Goal: Information Seeking & Learning: Find contact information

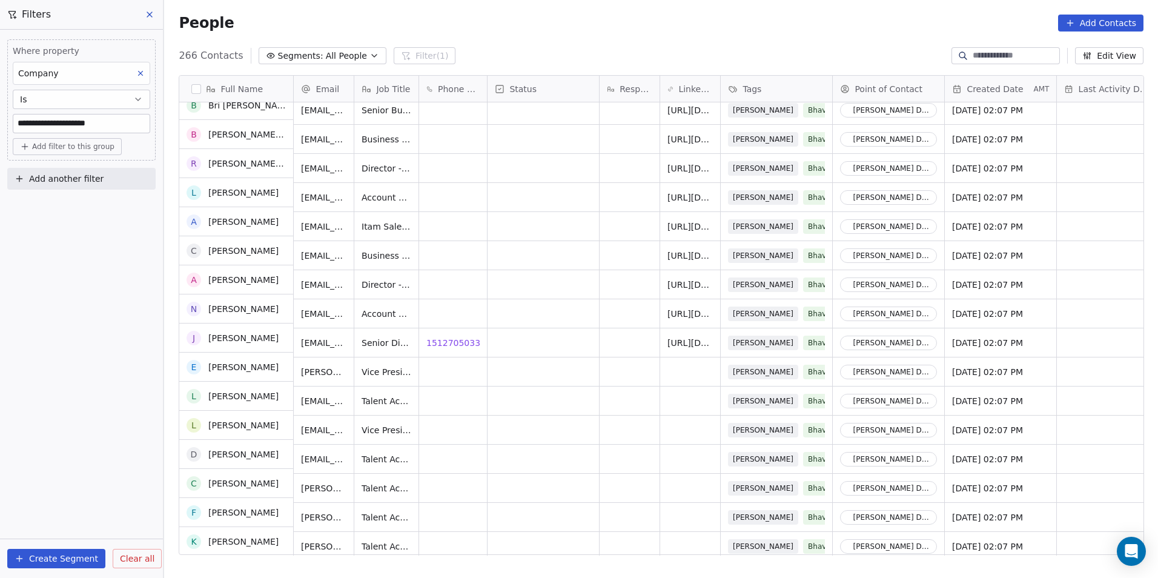
scroll to position [7280, 0]
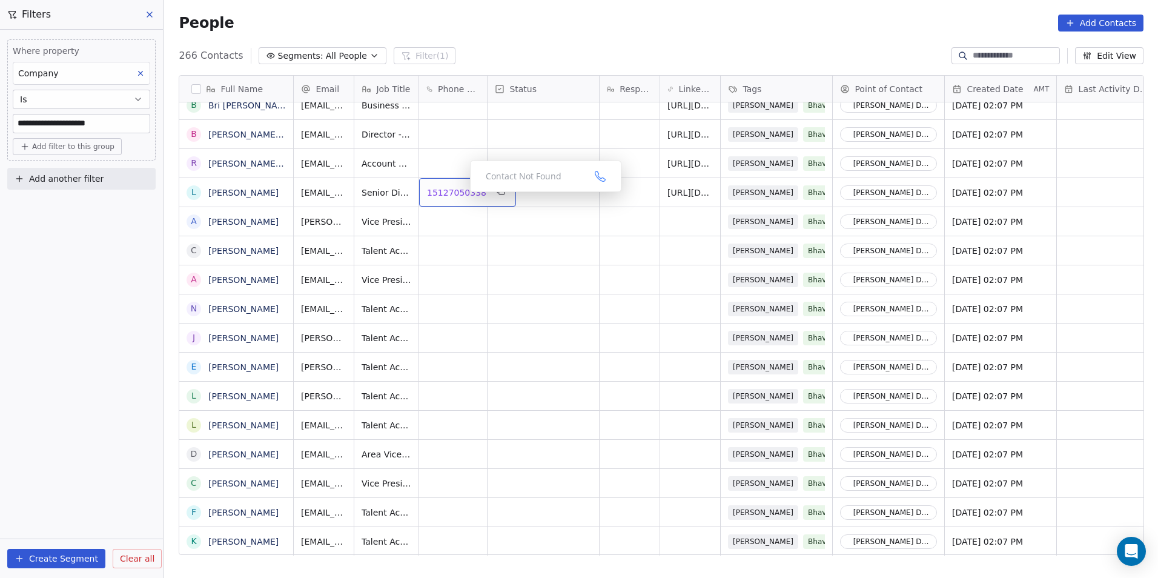
click at [452, 192] on span "15127050338" at bounding box center [456, 193] width 59 height 12
click at [141, 72] on icon at bounding box center [140, 73] width 8 height 8
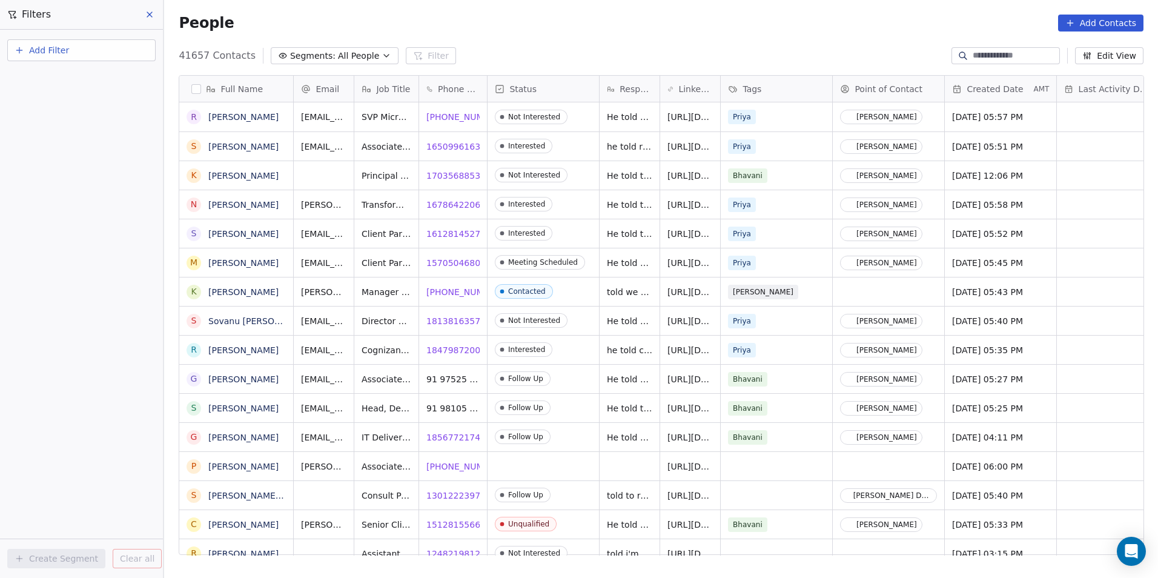
scroll to position [499, 985]
click at [70, 56] on button "Add Filter" at bounding box center [81, 50] width 148 height 22
click at [106, 73] on div "Contact properties" at bounding box center [81, 79] width 123 height 13
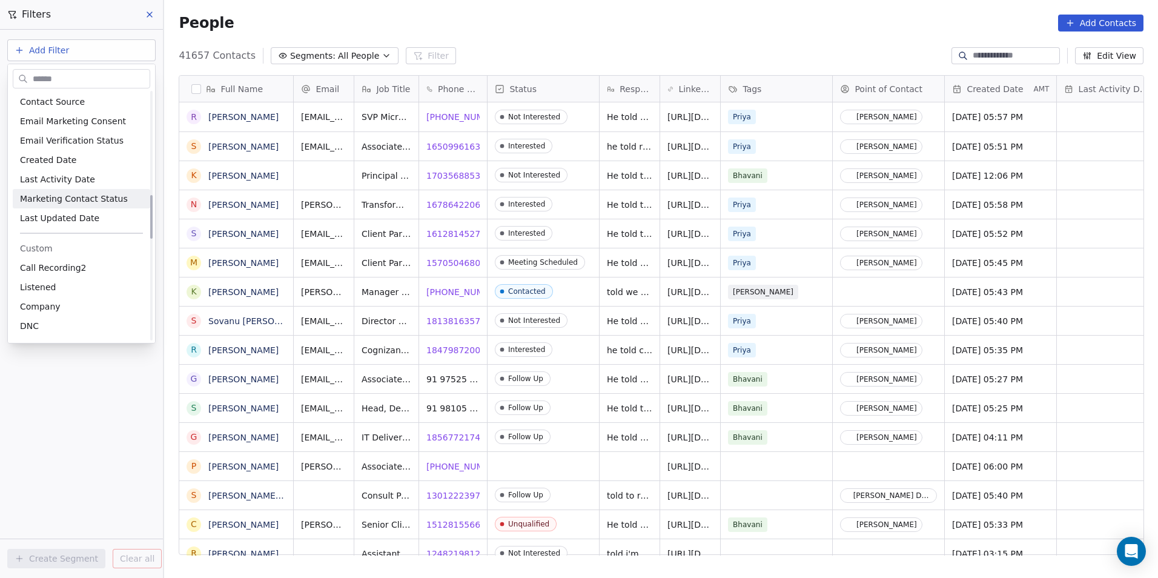
scroll to position [606, 0]
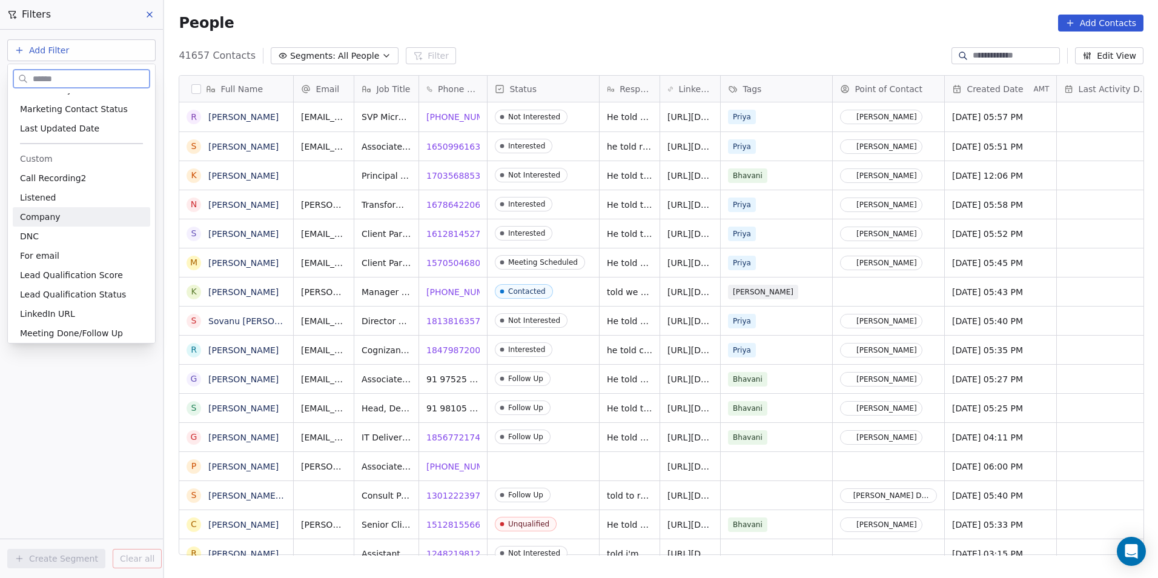
click at [84, 225] on div "Company" at bounding box center [81, 216] width 137 height 19
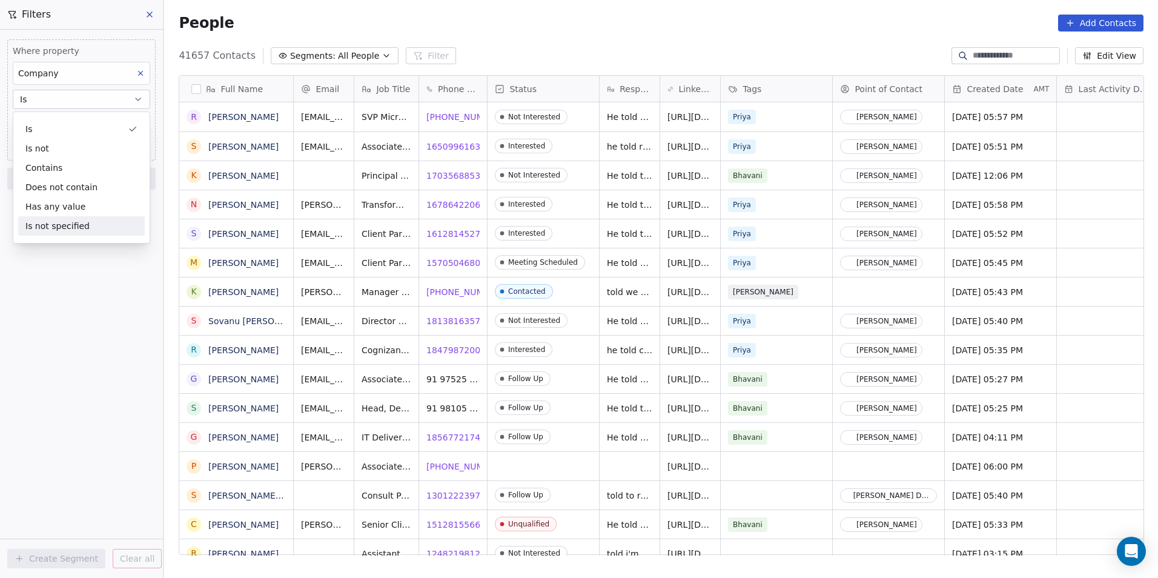
click at [86, 309] on div "Where property Company Is Add filter to this group Add another filter Create Se…" at bounding box center [81, 304] width 163 height 548
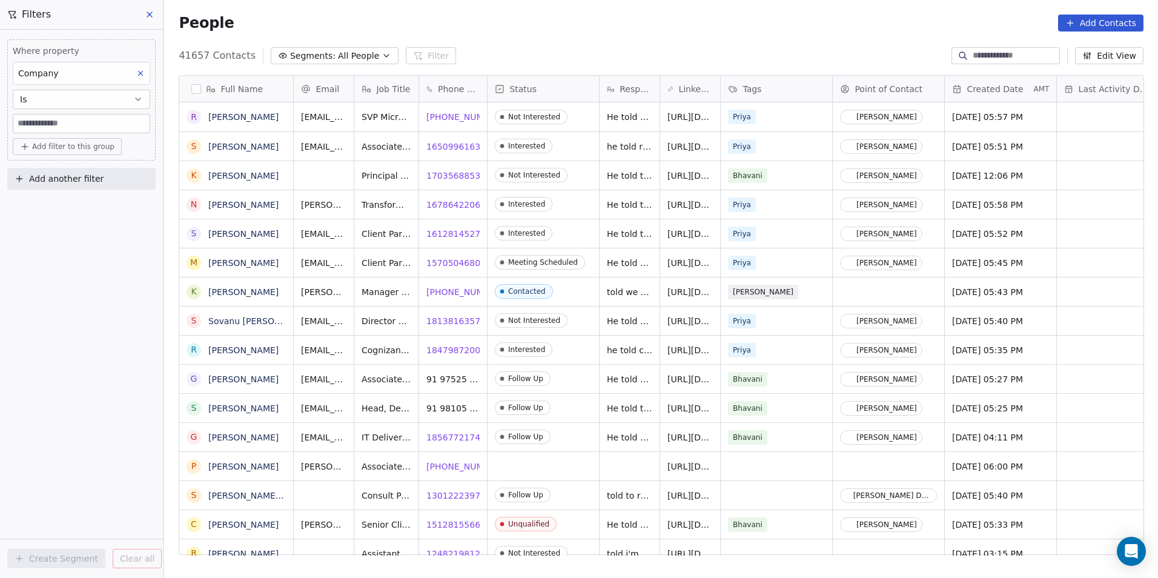
click at [64, 125] on input at bounding box center [81, 123] width 136 height 18
paste input "**********"
type input "**********"
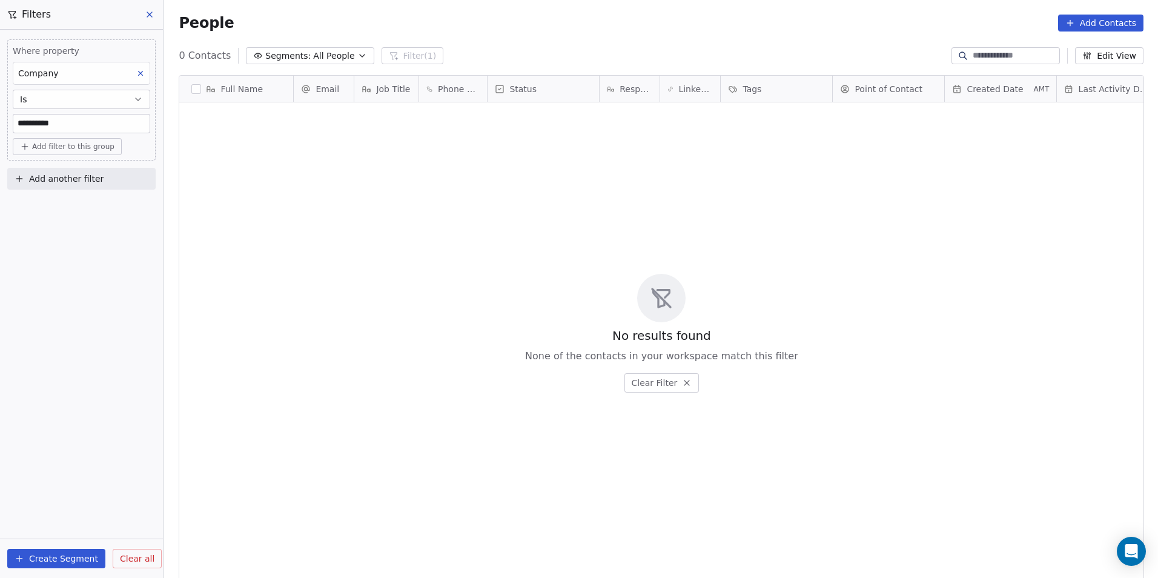
scroll to position [499, 985]
drag, startPoint x: 90, startPoint y: 120, endPoint x: 5, endPoint y: 124, distance: 84.9
click at [5, 124] on div "**********" at bounding box center [81, 112] width 163 height 165
drag, startPoint x: 57, startPoint y: 126, endPoint x: 7, endPoint y: 119, distance: 50.7
click at [7, 119] on div "**********" at bounding box center [81, 112] width 163 height 165
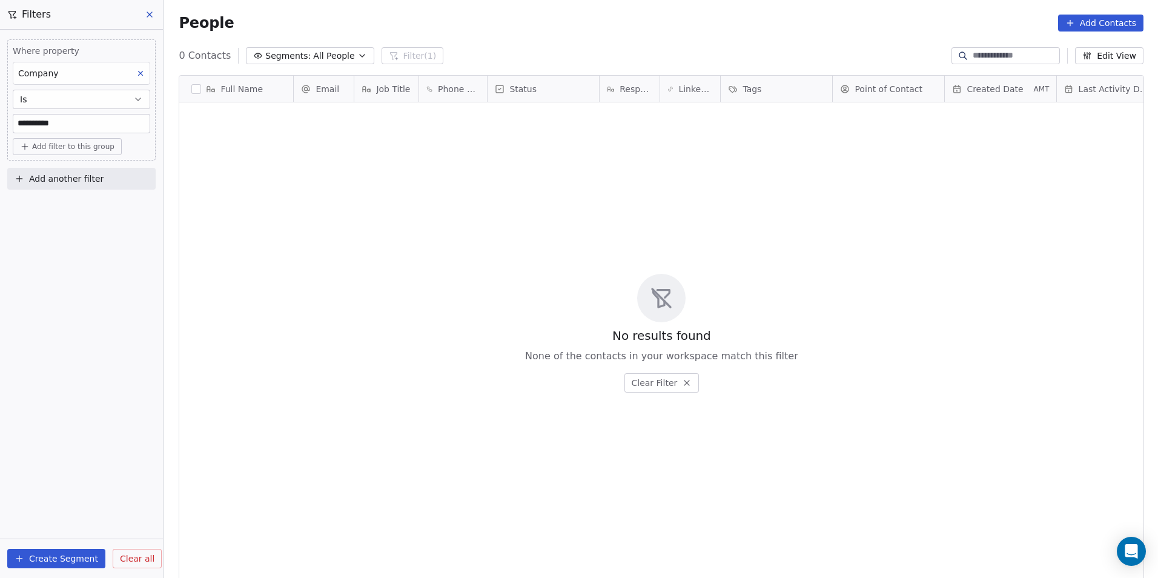
paste input
type input "***"
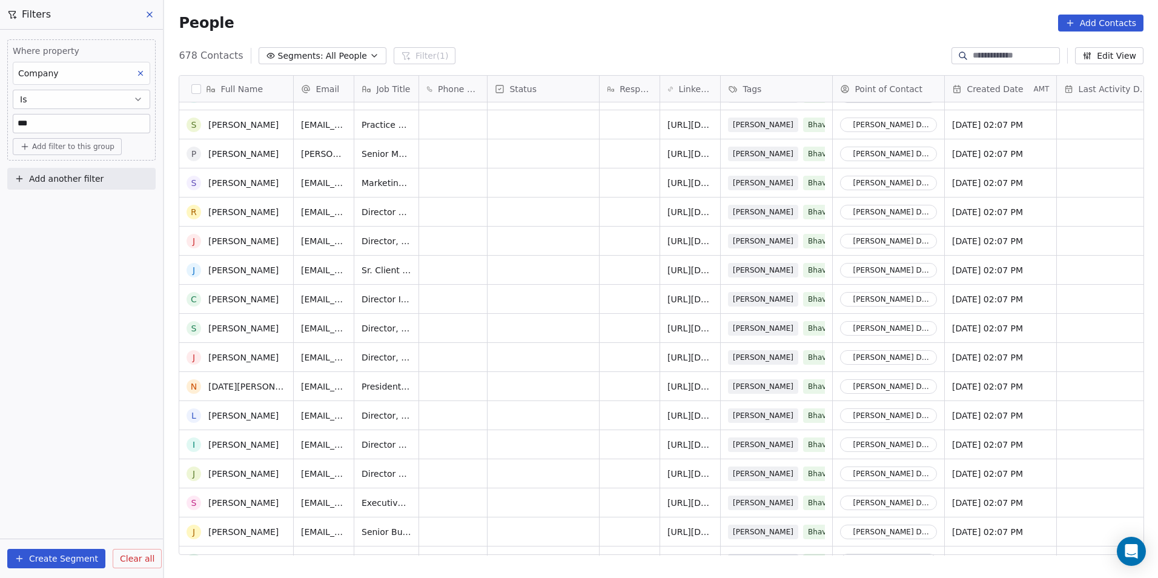
scroll to position [0, 0]
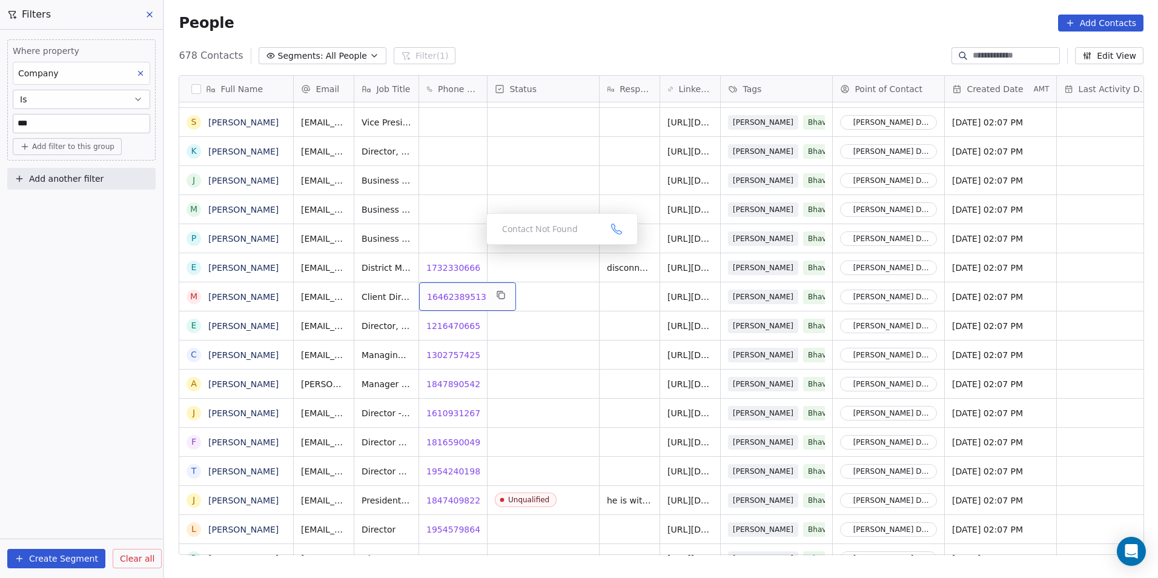
click at [446, 295] on span "16462389513" at bounding box center [456, 297] width 59 height 12
click at [437, 326] on span "12164706651" at bounding box center [456, 326] width 59 height 12
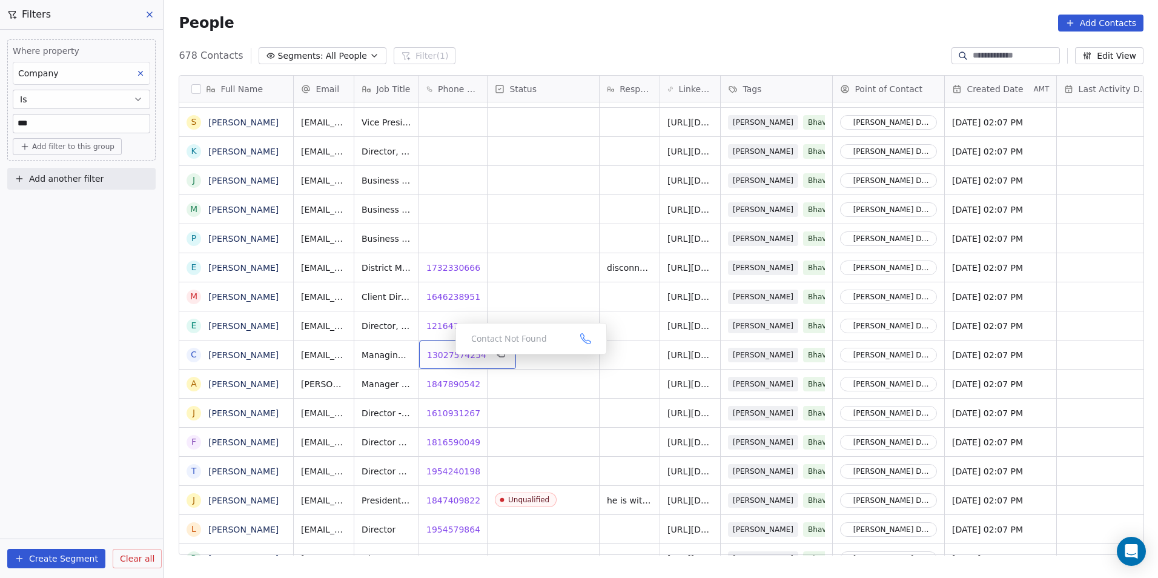
click at [446, 357] on span "13027574254" at bounding box center [456, 355] width 59 height 12
click at [449, 386] on span "18478905420" at bounding box center [456, 384] width 59 height 12
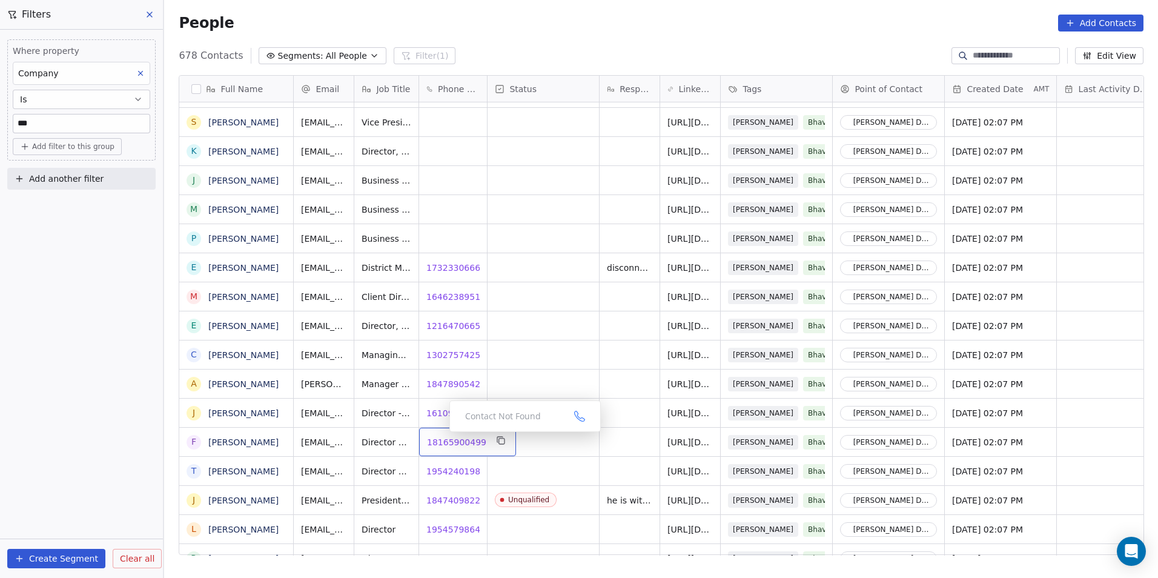
click at [444, 442] on span "18165900499" at bounding box center [456, 442] width 59 height 12
click at [452, 474] on span "19542401989" at bounding box center [456, 471] width 59 height 12
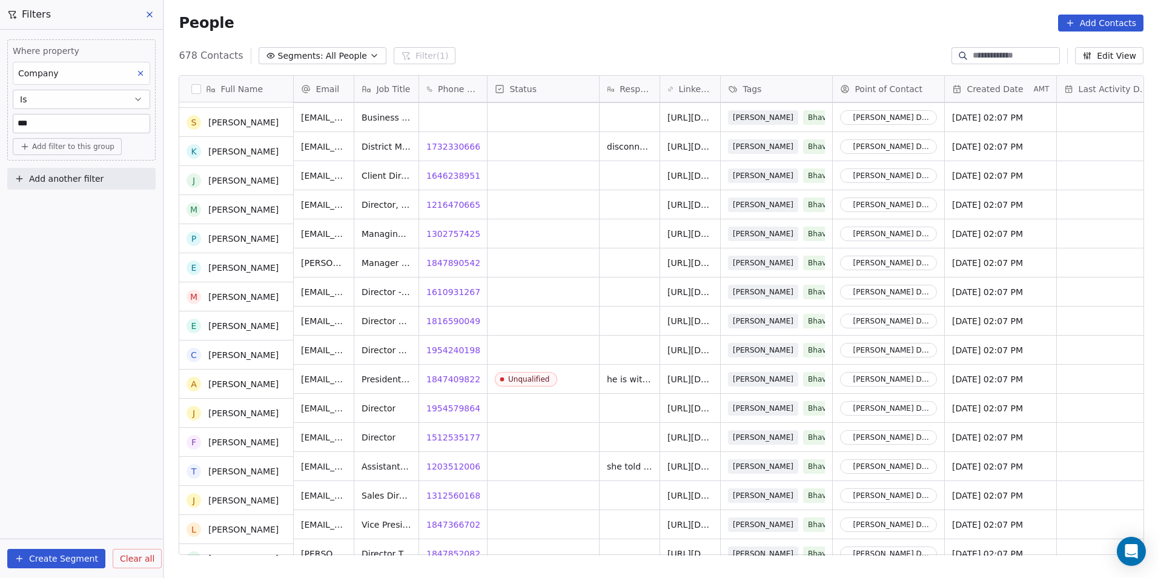
scroll to position [5088, 0]
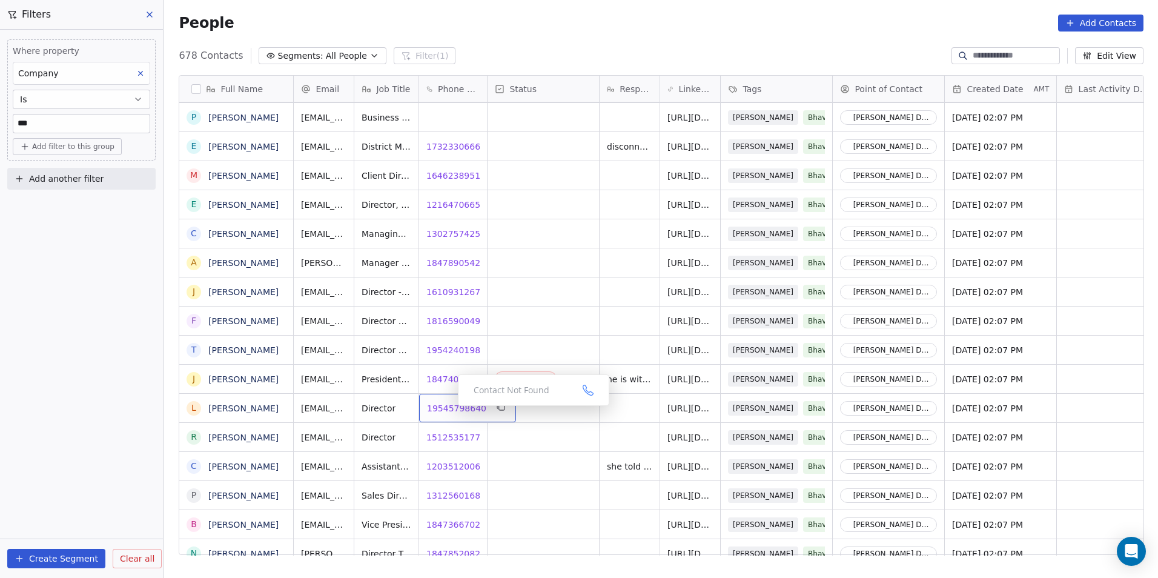
click at [448, 409] on span "19545798640" at bounding box center [456, 408] width 59 height 12
click at [442, 435] on span "15125351773" at bounding box center [456, 437] width 59 height 12
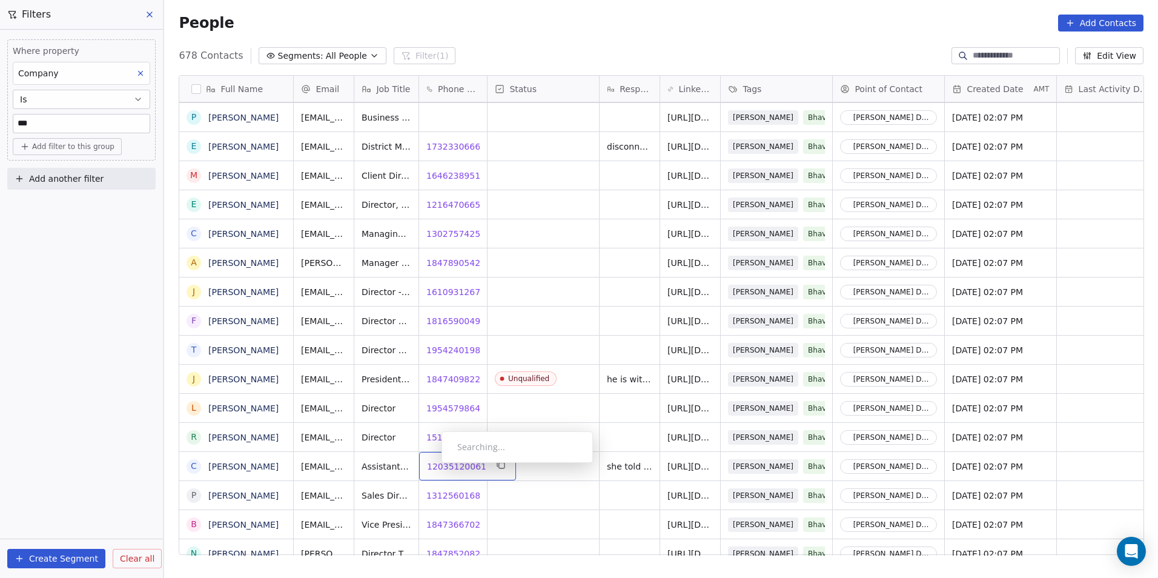
click at [431, 465] on span "12035120061" at bounding box center [456, 466] width 59 height 12
click at [450, 493] on span "13125601684" at bounding box center [456, 495] width 59 height 12
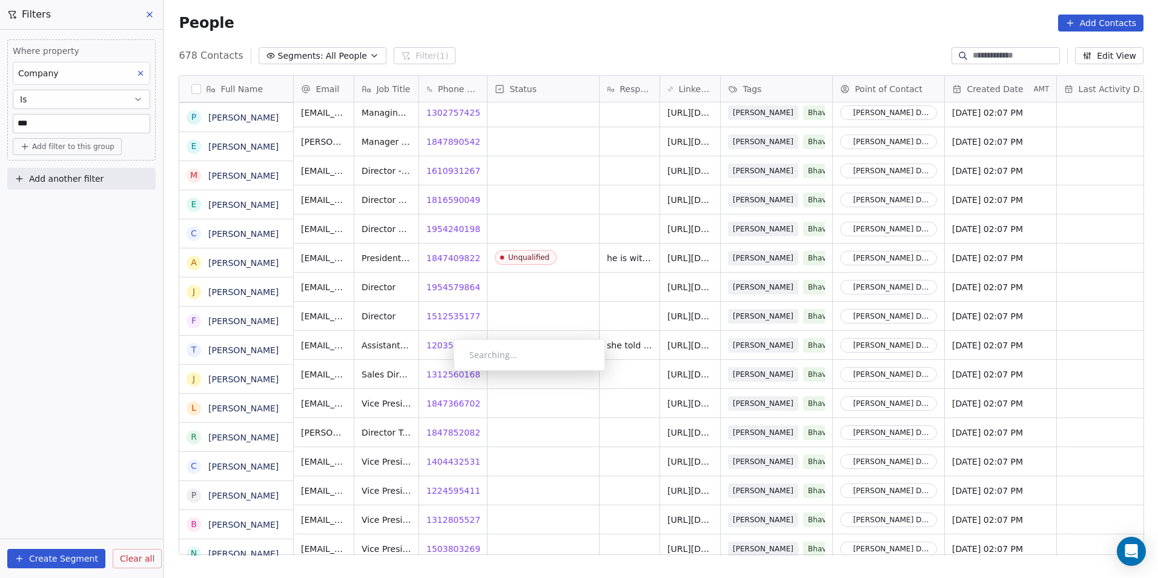
scroll to position [5209, 0]
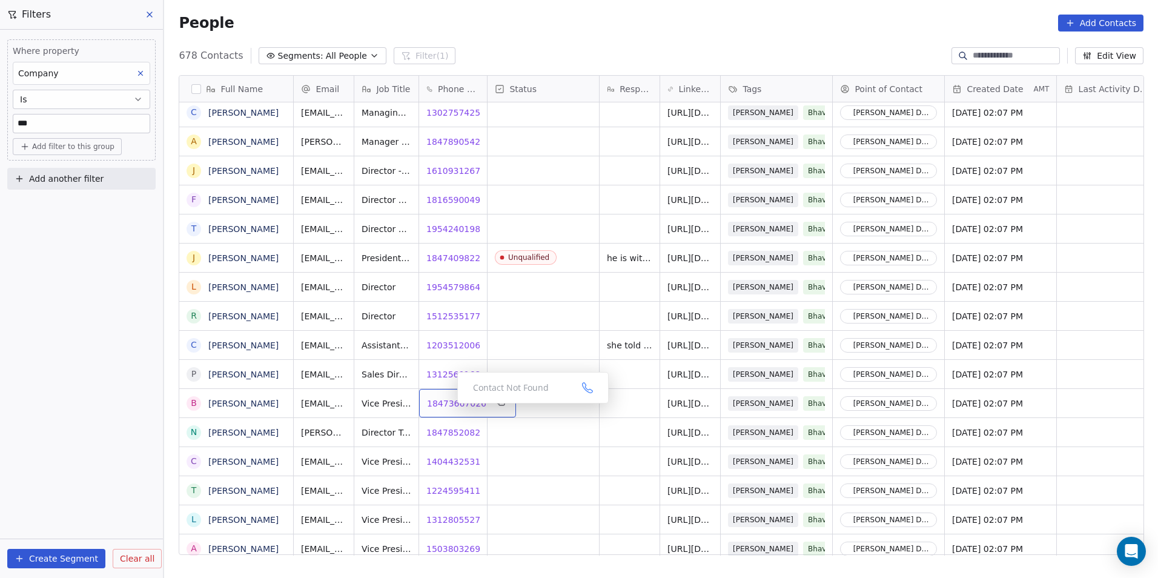
click at [448, 406] on span "18473667026" at bounding box center [456, 403] width 59 height 12
click at [449, 430] on span "18478520825" at bounding box center [456, 432] width 59 height 12
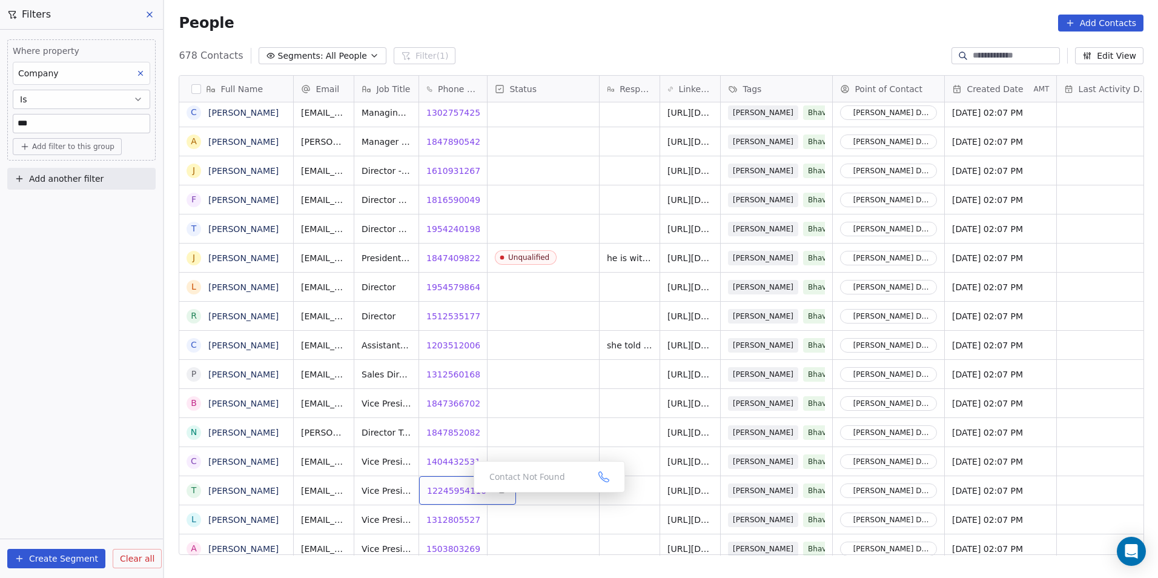
click at [451, 488] on span "12245954116" at bounding box center [456, 491] width 59 height 12
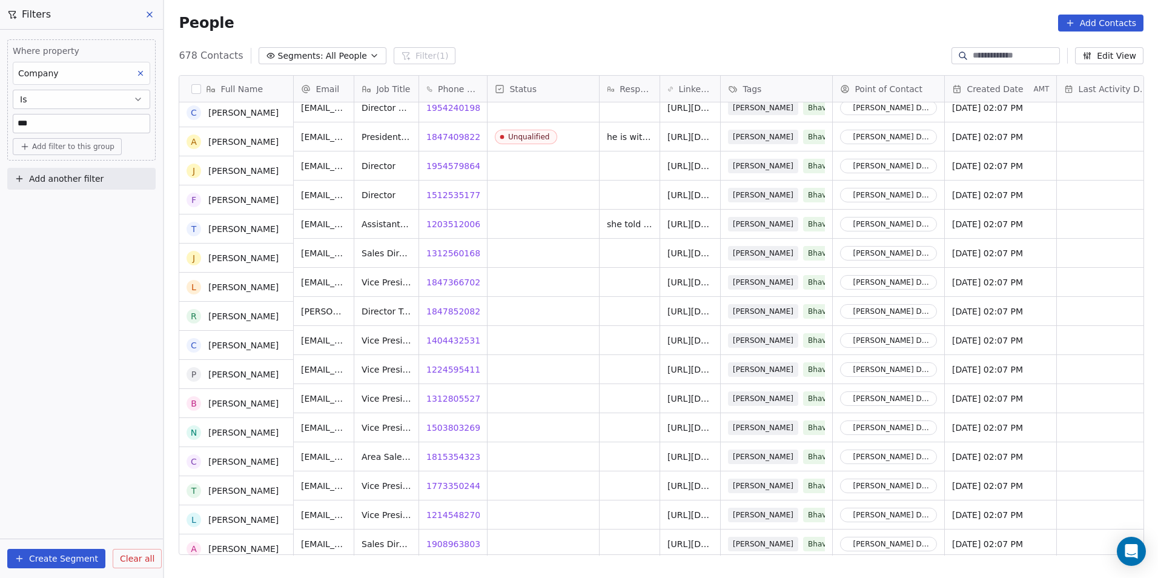
scroll to position [5330, 0]
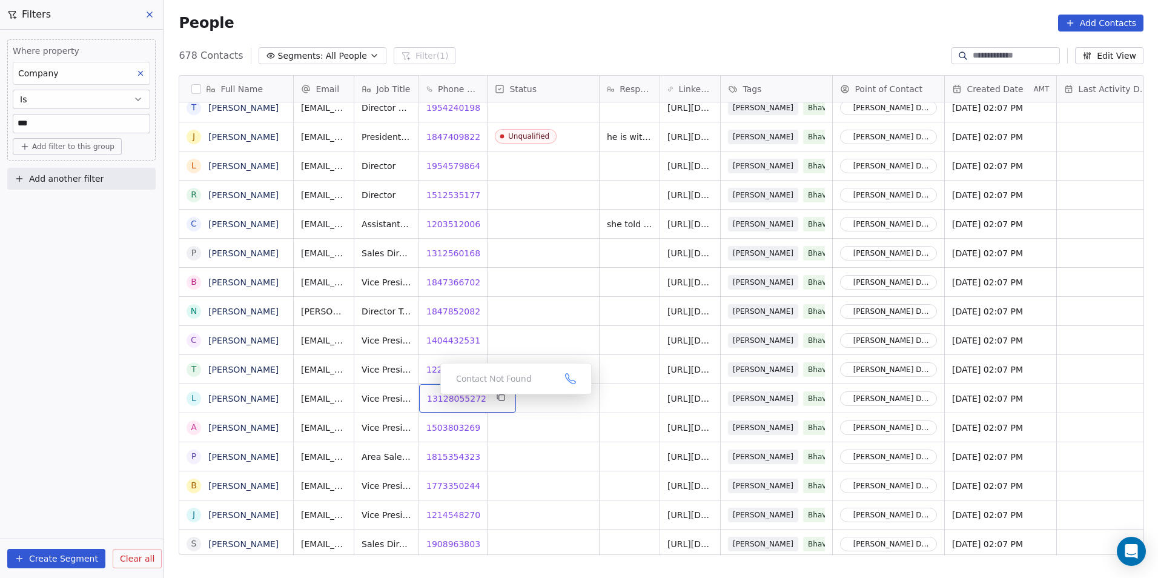
click at [437, 402] on span "13128055272" at bounding box center [456, 398] width 59 height 12
drag, startPoint x: 443, startPoint y: 428, endPoint x: 460, endPoint y: 432, distance: 16.9
click at [443, 428] on html "DS Technologies Inc Contacts People Marketing Workflows Campaigns Sales Pipelin…" at bounding box center [579, 289] width 1158 height 578
click at [448, 429] on span "15038032692" at bounding box center [456, 428] width 59 height 12
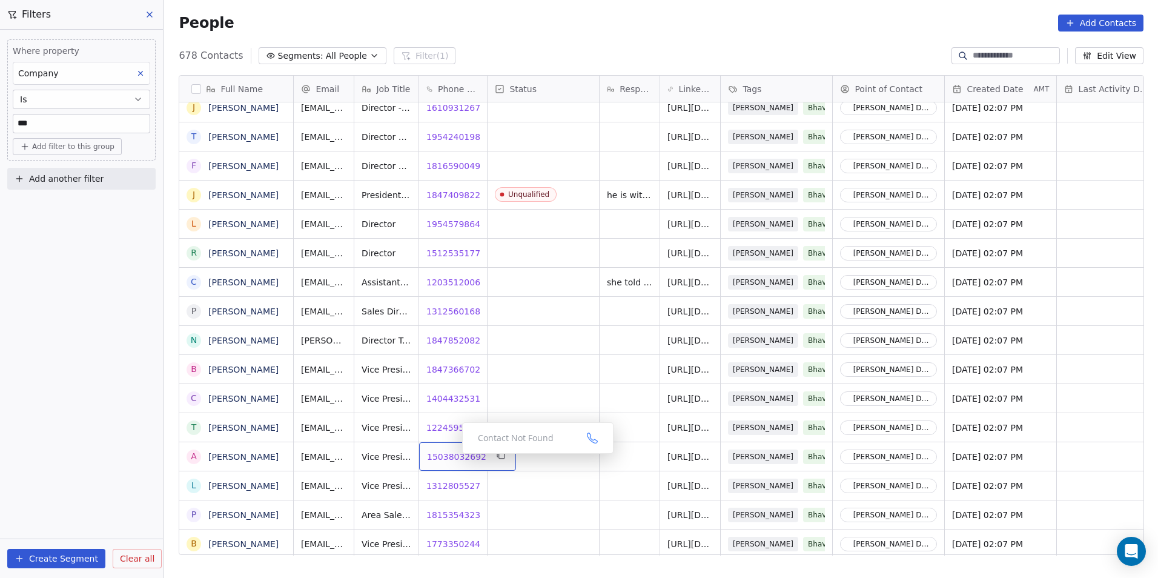
click at [452, 457] on span "15038032692" at bounding box center [456, 457] width 59 height 12
click at [434, 488] on span "13128055272" at bounding box center [456, 486] width 59 height 12
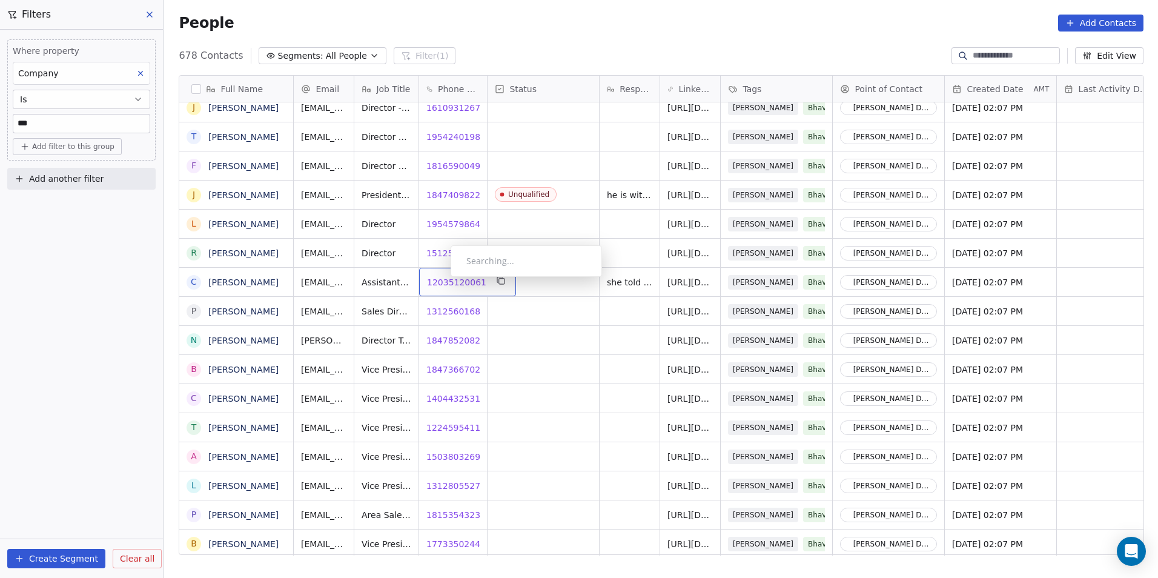
click at [441, 280] on span "12035120061" at bounding box center [456, 282] width 59 height 12
drag, startPoint x: 451, startPoint y: 312, endPoint x: 433, endPoint y: 311, distance: 17.6
click at [451, 312] on html "DS Technologies Inc Contacts People Marketing Workflows Campaigns Sales Pipelin…" at bounding box center [579, 289] width 1158 height 578
click at [442, 314] on span "13125601684" at bounding box center [456, 311] width 59 height 12
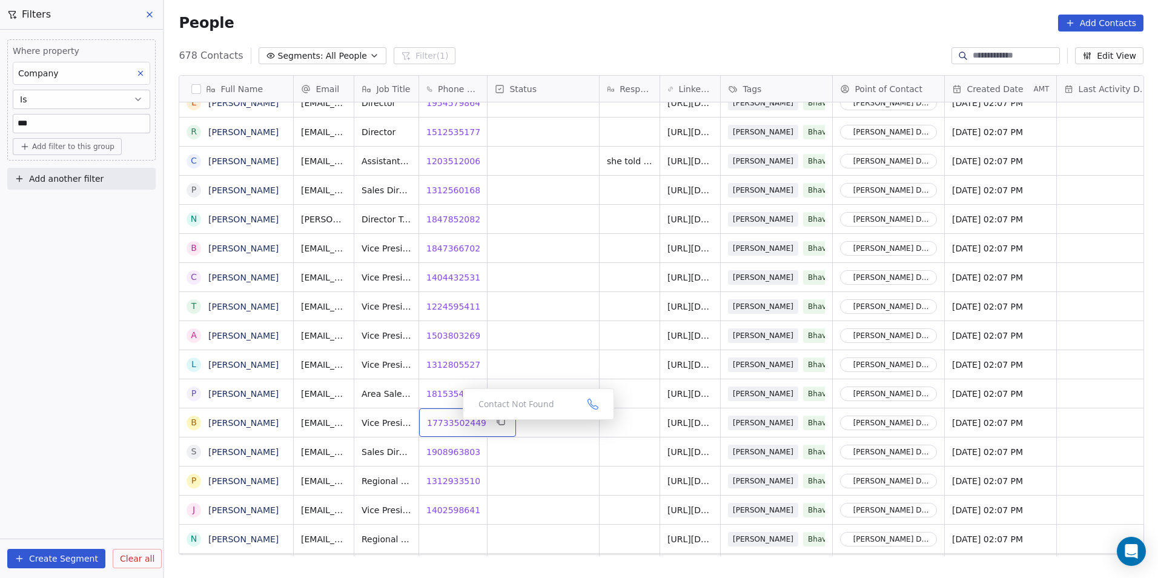
click at [453, 423] on span "17733502449" at bounding box center [456, 423] width 59 height 12
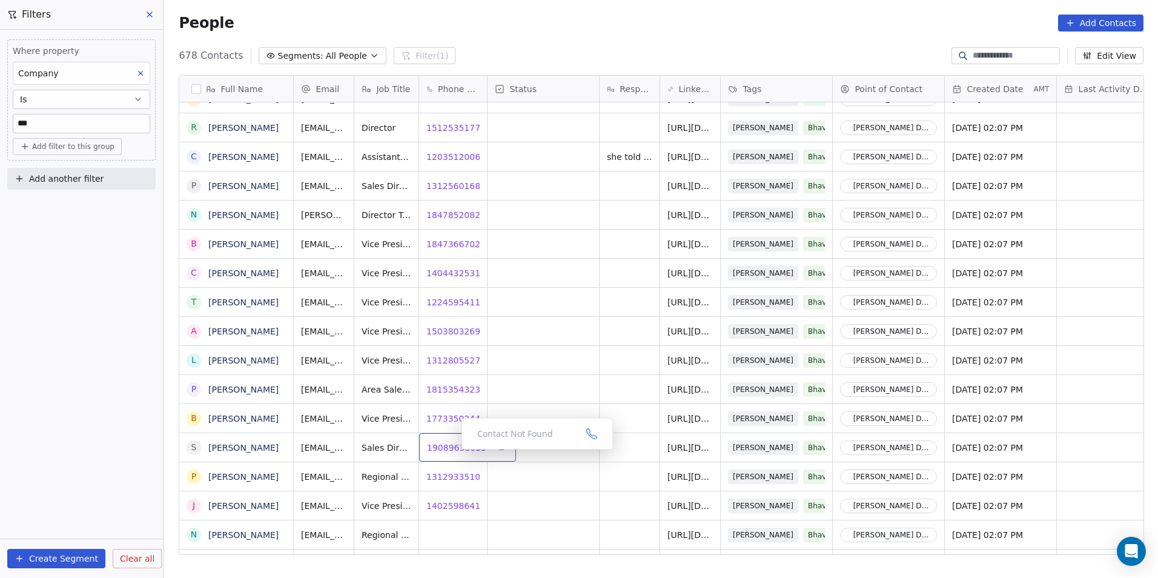
click at [452, 452] on span "19089638035" at bounding box center [456, 448] width 59 height 12
click at [452, 476] on span "13129335107" at bounding box center [456, 477] width 59 height 12
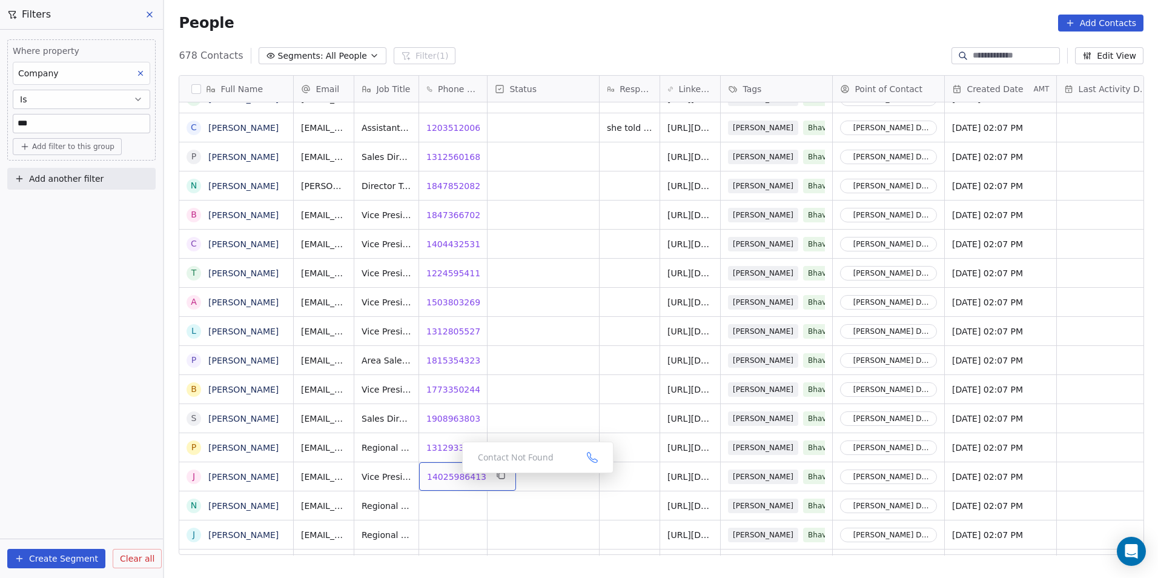
click at [449, 476] on span "14025986413" at bounding box center [456, 477] width 59 height 12
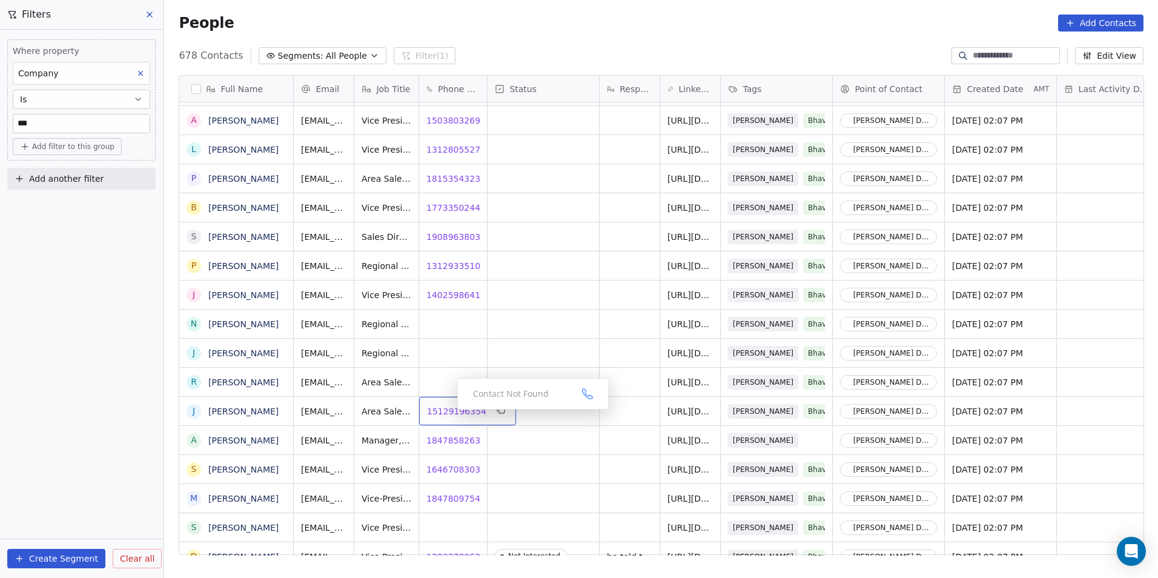
click at [448, 412] on span "15129196354" at bounding box center [456, 411] width 59 height 12
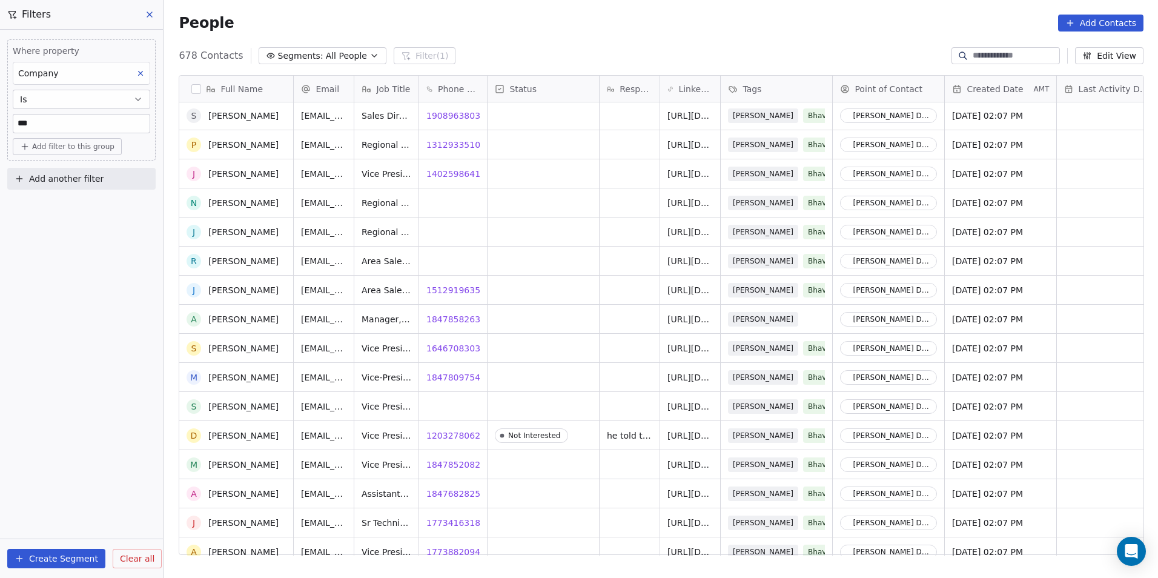
scroll to position [5908, 0]
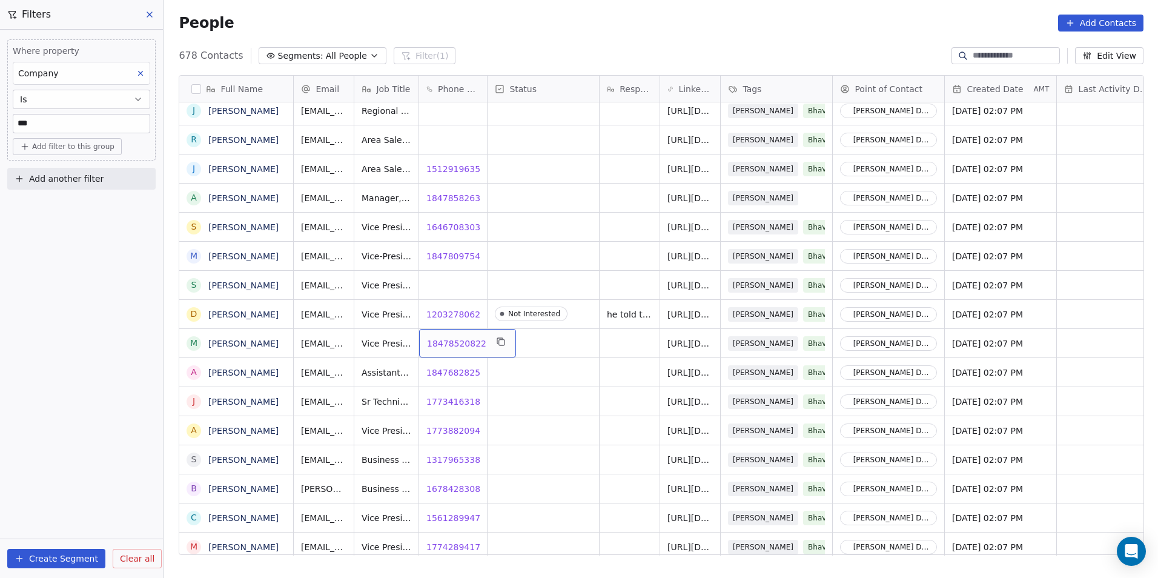
click at [450, 344] on span "18478520822" at bounding box center [456, 343] width 59 height 12
click at [449, 373] on span "18476828257" at bounding box center [456, 372] width 59 height 12
click at [448, 398] on span "17734163189" at bounding box center [456, 402] width 59 height 12
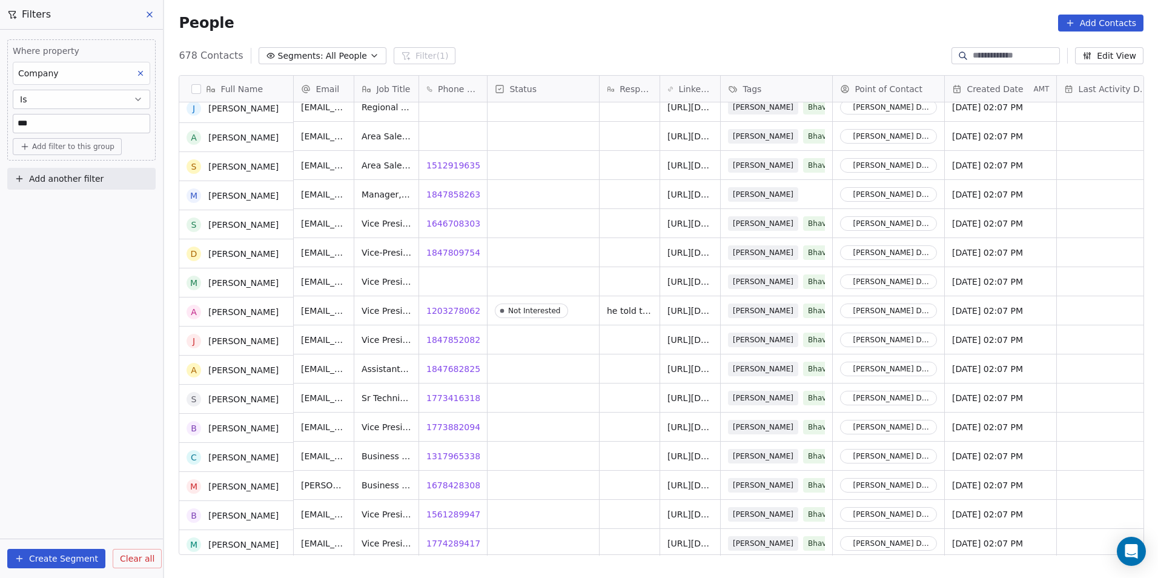
scroll to position [5969, 0]
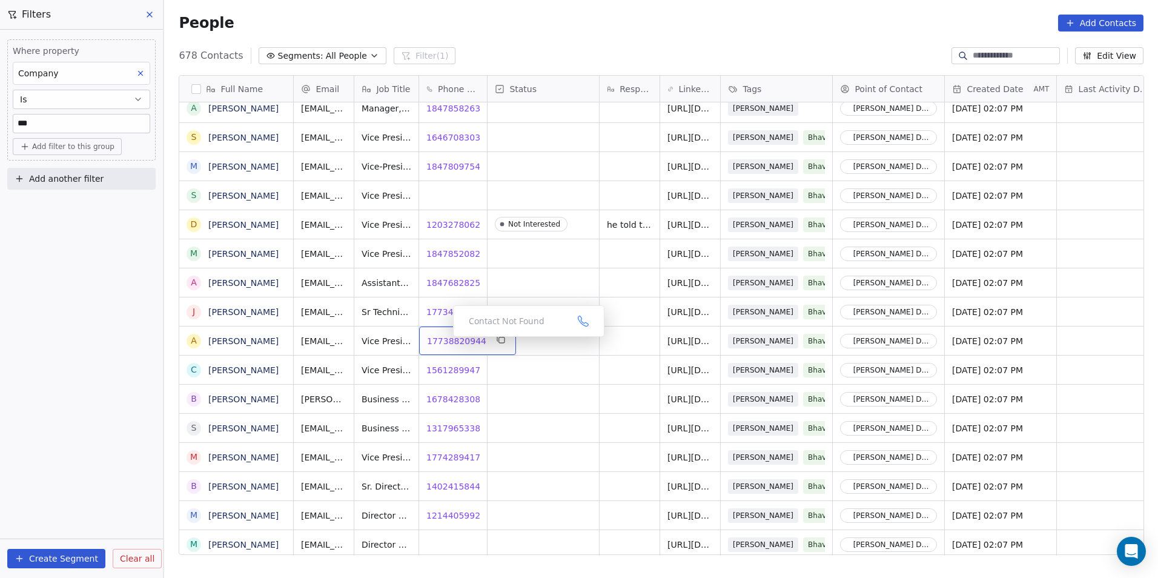
click at [445, 340] on span "17738820944" at bounding box center [456, 341] width 59 height 12
click at [437, 373] on span "15612899473" at bounding box center [456, 370] width 59 height 12
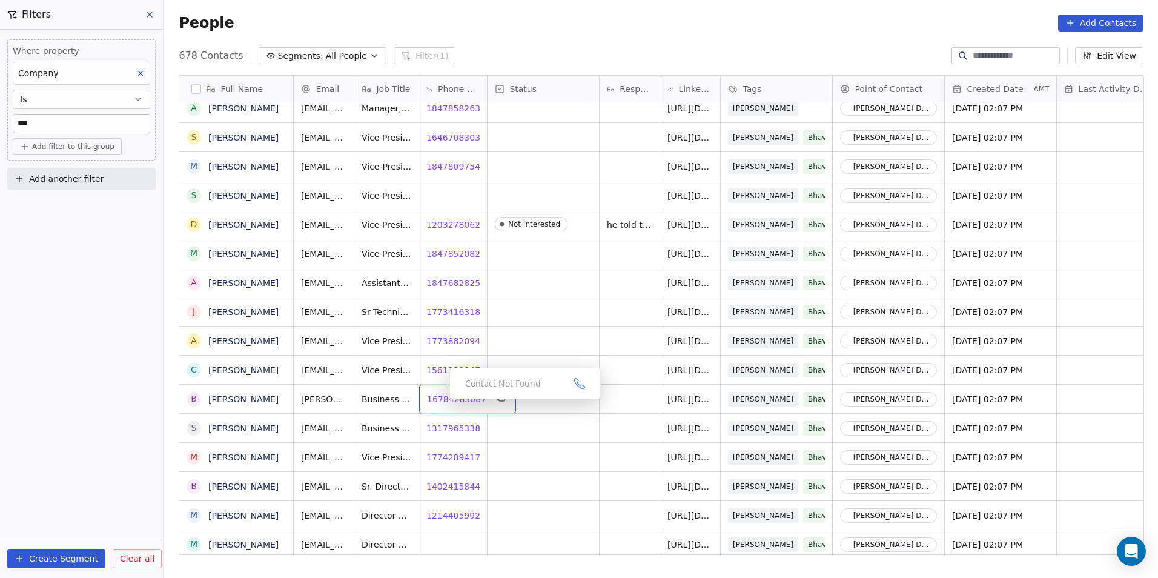
click at [443, 402] on span "16784283087" at bounding box center [456, 399] width 59 height 12
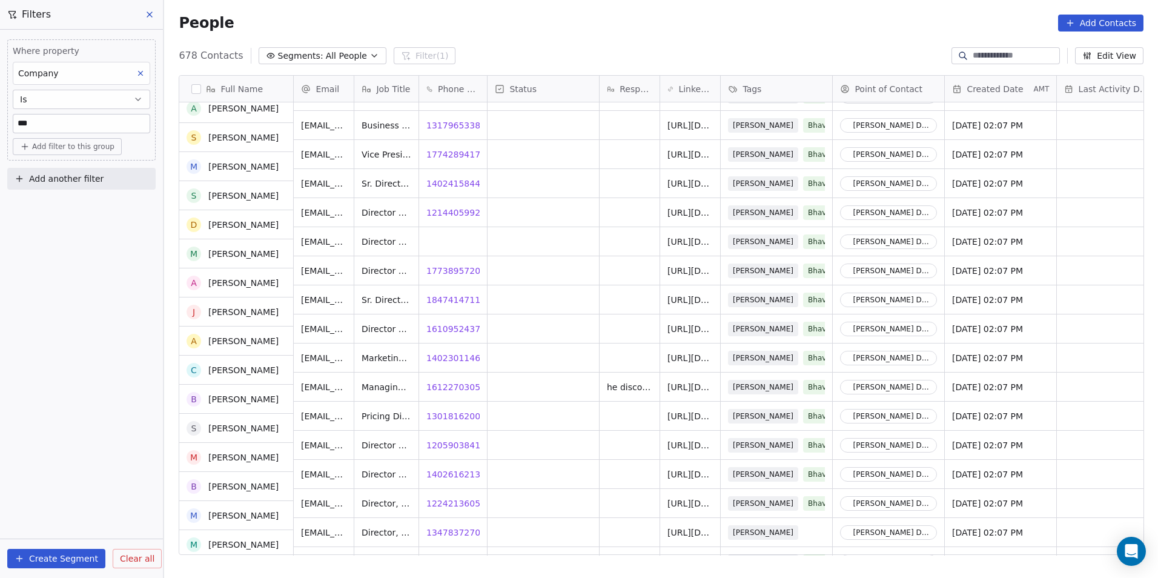
scroll to position [6272, 0]
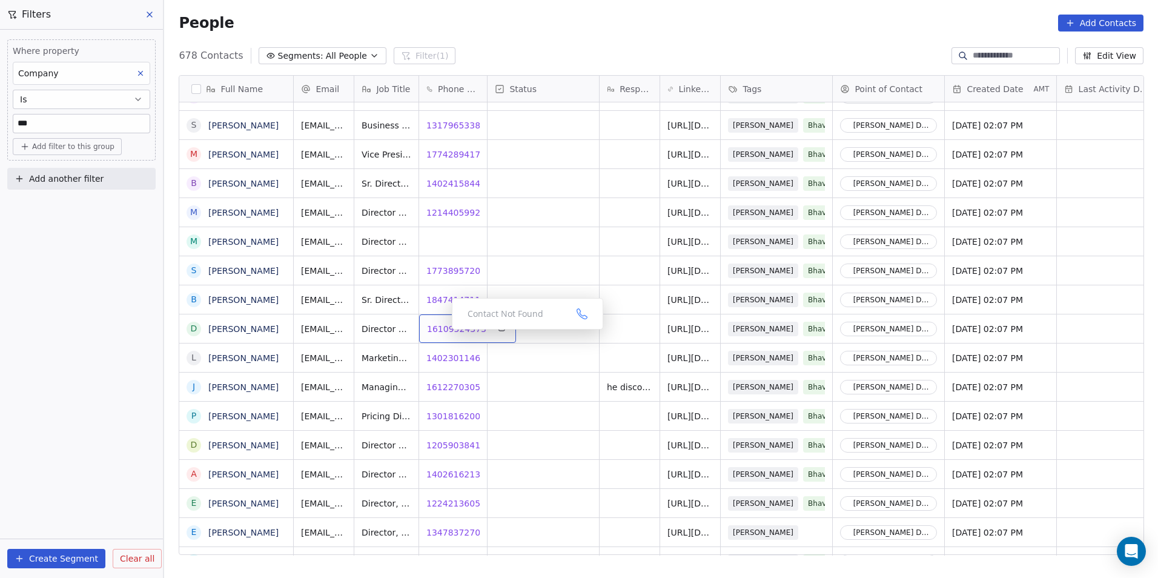
click at [442, 333] on span "16109524373" at bounding box center [456, 329] width 59 height 12
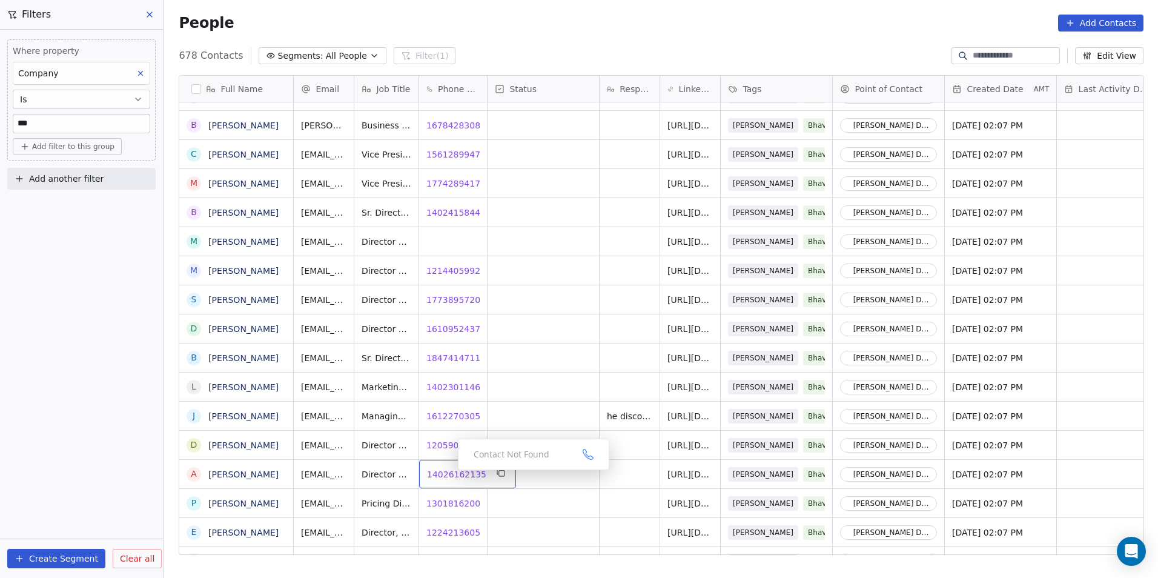
click at [448, 473] on span "14026162135" at bounding box center [456, 474] width 59 height 12
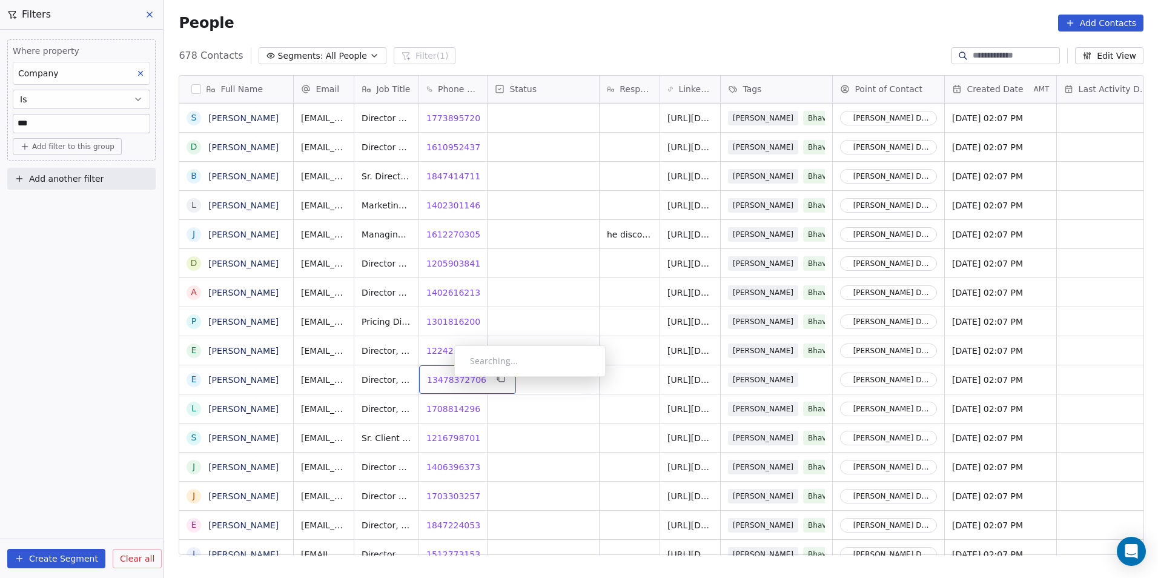
click at [444, 377] on span "13478372706" at bounding box center [456, 380] width 59 height 12
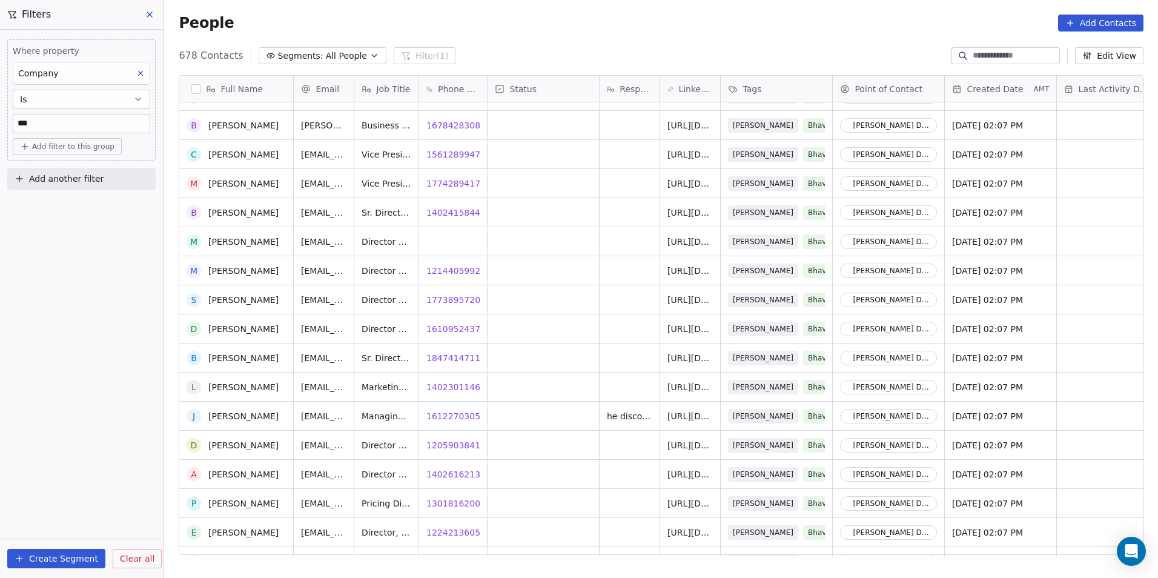
scroll to position [6211, 0]
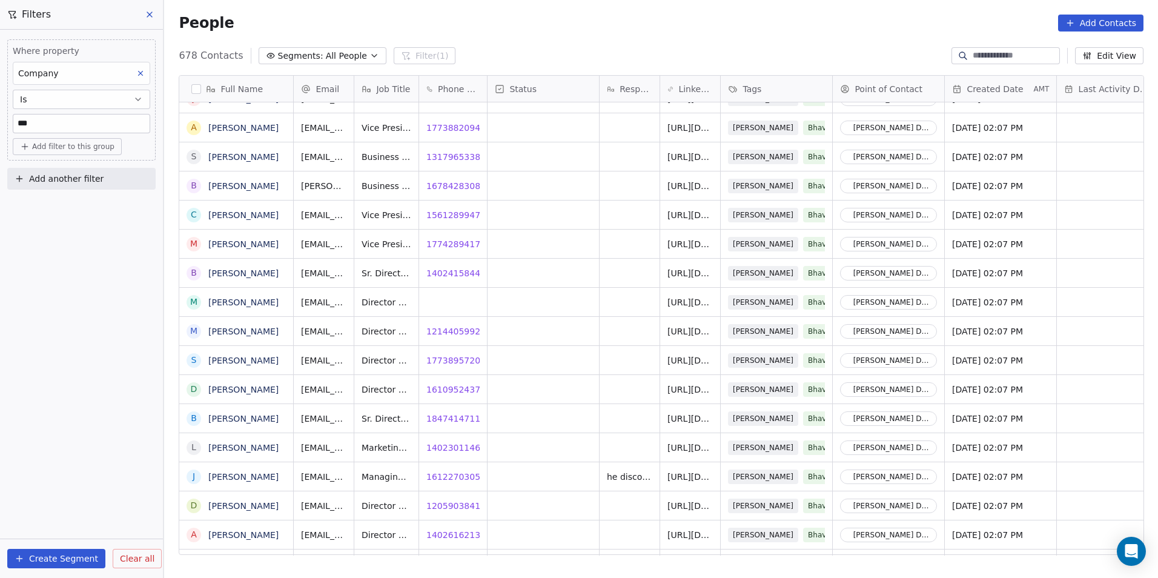
click at [141, 74] on icon at bounding box center [140, 73] width 8 height 8
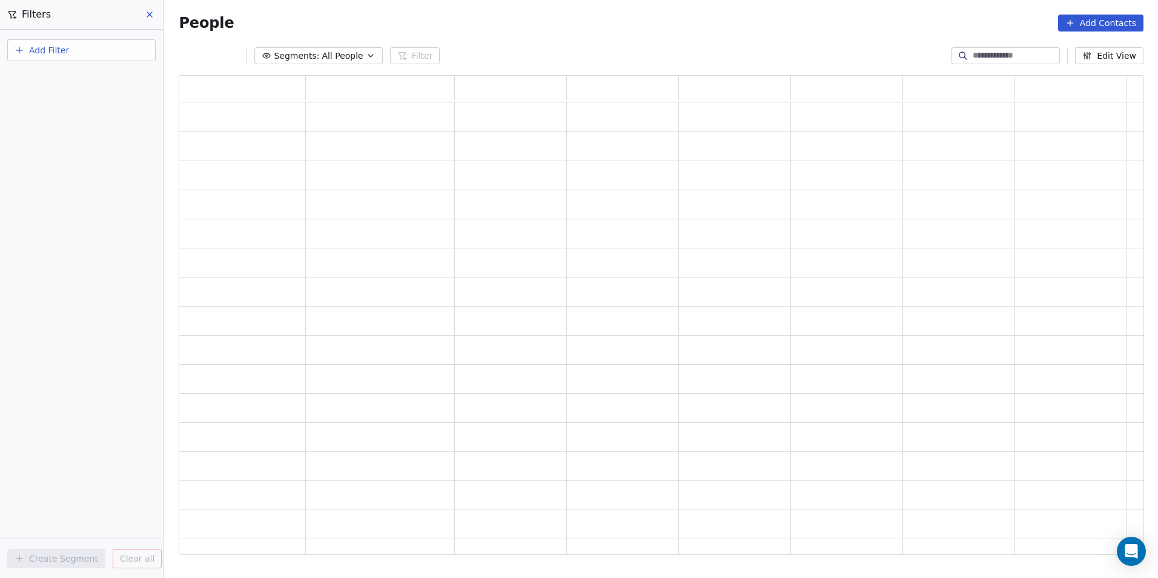
scroll to position [470, 956]
click at [65, 54] on span "Add Filter" at bounding box center [49, 50] width 40 height 13
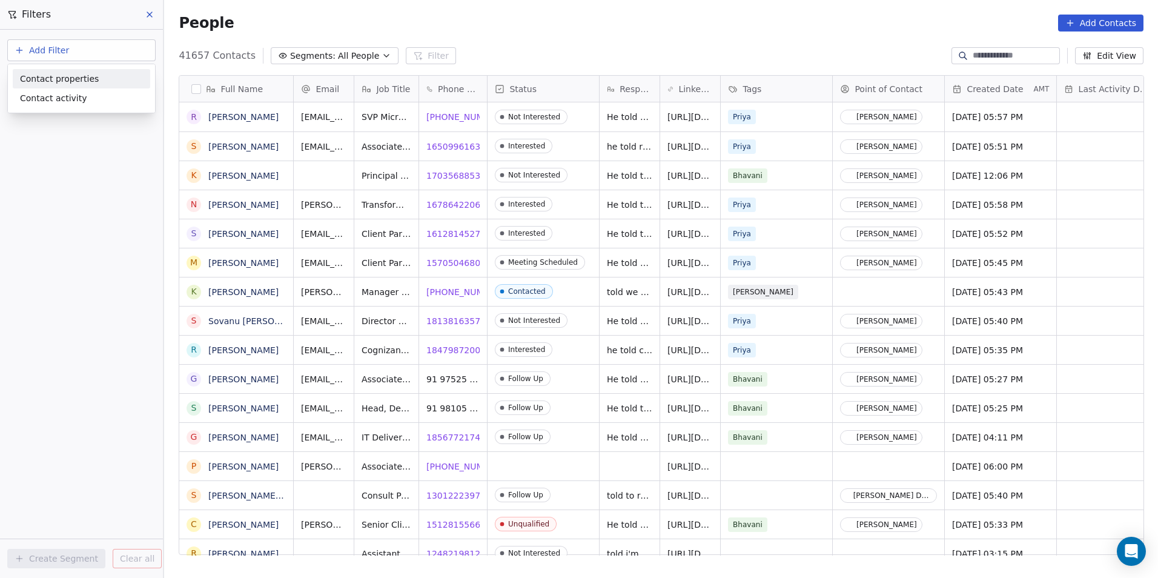
scroll to position [499, 985]
click at [80, 82] on span "Contact properties" at bounding box center [59, 79] width 79 height 13
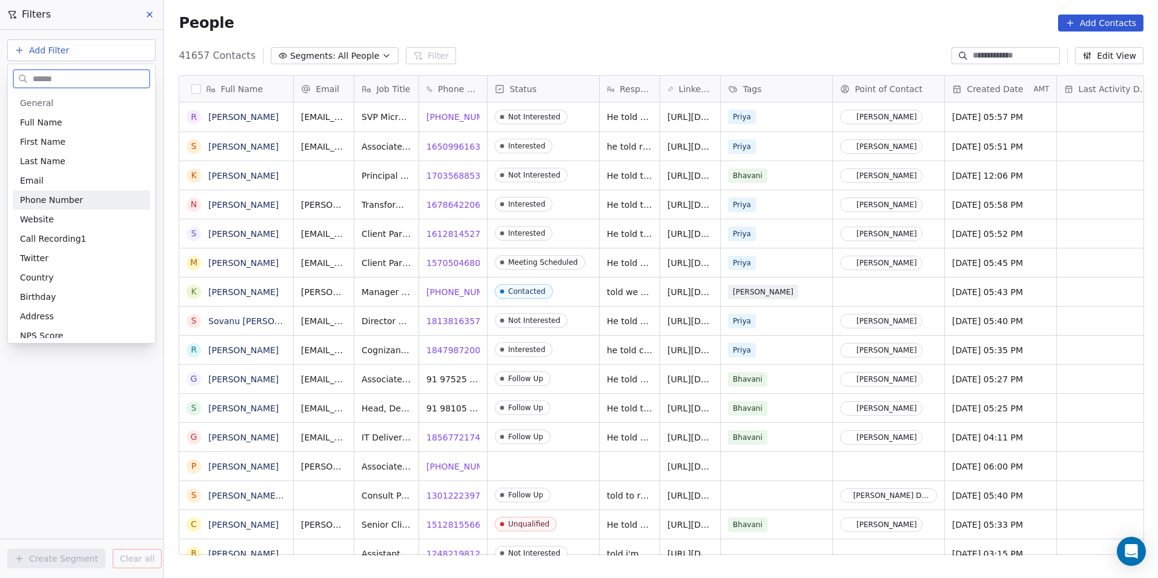
click at [93, 205] on div "Phone Number" at bounding box center [81, 200] width 123 height 12
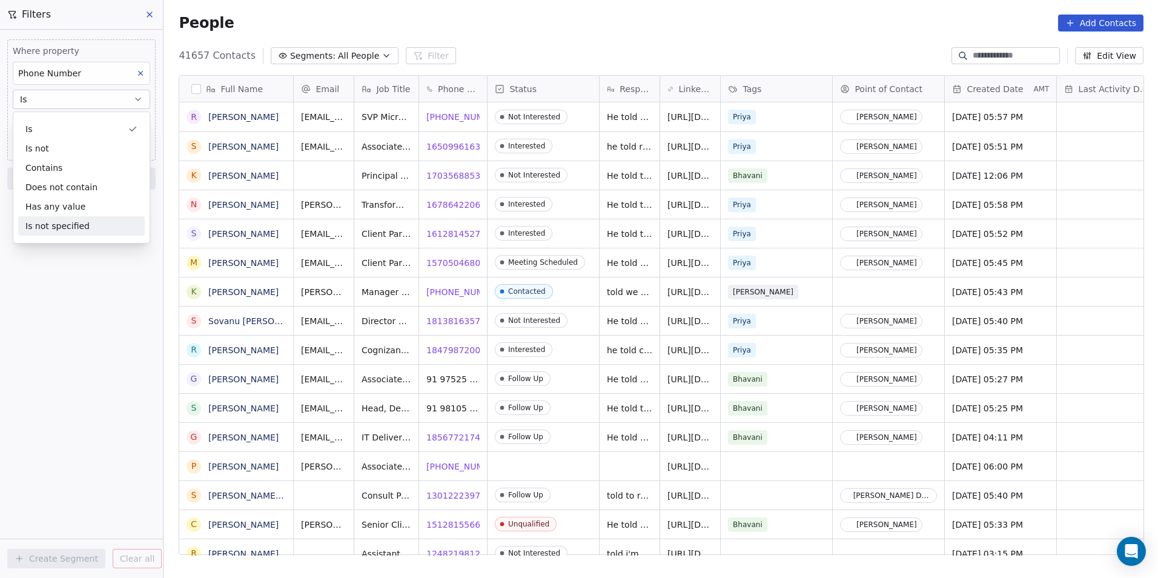
click at [76, 349] on div "Where property Phone Number Is Add Phone Number Add filter to this group Add an…" at bounding box center [81, 304] width 163 height 548
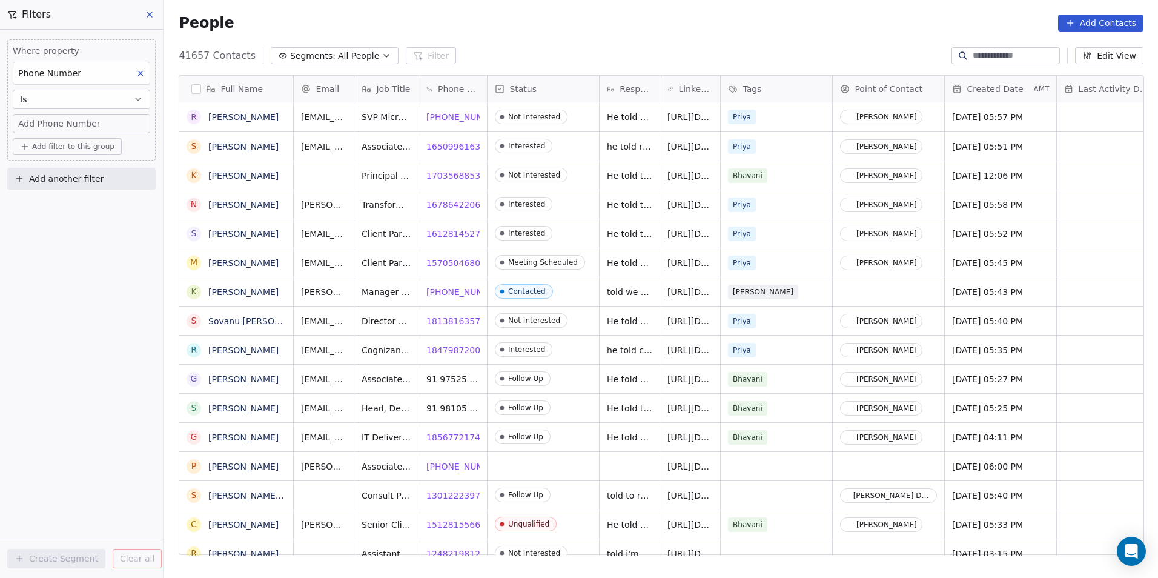
click at [68, 124] on span "Add Phone Number" at bounding box center [59, 124] width 82 height 12
type input "**********"
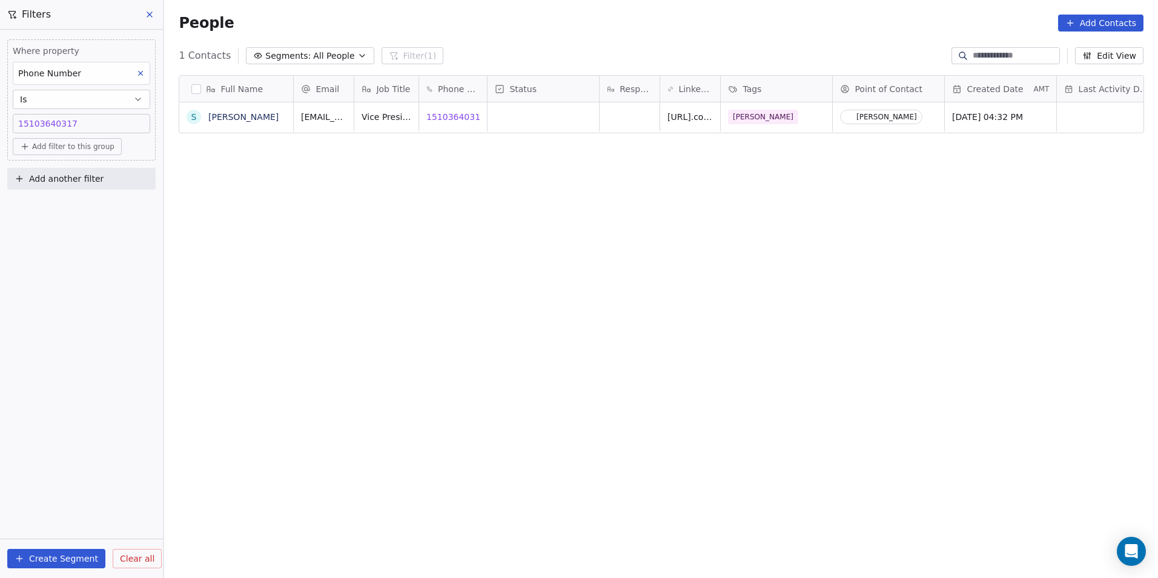
click at [393, 187] on div "Full Name S Sameer Patkar Email Job Title Phone Number Status Response LinkedIn…" at bounding box center [661, 319] width 994 height 509
click at [361, 165] on div "Full Name S Sameer Patkar Email Job Title Phone Number Status Response LinkedIn…" at bounding box center [661, 319] width 994 height 509
click at [826, 116] on icon "grid" at bounding box center [827, 115] width 10 height 10
click at [139, 73] on icon at bounding box center [140, 73] width 8 height 8
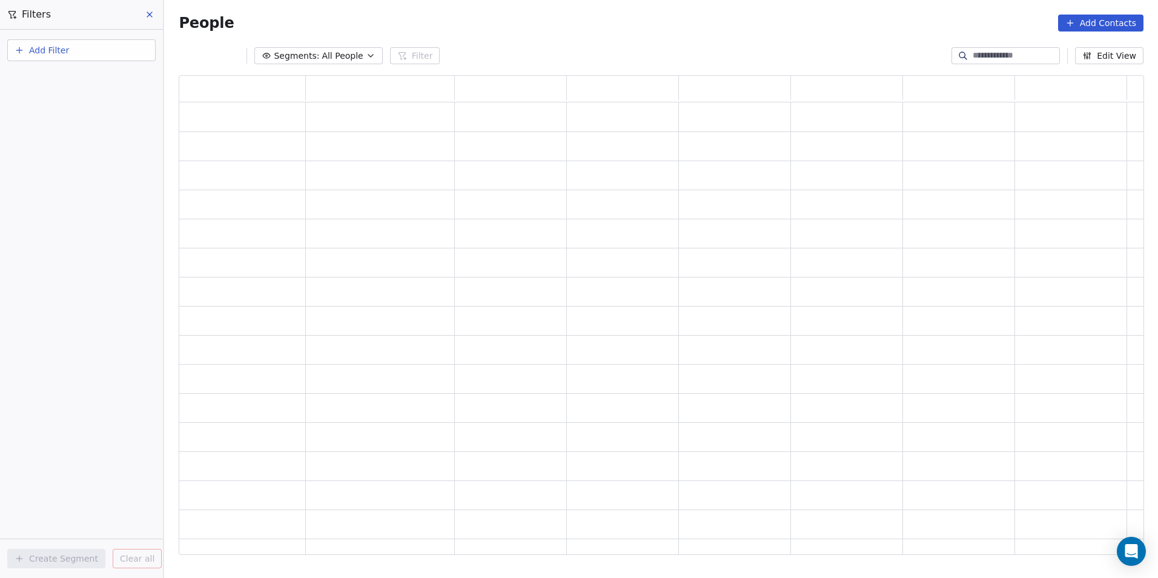
scroll to position [470, 956]
click at [102, 55] on button "Add Filter" at bounding box center [81, 50] width 148 height 22
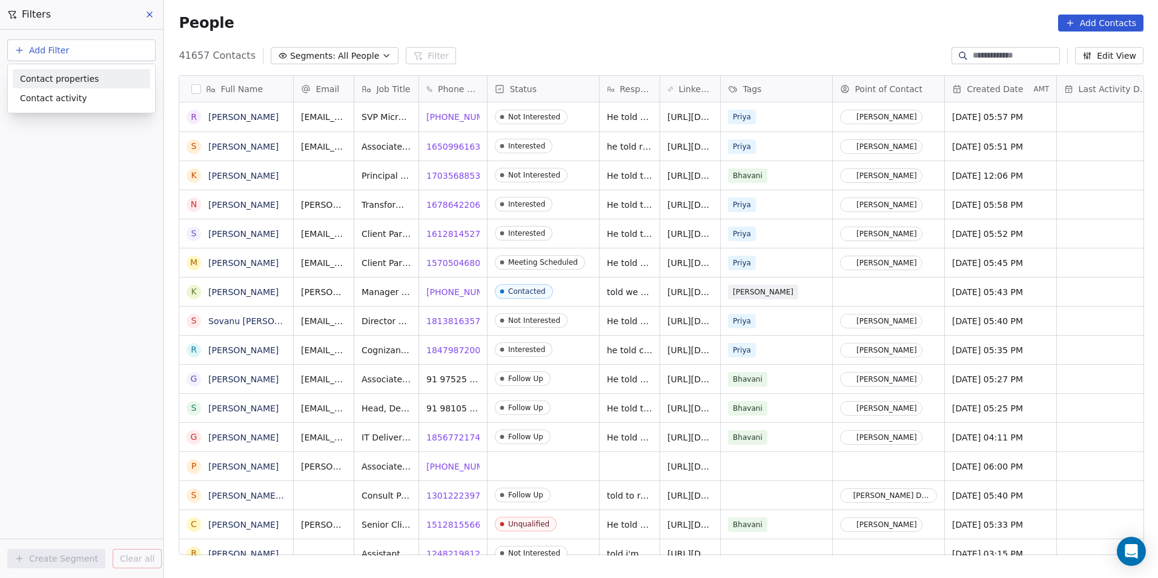
scroll to position [499, 985]
click at [109, 81] on div "Contact properties" at bounding box center [81, 79] width 123 height 13
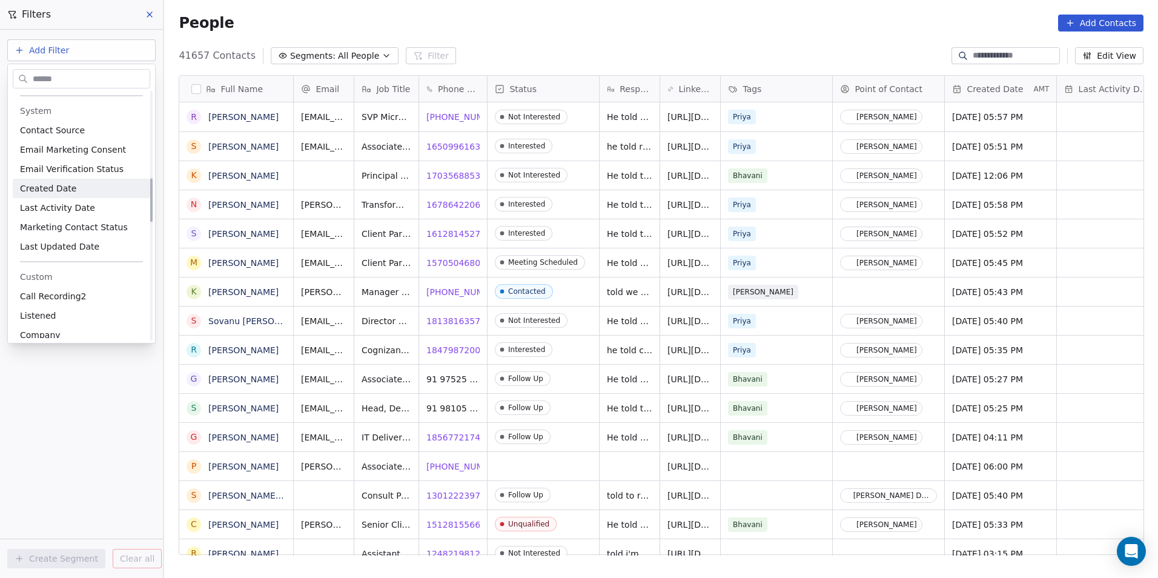
scroll to position [545, 0]
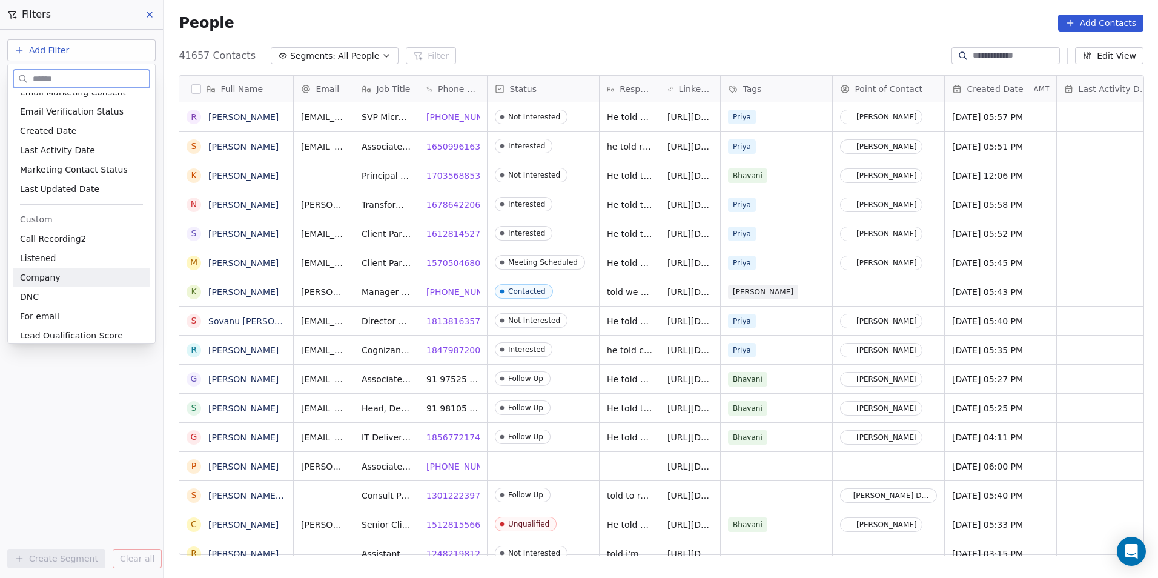
click at [71, 279] on div "Company" at bounding box center [81, 277] width 123 height 12
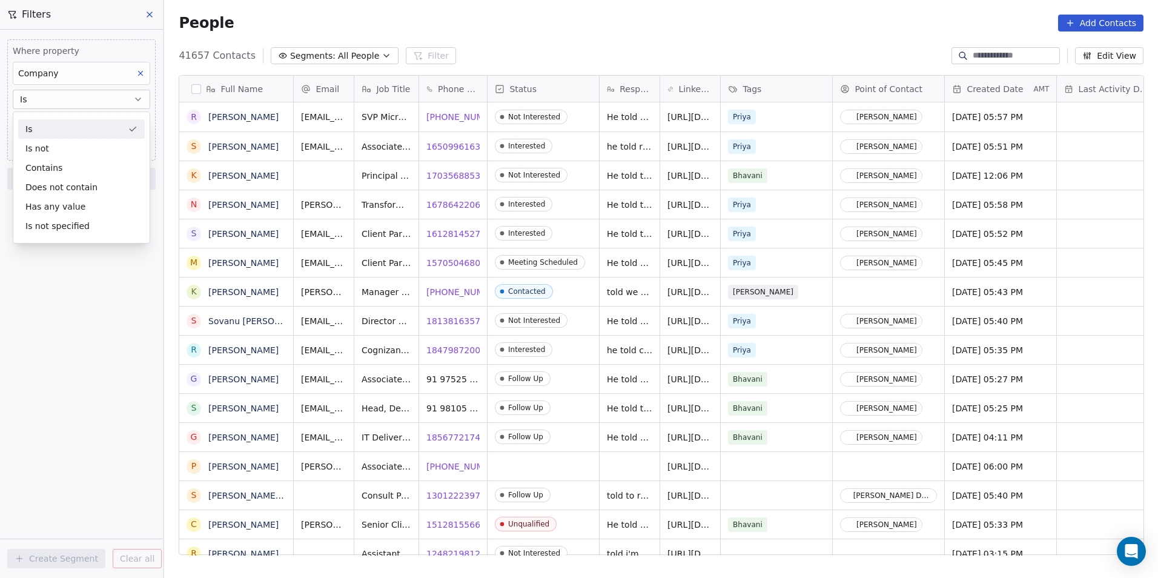
click at [85, 369] on div "Where property Company Is Add filter to this group Add another filter Create Se…" at bounding box center [81, 304] width 163 height 548
click at [83, 124] on input at bounding box center [81, 123] width 136 height 18
type input "***"
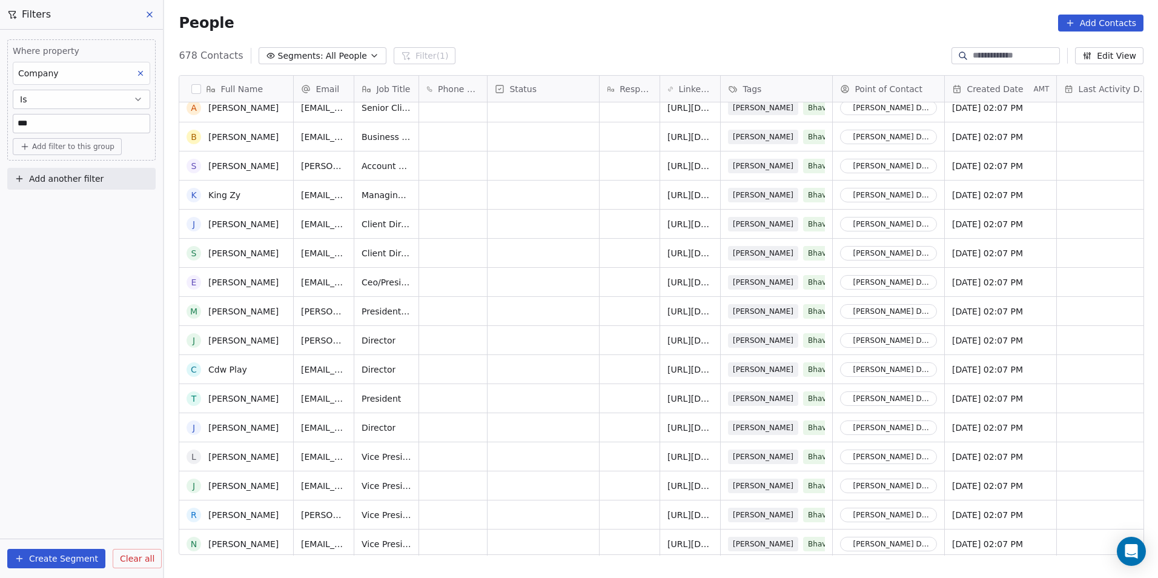
scroll to position [0, 0]
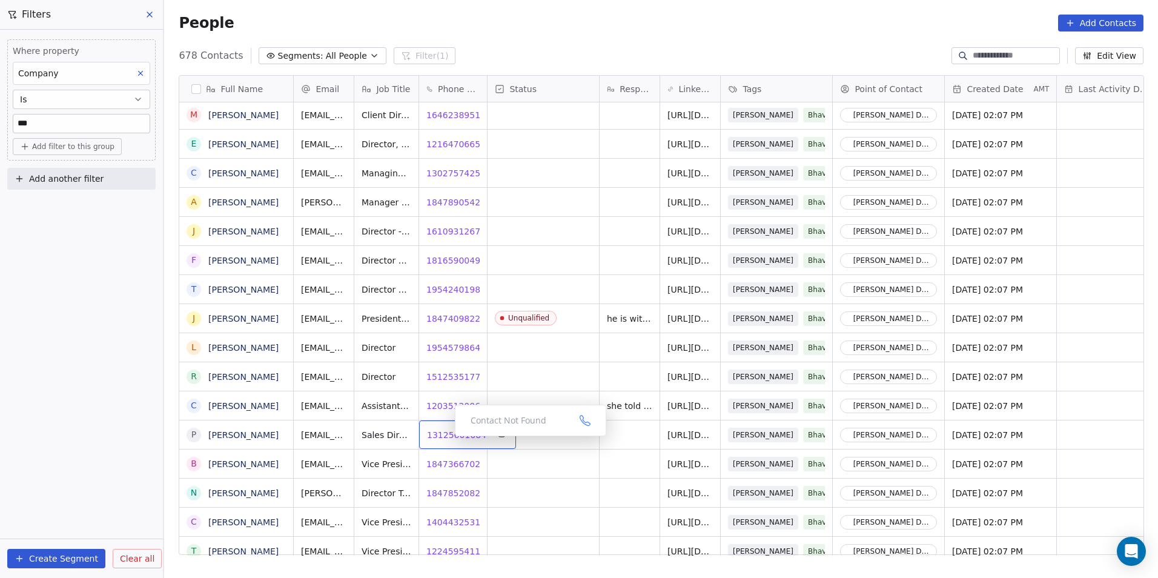
click at [445, 439] on span "13125601684" at bounding box center [456, 435] width 59 height 12
click at [455, 465] on span "18473667026" at bounding box center [456, 464] width 59 height 12
click at [452, 462] on span "18473667026" at bounding box center [456, 464] width 59 height 12
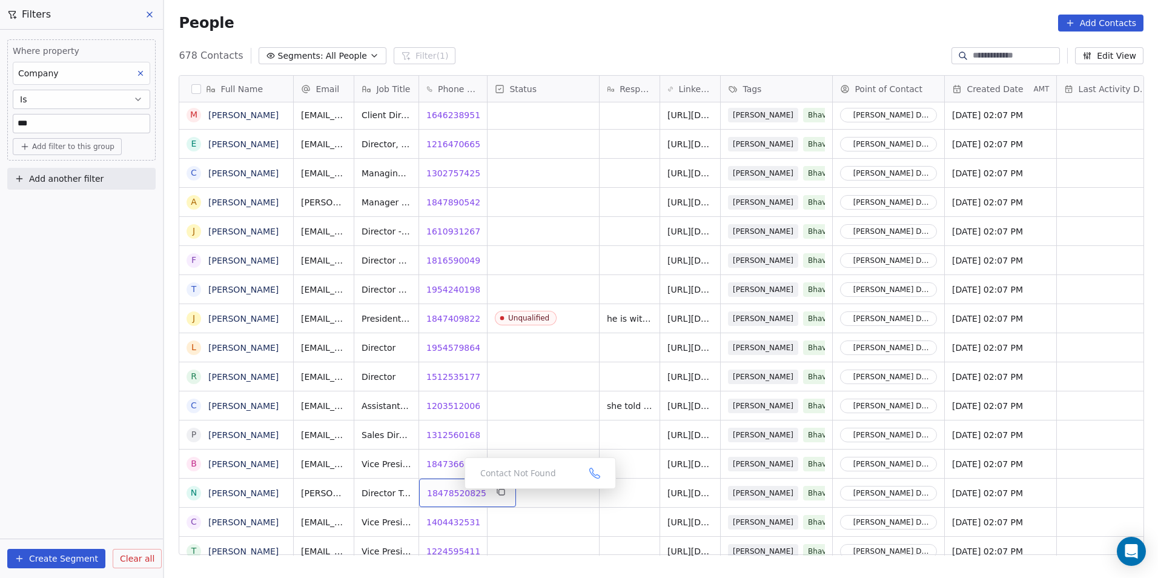
click at [455, 492] on span "18478520825" at bounding box center [456, 493] width 59 height 12
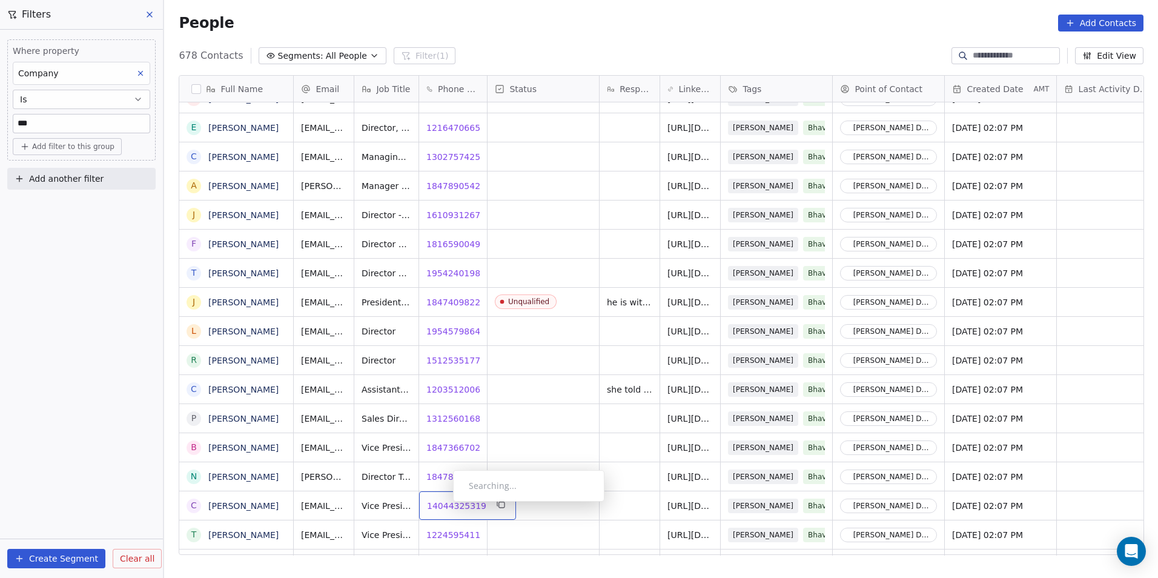
click at [443, 505] on span "14044325319" at bounding box center [456, 506] width 59 height 12
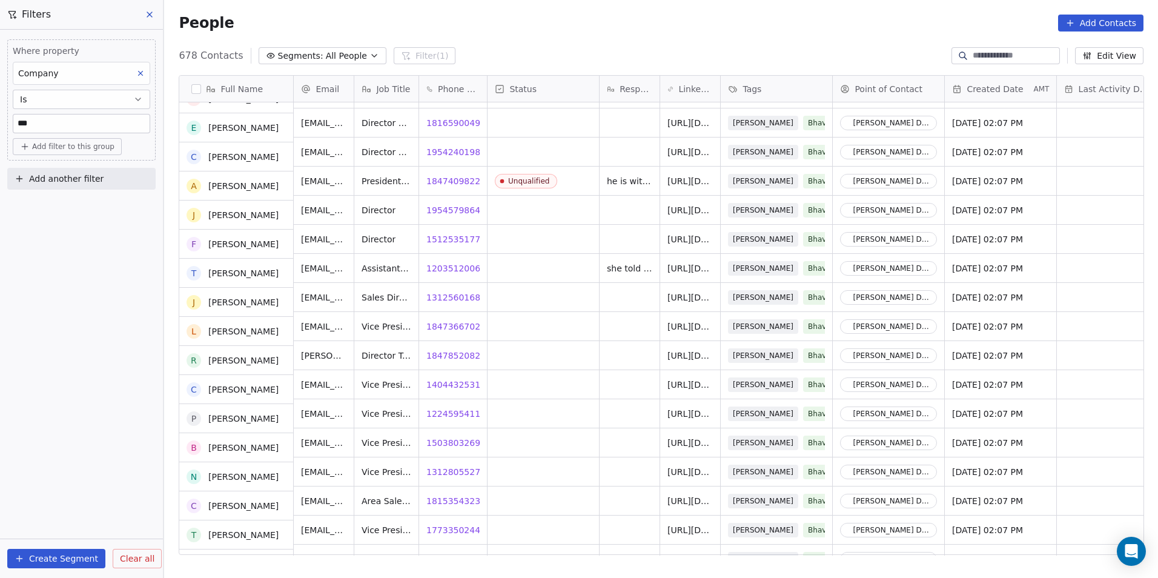
scroll to position [5286, 0]
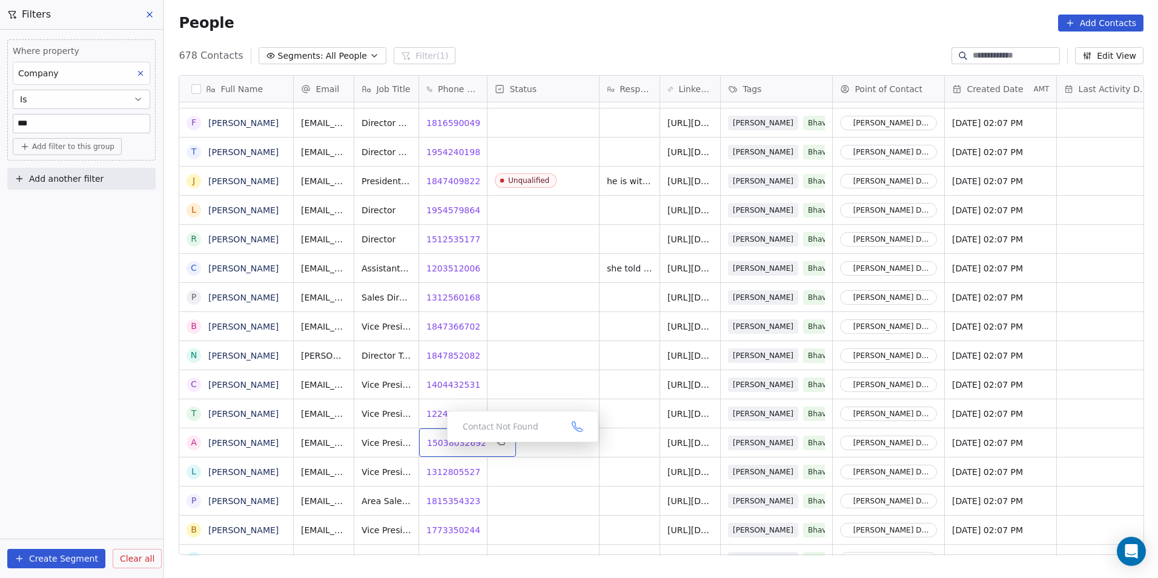
click at [437, 445] on span "15038032692" at bounding box center [456, 443] width 59 height 12
click at [435, 472] on span "13128055272" at bounding box center [456, 472] width 59 height 12
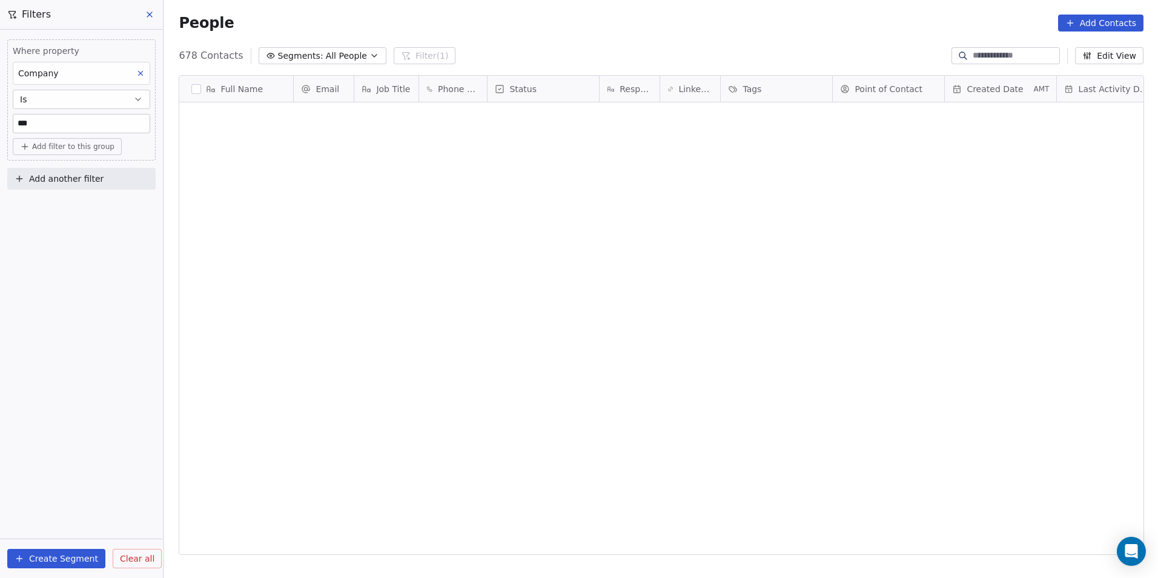
scroll to position [499, 985]
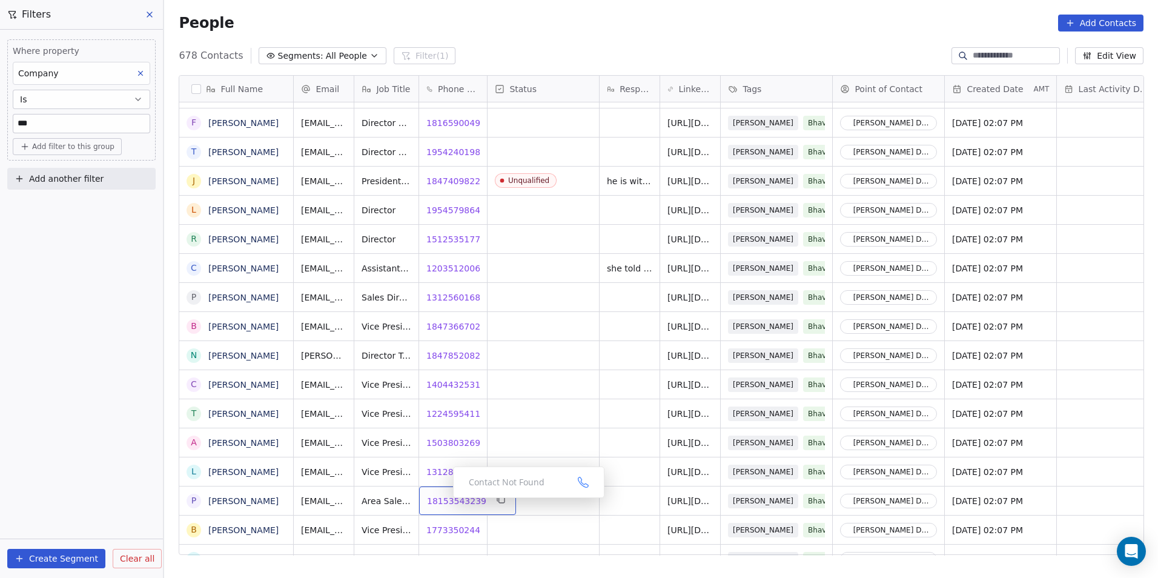
click at [443, 500] on span "18153543239" at bounding box center [456, 501] width 59 height 12
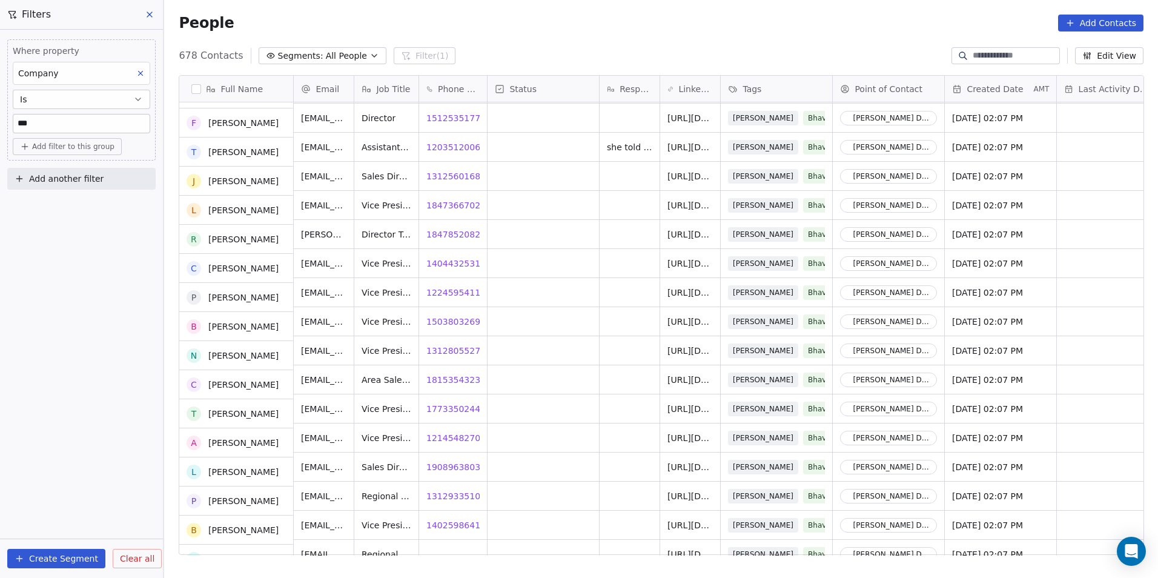
scroll to position [5407, 0]
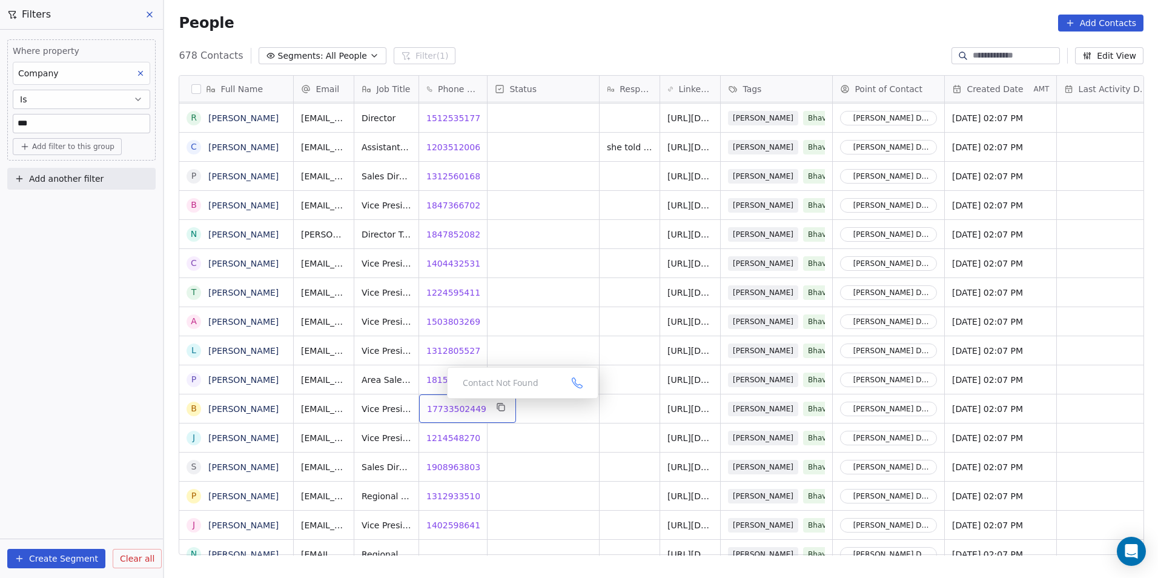
click at [446, 409] on span "17733502449" at bounding box center [456, 409] width 59 height 12
click at [449, 468] on span "19089638035" at bounding box center [456, 467] width 59 height 12
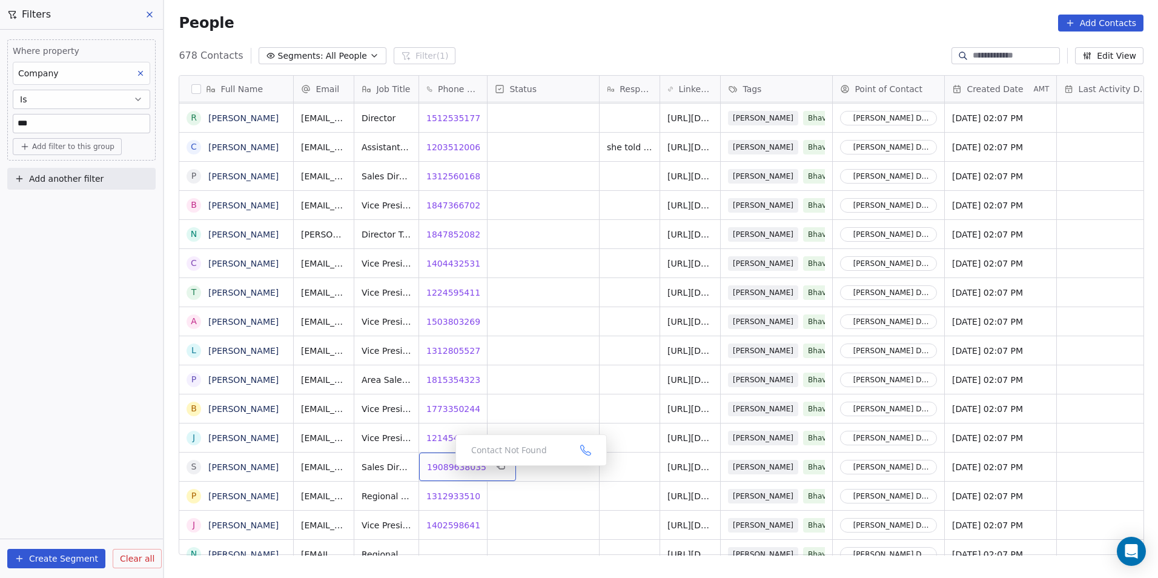
click at [446, 465] on span "19089638035" at bounding box center [456, 467] width 59 height 12
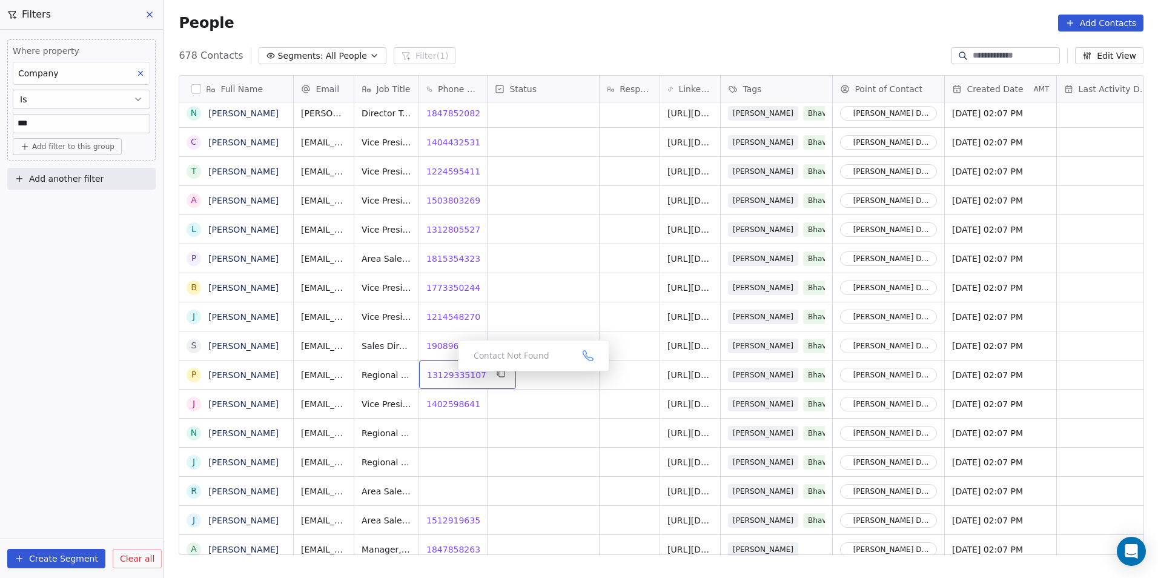
click at [448, 374] on span "13129335107" at bounding box center [456, 375] width 59 height 12
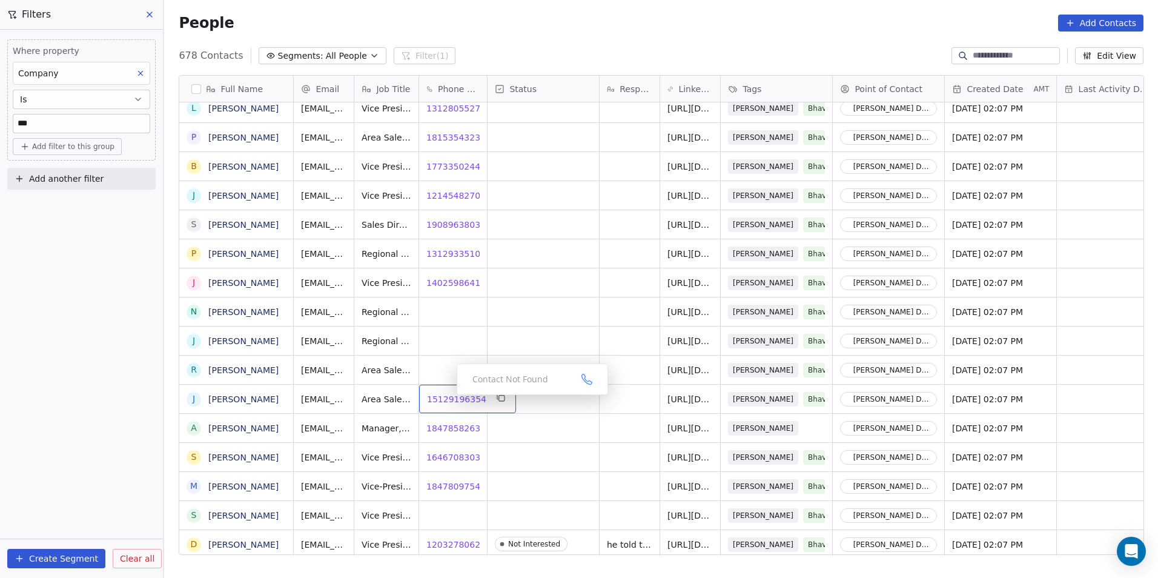
click at [447, 398] on span "15129196354" at bounding box center [456, 399] width 59 height 12
click at [454, 432] on span "18478582639" at bounding box center [456, 428] width 59 height 12
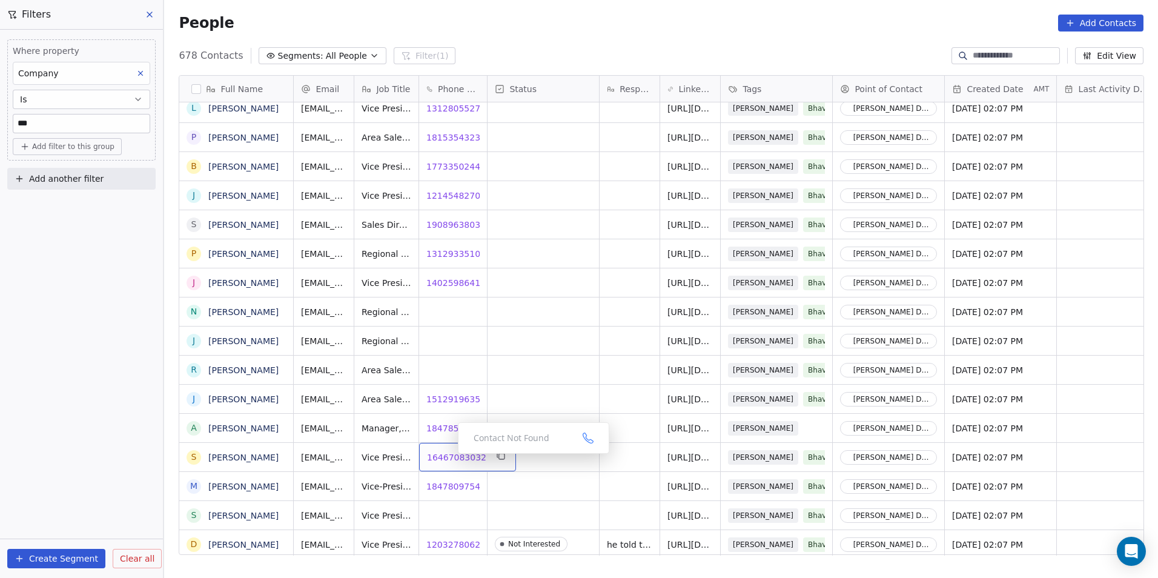
click at [448, 457] on span "16467083032" at bounding box center [456, 457] width 59 height 12
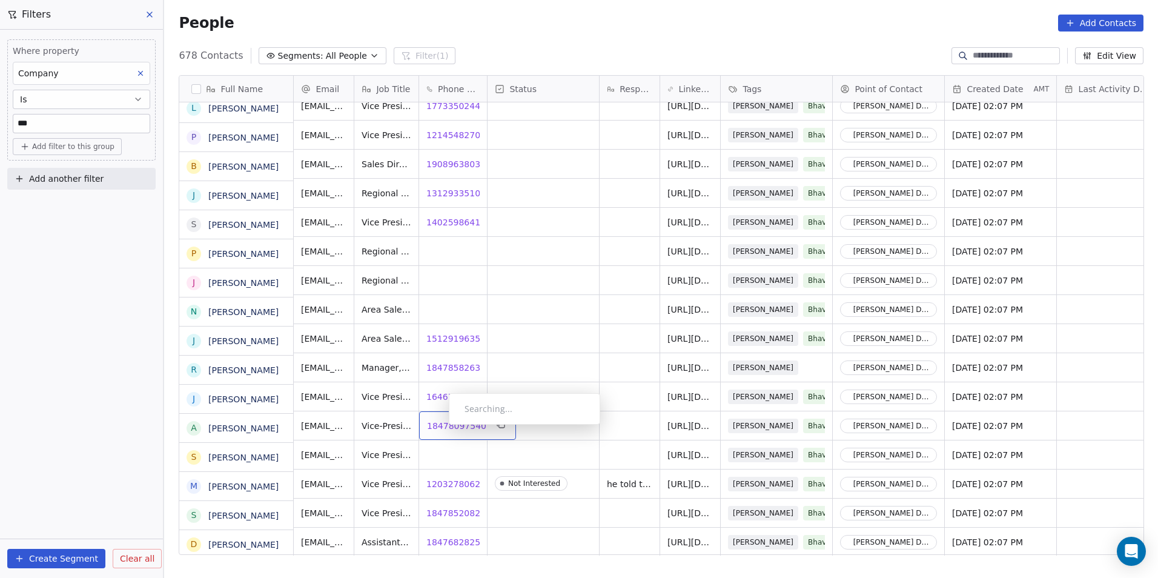
scroll to position [5710, 0]
click at [445, 428] on span "18478097540" at bounding box center [456, 426] width 59 height 12
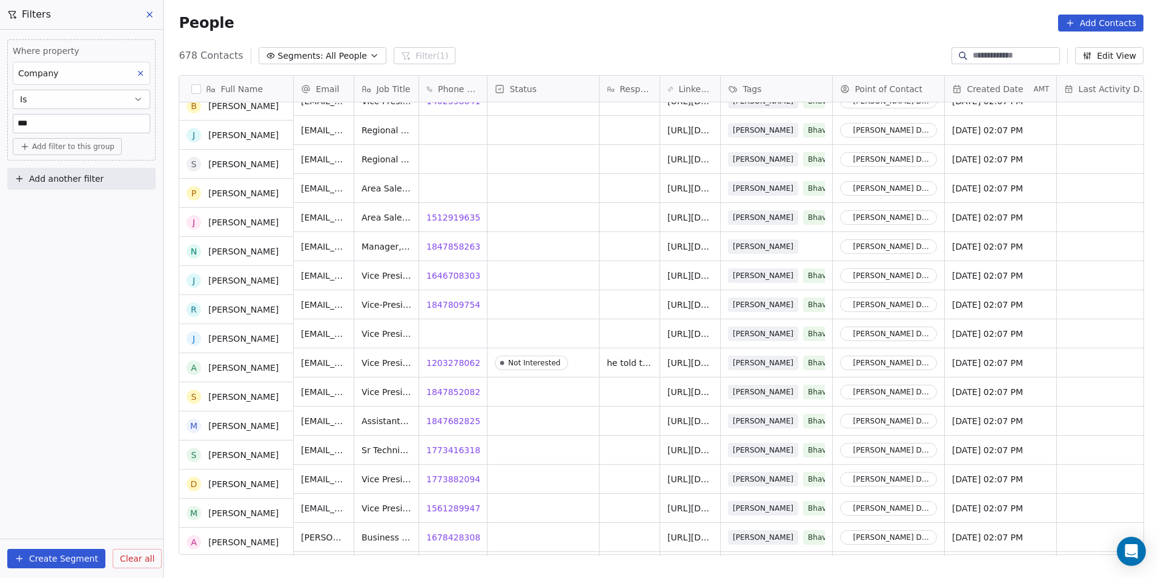
scroll to position [5831, 0]
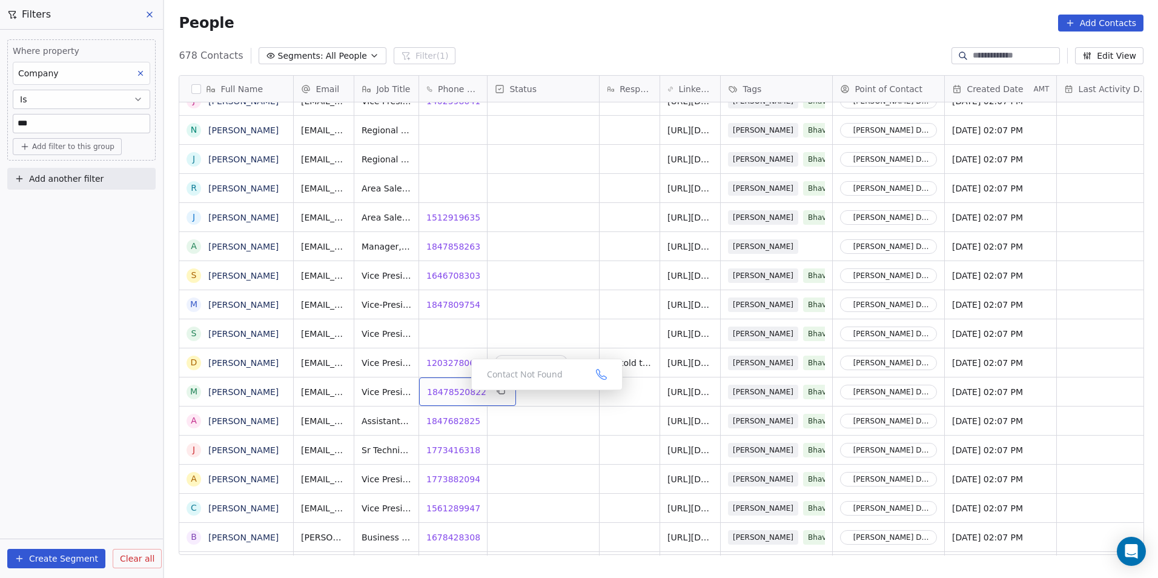
click at [462, 393] on span "18478520822" at bounding box center [456, 392] width 59 height 12
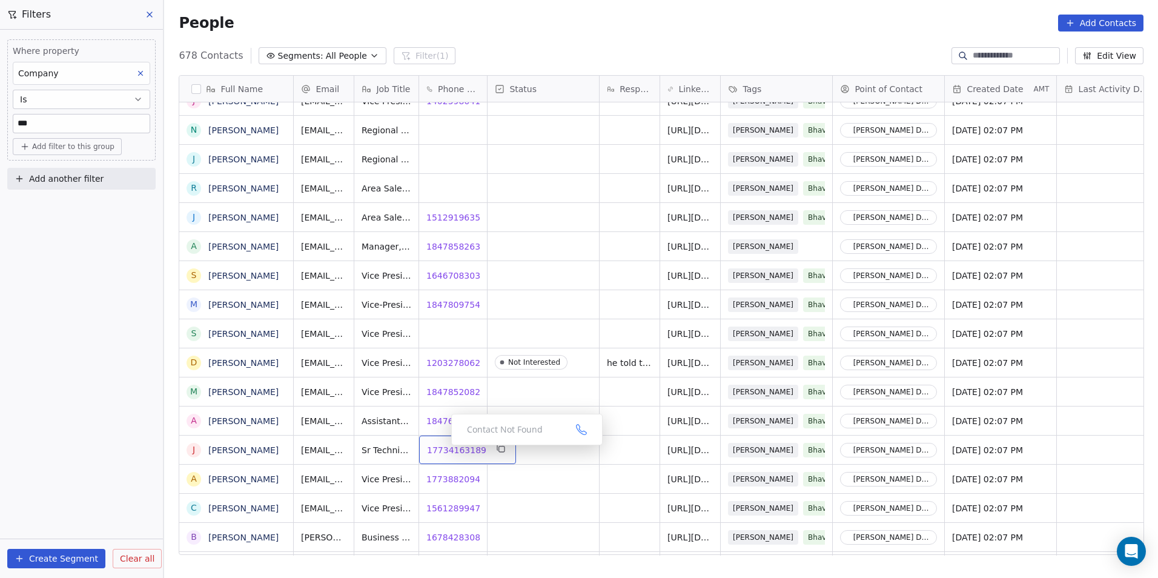
click at [442, 448] on span "17734163189" at bounding box center [456, 450] width 59 height 12
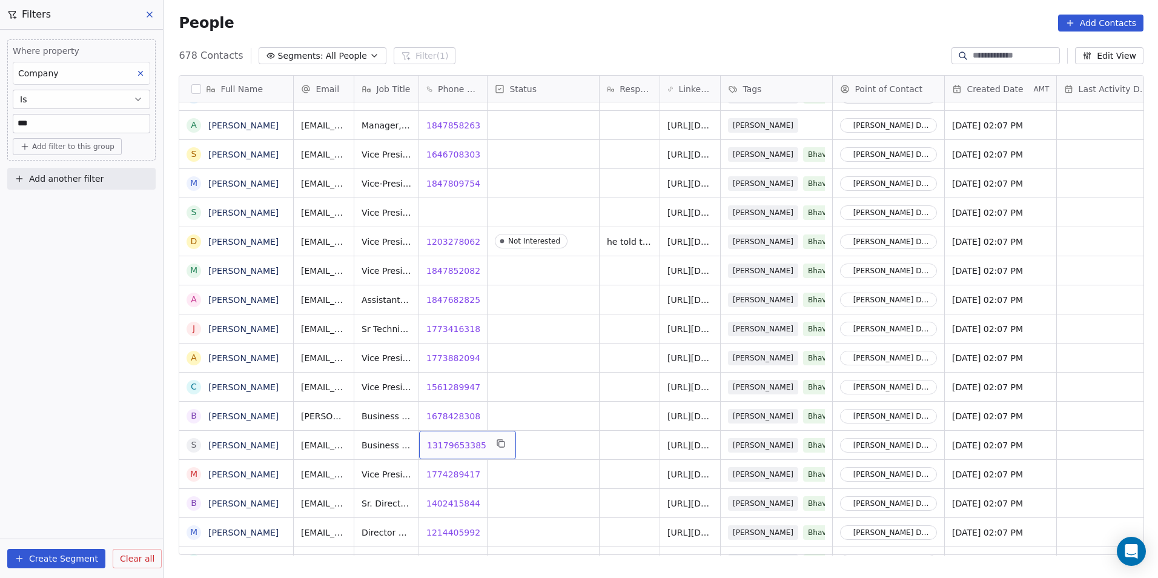
click at [445, 446] on span "13179653385" at bounding box center [456, 445] width 59 height 12
click at [444, 472] on html "DS Technologies Inc Contacts People Marketing Workflows Campaigns Sales Pipelin…" at bounding box center [579, 289] width 1158 height 578
click at [445, 477] on span "17742894178" at bounding box center [456, 474] width 59 height 12
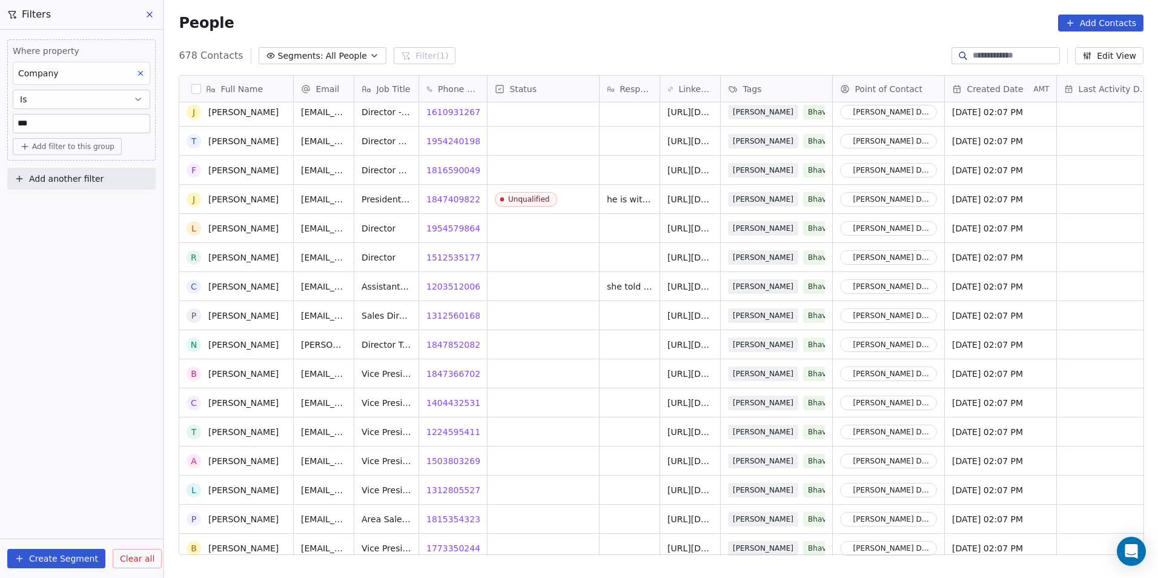
scroll to position [5286, 0]
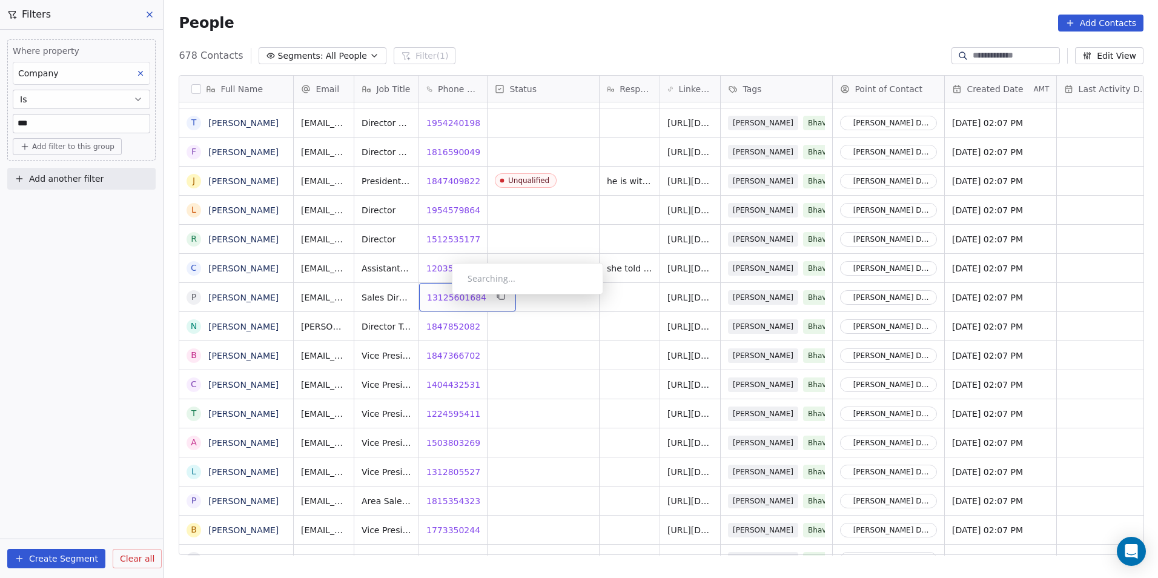
click at [442, 297] on span "13125601684" at bounding box center [456, 297] width 59 height 12
click at [446, 326] on span "18478520825" at bounding box center [456, 326] width 59 height 12
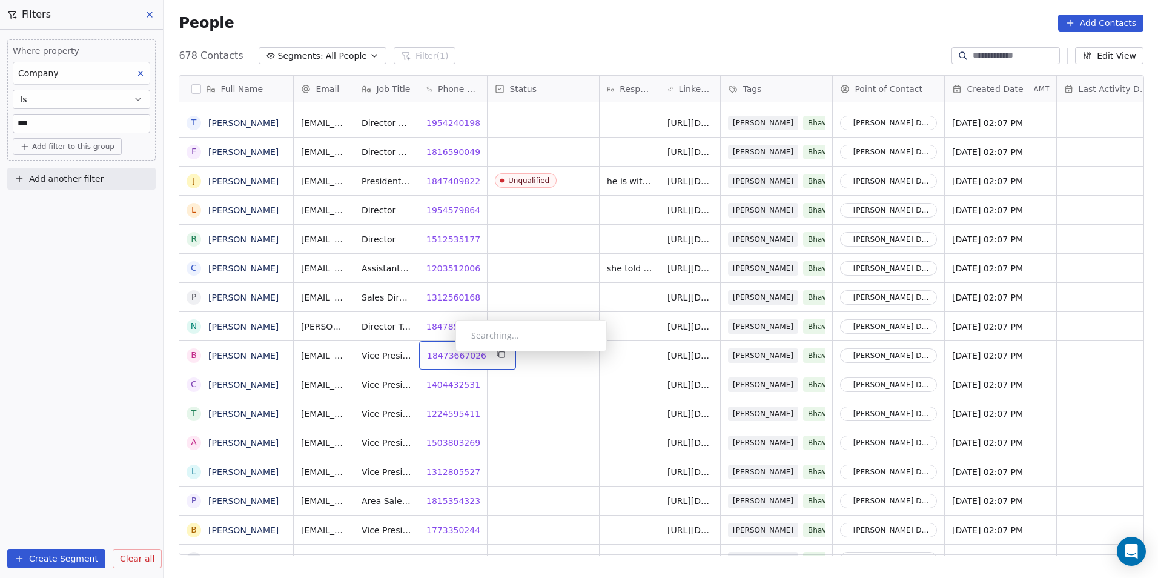
click at [446, 354] on span "18473667026" at bounding box center [456, 355] width 59 height 12
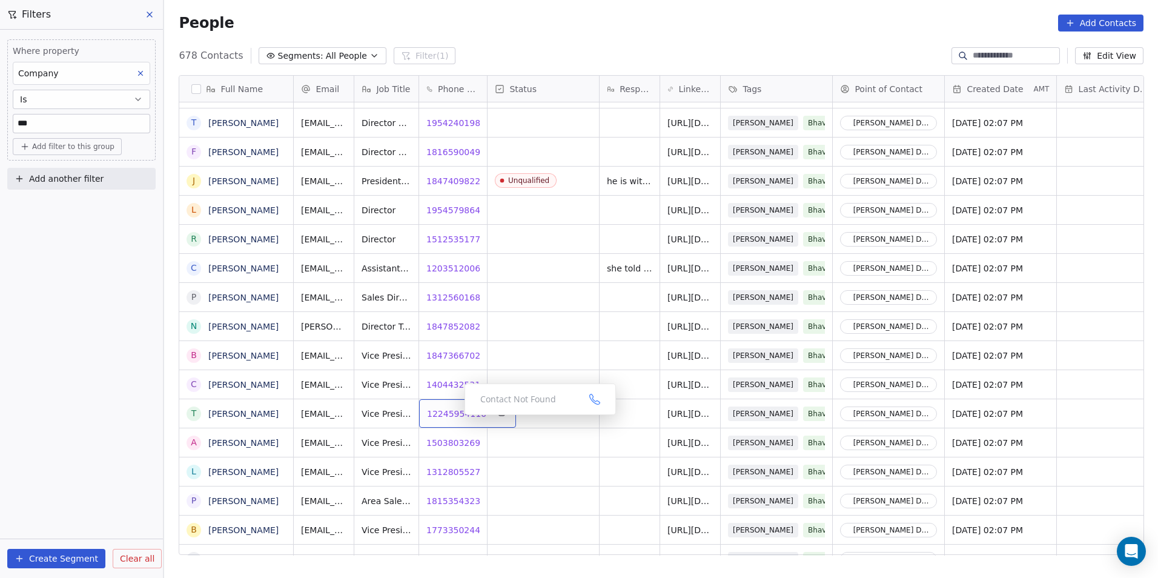
click at [446, 414] on span "12245954116" at bounding box center [456, 414] width 59 height 12
click at [439, 442] on span "15038032692" at bounding box center [456, 443] width 59 height 12
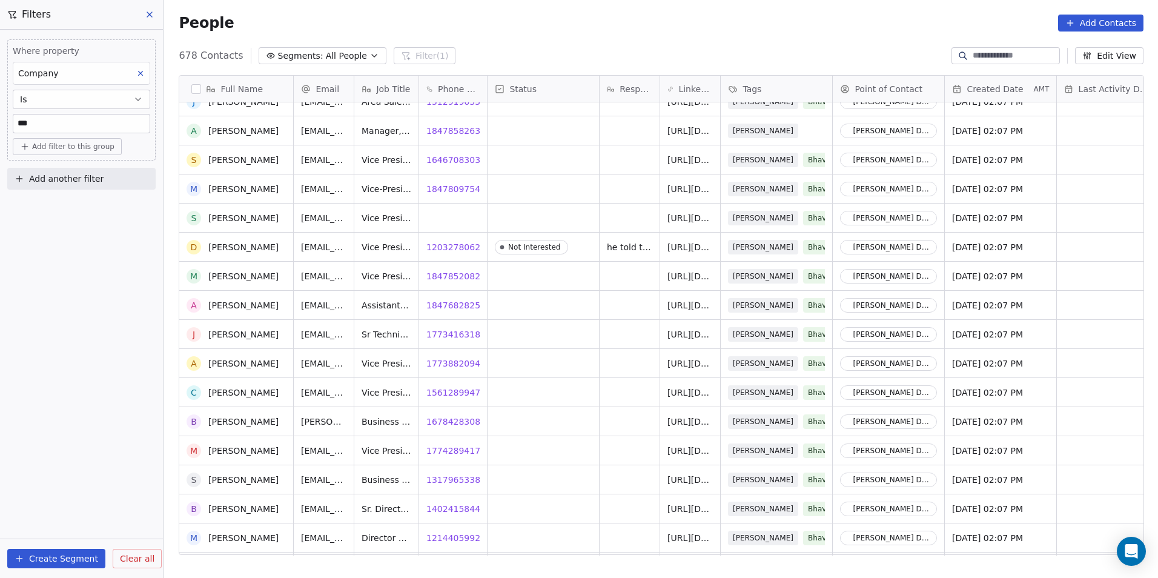
scroll to position [5952, 0]
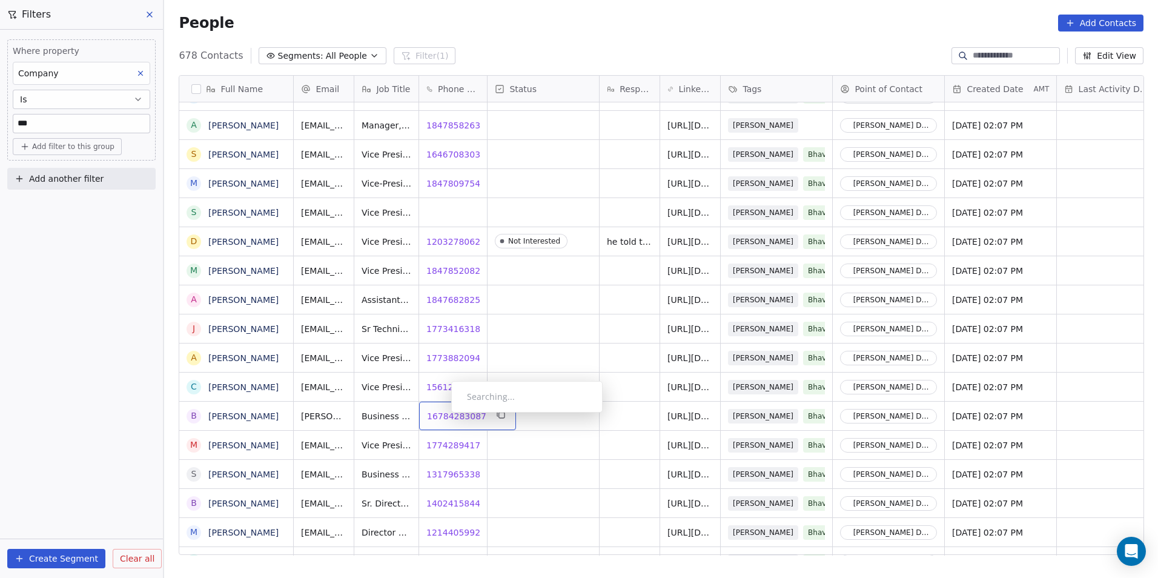
click at [442, 415] on span "16784283087" at bounding box center [456, 416] width 59 height 12
click at [454, 445] on html "DS Technologies Inc Contacts People Marketing Workflows Campaigns Sales Pipelin…" at bounding box center [579, 289] width 1158 height 578
click at [451, 443] on span "17742894178" at bounding box center [456, 445] width 59 height 12
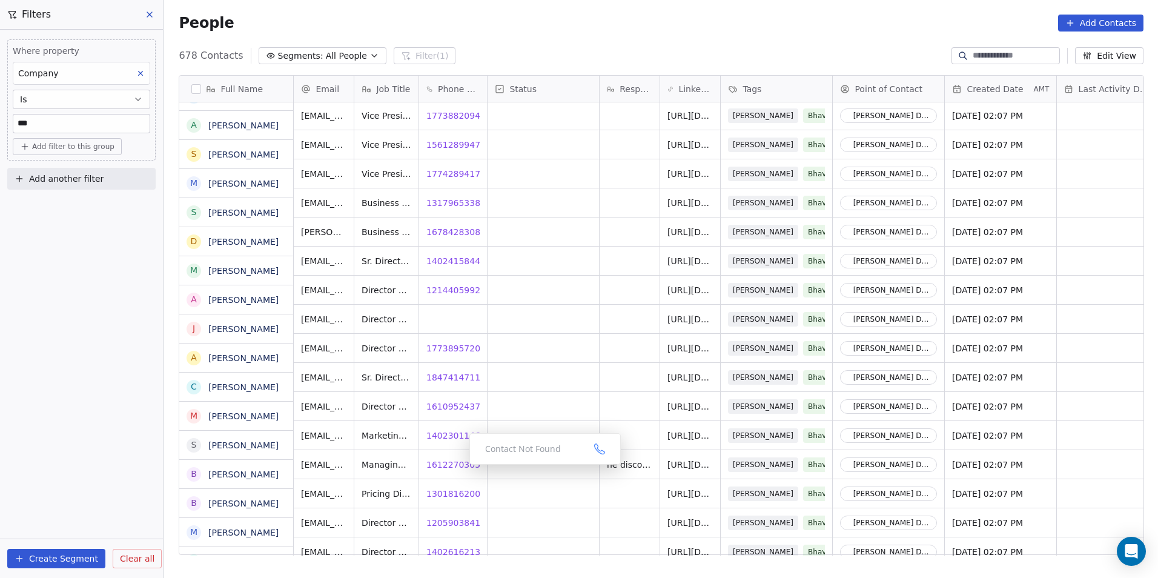
scroll to position [6194, 0]
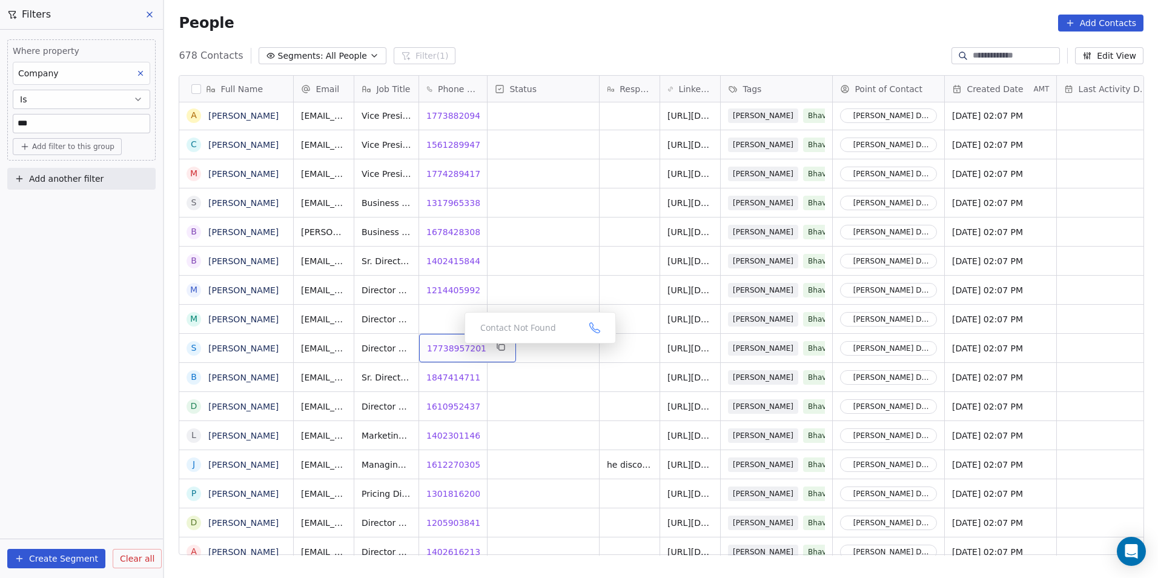
click at [454, 347] on span "17738957201" at bounding box center [456, 348] width 59 height 12
click at [450, 380] on span "18474147113" at bounding box center [456, 377] width 59 height 12
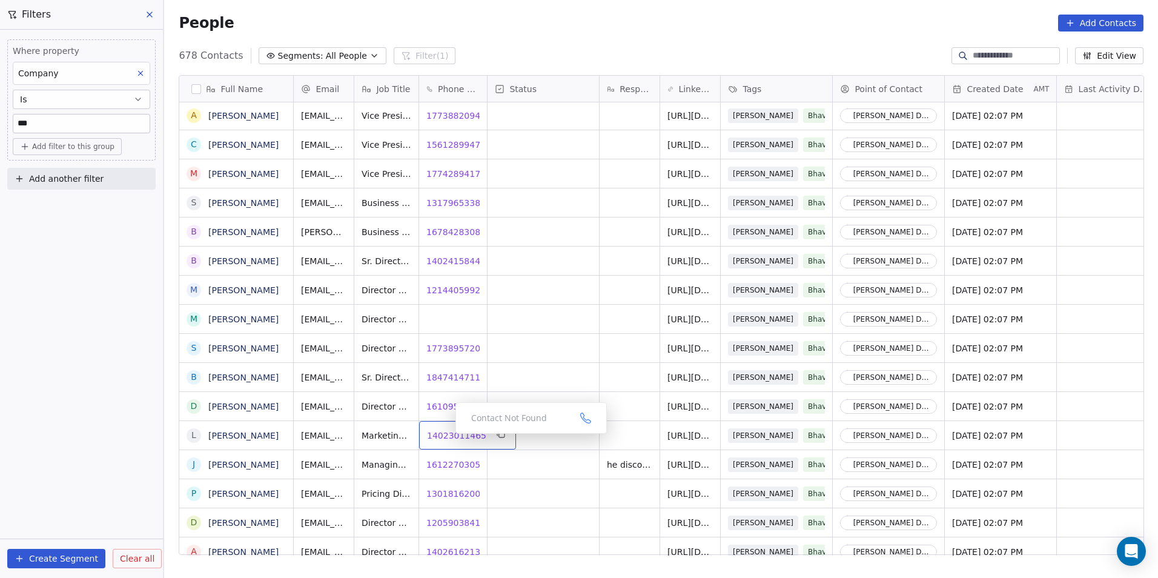
click at [446, 437] on span "14023011465" at bounding box center [456, 435] width 59 height 12
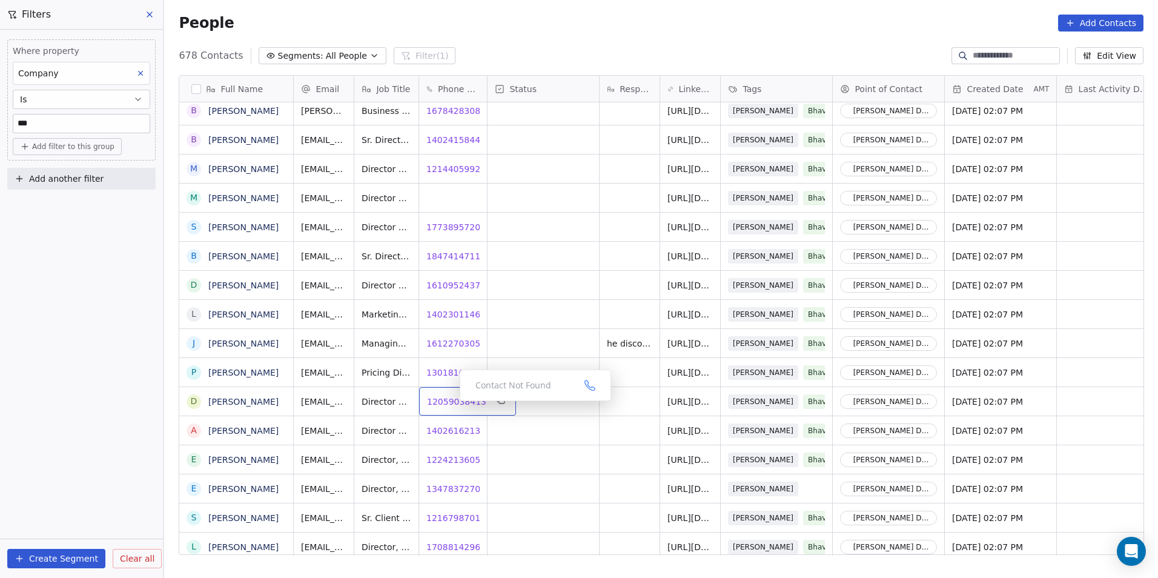
click at [450, 404] on span "12059038413" at bounding box center [456, 402] width 59 height 12
click at [451, 429] on span "14026162135" at bounding box center [456, 431] width 59 height 12
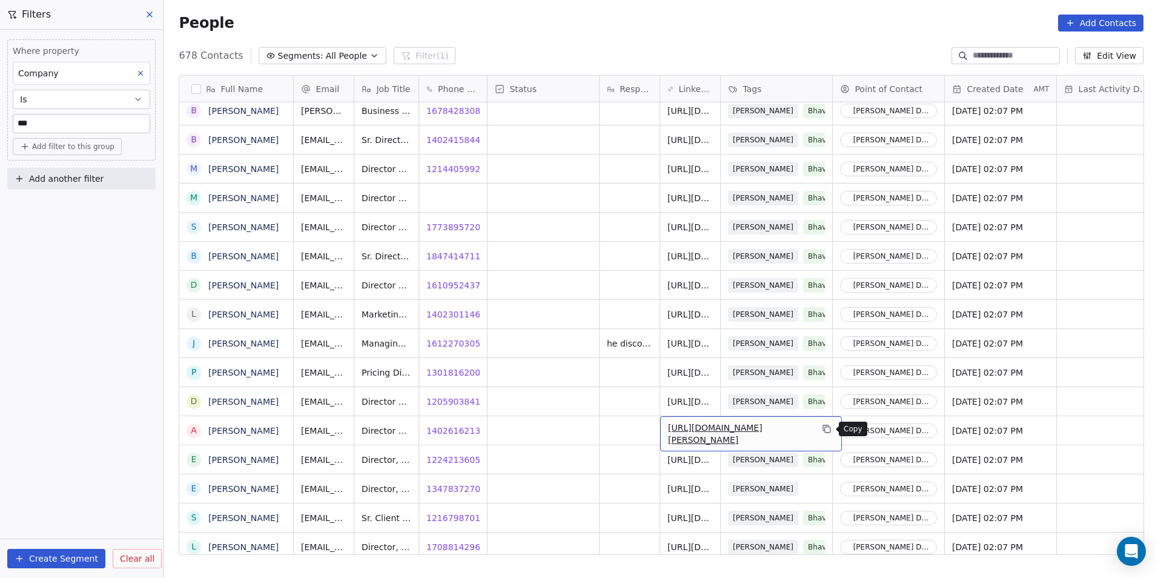
click at [828, 429] on icon "grid" at bounding box center [827, 429] width 10 height 10
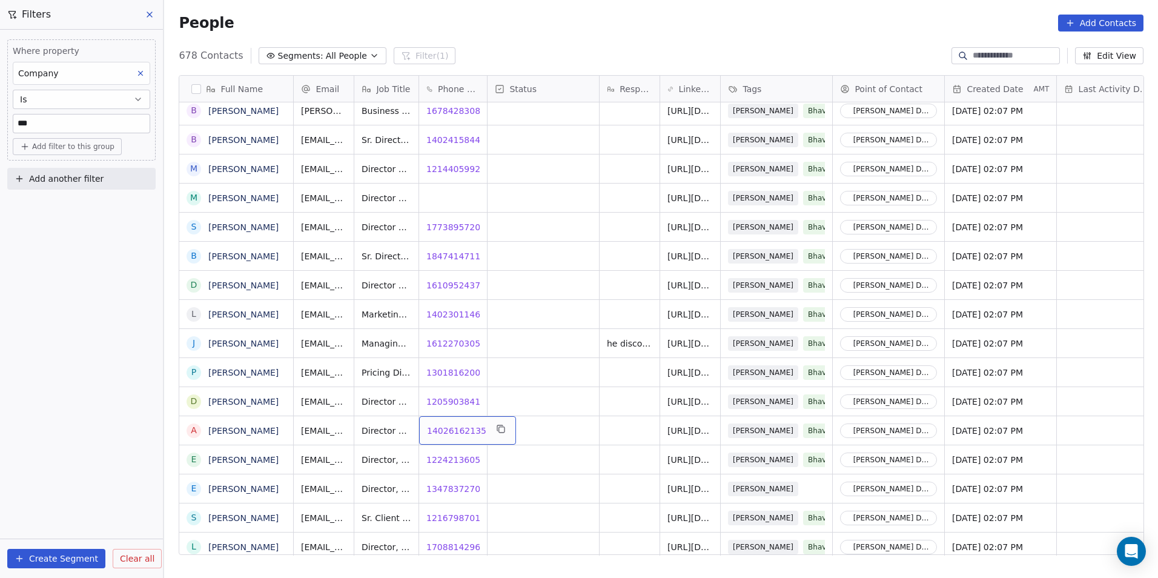
click at [470, 437] on div "14026162135 14026162135" at bounding box center [467, 430] width 97 height 28
drag, startPoint x: 397, startPoint y: 422, endPoint x: 426, endPoint y: 439, distance: 33.7
click at [426, 439] on input "**********" at bounding box center [463, 431] width 85 height 24
click at [560, 434] on html "DS Technologies Inc Contacts People Marketing Workflows Campaigns Sales Pipelin…" at bounding box center [579, 289] width 1158 height 578
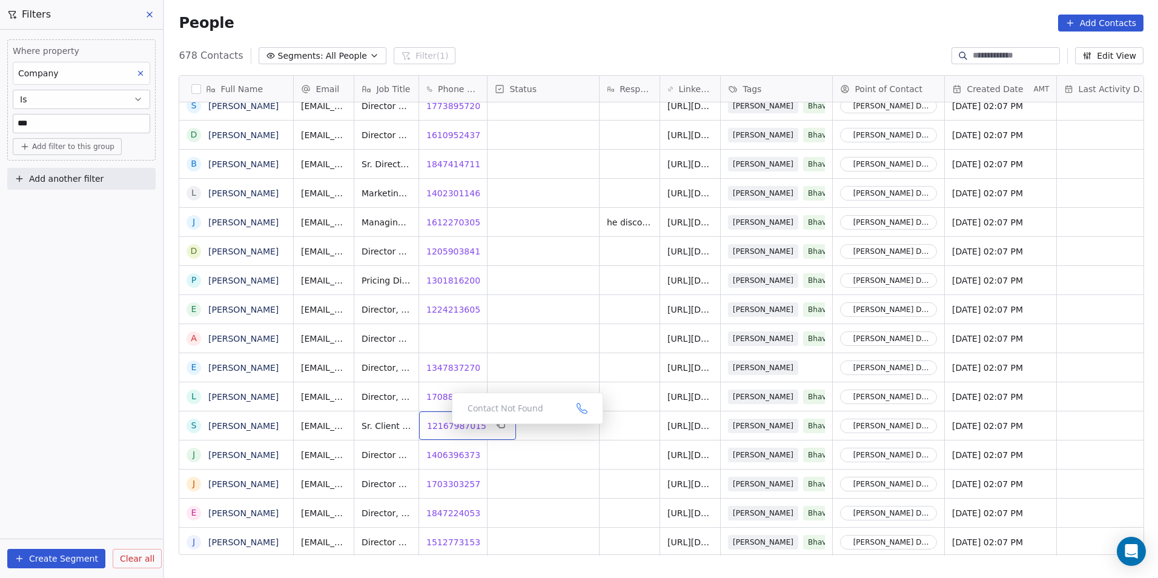
click at [448, 428] on span "12167987015" at bounding box center [456, 426] width 59 height 12
click at [452, 425] on span "12167987015" at bounding box center [456, 426] width 59 height 12
click at [456, 423] on span "12167987015" at bounding box center [456, 426] width 59 height 12
click at [450, 457] on span "14063963734" at bounding box center [456, 455] width 59 height 12
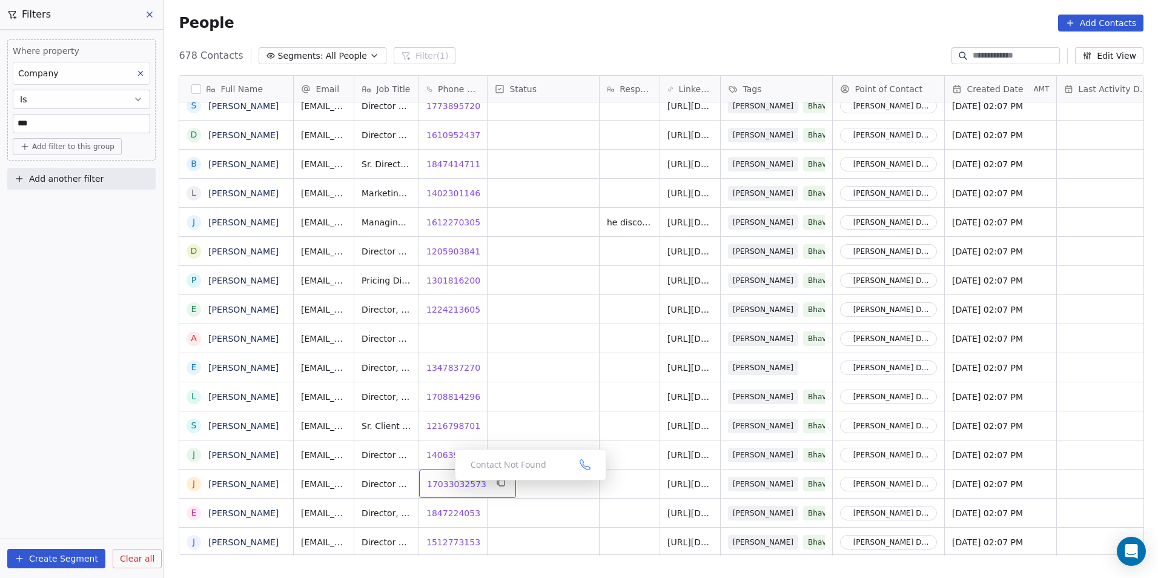
click at [445, 483] on span "17033032573" at bounding box center [456, 484] width 59 height 12
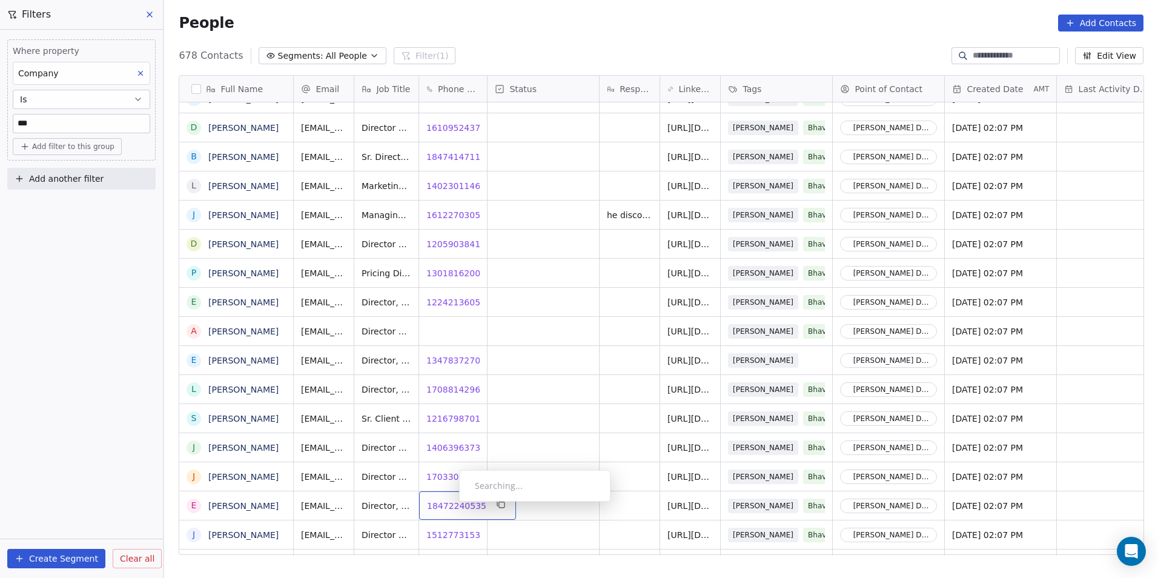
click at [449, 505] on span "18472240535" at bounding box center [456, 506] width 59 height 12
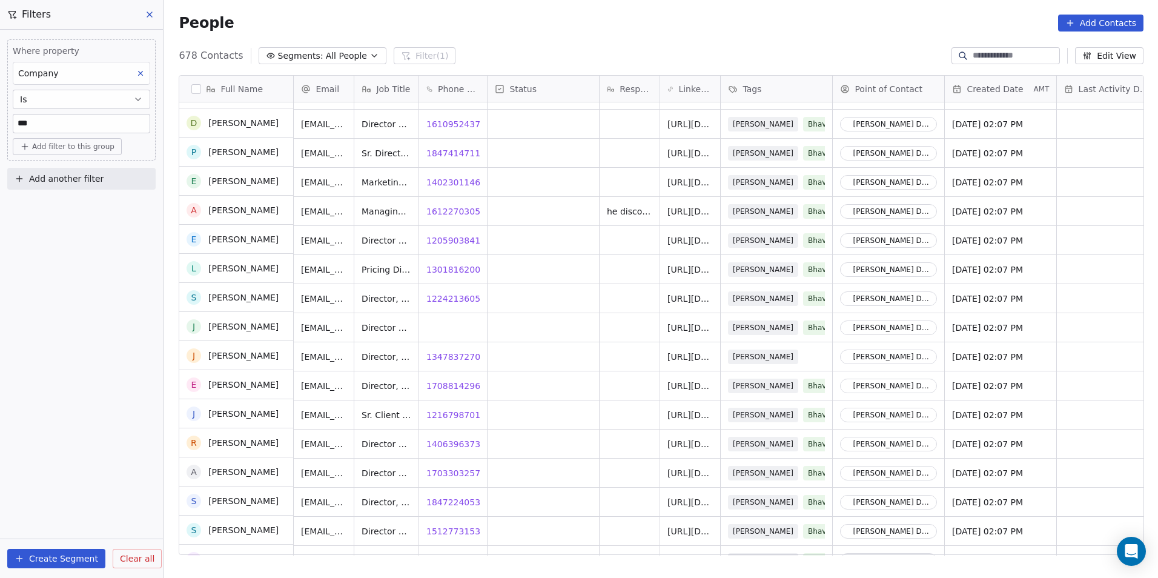
scroll to position [6565, 0]
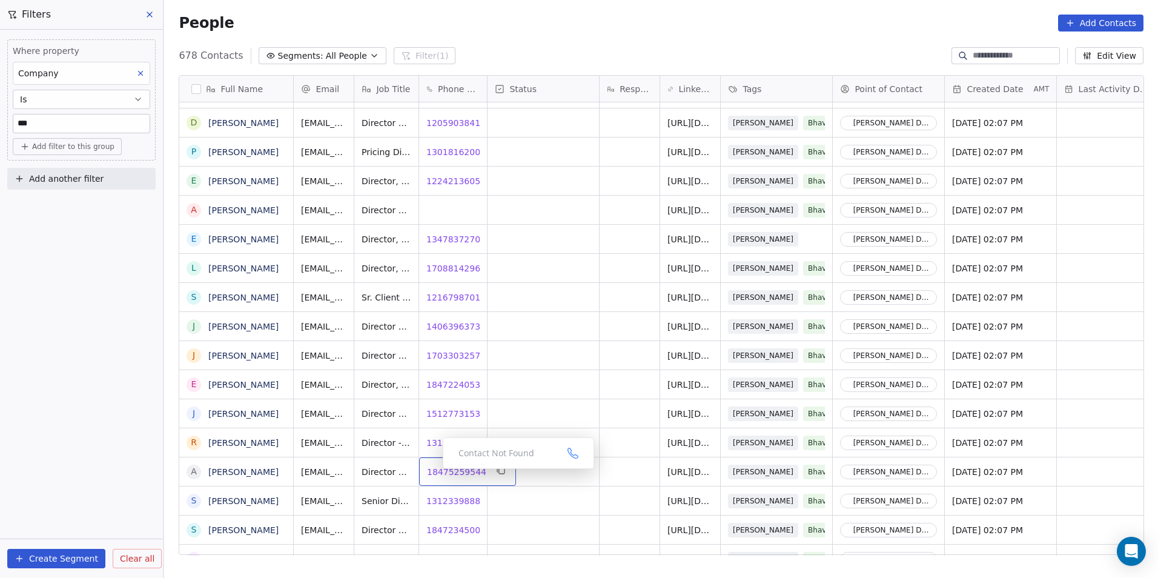
click at [433, 472] on span "18475259544" at bounding box center [456, 472] width 59 height 12
click at [446, 508] on div "13123398885 13123398885" at bounding box center [467, 500] width 97 height 28
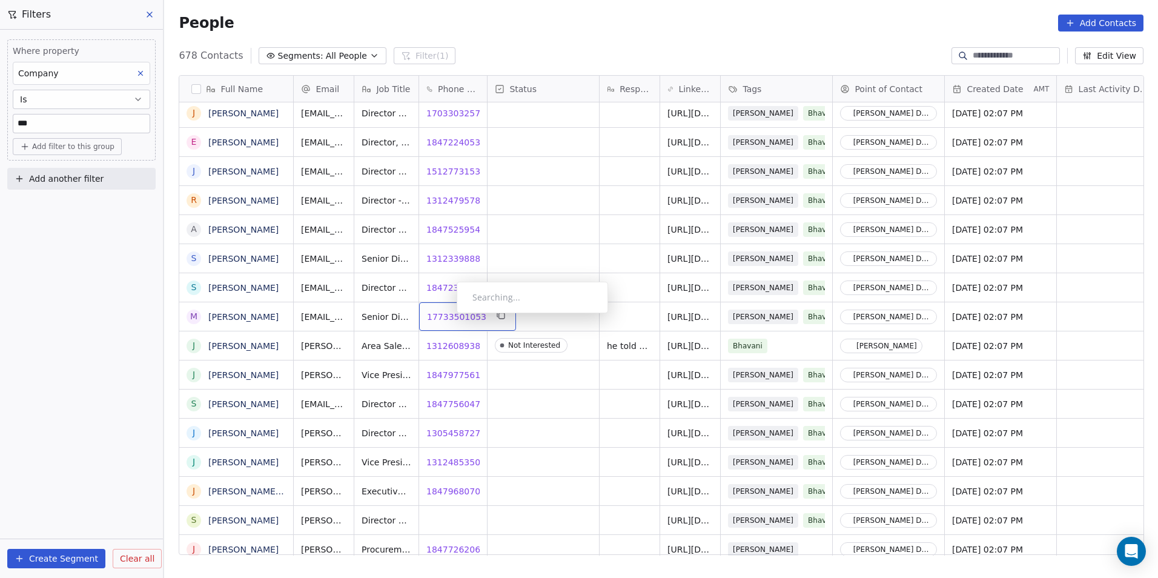
click at [447, 316] on span "17733501053" at bounding box center [456, 317] width 59 height 12
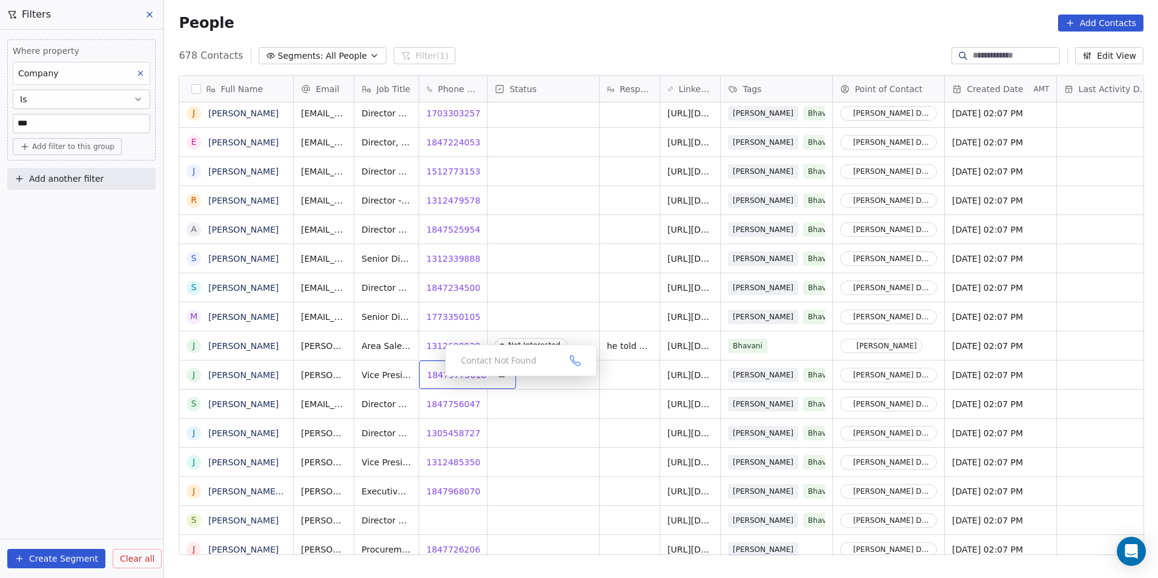
click at [445, 380] on span "18479775618" at bounding box center [456, 375] width 59 height 12
click at [450, 400] on span "18477560473" at bounding box center [456, 404] width 59 height 12
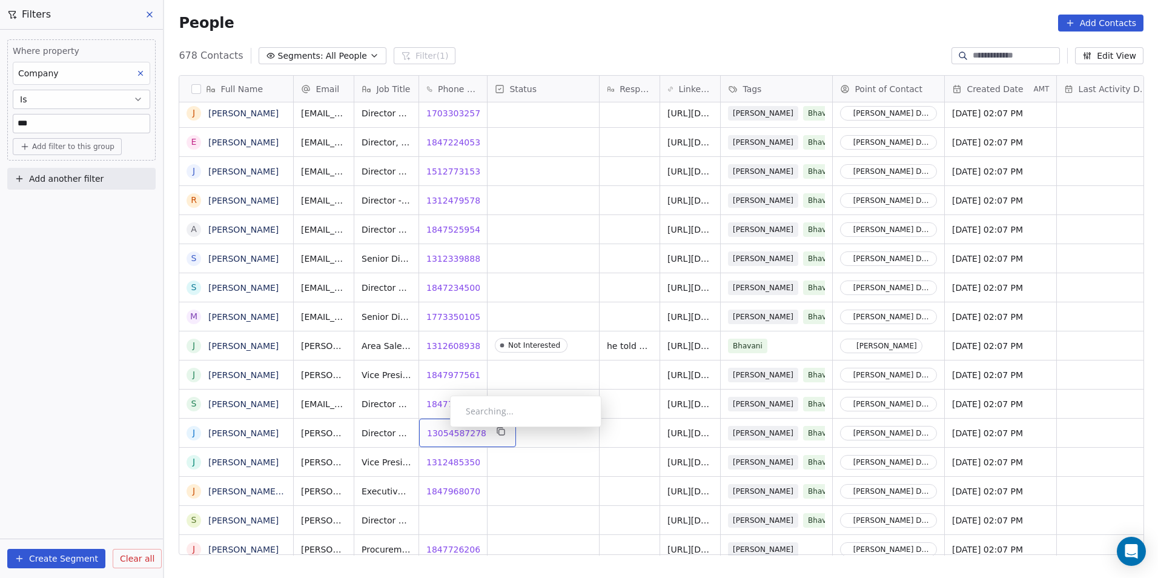
drag, startPoint x: 440, startPoint y: 430, endPoint x: 449, endPoint y: 432, distance: 8.8
click at [449, 432] on span "13054587278" at bounding box center [456, 433] width 59 height 12
click at [441, 462] on span "13124853501" at bounding box center [456, 462] width 59 height 12
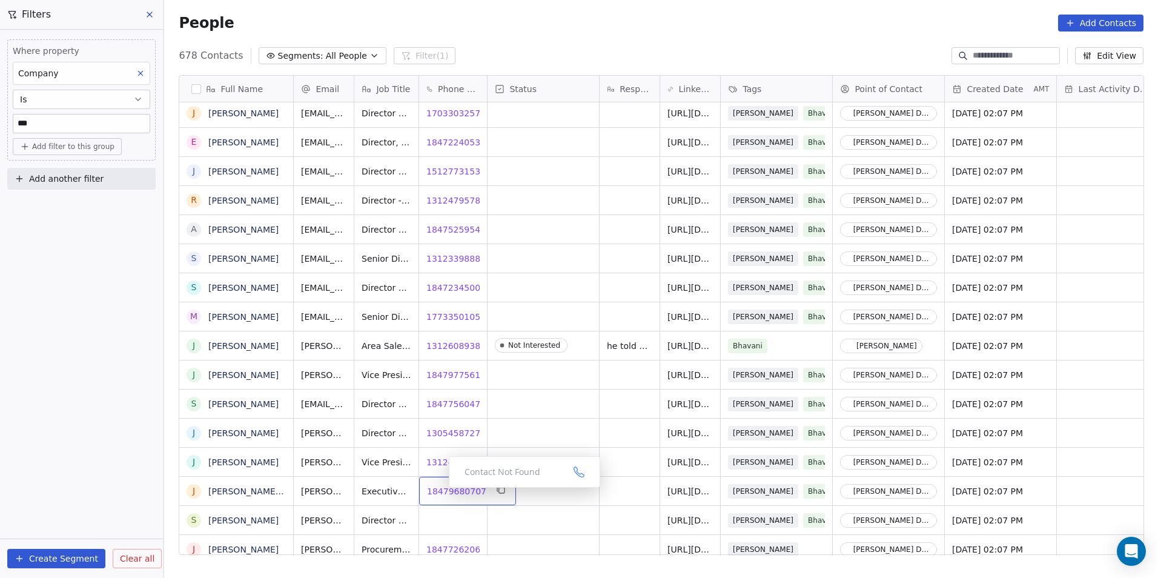
click at [439, 491] on span "18479680707" at bounding box center [456, 491] width 59 height 12
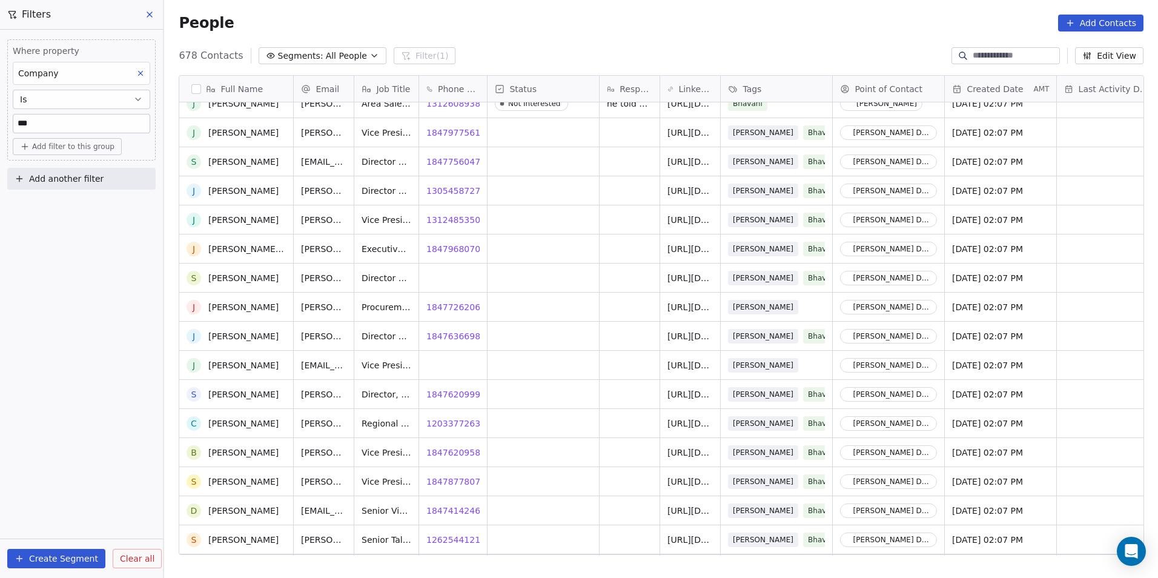
scroll to position [7050, 0]
drag, startPoint x: 625, startPoint y: 443, endPoint x: 448, endPoint y: 185, distance: 312.7
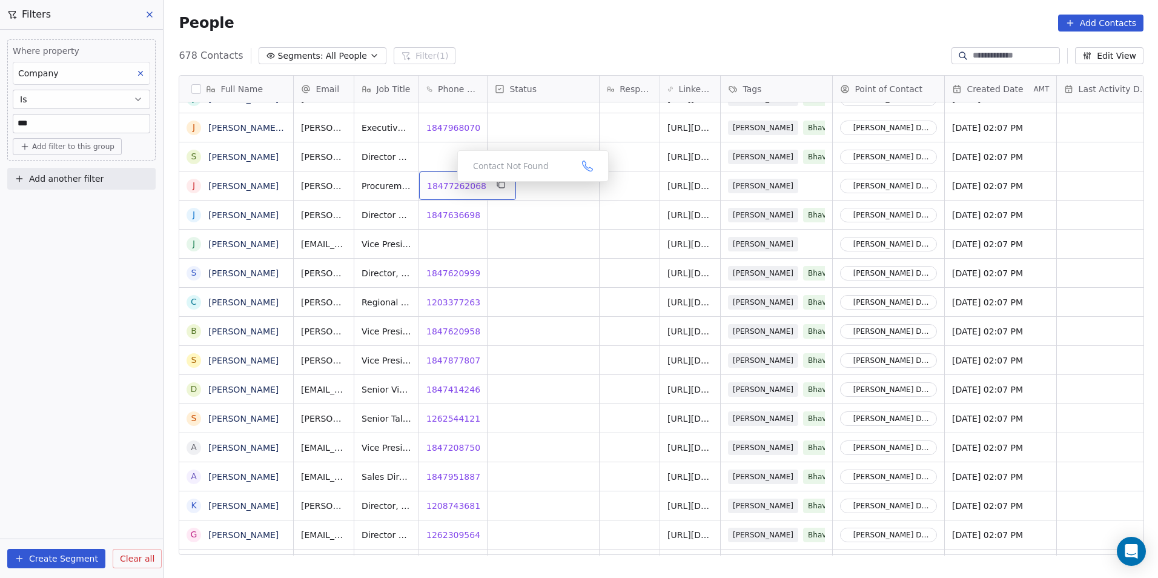
click at [446, 185] on span "18477262068" at bounding box center [456, 186] width 59 height 12
click at [440, 217] on span "18476366985" at bounding box center [456, 215] width 59 height 12
click at [448, 279] on div "18476209992 18476209992" at bounding box center [467, 273] width 97 height 28
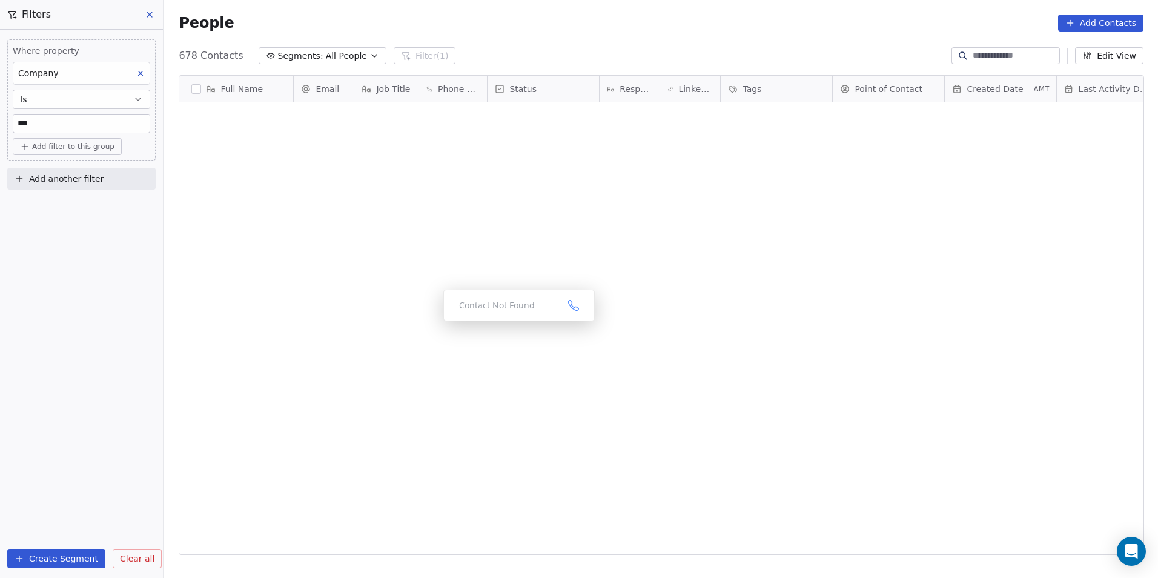
scroll to position [499, 985]
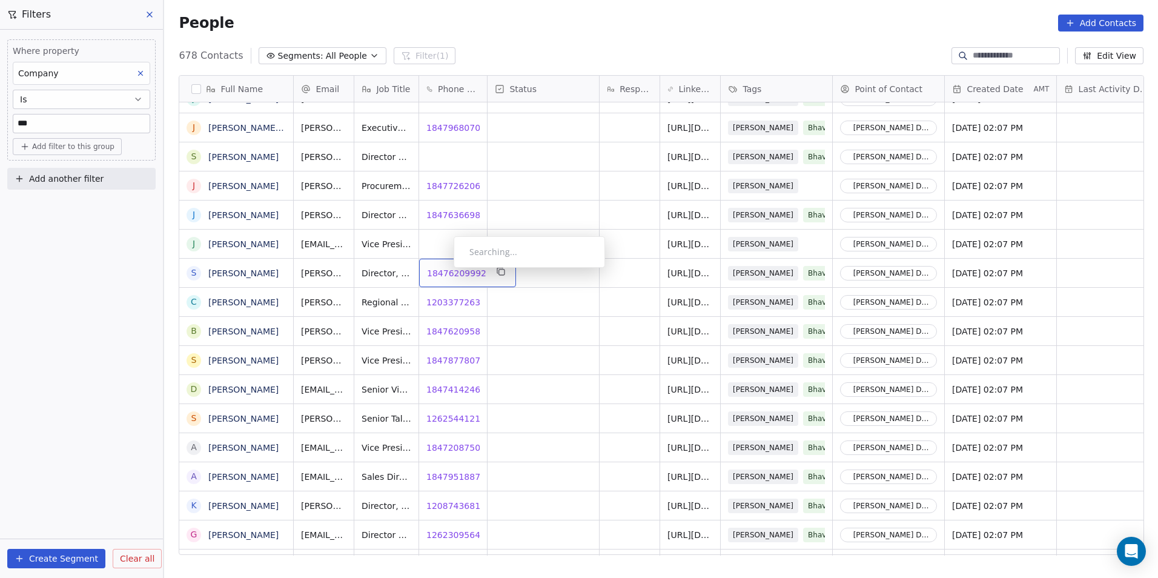
click at [444, 271] on span "18476209992" at bounding box center [456, 273] width 59 height 12
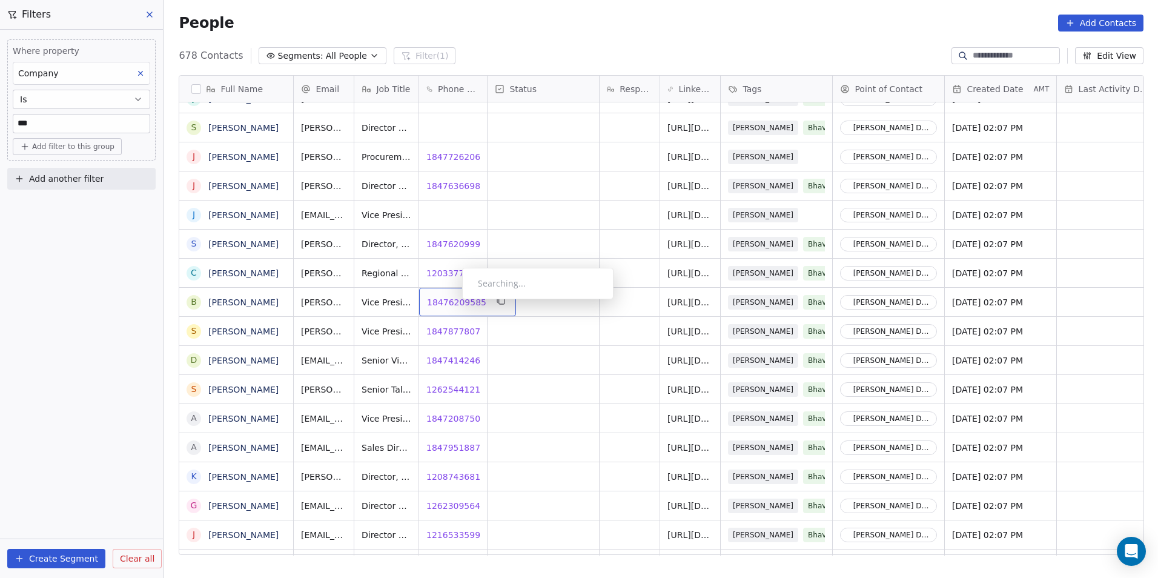
click at [452, 302] on span "18476209585" at bounding box center [456, 302] width 59 height 12
click at [451, 331] on span "18478778072" at bounding box center [456, 331] width 59 height 12
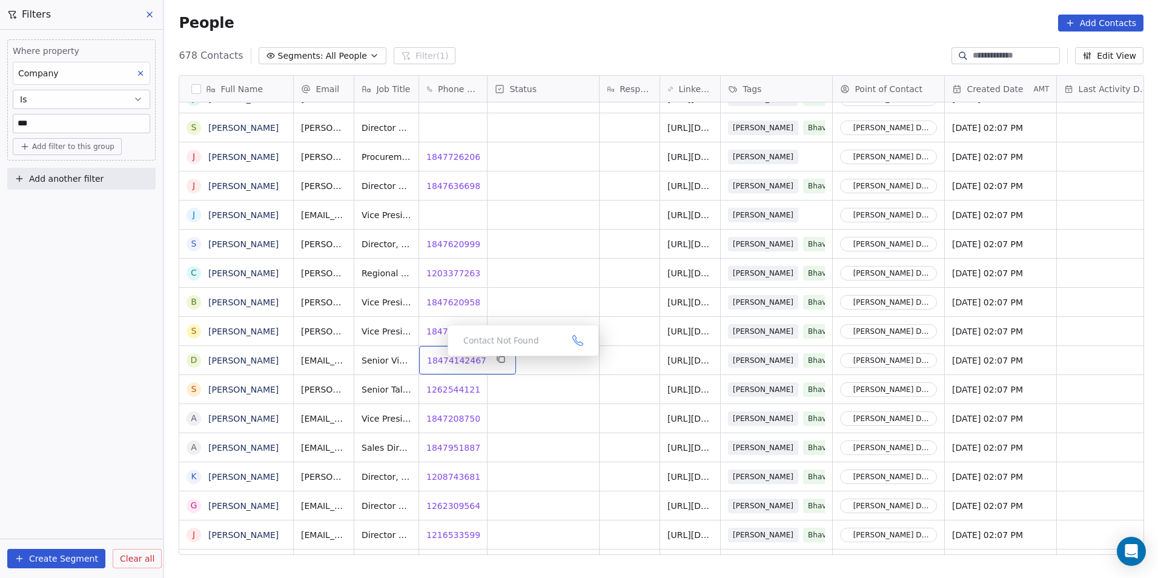
click at [438, 359] on span "18474142467" at bounding box center [456, 360] width 59 height 12
click at [437, 394] on span "12625441211" at bounding box center [456, 389] width 59 height 12
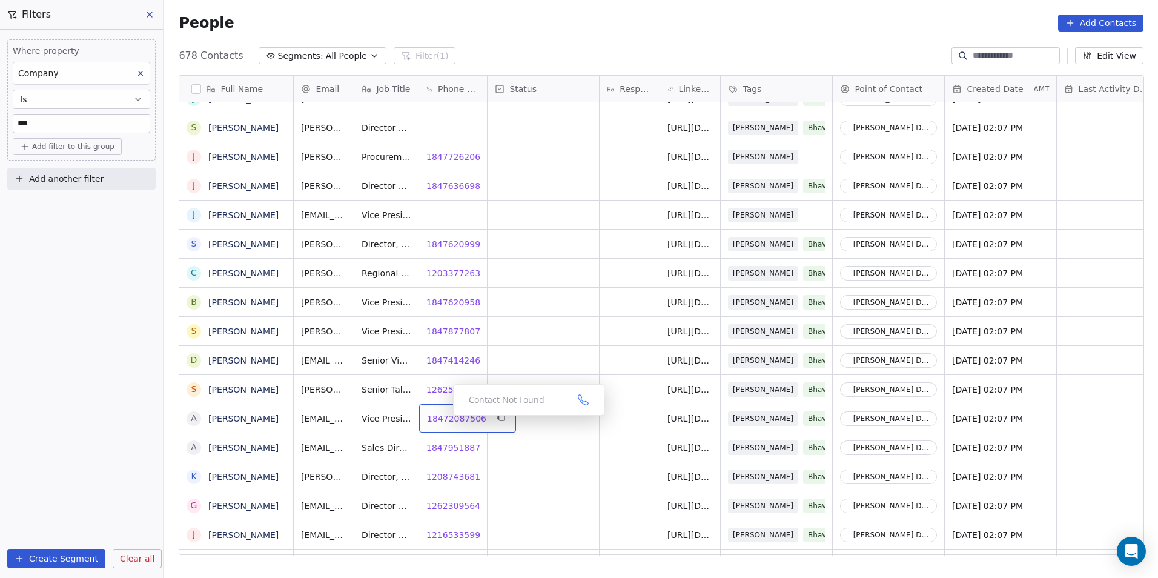
click at [443, 419] on span "18472087506" at bounding box center [456, 418] width 59 height 12
click at [442, 449] on span "18479518877" at bounding box center [456, 448] width 59 height 12
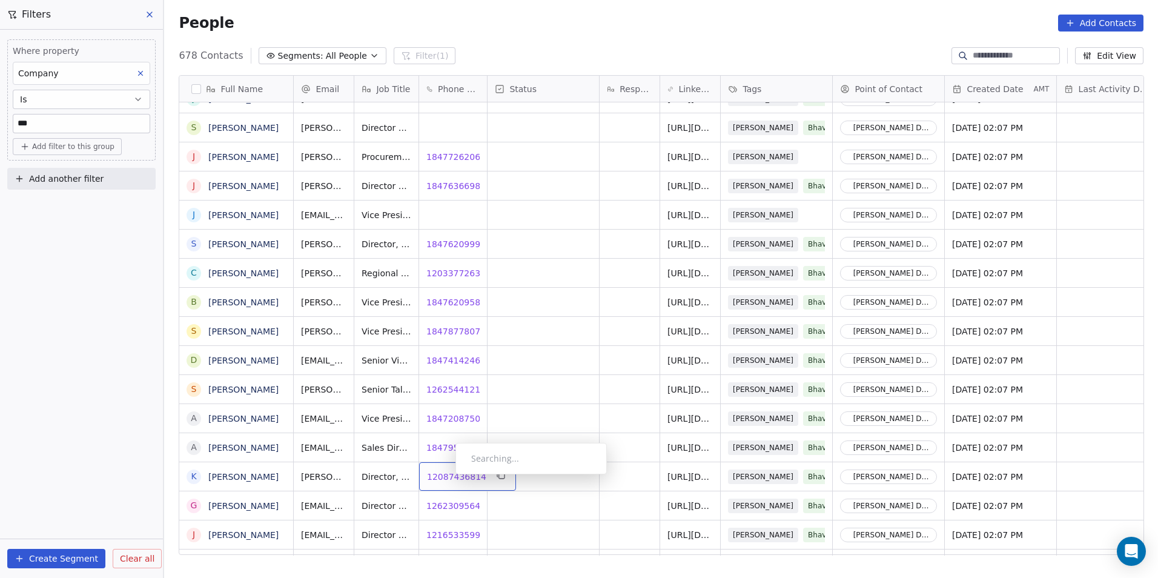
click at [446, 477] on span "12087436814" at bounding box center [456, 477] width 59 height 12
click at [459, 531] on html "DS Technologies Inc Contacts People Marketing Workflows Campaigns Sales Pipelin…" at bounding box center [579, 289] width 1158 height 578
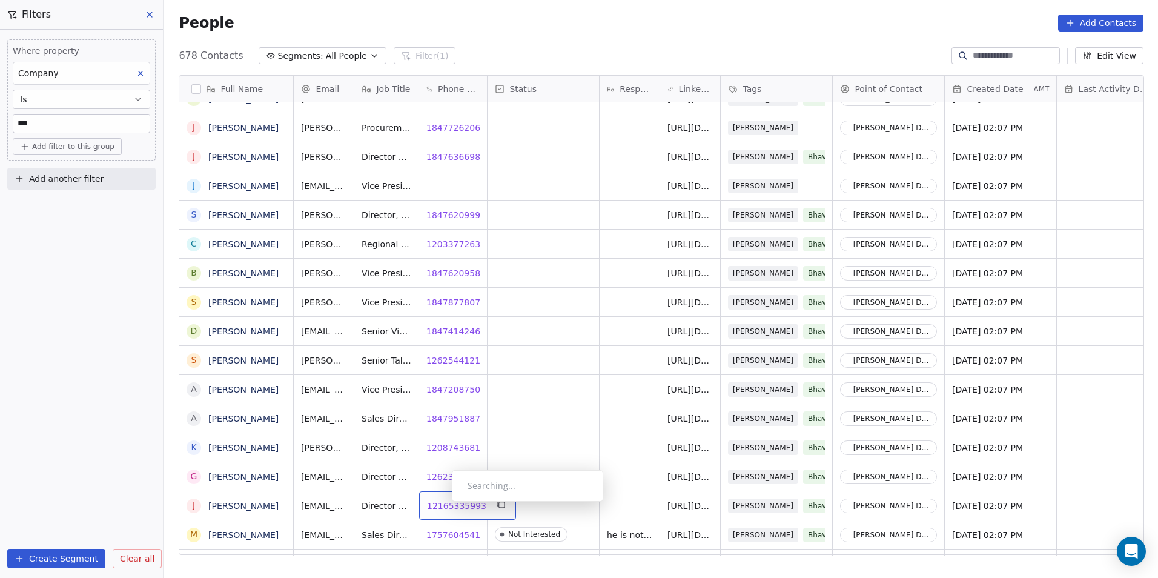
click at [442, 505] on span "12165335993" at bounding box center [456, 506] width 59 height 12
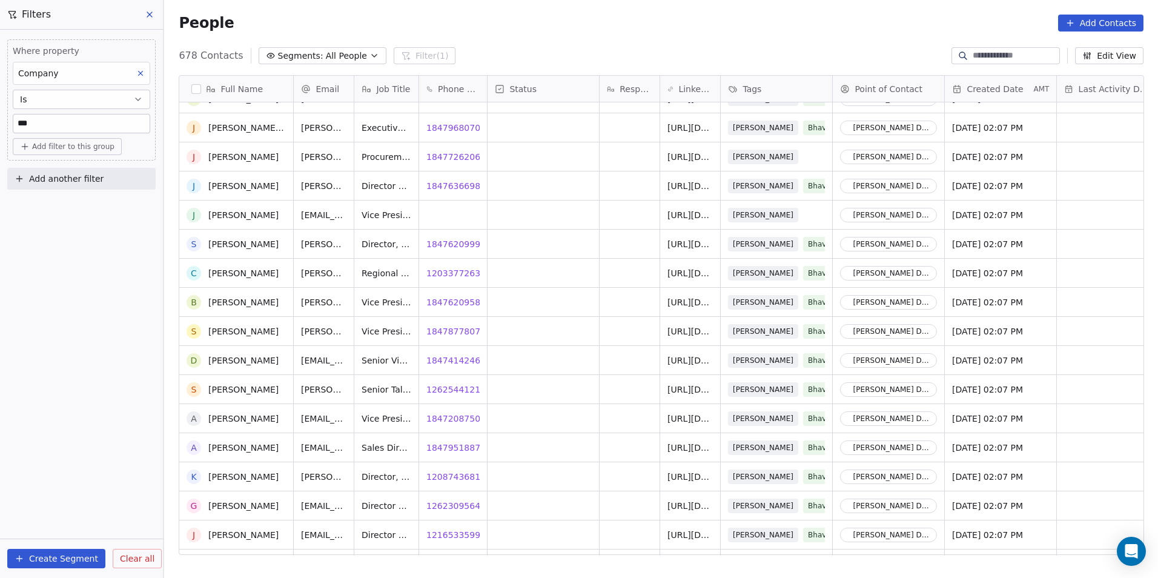
scroll to position [7321, 0]
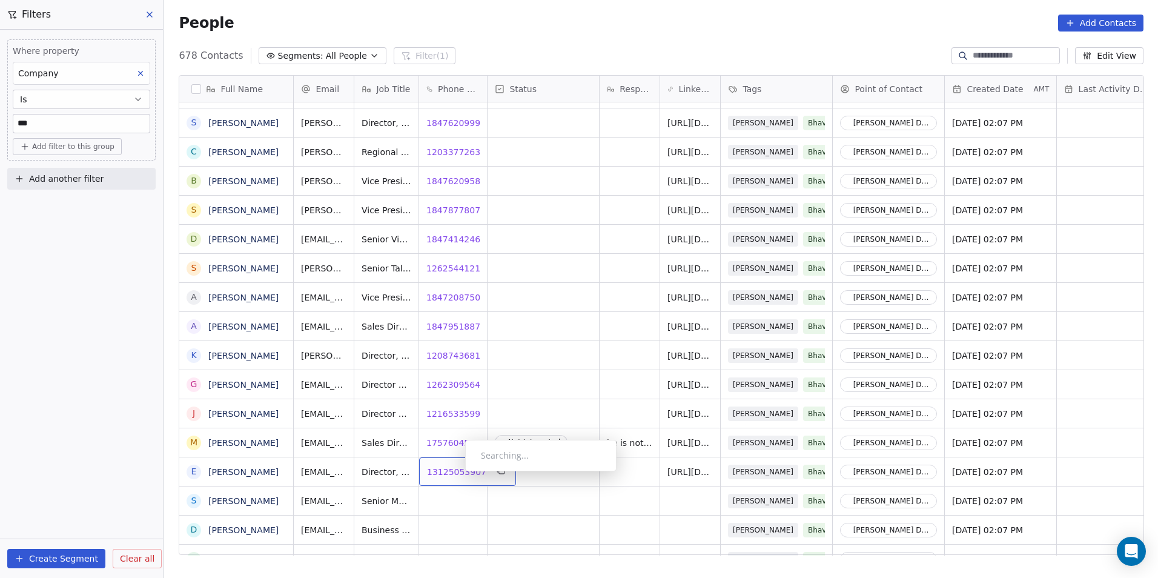
click at [455, 474] on span "13125053907" at bounding box center [456, 472] width 59 height 12
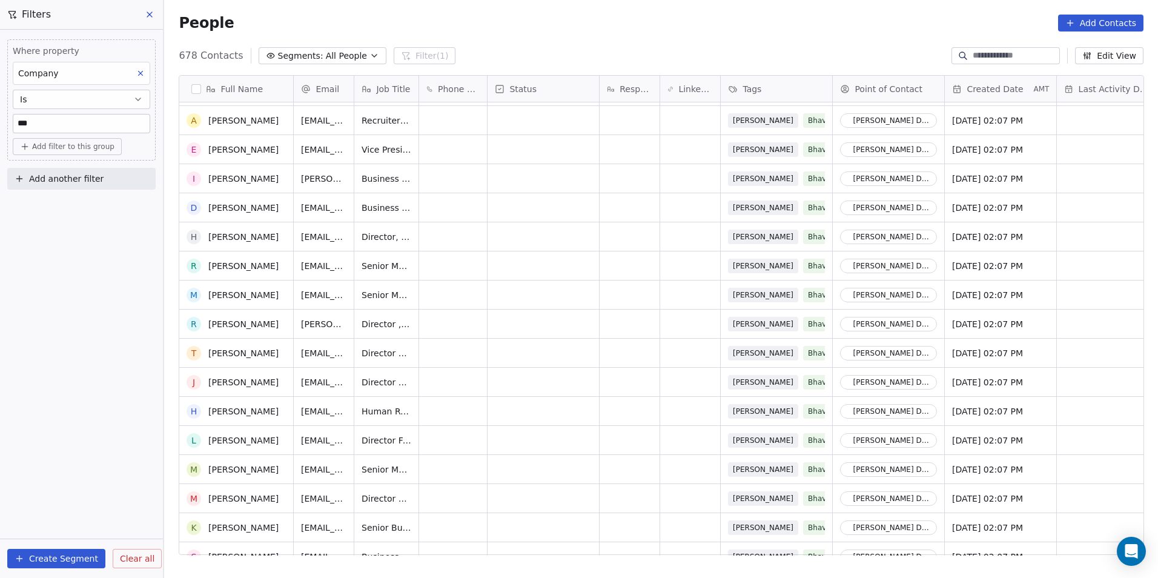
scroll to position [0, 0]
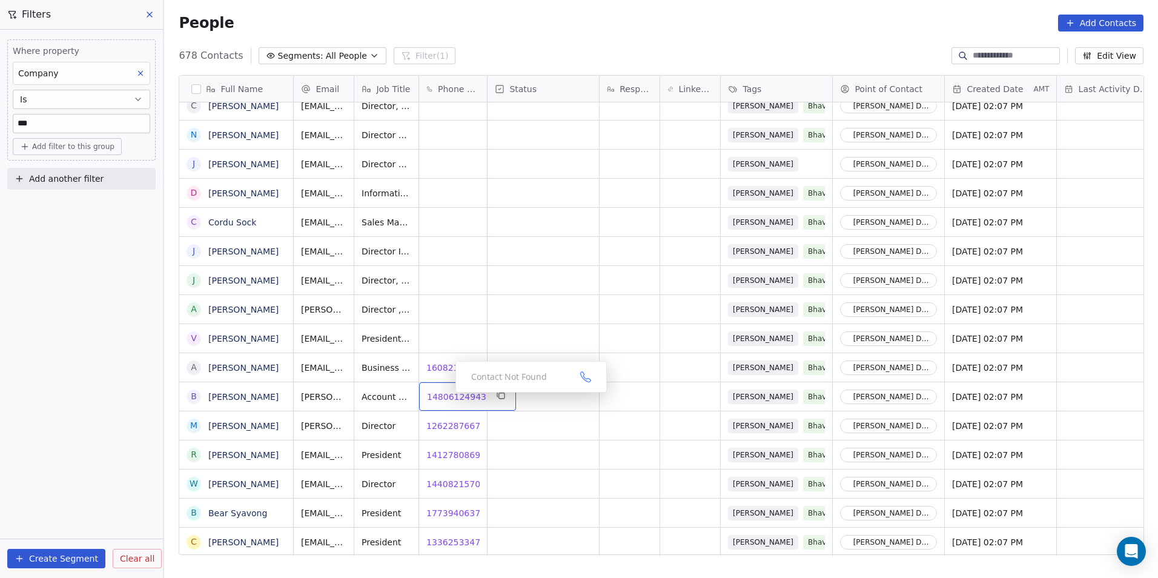
click at [446, 396] on span "14806124943" at bounding box center [456, 397] width 59 height 12
click at [457, 429] on span "12622876672" at bounding box center [456, 426] width 59 height 12
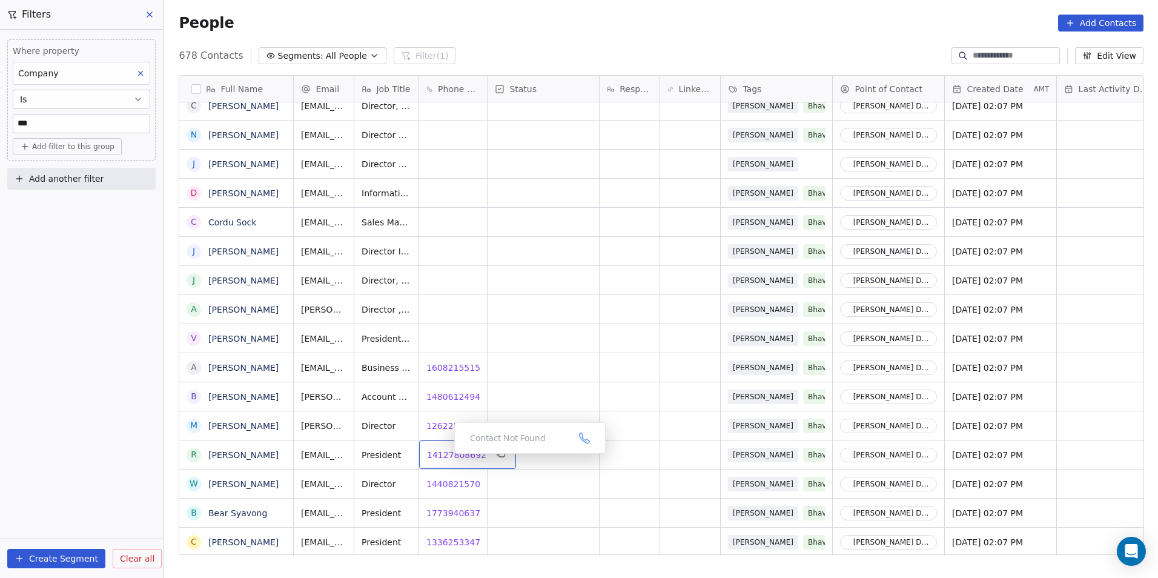
click at [445, 457] on span "14127808692" at bounding box center [456, 455] width 59 height 12
click at [450, 483] on span "14408215708" at bounding box center [456, 484] width 59 height 12
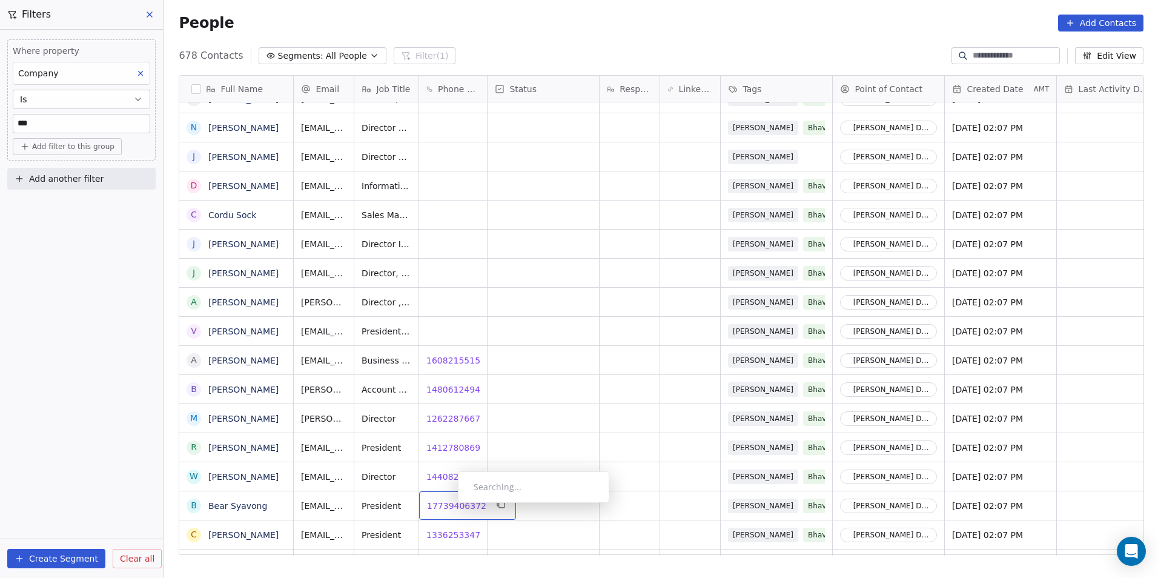
click at [448, 506] on span "17739406372" at bounding box center [456, 506] width 59 height 12
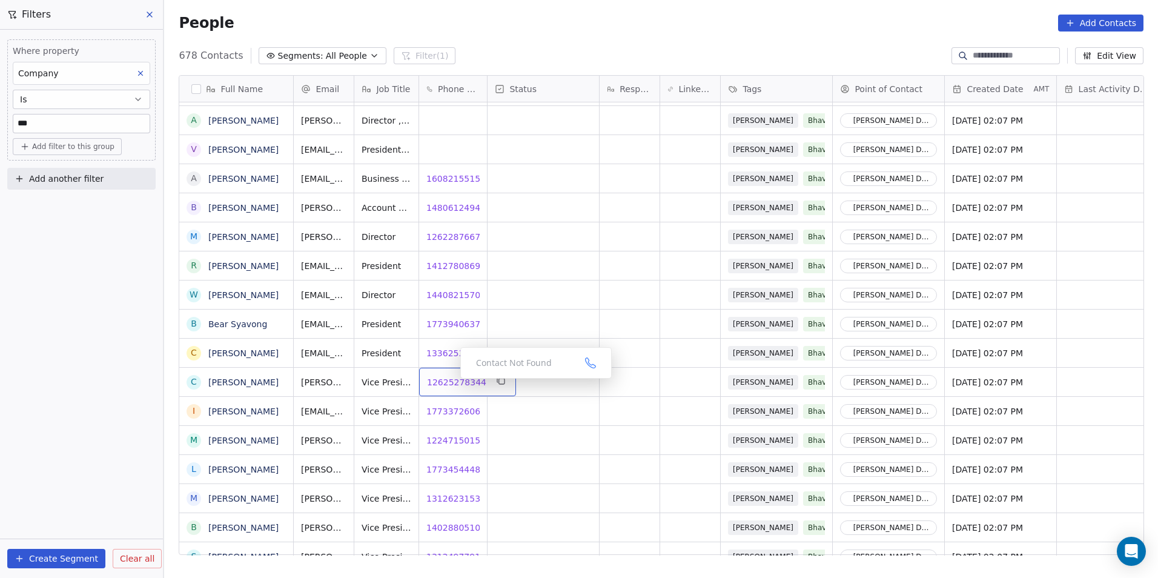
click at [448, 382] on span "12625278344" at bounding box center [456, 382] width 59 height 12
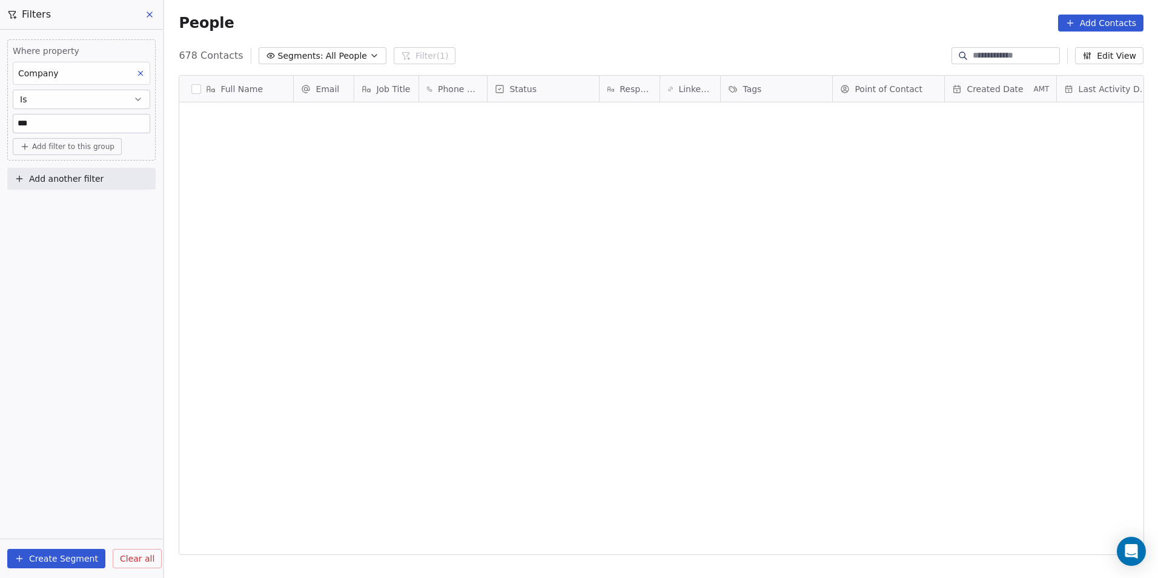
scroll to position [499, 985]
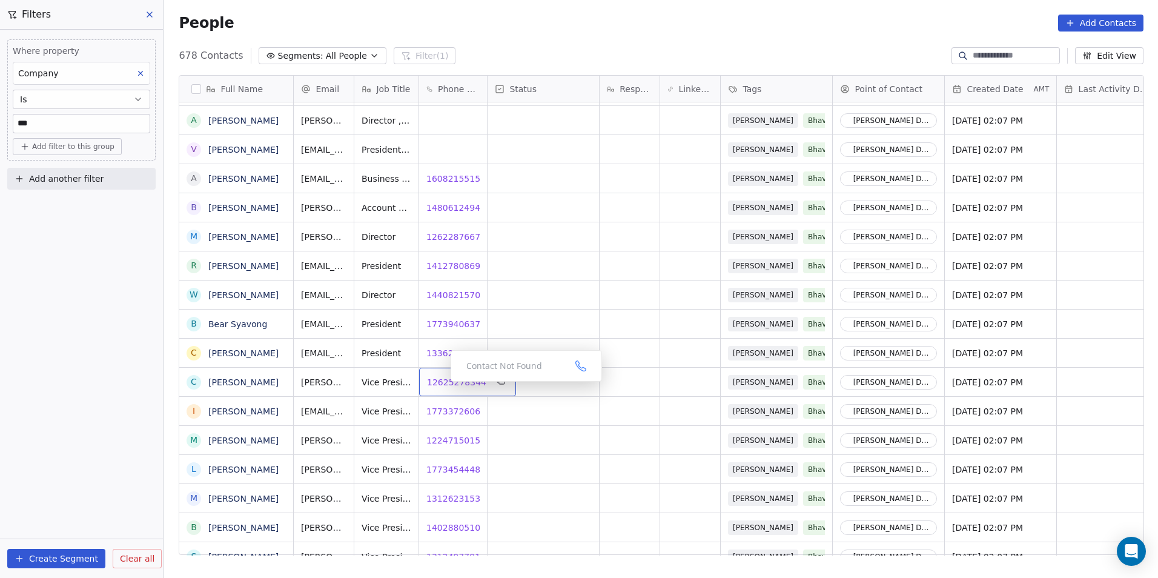
click at [441, 385] on span "12625278344" at bounding box center [456, 382] width 59 height 12
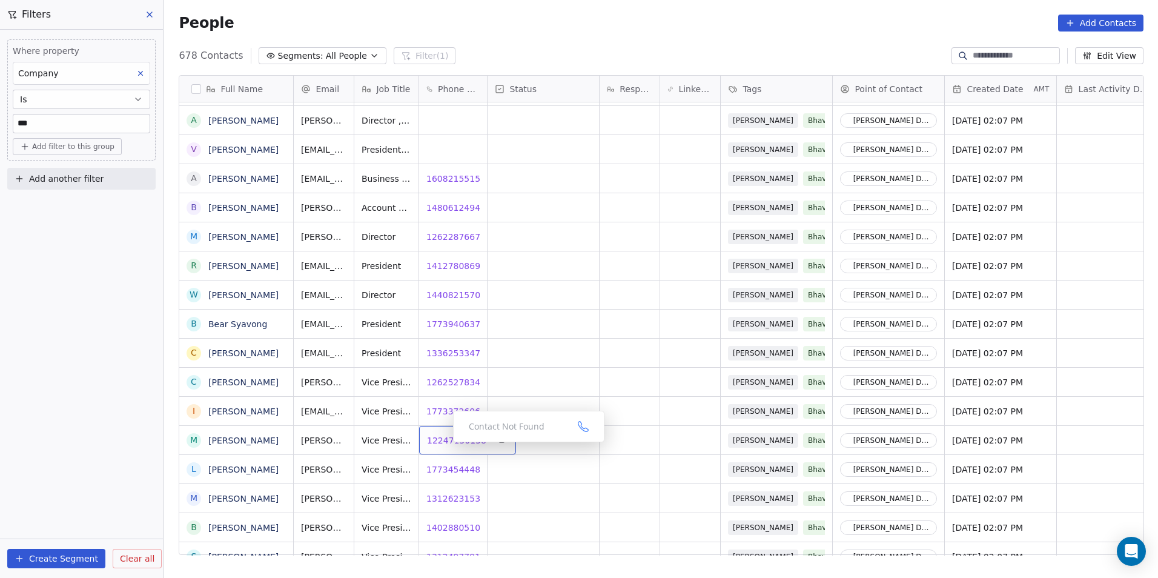
click at [443, 445] on span "12247150158" at bounding box center [456, 440] width 59 height 12
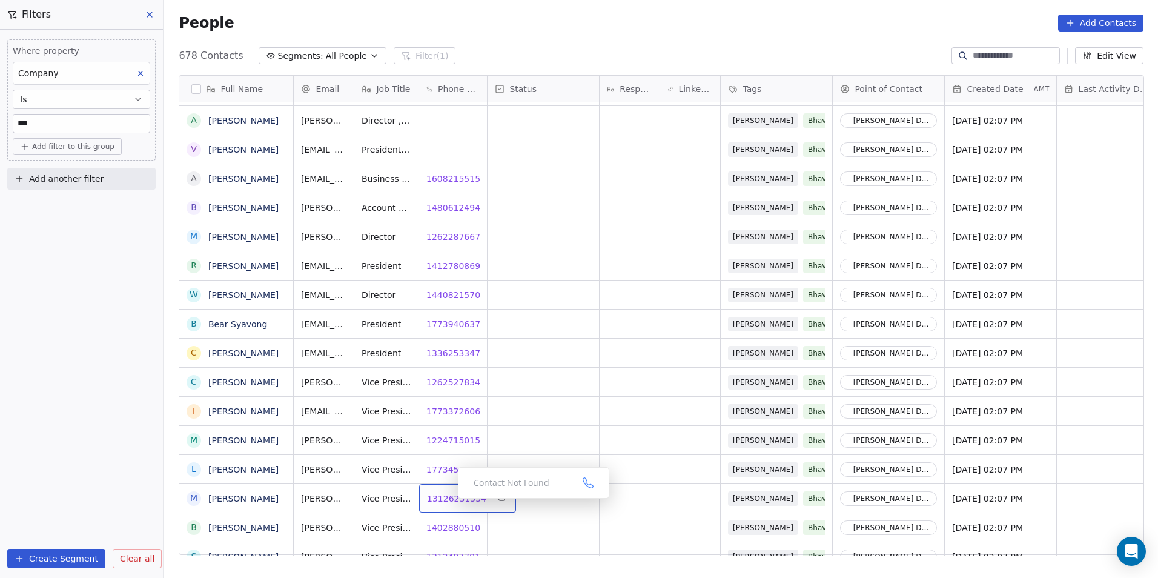
click at [448, 502] on span "13126231534" at bounding box center [456, 498] width 59 height 12
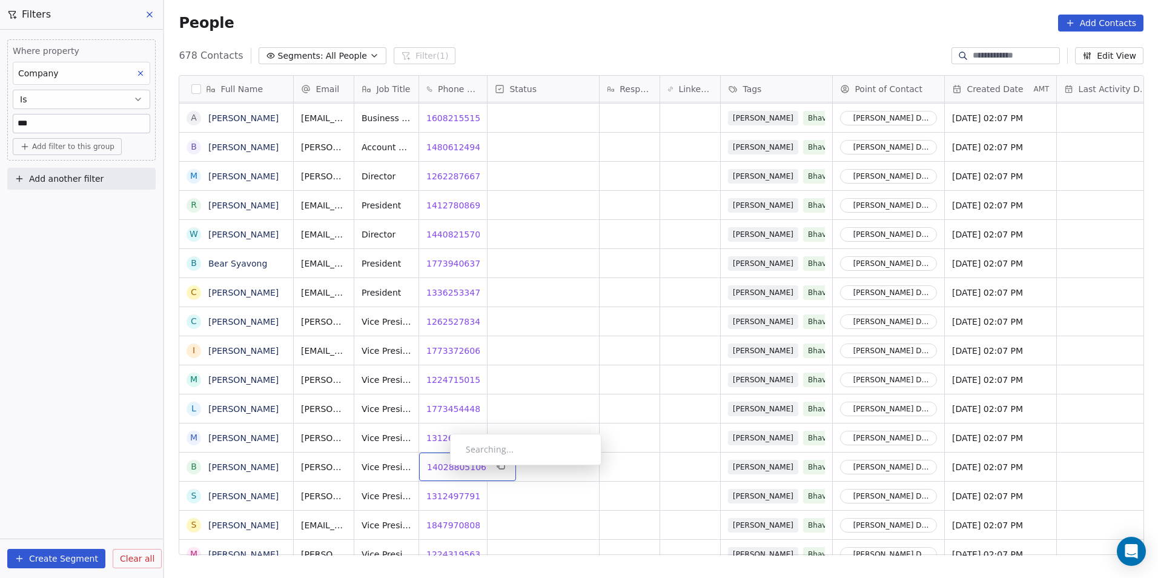
click at [440, 468] on span "14028805106" at bounding box center [456, 467] width 59 height 12
click at [464, 500] on span "13124977917" at bounding box center [456, 496] width 59 height 12
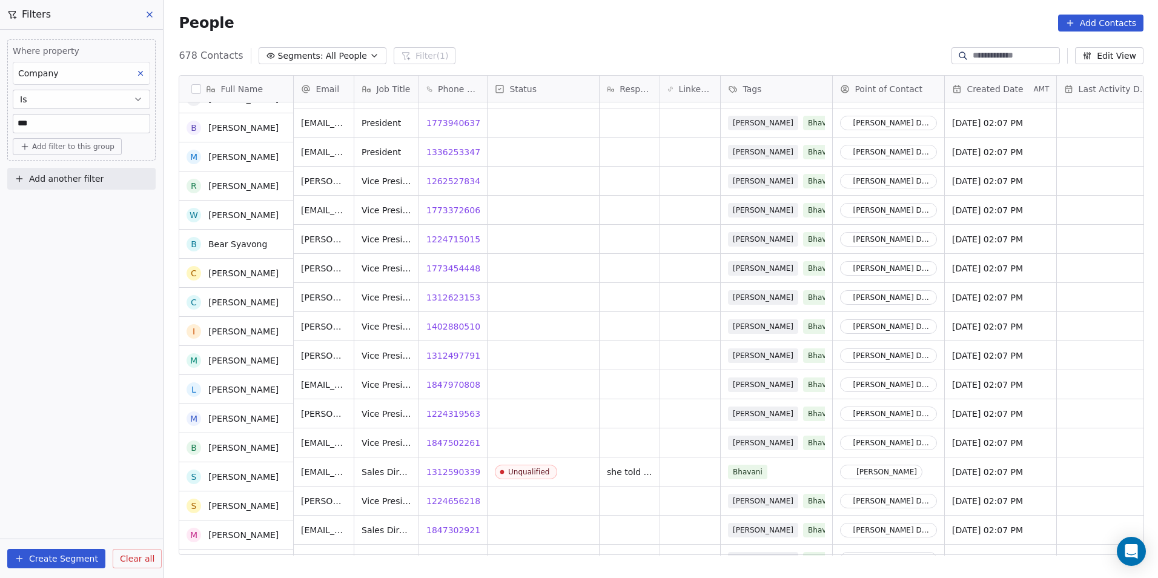
scroll to position [13949, 0]
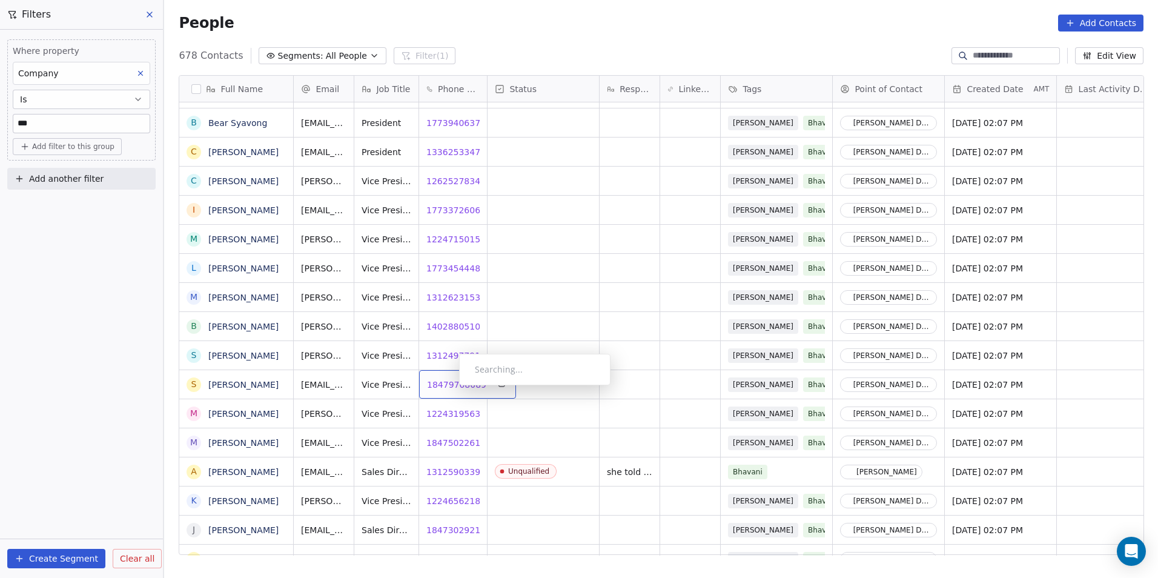
click at [449, 388] on span "18479708089" at bounding box center [456, 385] width 59 height 12
drag, startPoint x: 592, startPoint y: 459, endPoint x: 515, endPoint y: 466, distance: 76.7
click at [460, 441] on span "18475022614" at bounding box center [456, 443] width 59 height 12
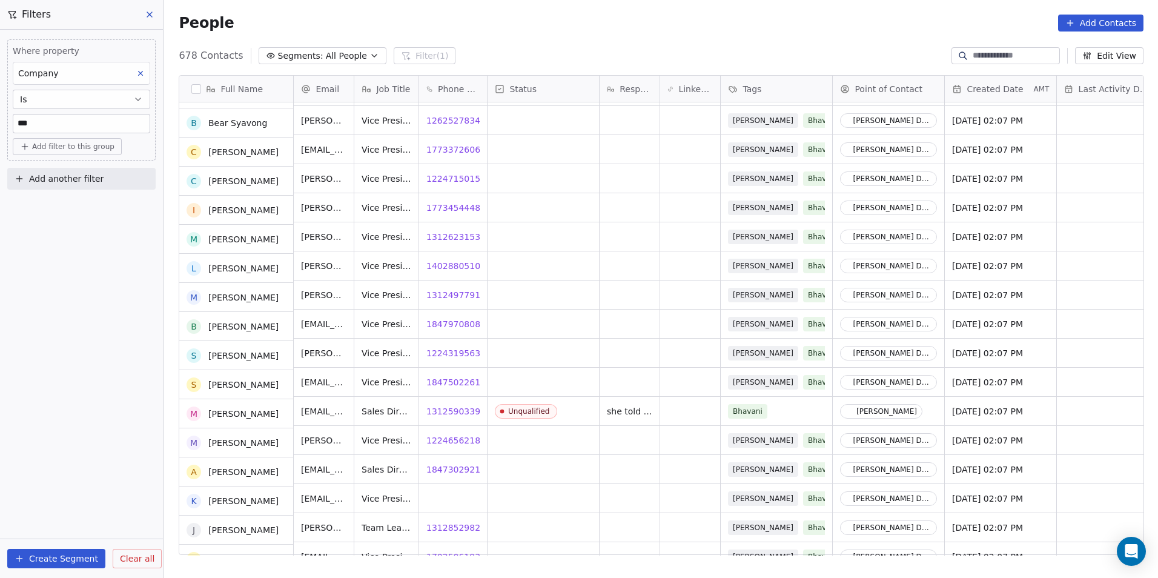
scroll to position [14010, 0]
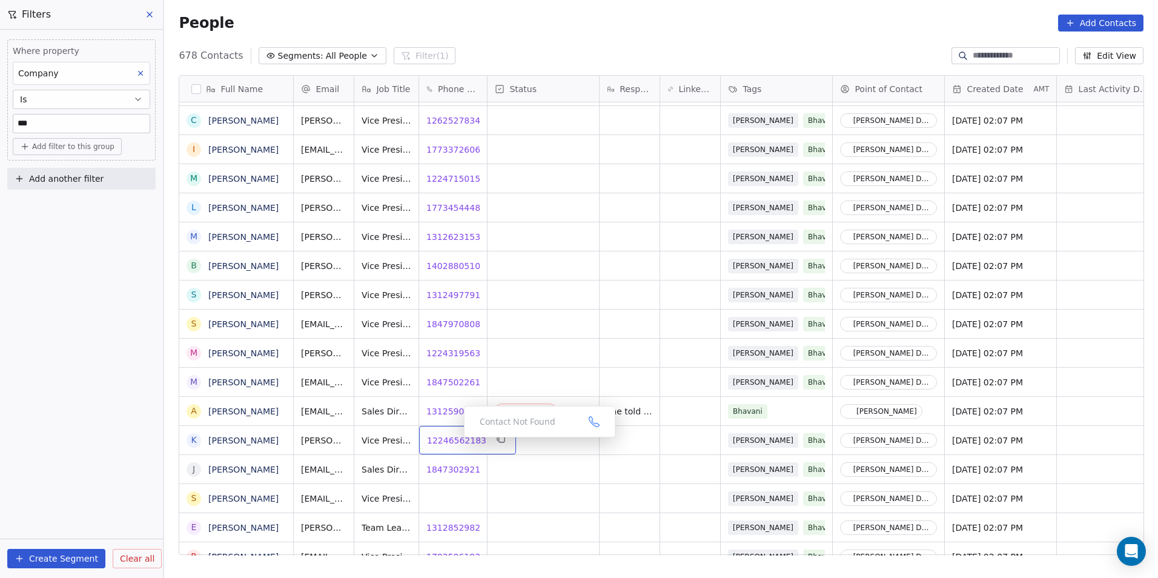
click at [462, 442] on span "12246562183" at bounding box center [456, 440] width 59 height 12
click at [445, 470] on span "18473029215" at bounding box center [456, 469] width 59 height 12
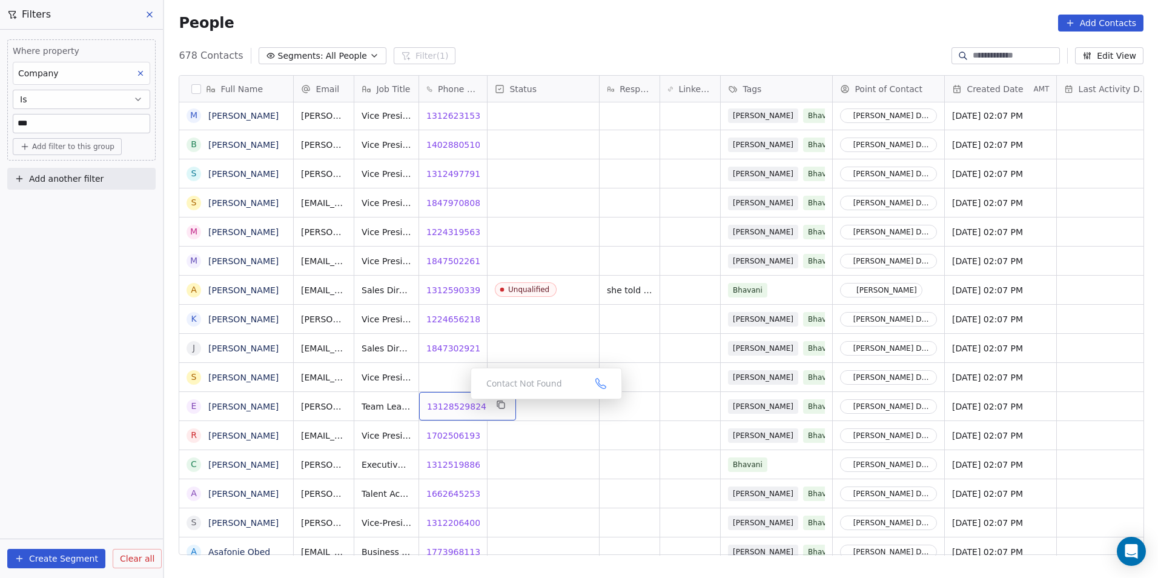
click at [459, 405] on span "13128529824" at bounding box center [456, 406] width 59 height 12
click at [444, 435] on span "17025061932" at bounding box center [456, 435] width 59 height 12
click at [447, 471] on div "13125198861 13125198861" at bounding box center [467, 464] width 97 height 28
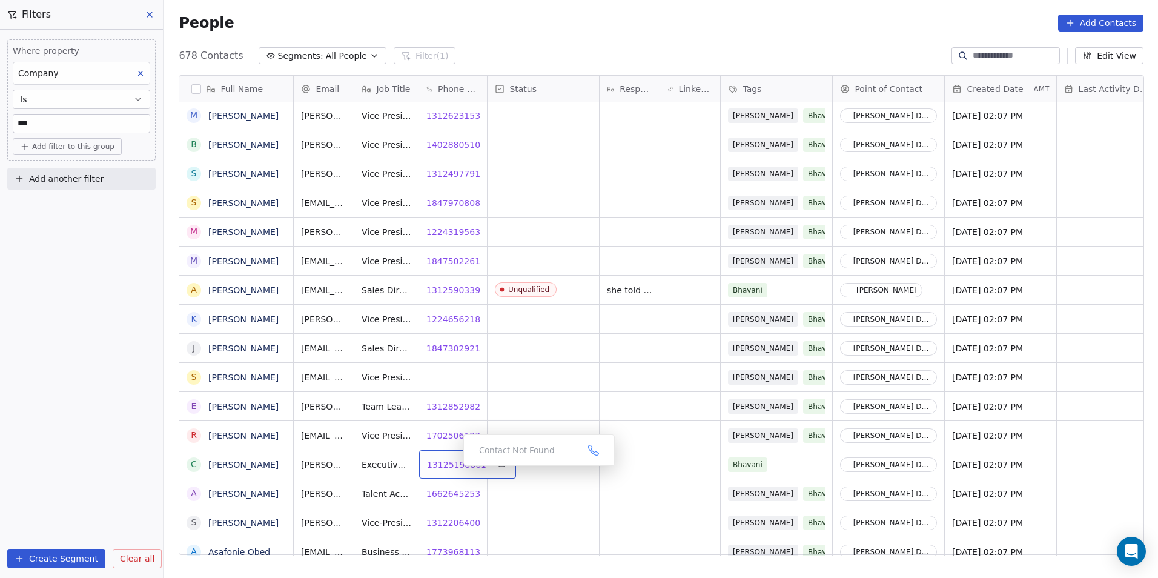
click at [459, 460] on span "13125198861" at bounding box center [456, 465] width 59 height 12
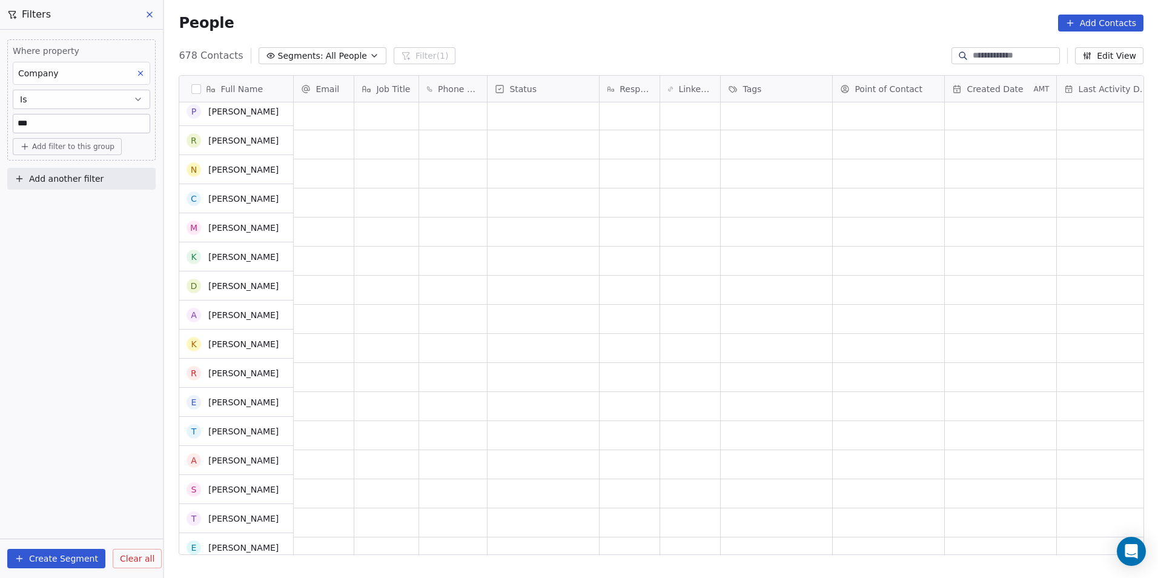
scroll to position [16614, 0]
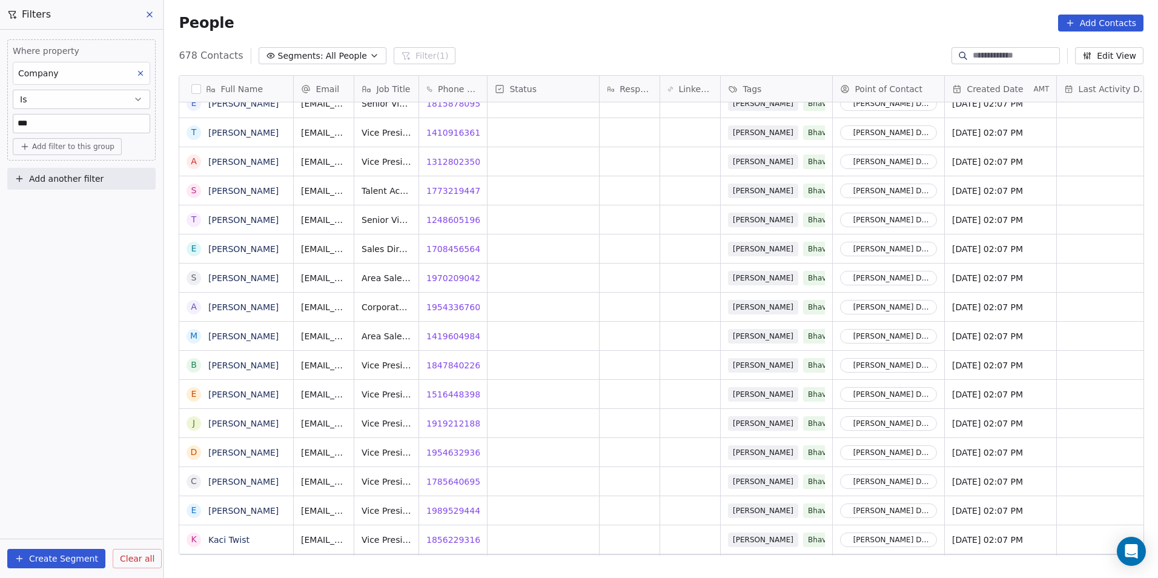
click at [73, 120] on input "***" at bounding box center [81, 123] width 136 height 18
type input "*"
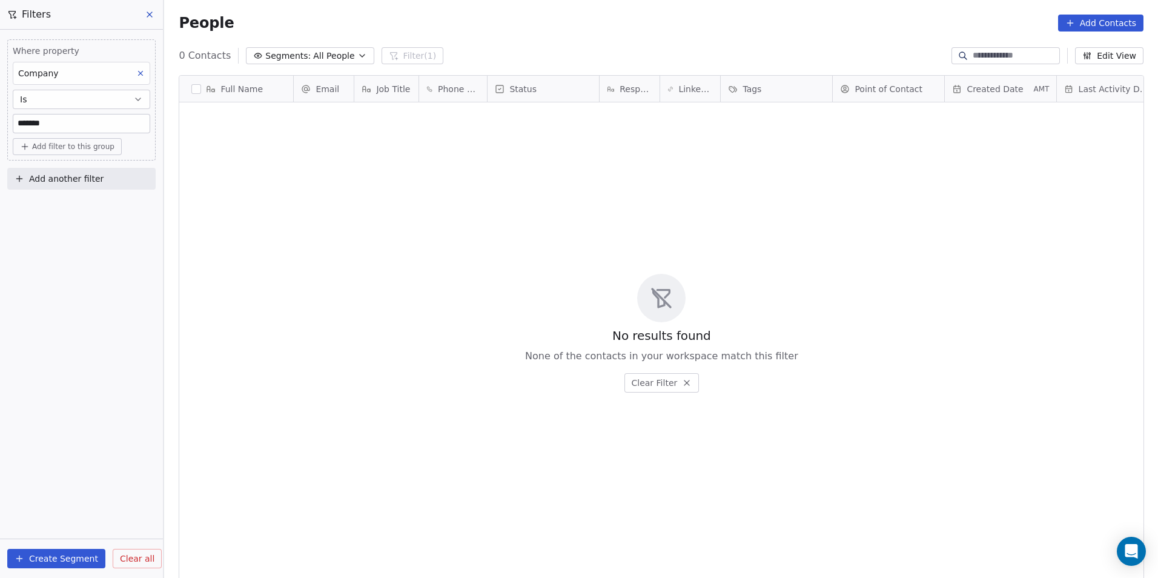
scroll to position [499, 985]
type input "*"
type input "***"
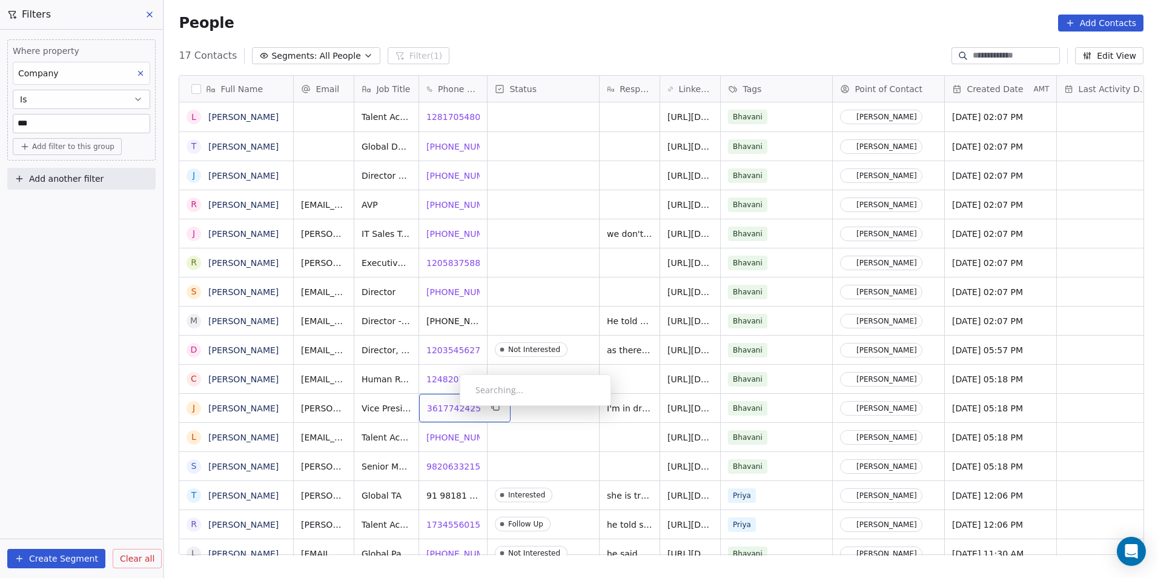
click at [450, 409] on span "3617742425" at bounding box center [454, 408] width 54 height 12
click at [585, 450] on html "DS Technologies Inc Contacts People Marketing Workflows Campaigns Sales Pipelin…" at bounding box center [579, 289] width 1158 height 578
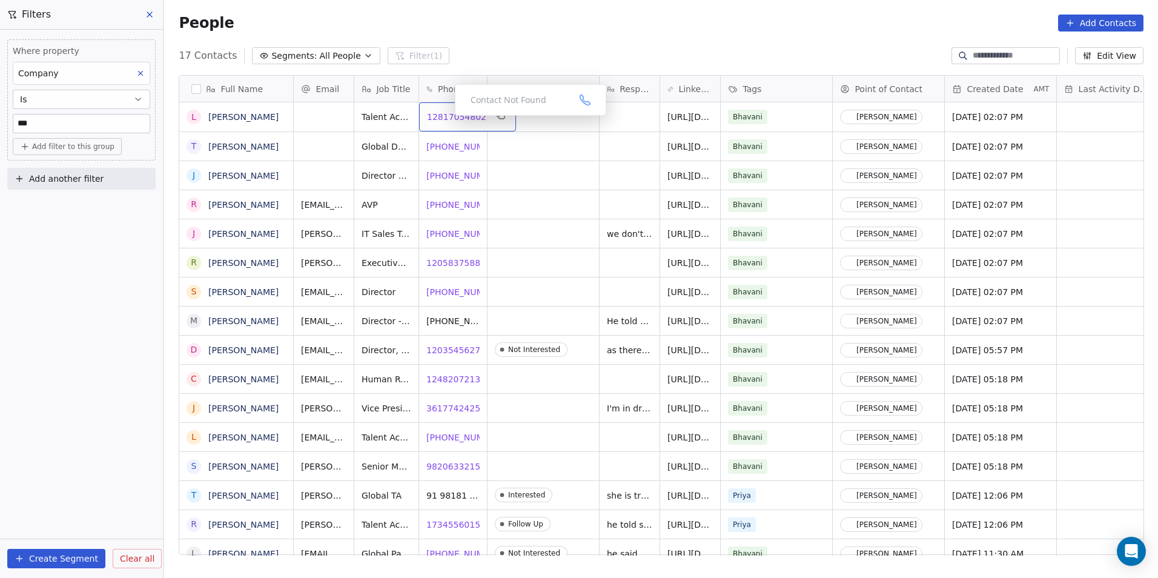
click at [446, 120] on span "12817054802" at bounding box center [456, 117] width 59 height 12
click at [448, 149] on span "1 918-857-8786" at bounding box center [466, 147] width 78 height 12
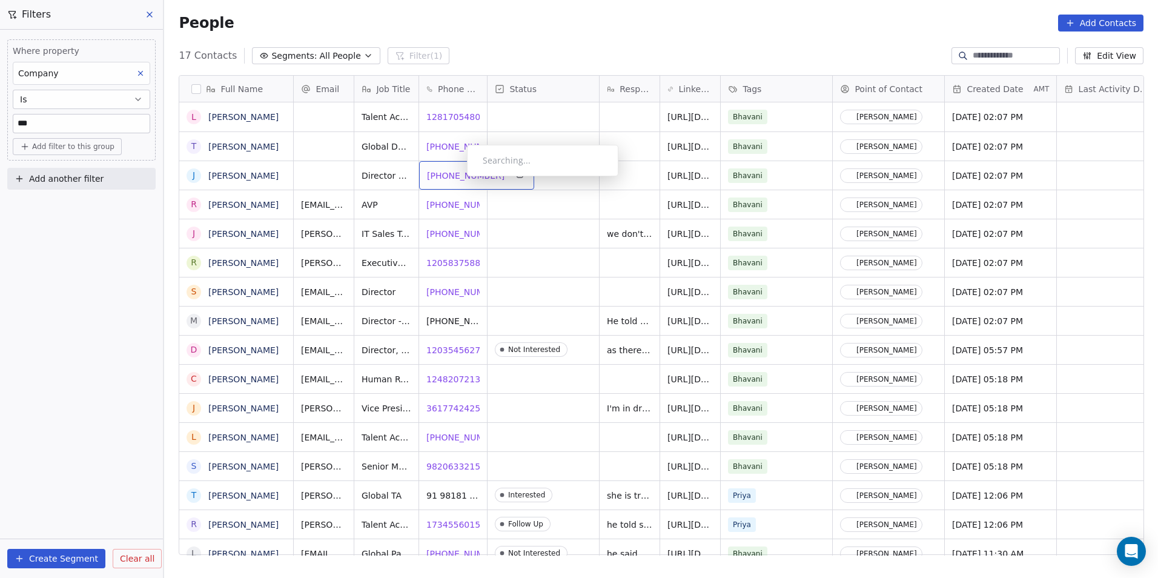
click at [456, 179] on span "1 318-642-6012" at bounding box center [466, 176] width 78 height 12
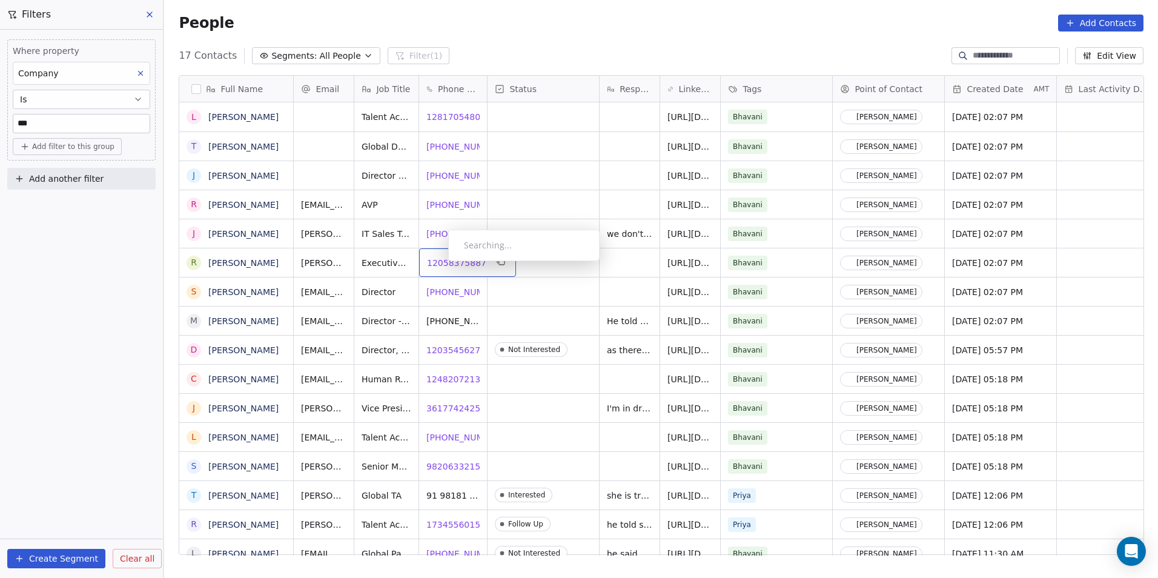
click at [439, 264] on span "12058375887" at bounding box center [456, 263] width 59 height 12
click at [448, 295] on span "[PHONE_NUMBER]" at bounding box center [466, 292] width 78 height 12
click at [453, 372] on div "12482072139 12482072139" at bounding box center [467, 379] width 97 height 28
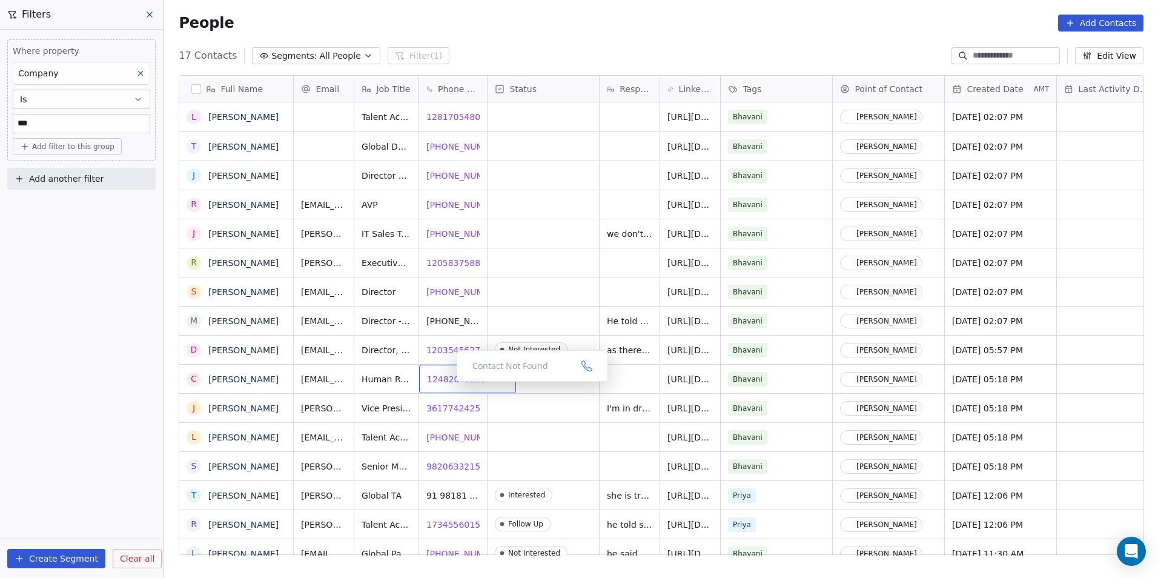
click at [449, 381] on span "12482072139" at bounding box center [456, 379] width 59 height 12
click at [448, 409] on span "3617742425" at bounding box center [454, 408] width 54 height 12
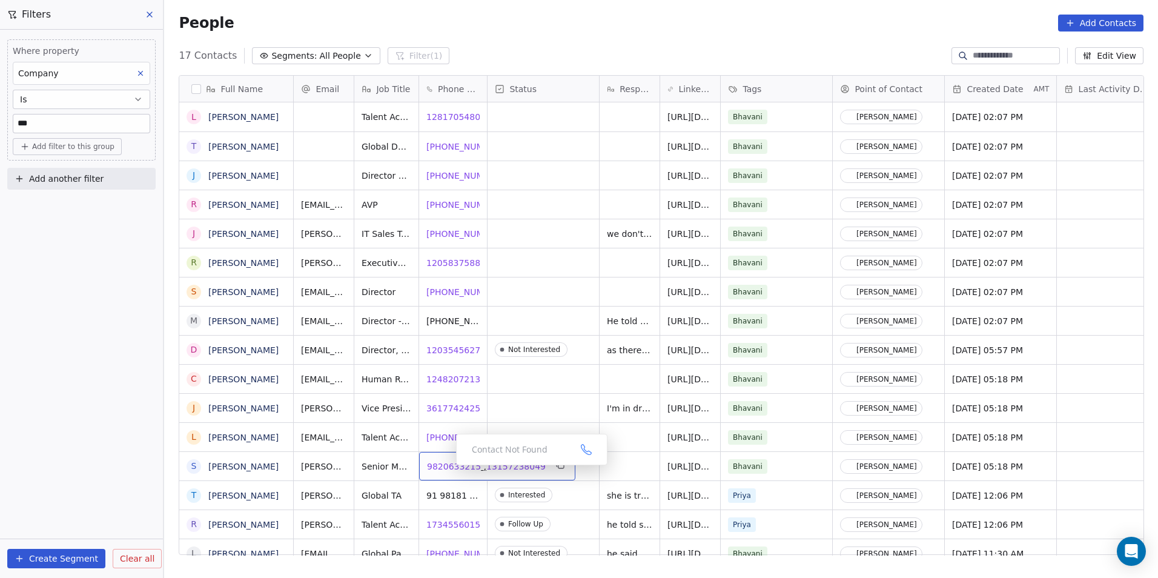
click at [446, 468] on span "9820633215" at bounding box center [454, 466] width 54 height 12
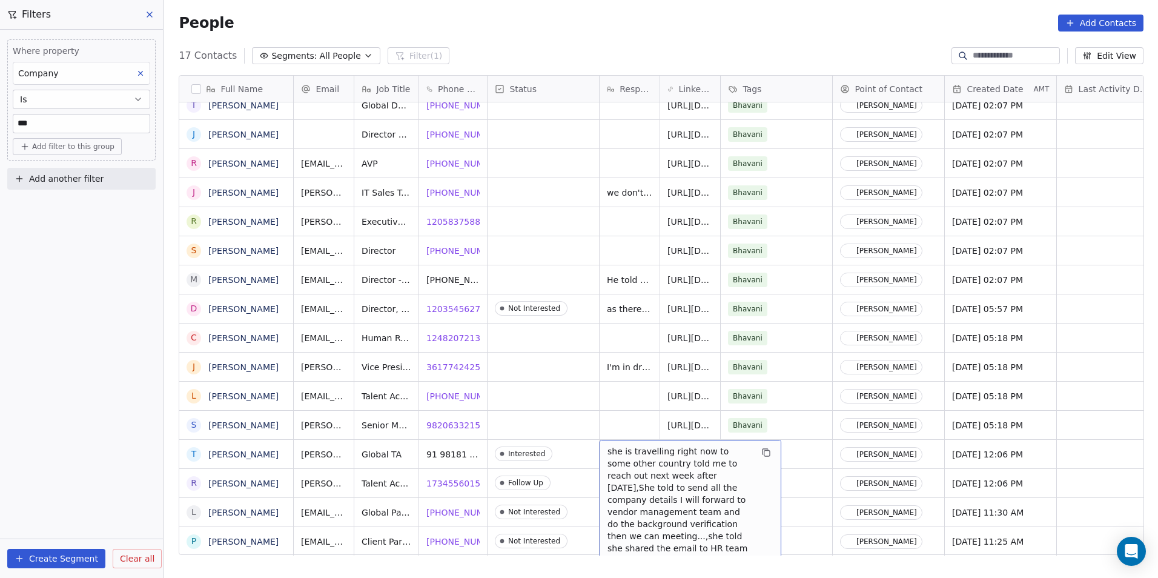
scroll to position [11, 0]
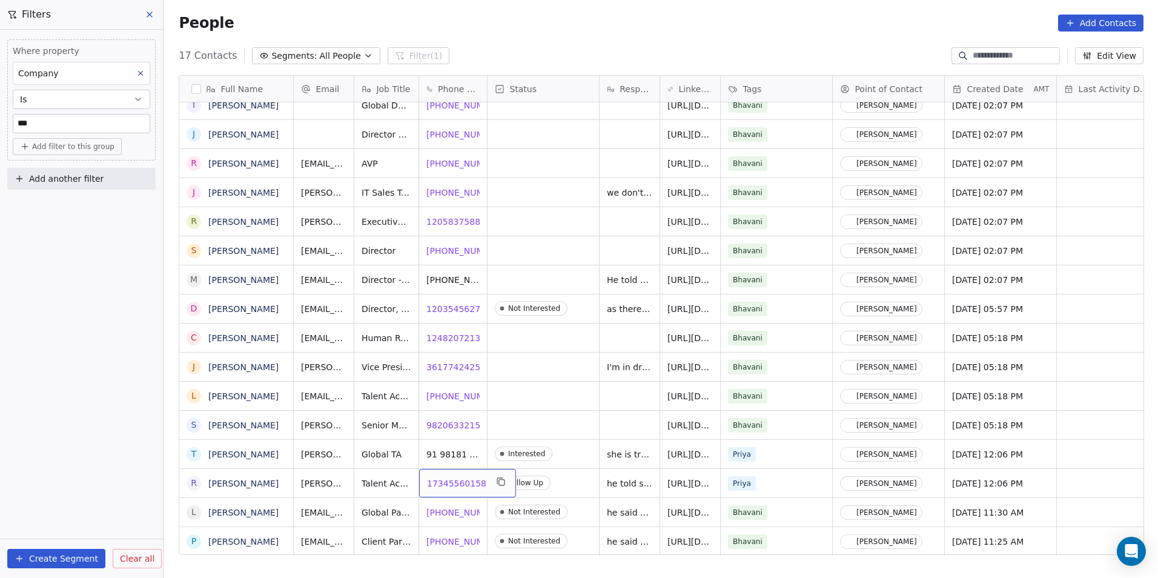
click at [445, 486] on span "17345560158" at bounding box center [456, 483] width 59 height 12
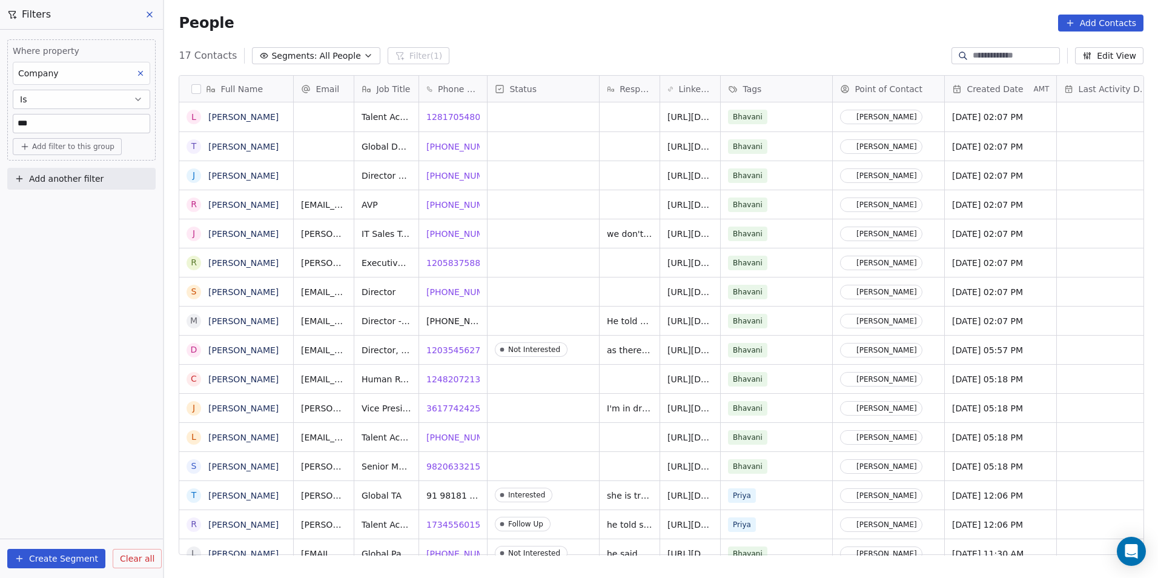
scroll to position [0, 0]
click at [65, 123] on input "***" at bounding box center [81, 123] width 136 height 18
type input "*"
type input "*******"
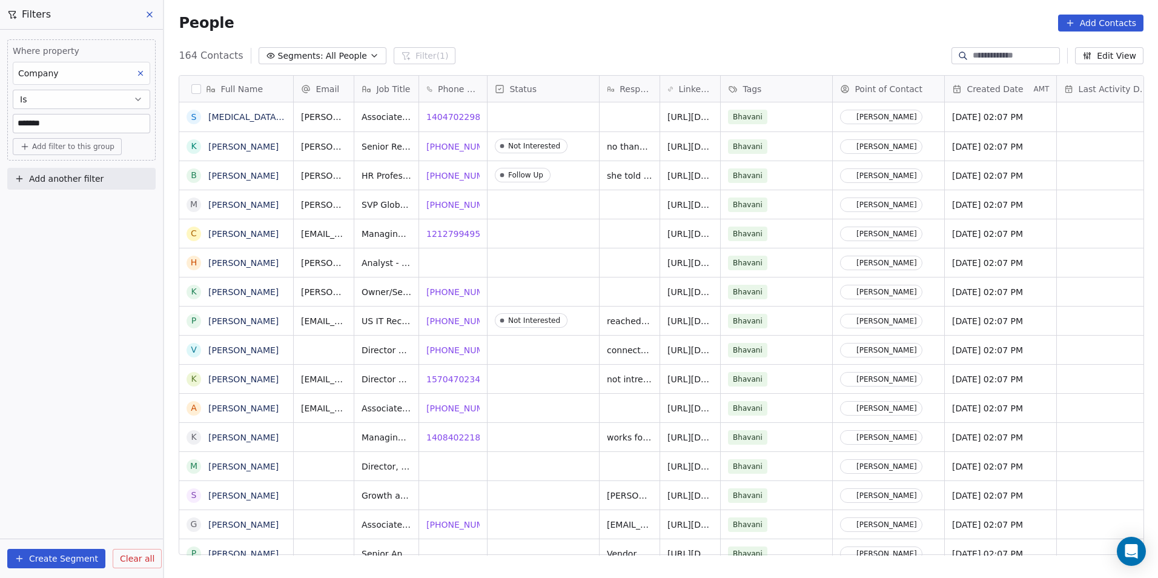
scroll to position [499, 985]
click at [448, 119] on span "14047022983" at bounding box center [456, 117] width 59 height 12
click at [454, 176] on span "1 404-922-1223" at bounding box center [466, 176] width 78 height 12
click at [449, 200] on span "1 415-819-7578" at bounding box center [466, 205] width 78 height 12
click at [448, 291] on span "1 518-225-0437" at bounding box center [466, 292] width 78 height 12
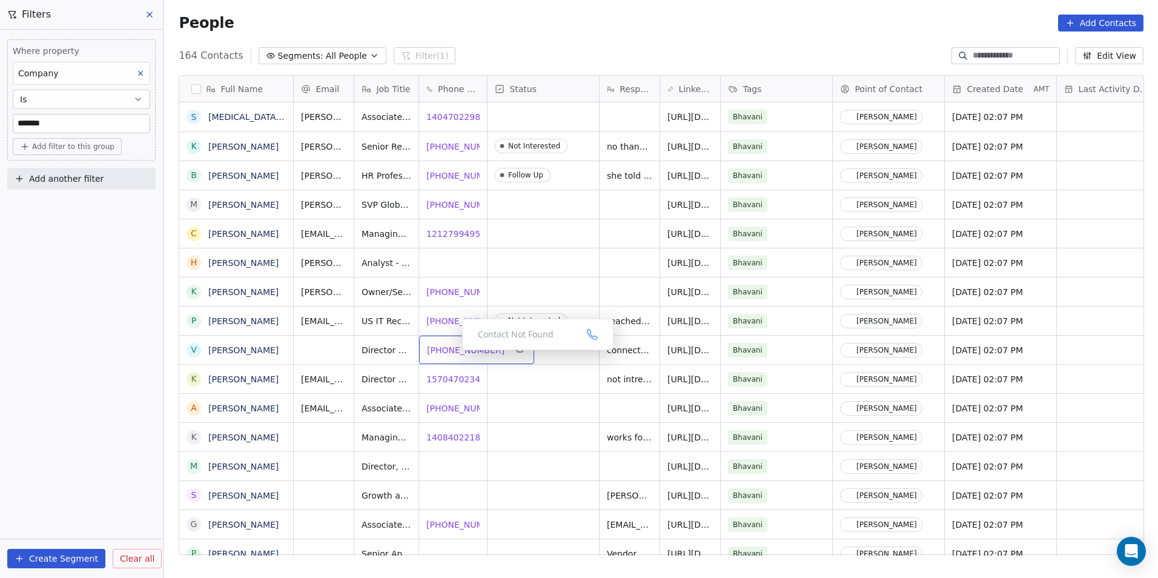
click at [452, 353] on span "[PHONE_NUMBER]" at bounding box center [466, 350] width 78 height 12
click at [452, 380] on span "15704702346" at bounding box center [456, 379] width 59 height 12
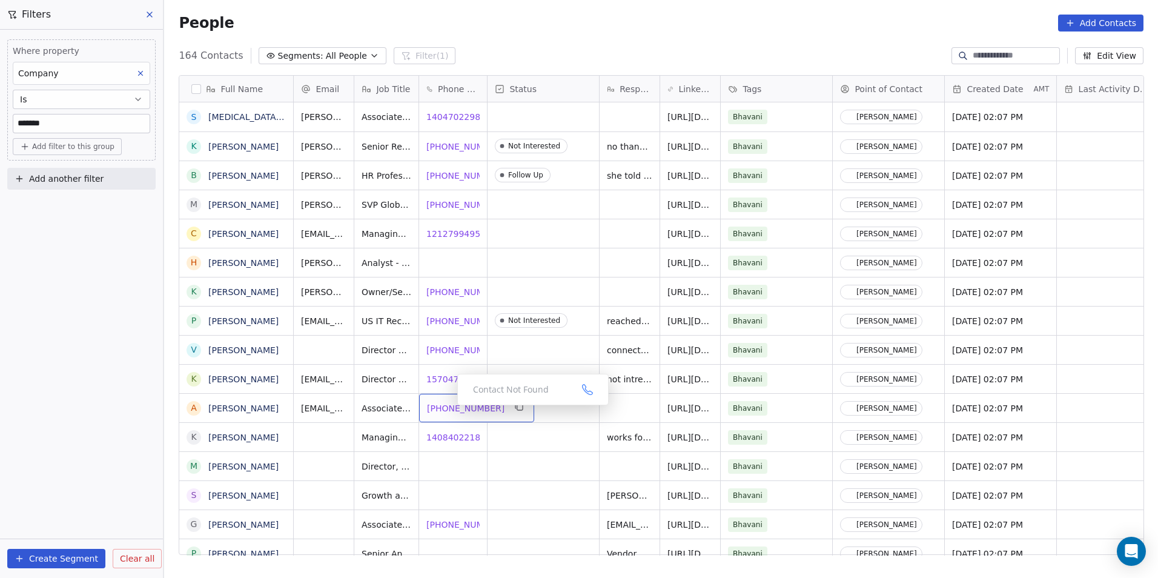
click at [448, 408] on span "1 954-965-6121" at bounding box center [466, 408] width 78 height 12
click at [453, 435] on span "14084022182" at bounding box center [456, 437] width 59 height 12
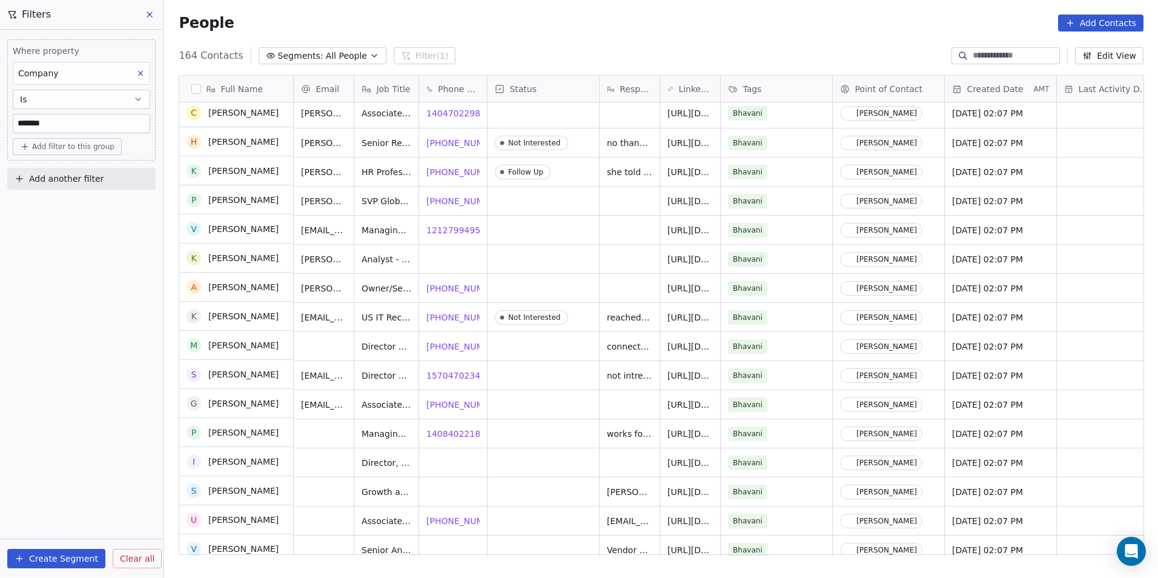
scroll to position [121, 0]
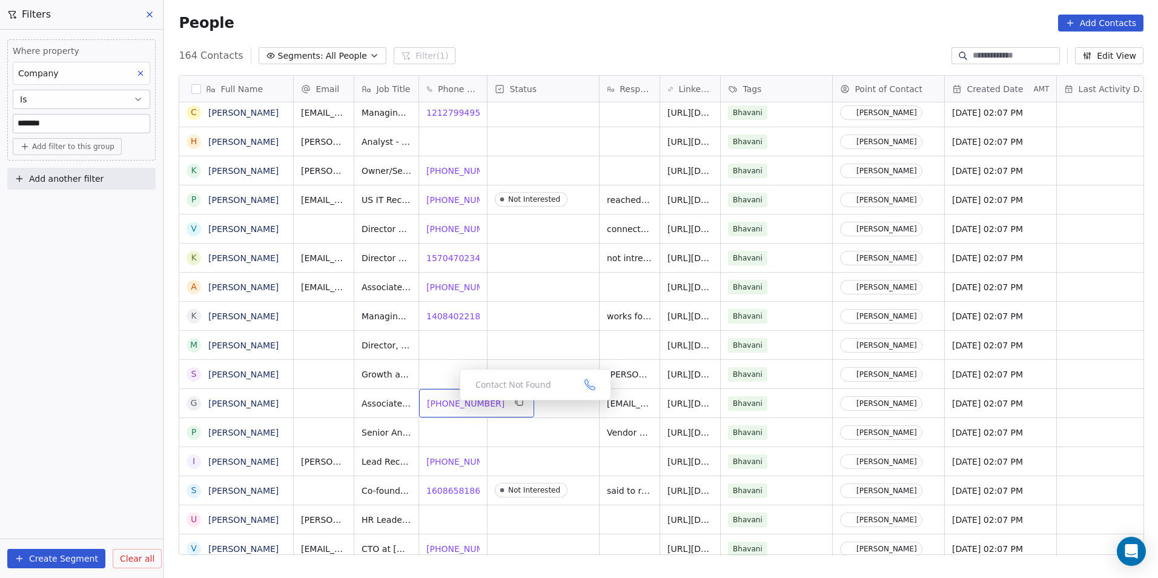
click at [450, 403] on span "1 949-527-2742" at bounding box center [466, 403] width 78 height 12
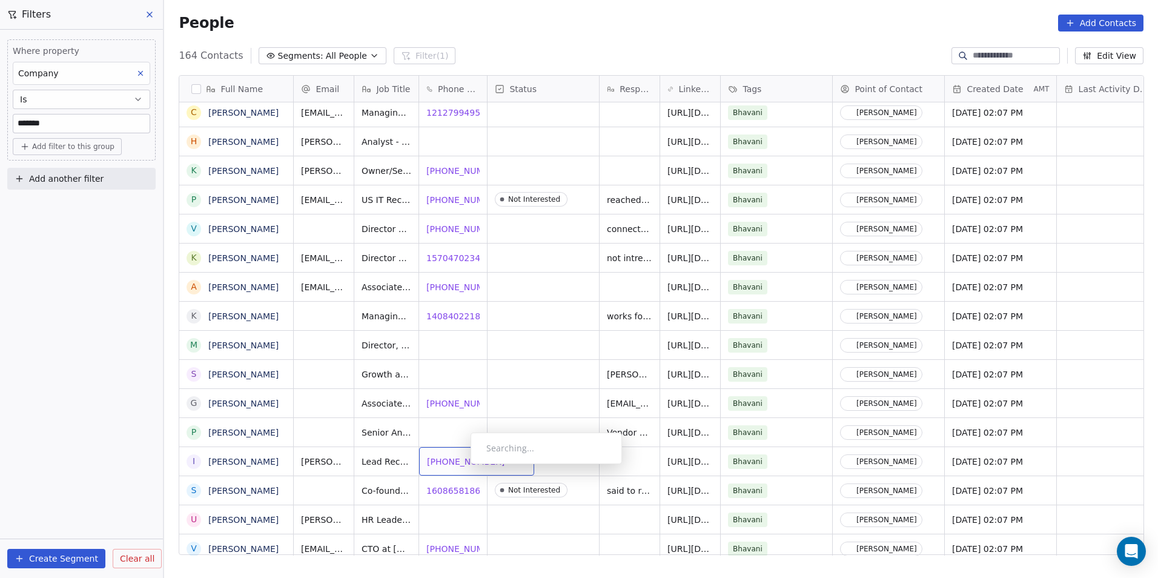
click at [461, 467] on span "1 470-749-5297" at bounding box center [466, 461] width 78 height 12
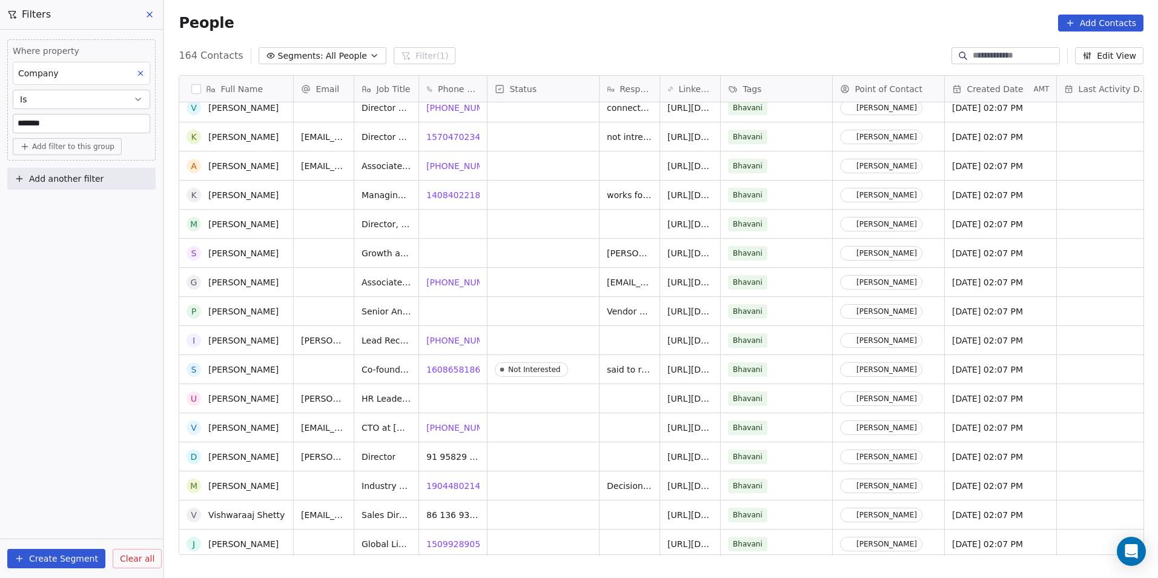
scroll to position [303, 0]
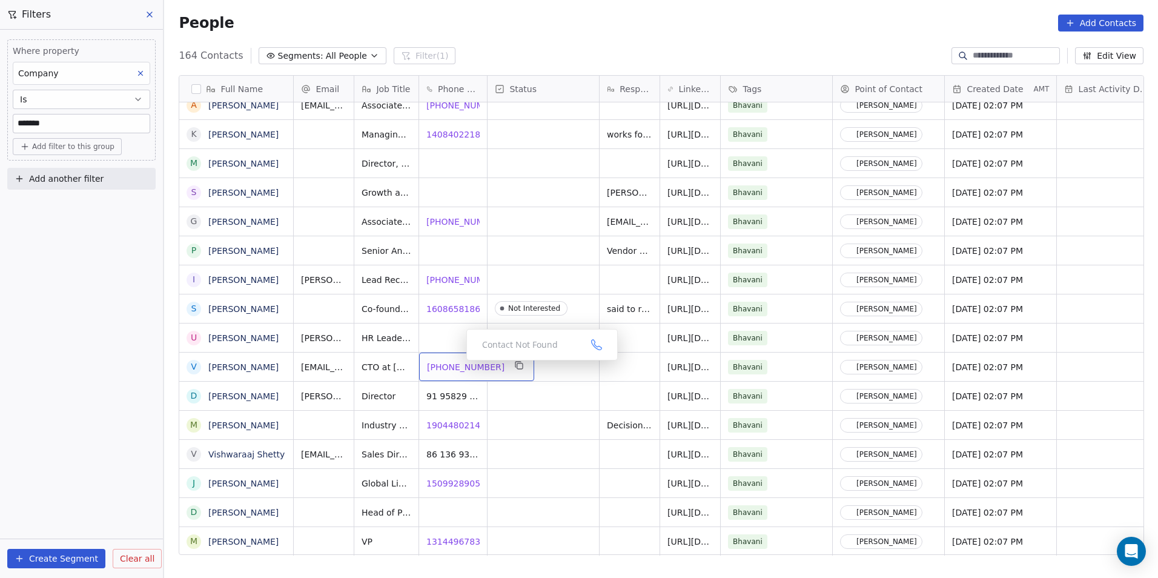
click at [448, 366] on span "1 917-361-9670" at bounding box center [466, 367] width 78 height 12
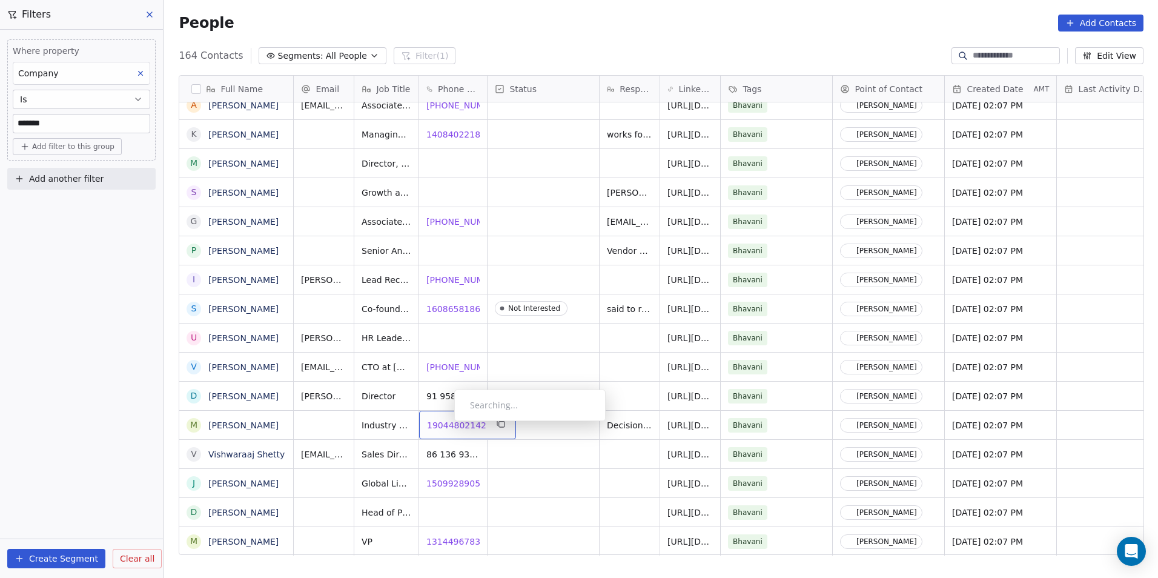
click at [444, 424] on span "19044802142" at bounding box center [456, 425] width 59 height 12
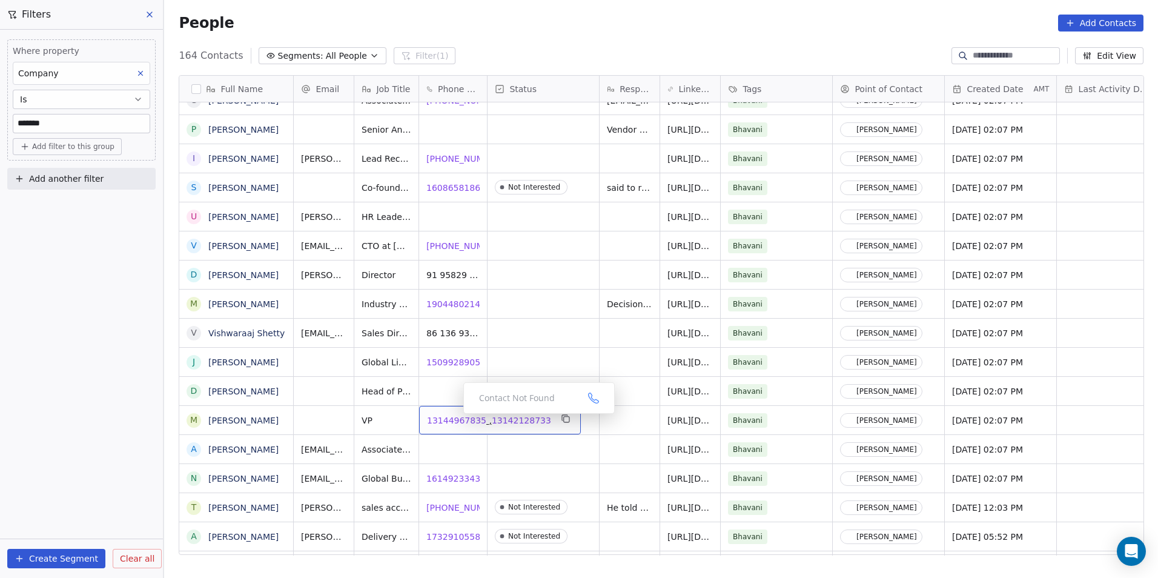
click at [454, 417] on span "13144967835" at bounding box center [456, 420] width 59 height 12
click at [515, 422] on span "13142128733" at bounding box center [521, 420] width 59 height 12
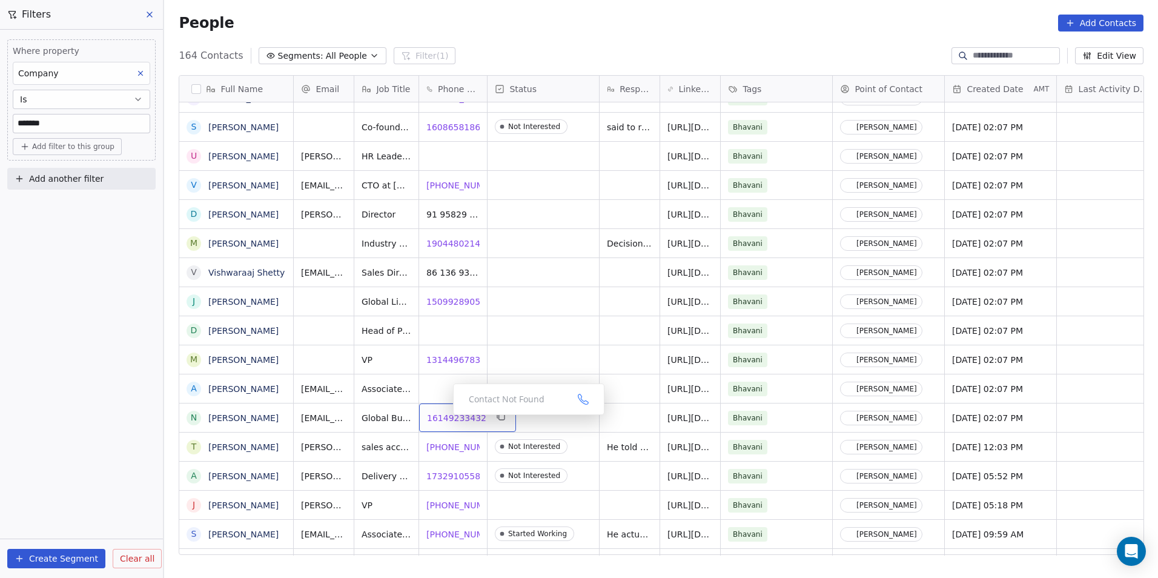
click at [443, 418] on span "16149233432" at bounding box center [456, 418] width 59 height 12
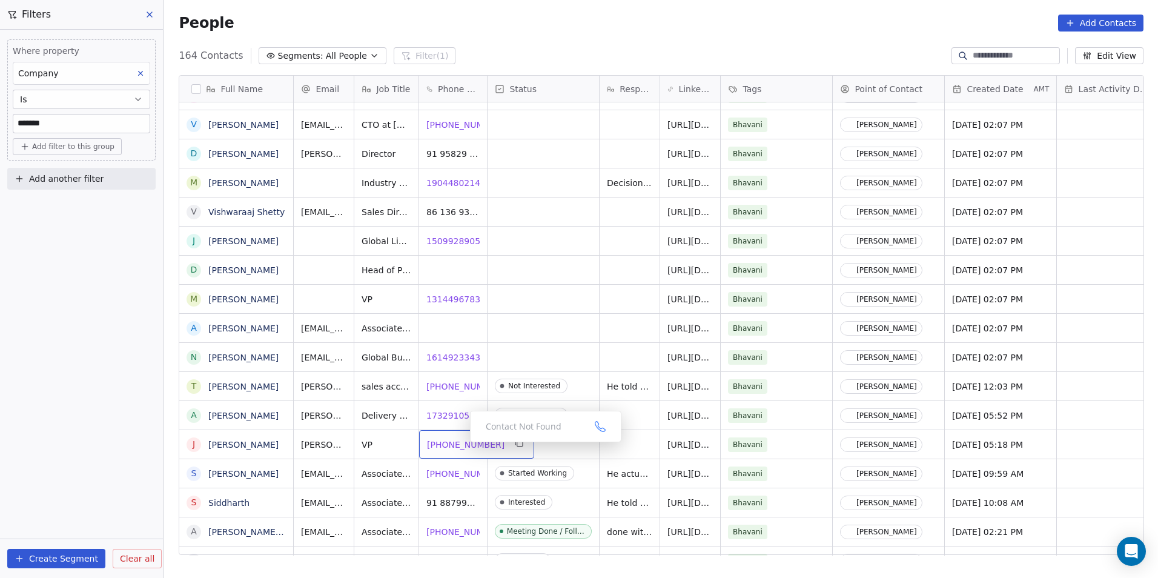
click at [450, 445] on span "1 612-559-9077" at bounding box center [466, 445] width 78 height 12
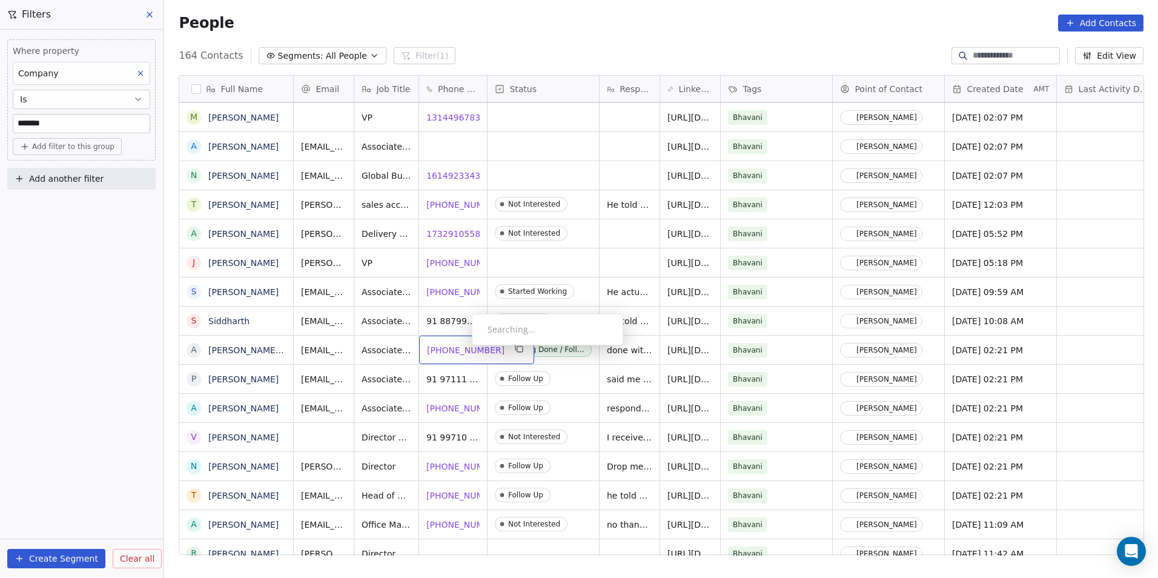
click at [462, 348] on span "[PHONE_NUMBER]" at bounding box center [466, 350] width 78 height 12
drag, startPoint x: 444, startPoint y: 410, endPoint x: 452, endPoint y: 410, distance: 8.5
click at [444, 410] on html "DS Technologies Inc Contacts People Marketing Workflows Campaigns Sales Pipelin…" at bounding box center [579, 289] width 1158 height 578
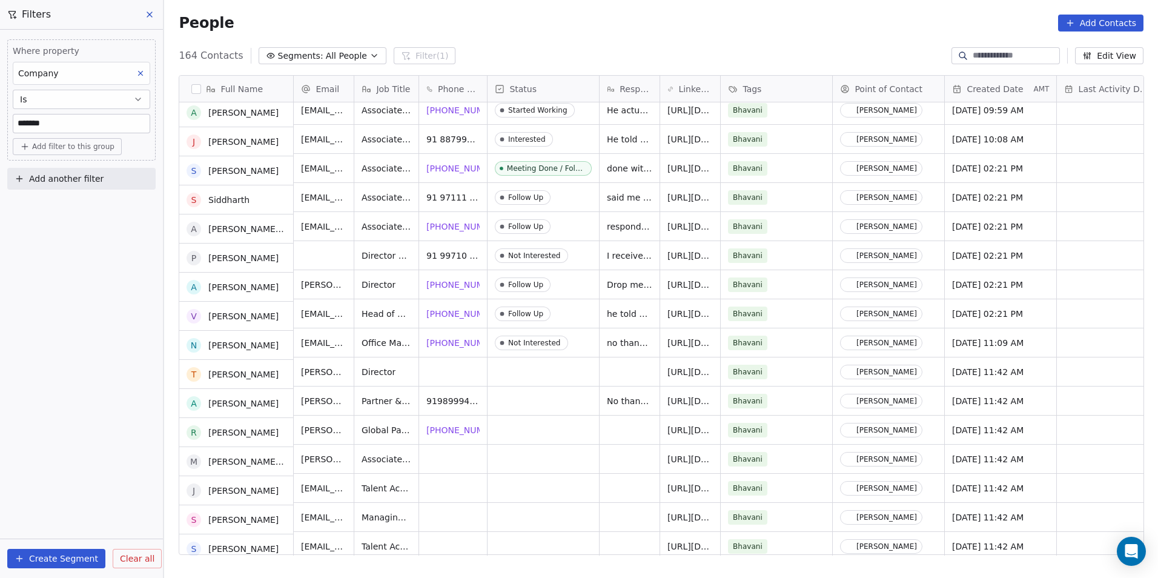
scroll to position [909, 0]
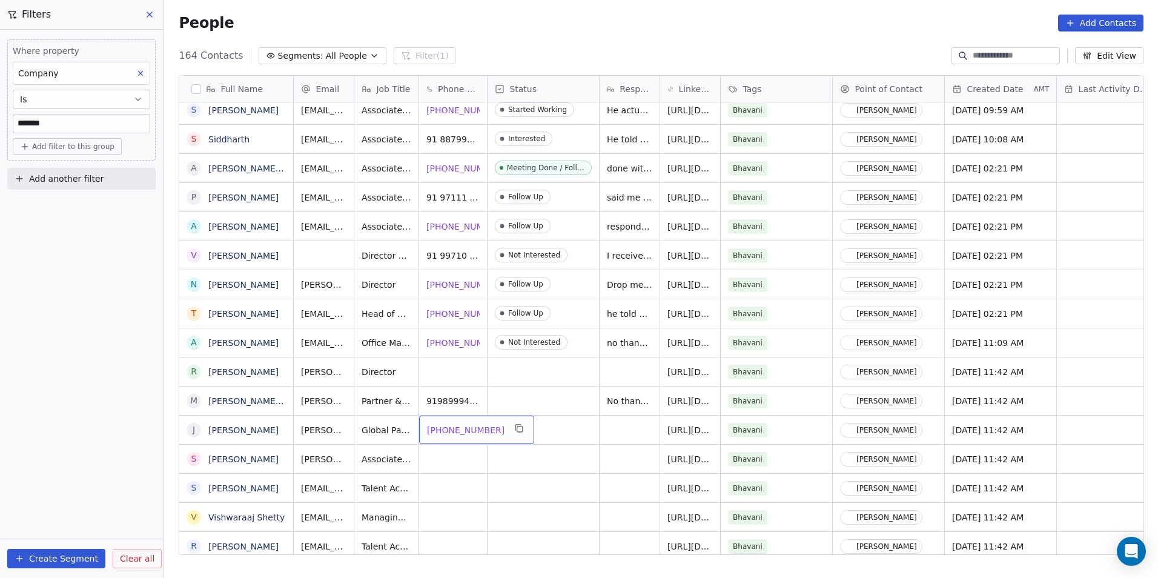
click at [440, 434] on span "1 201-663-9159" at bounding box center [466, 430] width 78 height 12
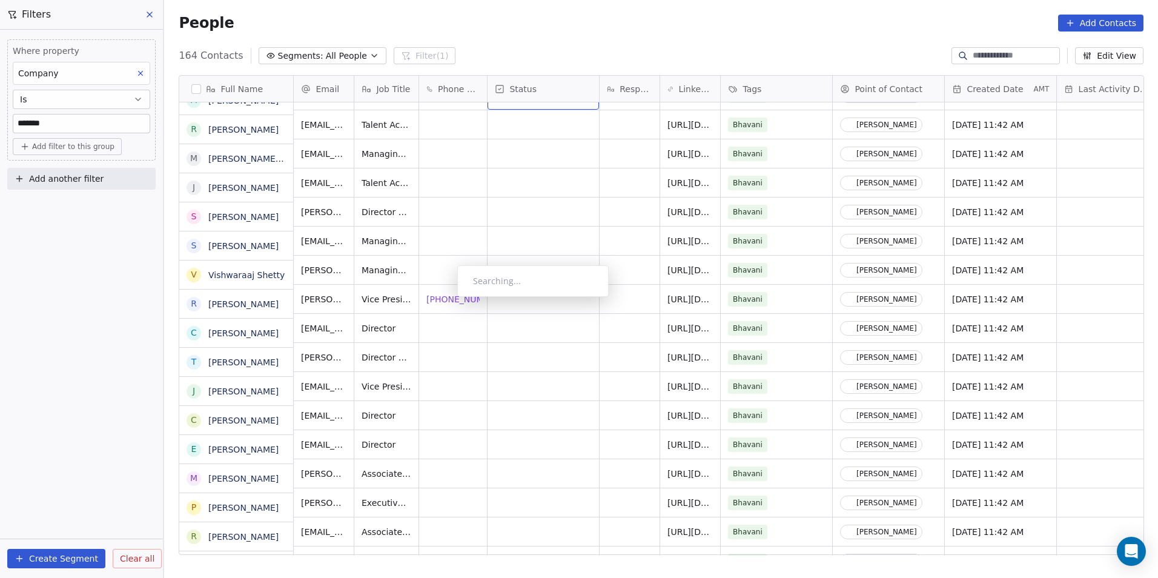
scroll to position [1272, 0]
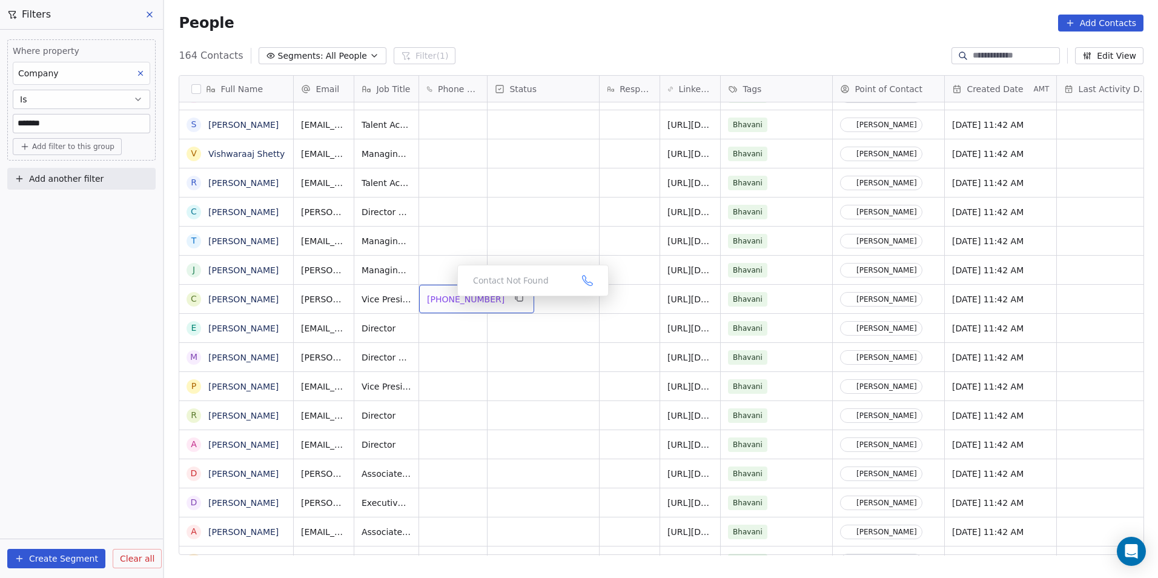
click at [454, 304] on span "+12127994957" at bounding box center [466, 299] width 78 height 12
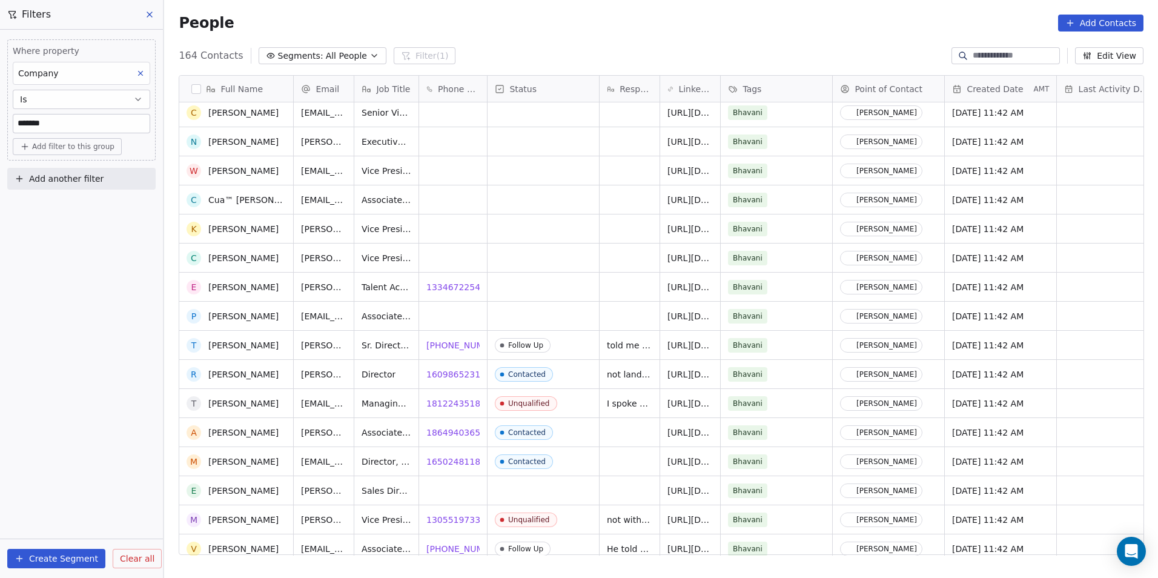
scroll to position [2302, 0]
click at [451, 285] on span "13346722547" at bounding box center [456, 287] width 59 height 12
click at [460, 373] on span "16098652312" at bounding box center [456, 374] width 59 height 12
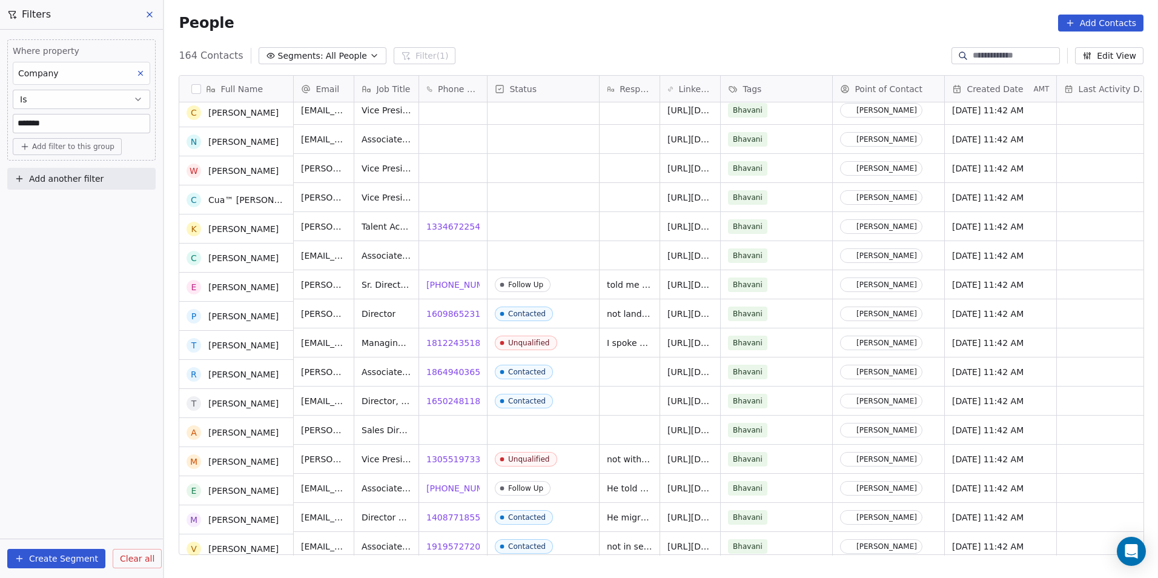
scroll to position [2362, 0]
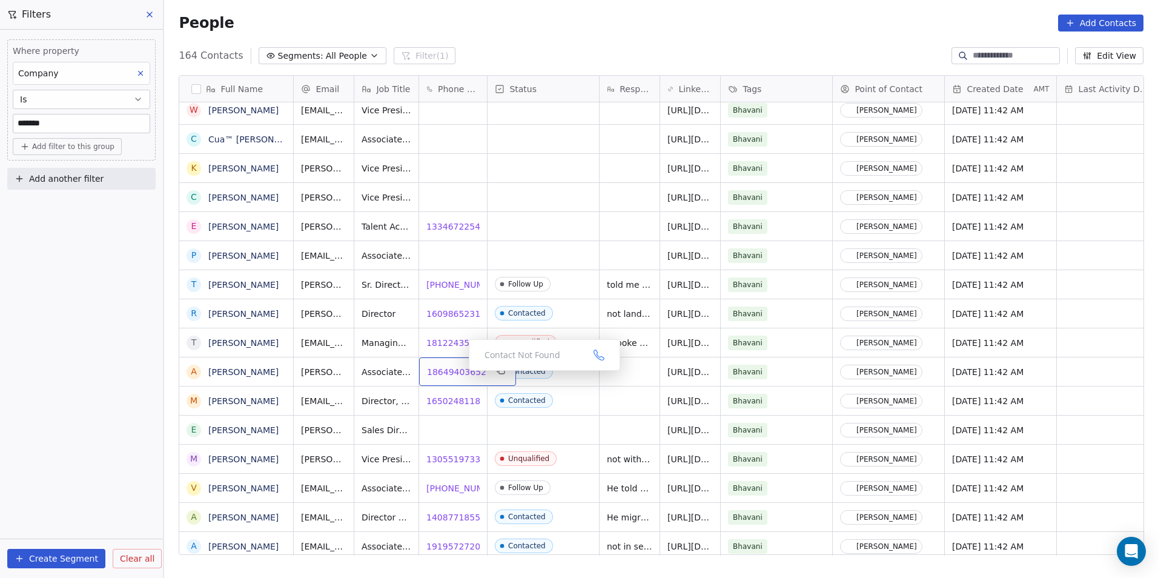
click at [459, 374] on span "18649403652" at bounding box center [456, 372] width 59 height 12
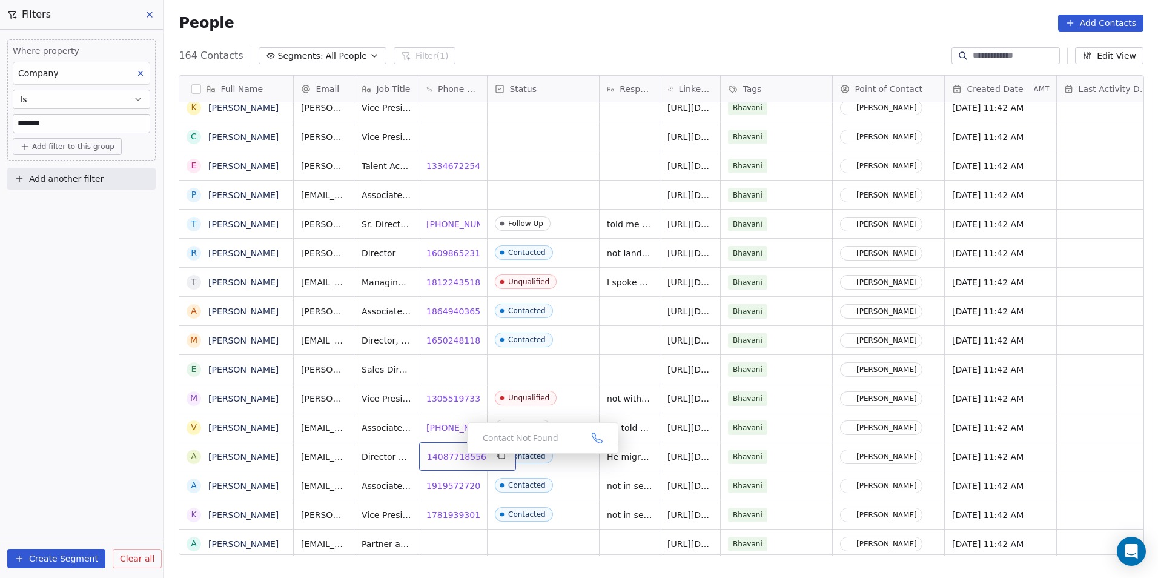
click at [455, 457] on span "14087718556" at bounding box center [456, 457] width 59 height 12
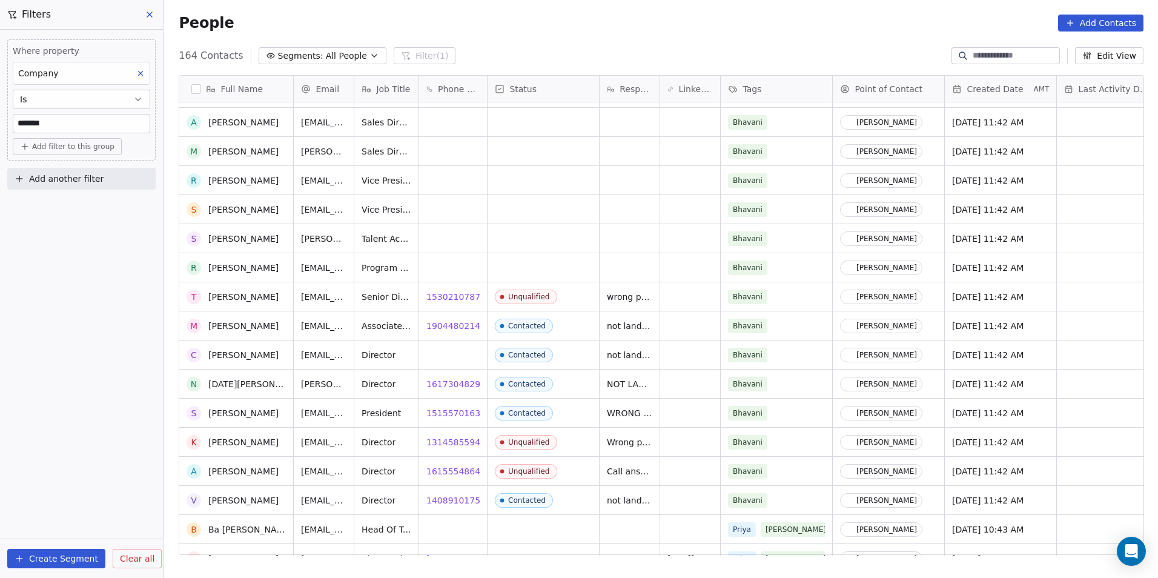
scroll to position [4315, 0]
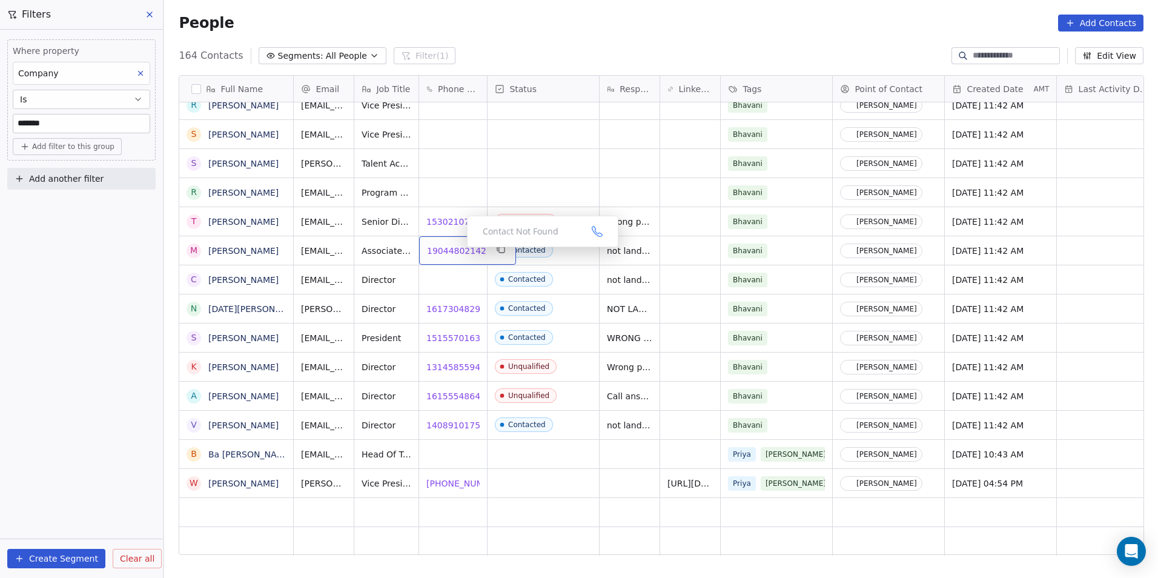
click at [457, 250] on span "19044802142" at bounding box center [456, 251] width 59 height 12
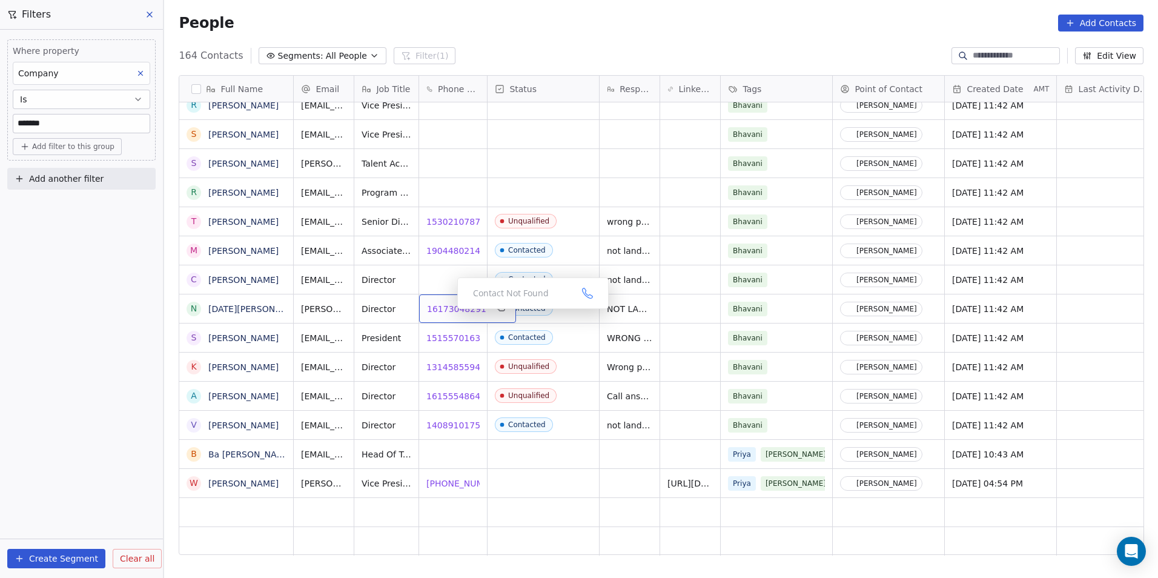
click at [448, 312] on span "16173048291" at bounding box center [456, 309] width 59 height 12
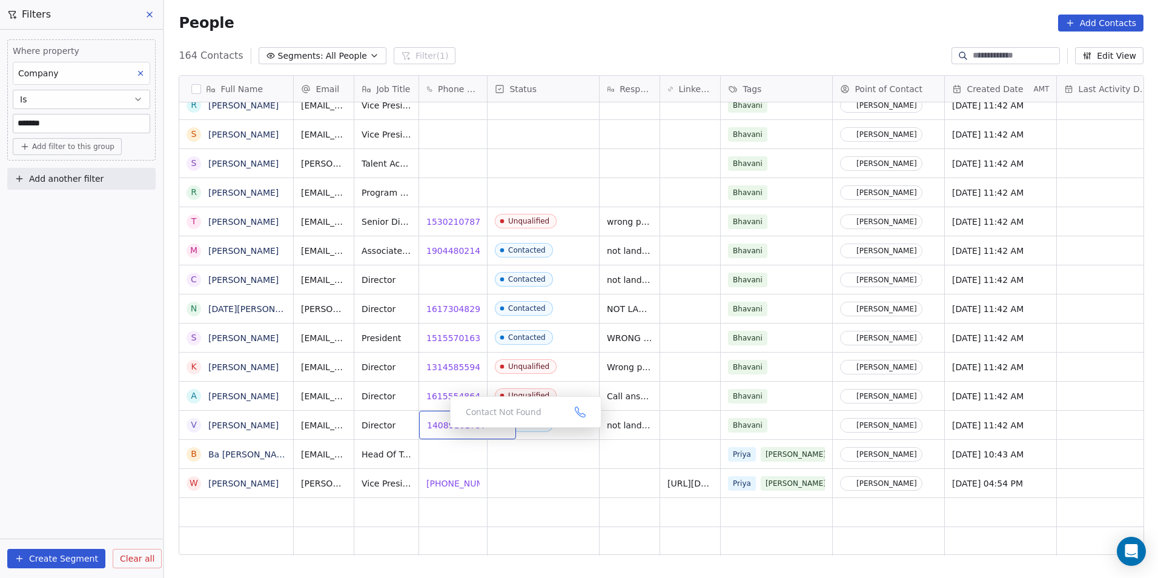
click at [448, 425] on span "14089101757" at bounding box center [456, 425] width 59 height 12
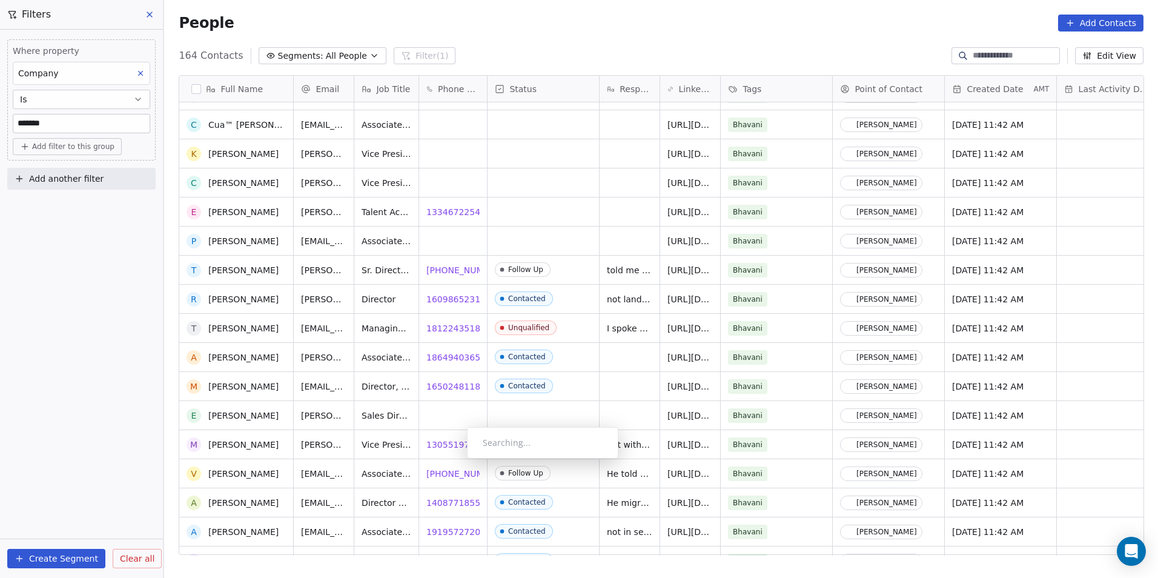
scroll to position [2558, 0]
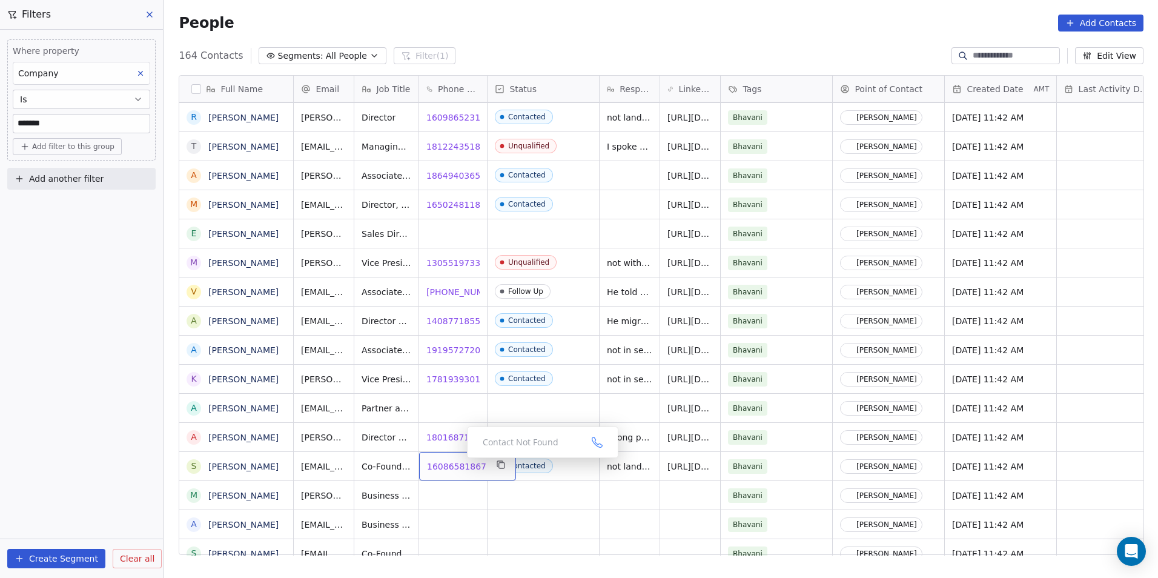
click at [445, 465] on span "16086581867" at bounding box center [456, 466] width 59 height 12
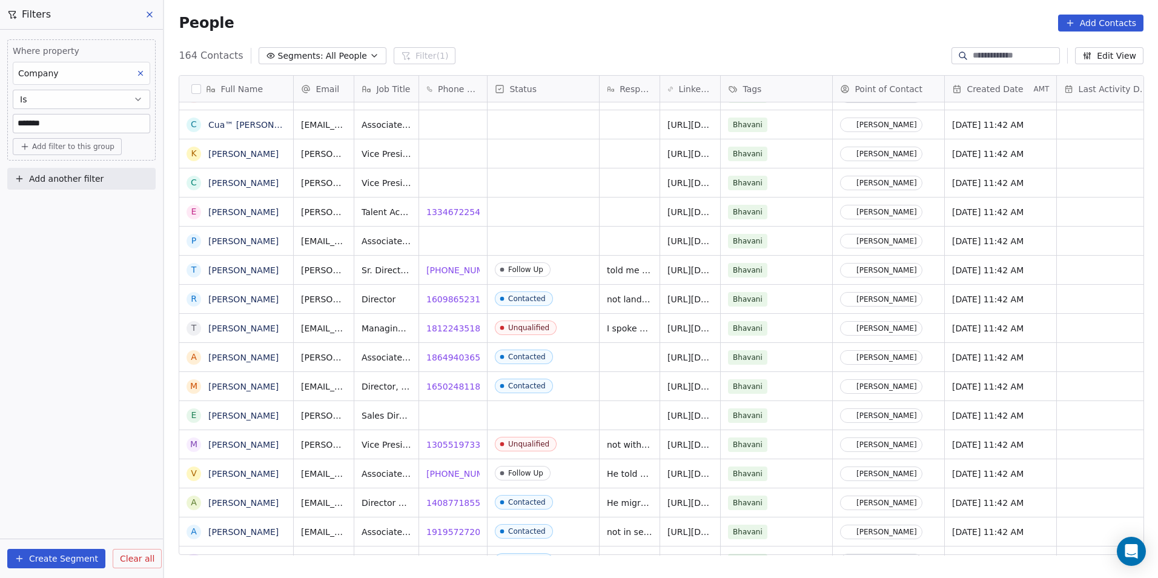
drag, startPoint x: 84, startPoint y: 125, endPoint x: 7, endPoint y: 116, distance: 78.1
click at [7, 116] on div "Where property Company Is ******* Add filter to this group Add another filter" at bounding box center [81, 112] width 163 height 165
type input "****"
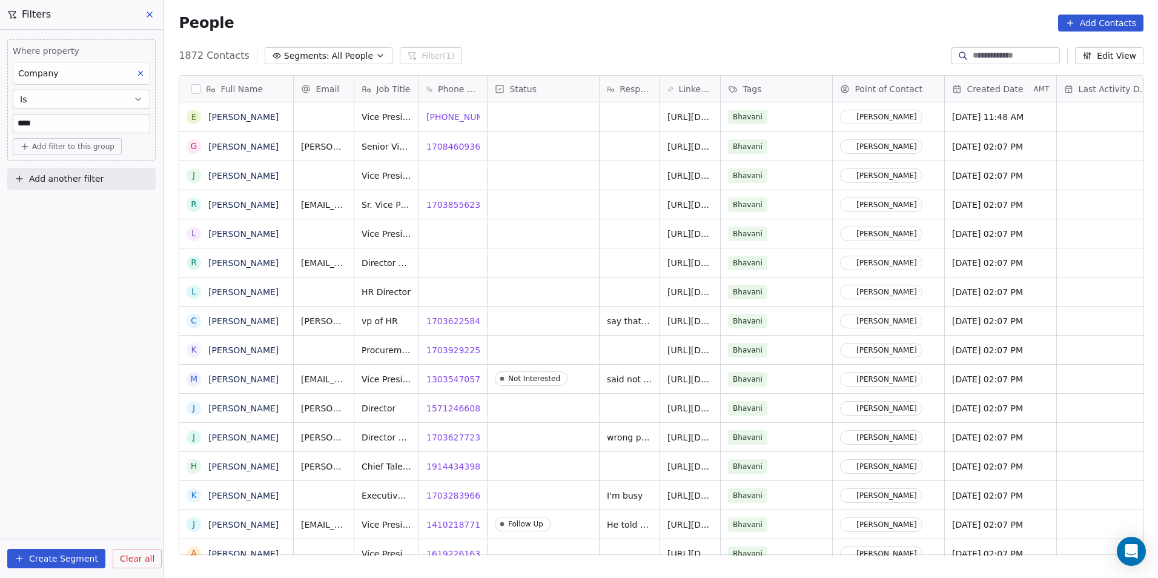
scroll to position [499, 985]
click at [452, 119] on span "[PHONE_NUMBER]" at bounding box center [466, 117] width 78 height 12
click at [446, 145] on span "17084609363" at bounding box center [456, 147] width 59 height 12
click at [449, 321] on span "17036225842" at bounding box center [456, 321] width 59 height 12
click at [453, 348] on span "17039292253" at bounding box center [456, 350] width 59 height 12
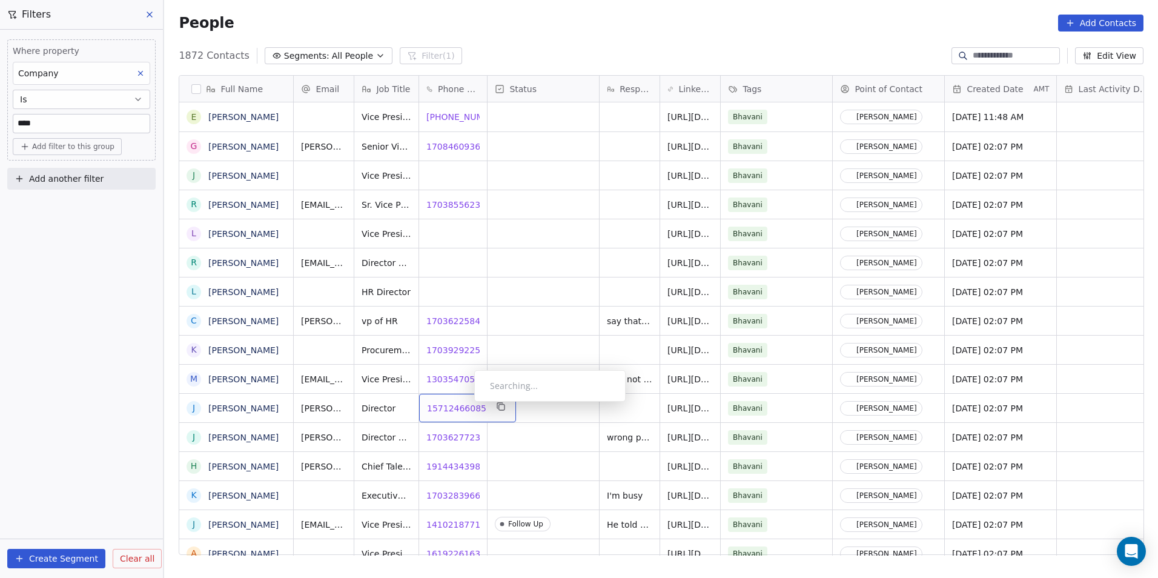
click at [465, 405] on span "15712466085" at bounding box center [456, 408] width 59 height 12
click at [452, 438] on span "17036277238" at bounding box center [456, 437] width 59 height 12
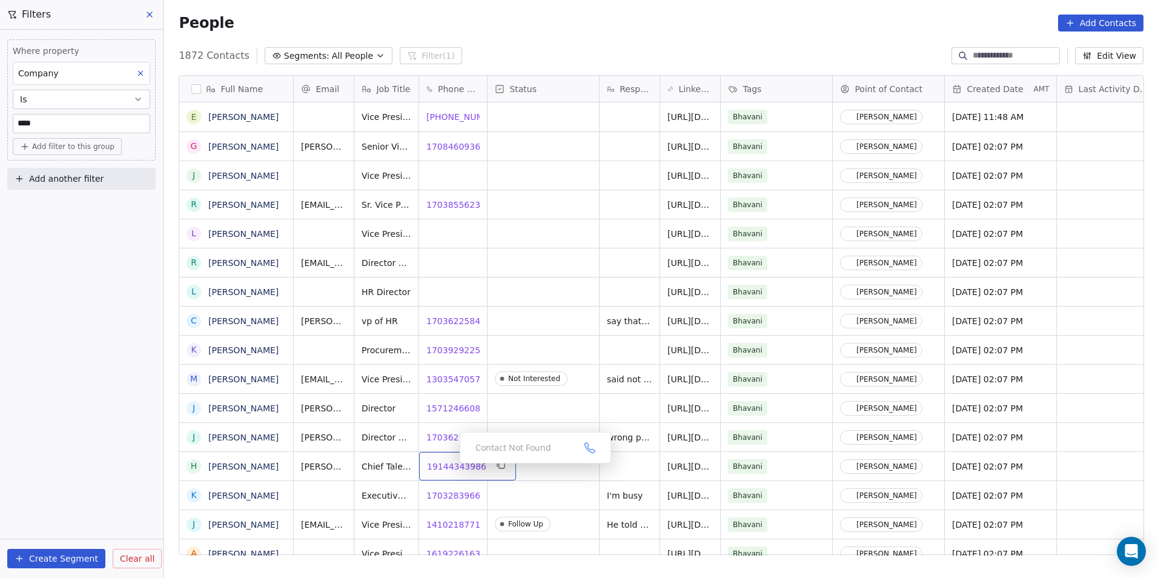
click at [450, 466] on span "19144343986" at bounding box center [456, 466] width 59 height 12
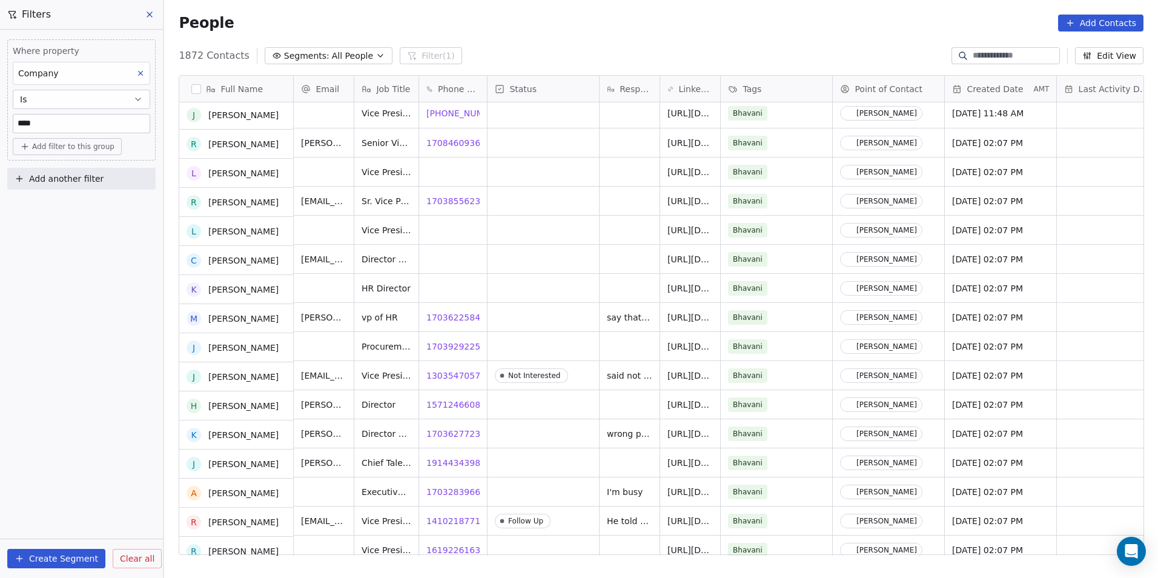
scroll to position [61, 0]
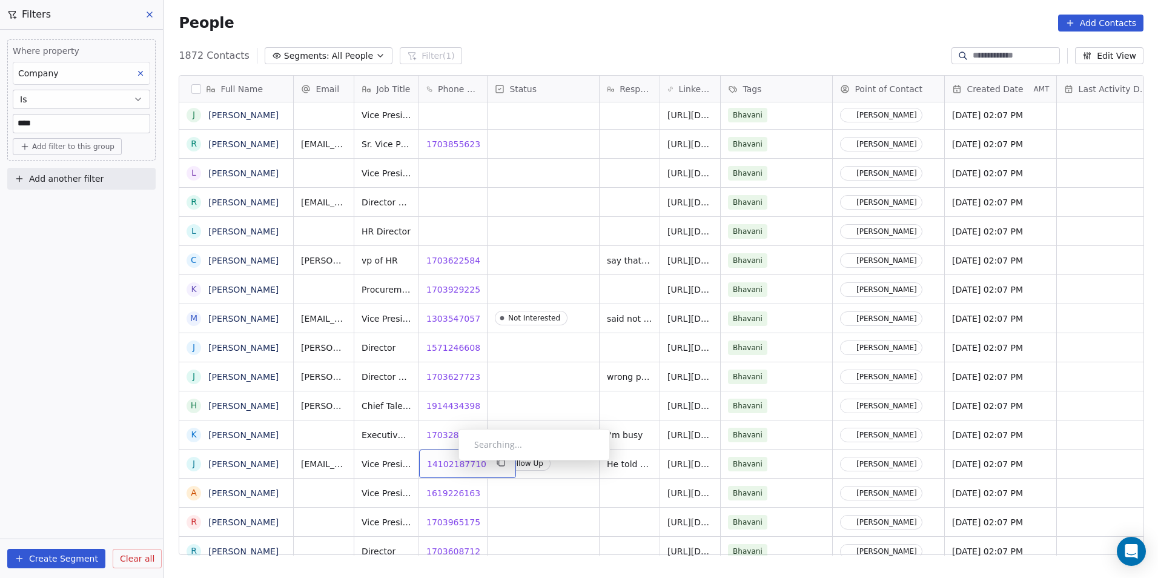
click at [449, 463] on span "14102187710" at bounding box center [456, 464] width 59 height 12
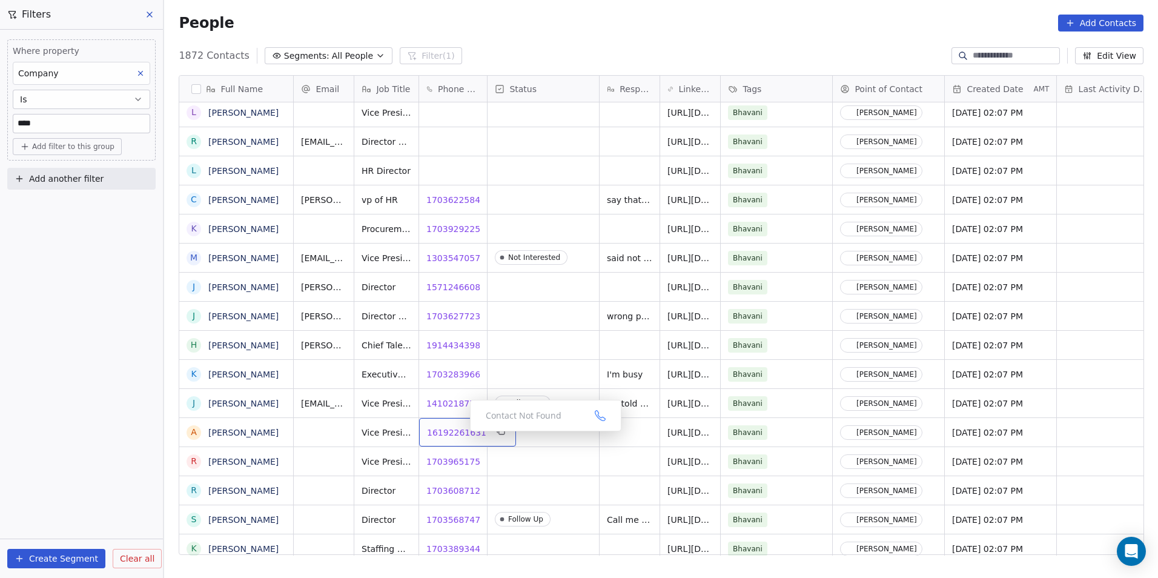
click at [444, 433] on span "16192261631" at bounding box center [456, 432] width 59 height 12
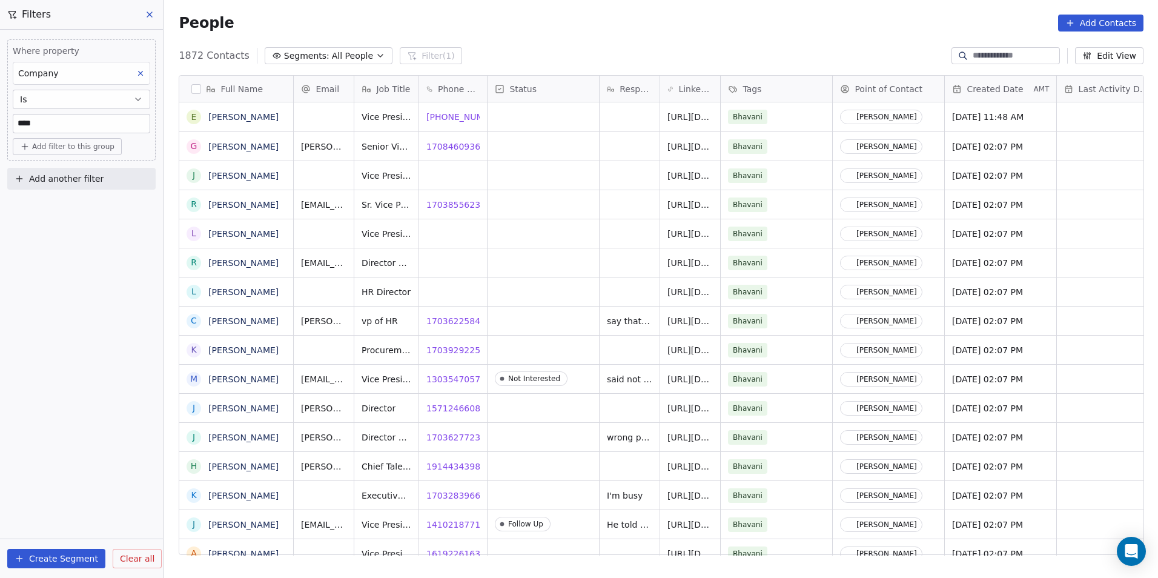
scroll to position [499, 985]
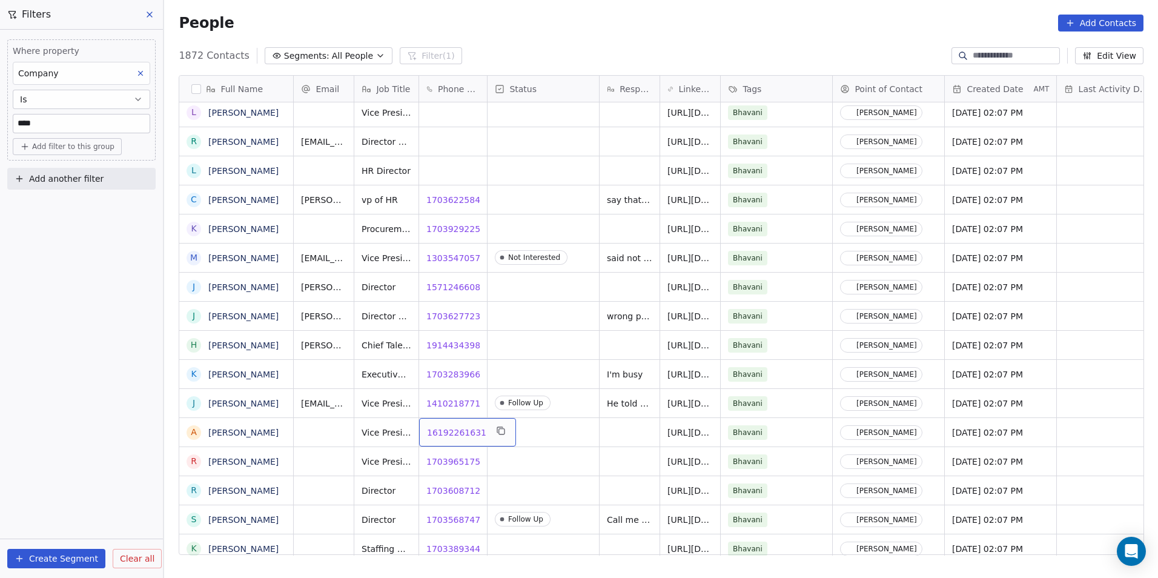
click at [454, 434] on span "16192261631" at bounding box center [456, 432] width 59 height 12
click at [446, 459] on span "17039651759" at bounding box center [456, 461] width 59 height 12
click at [438, 489] on span "17036087124" at bounding box center [456, 491] width 59 height 12
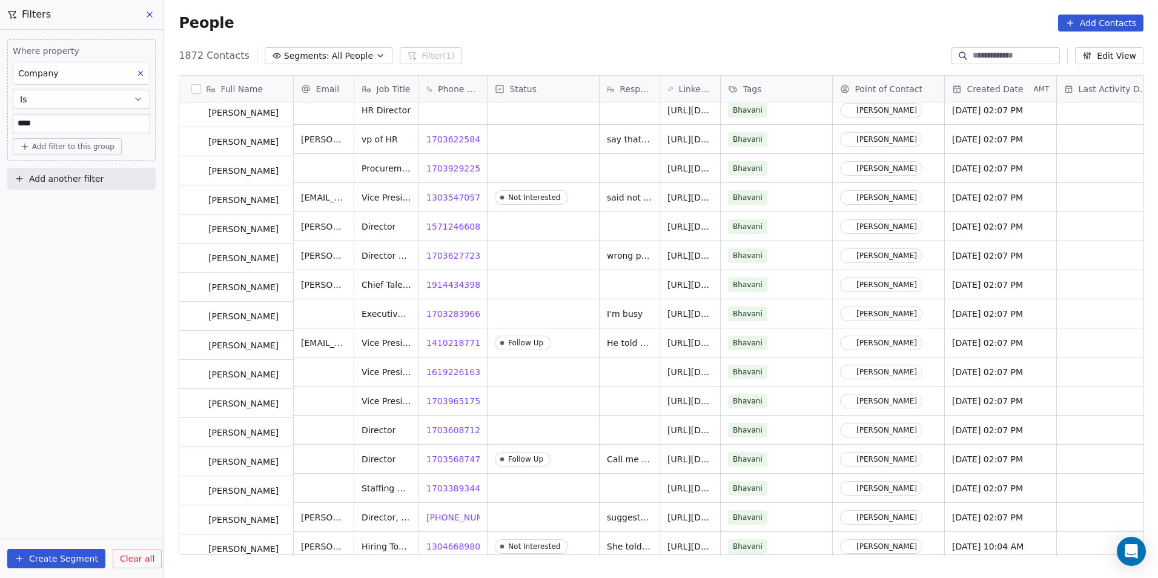
scroll to position [182, 0]
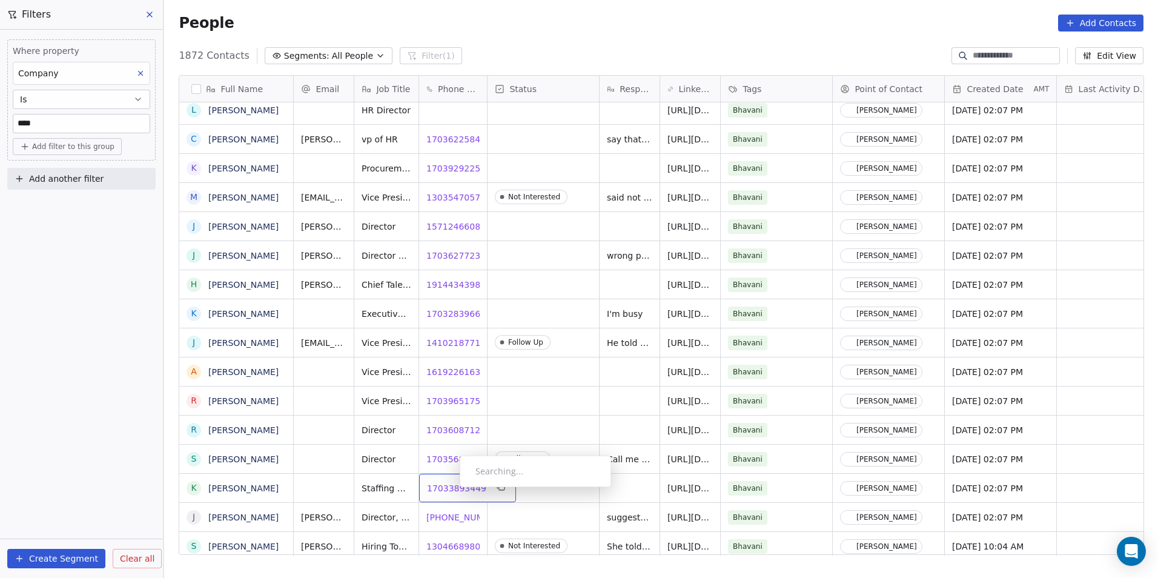
click at [450, 490] on span "17033893449" at bounding box center [456, 488] width 59 height 12
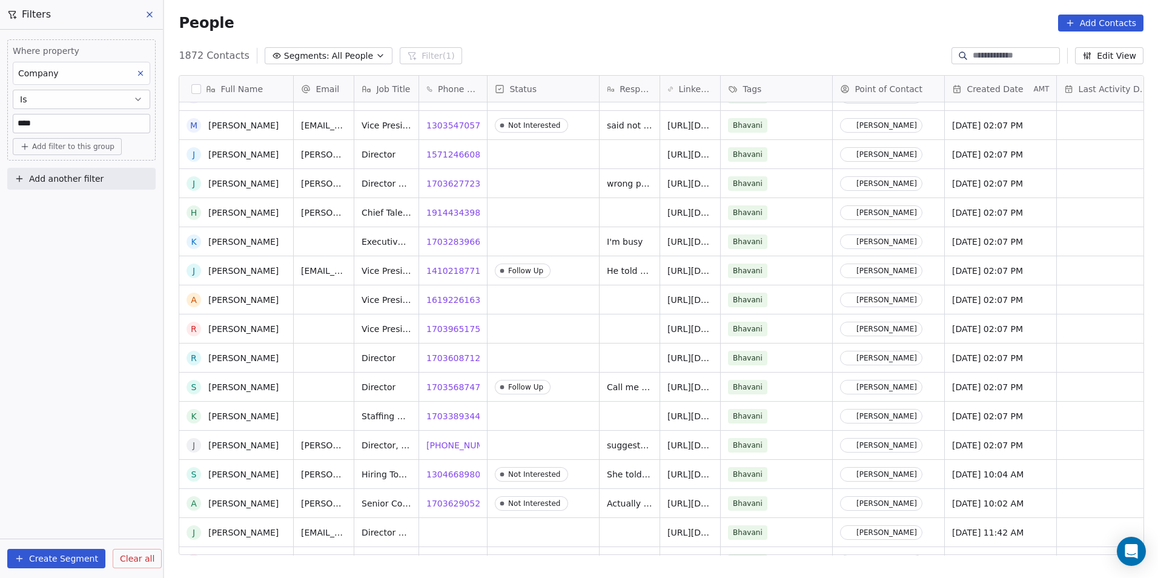
scroll to position [375, 0]
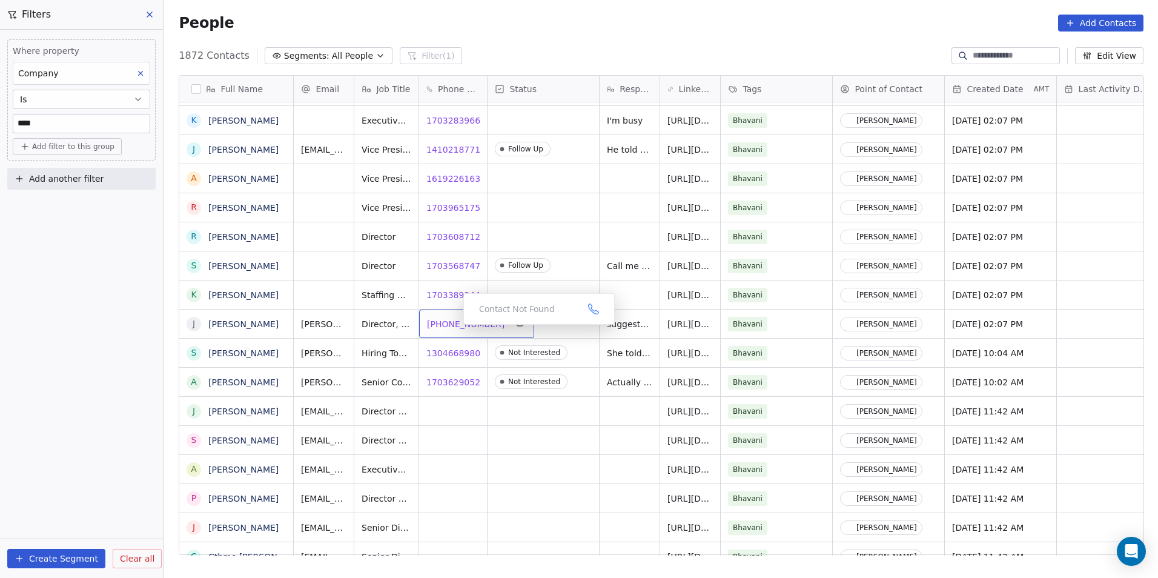
click at [454, 328] on span "1 571-354-7343" at bounding box center [466, 324] width 78 height 12
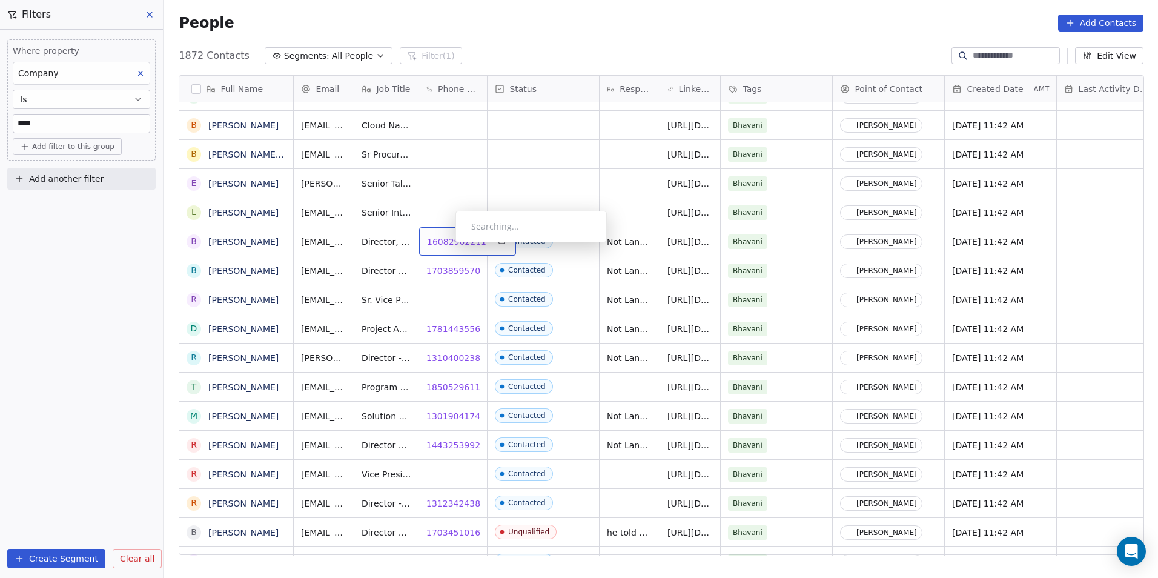
click at [446, 245] on span "16082902211" at bounding box center [456, 242] width 59 height 12
click at [451, 275] on span "17038595703" at bounding box center [456, 271] width 59 height 12
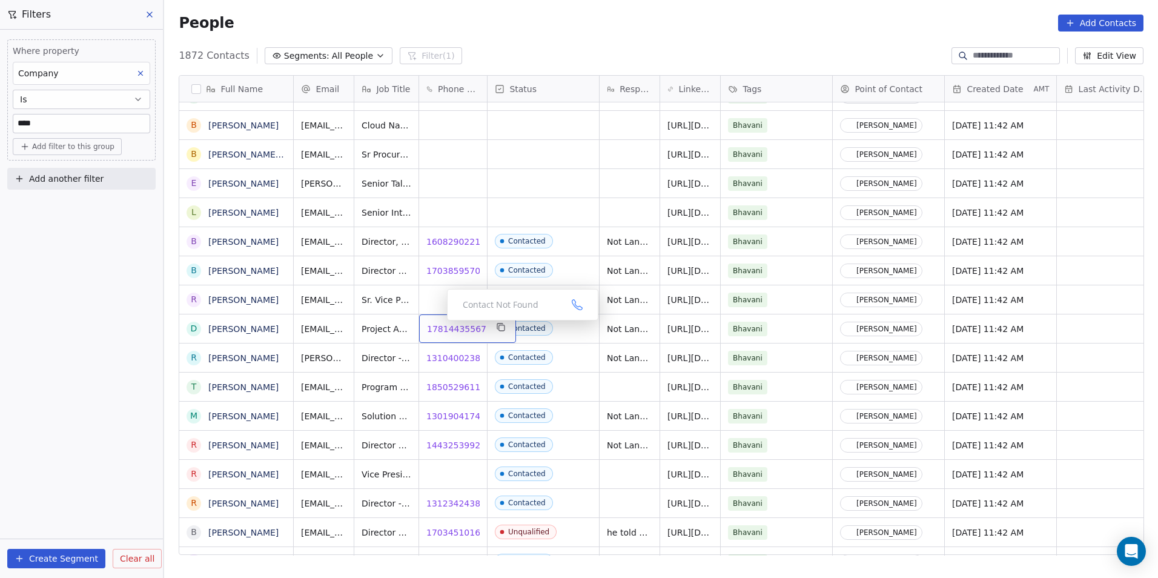
click at [442, 330] on span "17814435567" at bounding box center [456, 329] width 59 height 12
click at [444, 359] on span "13104002383" at bounding box center [456, 358] width 59 height 12
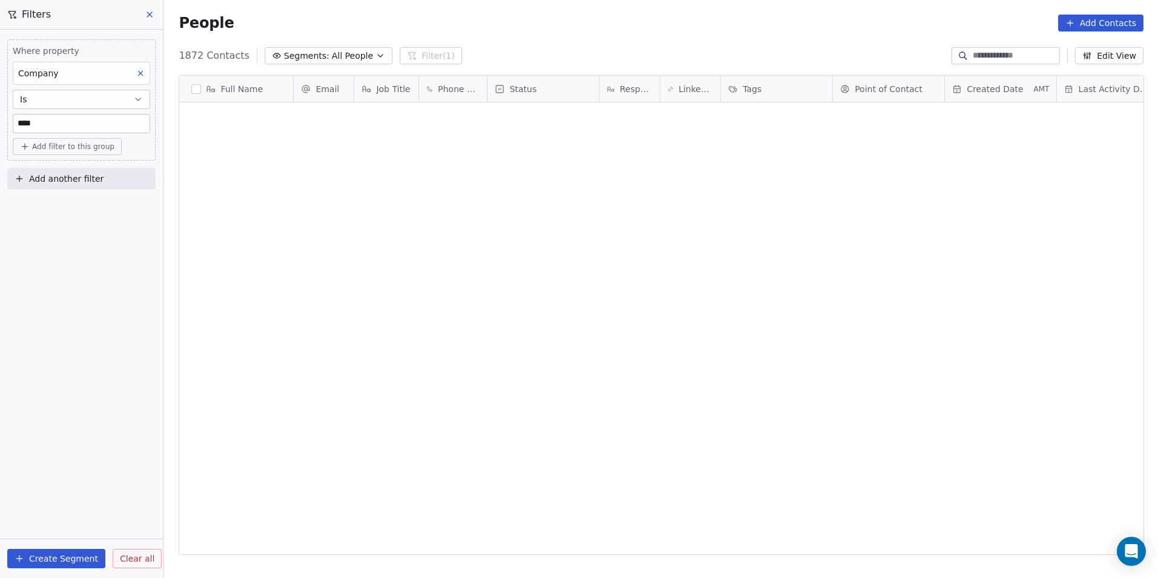
scroll to position [499, 985]
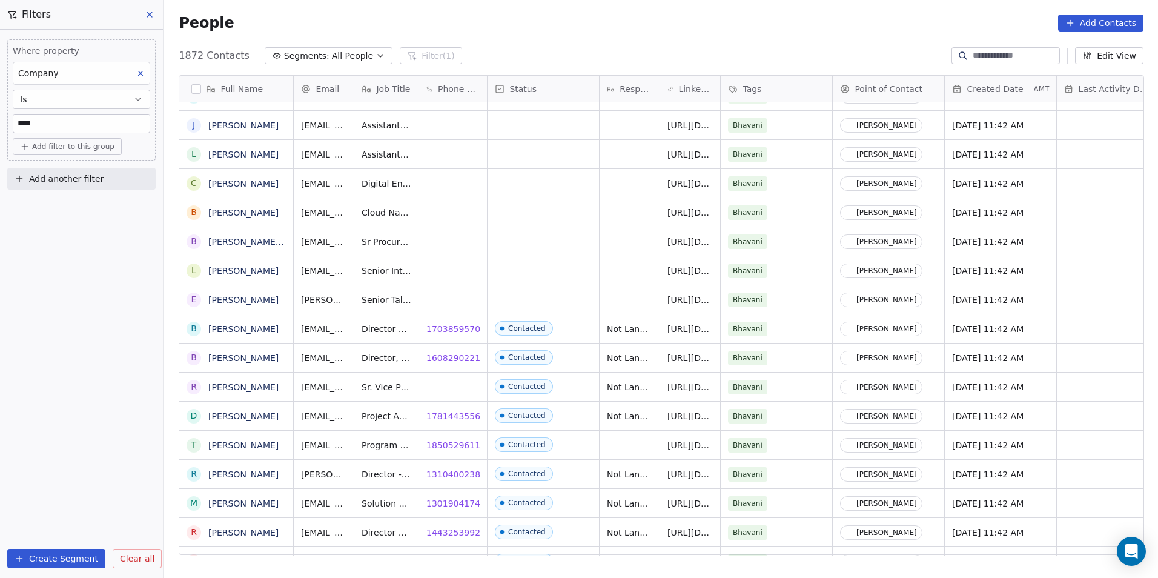
click at [142, 73] on icon at bounding box center [140, 73] width 8 height 8
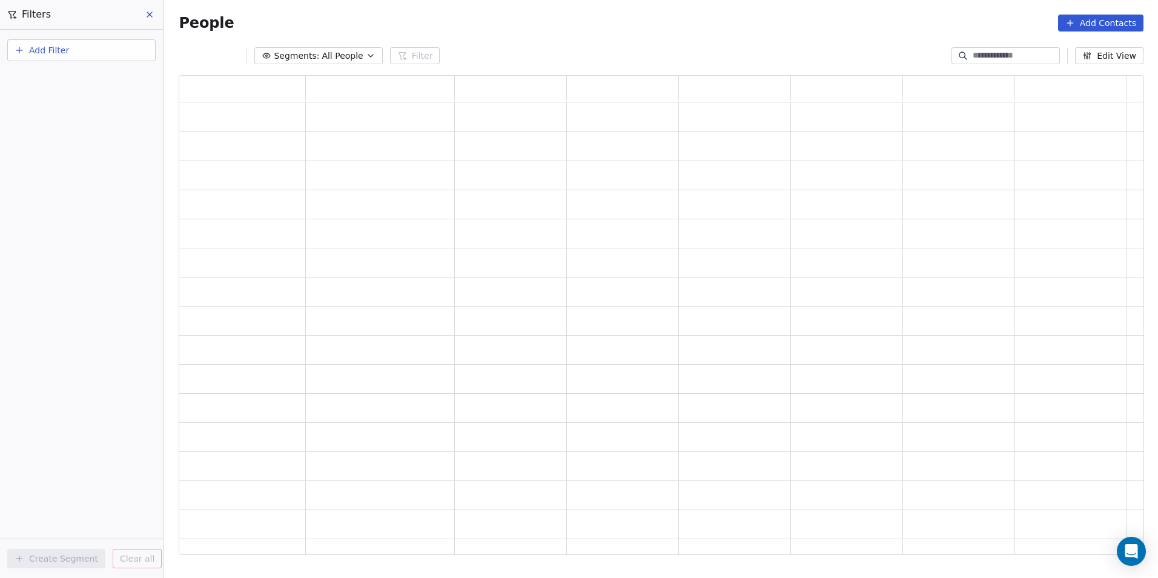
scroll to position [470, 956]
click at [102, 57] on button "Add Filter" at bounding box center [81, 50] width 148 height 22
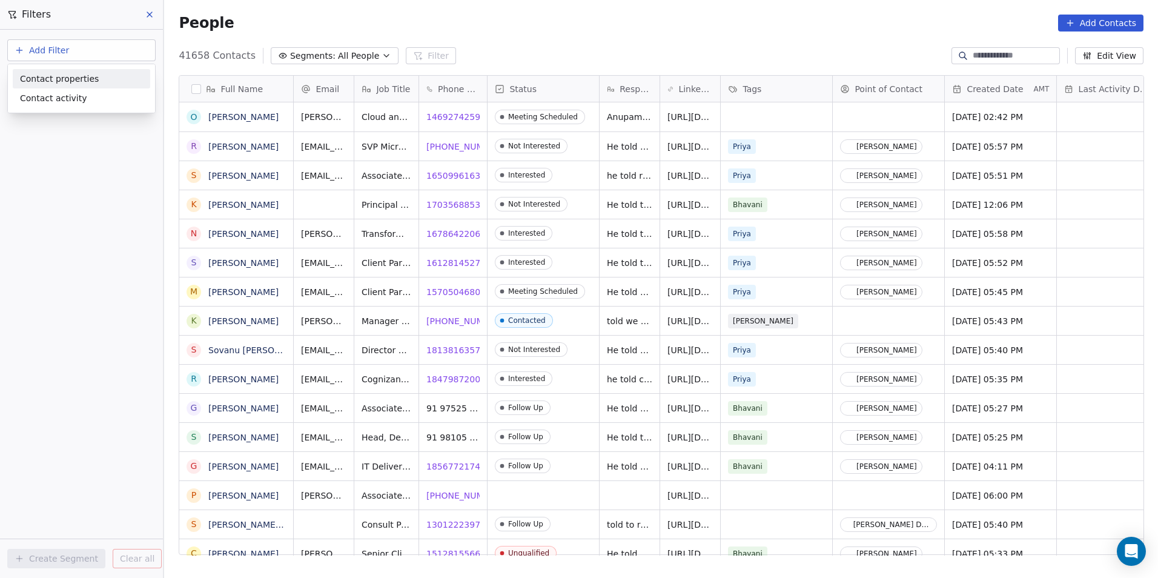
scroll to position [499, 985]
click at [104, 73] on div "Contact properties" at bounding box center [81, 79] width 123 height 13
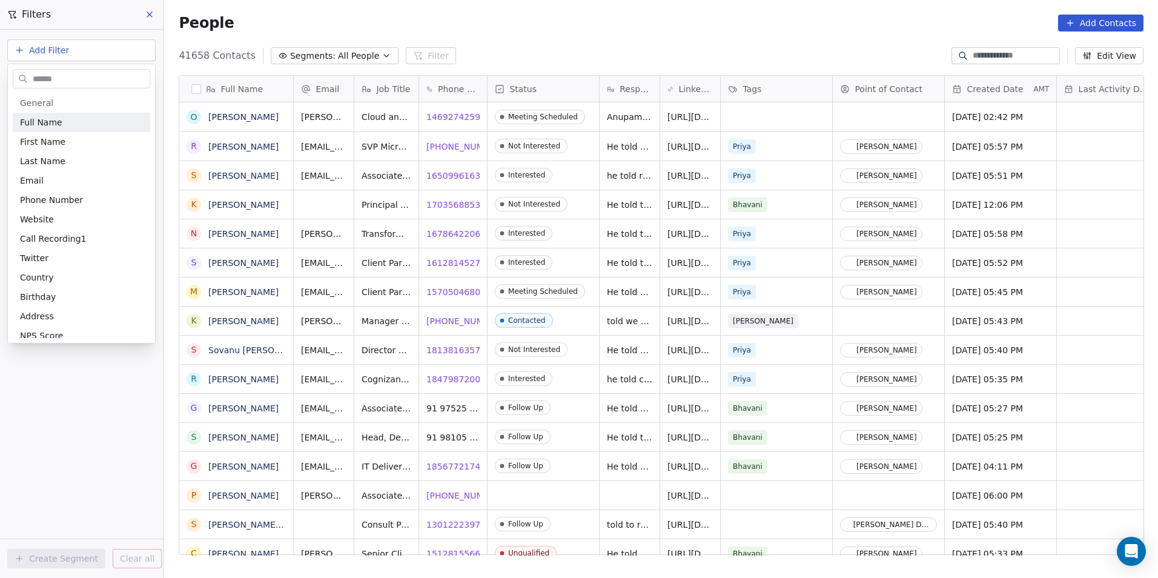
click at [111, 78] on input "text" at bounding box center [89, 79] width 119 height 18
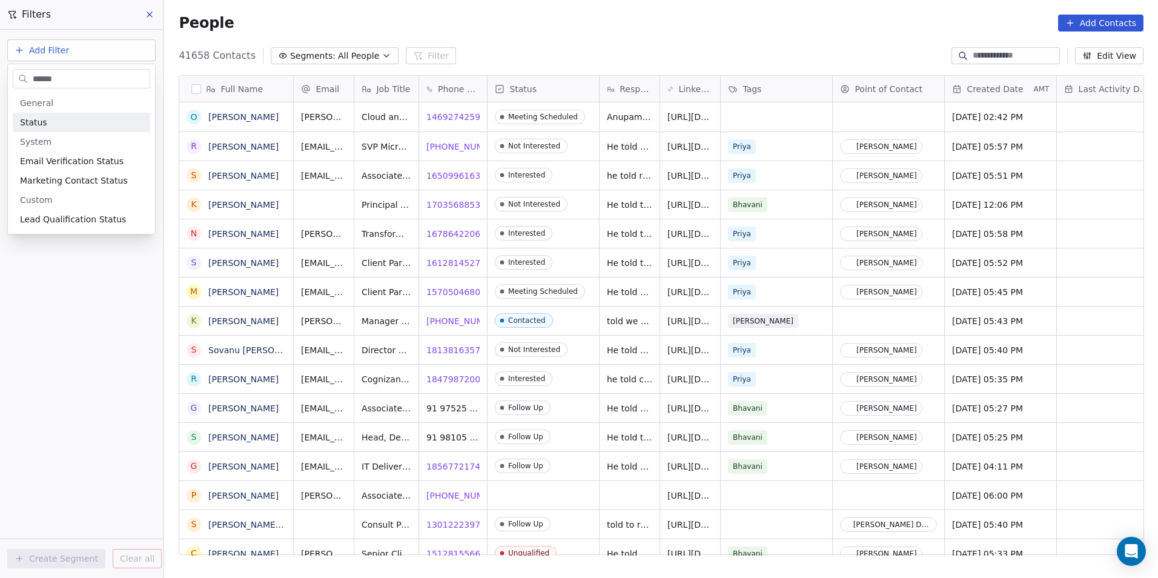
type input "******"
click at [73, 124] on div "Status" at bounding box center [81, 122] width 123 height 12
click at [57, 314] on div "Where property Status Is Select Status Add filter to this group Add another fil…" at bounding box center [81, 304] width 163 height 548
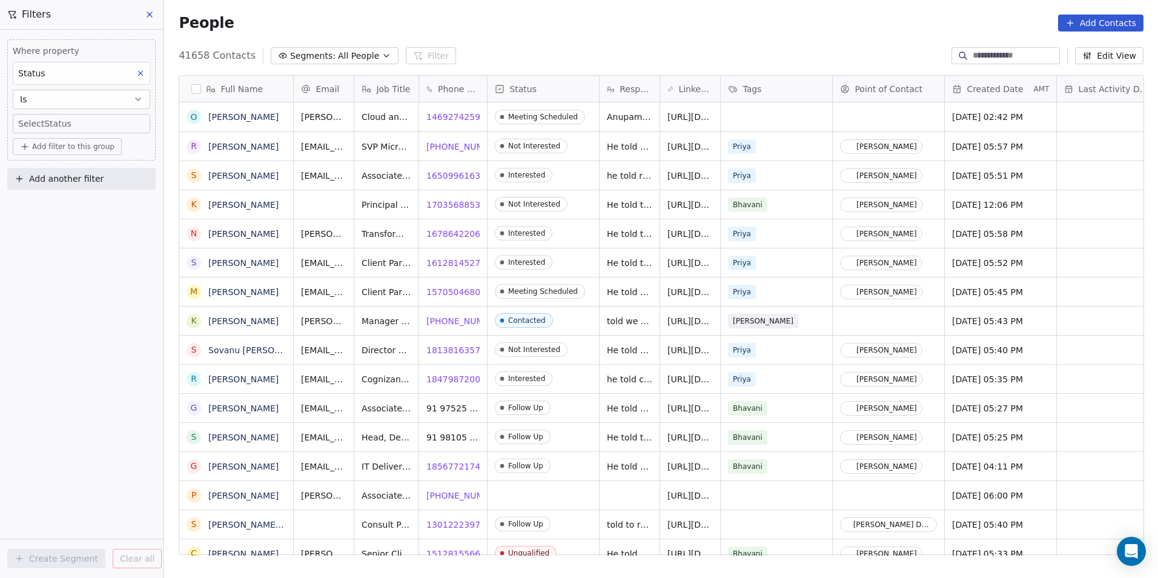
click at [137, 71] on icon at bounding box center [140, 73] width 8 height 8
click at [71, 47] on button "Add Filter" at bounding box center [81, 50] width 148 height 22
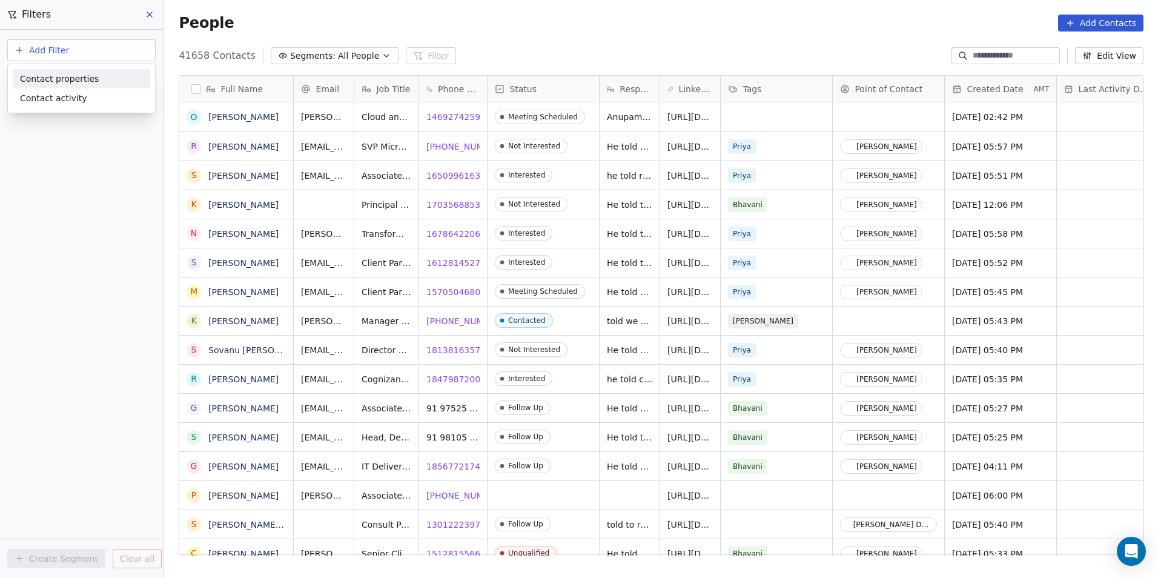
click at [75, 73] on span "Contact properties" at bounding box center [59, 79] width 79 height 13
type input "****"
click at [91, 126] on div "Tags" at bounding box center [81, 122] width 123 height 12
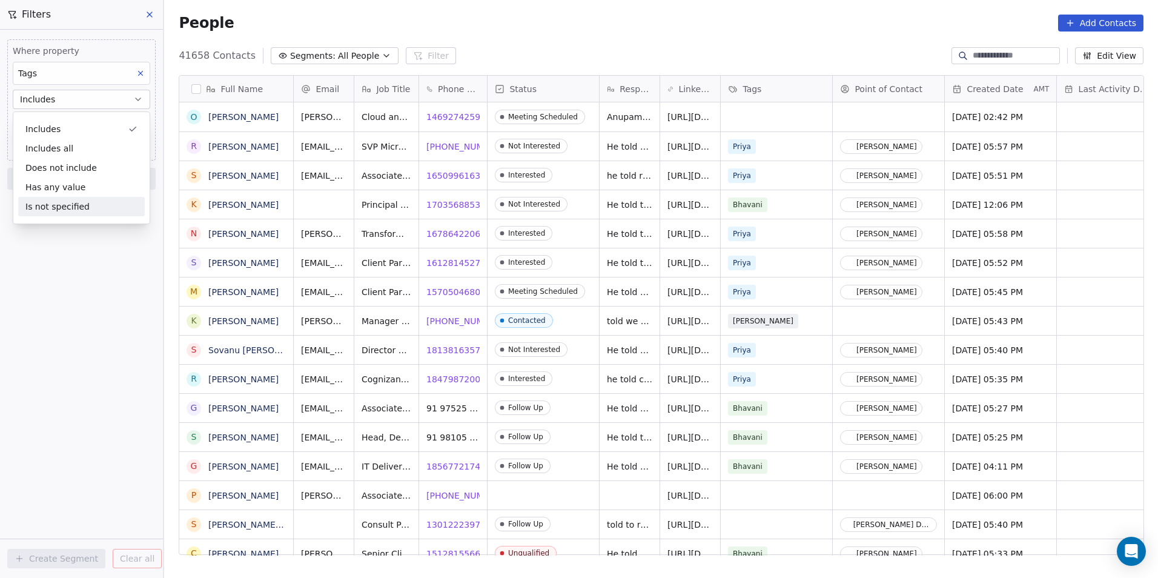
click at [109, 265] on div "Where property Tags Includes Select Tags Add filter to this group Add another f…" at bounding box center [81, 304] width 163 height 548
click at [89, 119] on body "DS Technologies Inc Contacts People Marketing Workflows Campaigns Sales Pipelin…" at bounding box center [579, 289] width 1158 height 578
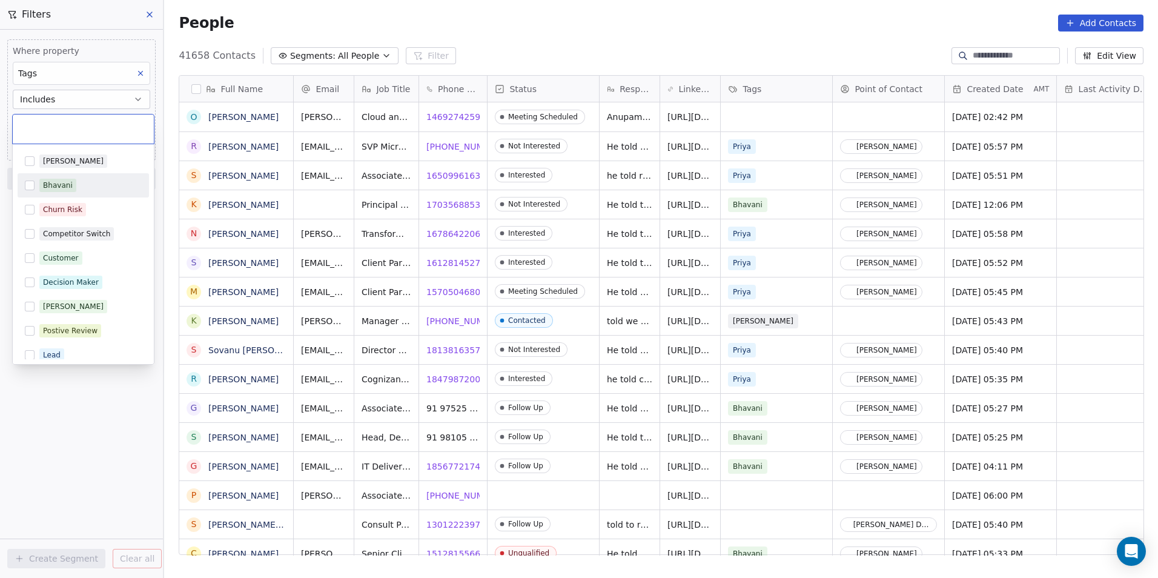
click at [30, 187] on button "Suggestions" at bounding box center [30, 185] width 10 height 10
click at [34, 439] on html "DS Technologies Inc Contacts People Marketing Workflows Campaigns Sales Pipelin…" at bounding box center [579, 289] width 1158 height 578
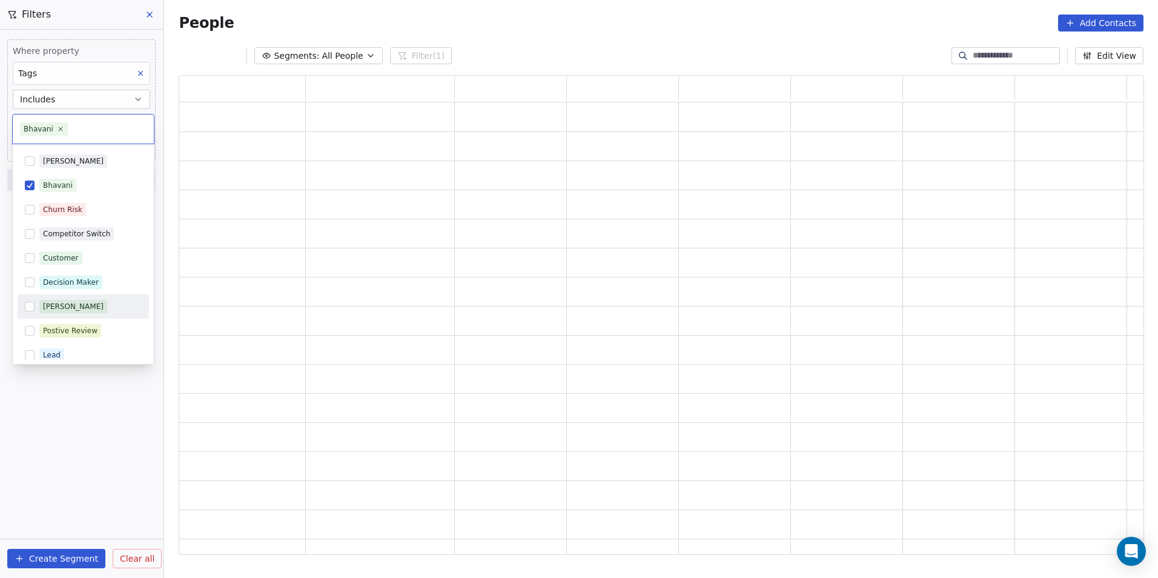
scroll to position [470, 956]
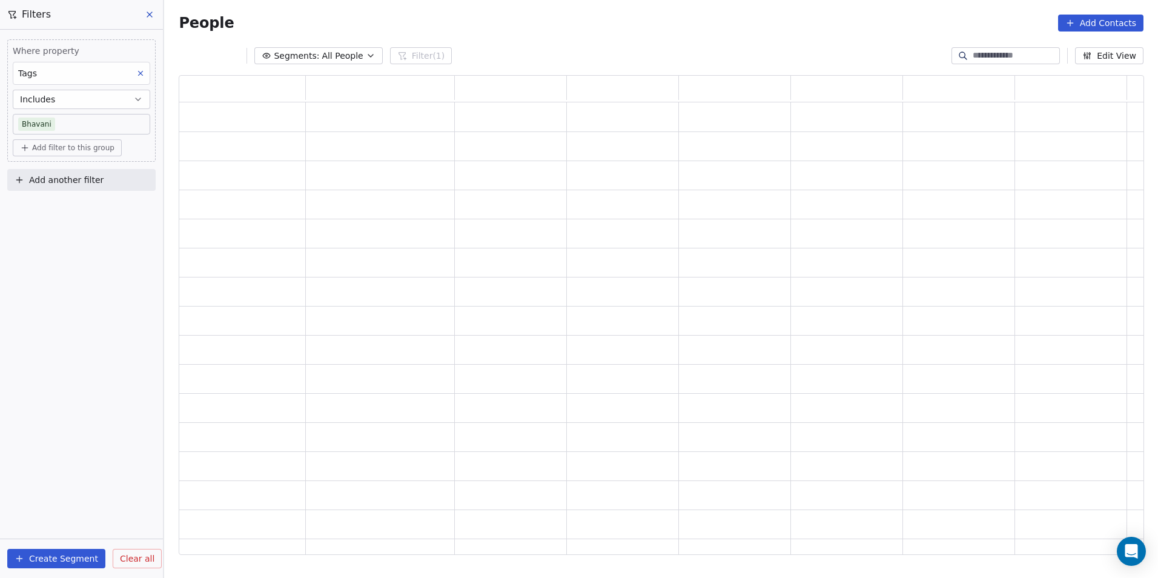
click at [90, 174] on span "Add another filter" at bounding box center [66, 180] width 74 height 13
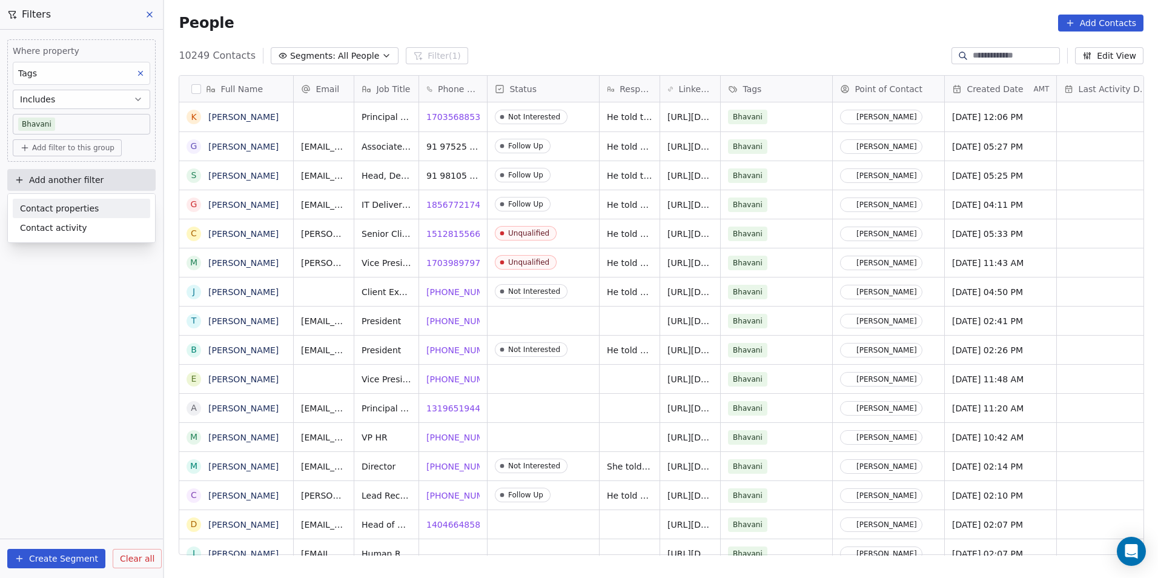
scroll to position [499, 985]
click at [92, 212] on div "Contact properties" at bounding box center [81, 208] width 123 height 13
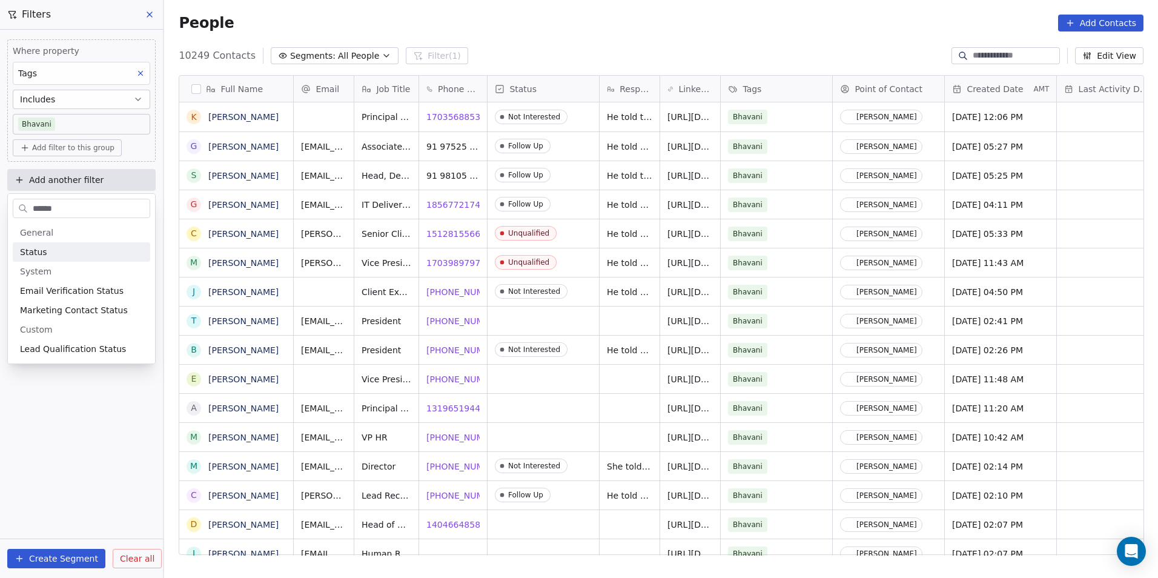
type input "******"
click at [87, 254] on div "Status" at bounding box center [81, 252] width 123 height 12
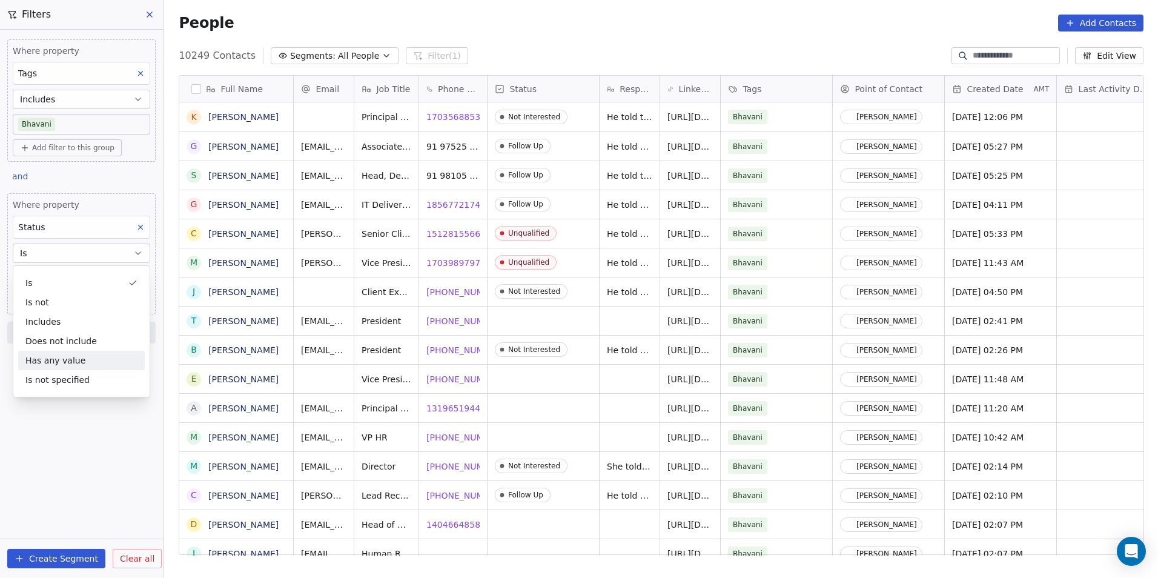
click at [93, 466] on div "Where property Tags Includes Bhavani Add filter to this group and Where propert…" at bounding box center [81, 304] width 163 height 548
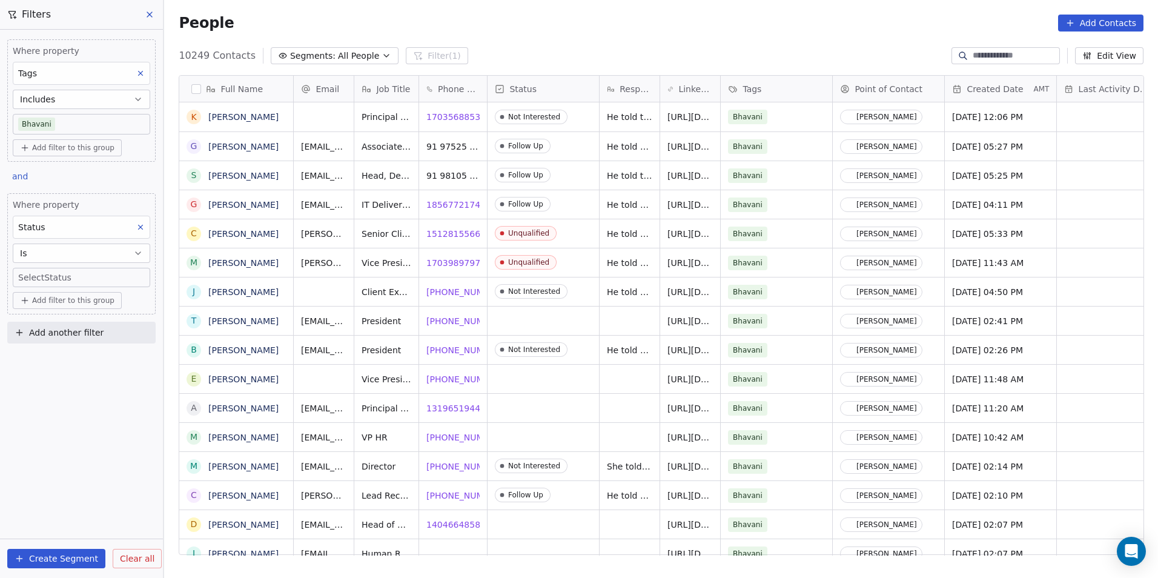
click at [86, 276] on body "DS Technologies Inc Contacts People Marketing Workflows Campaigns Sales Pipelin…" at bounding box center [579, 289] width 1158 height 578
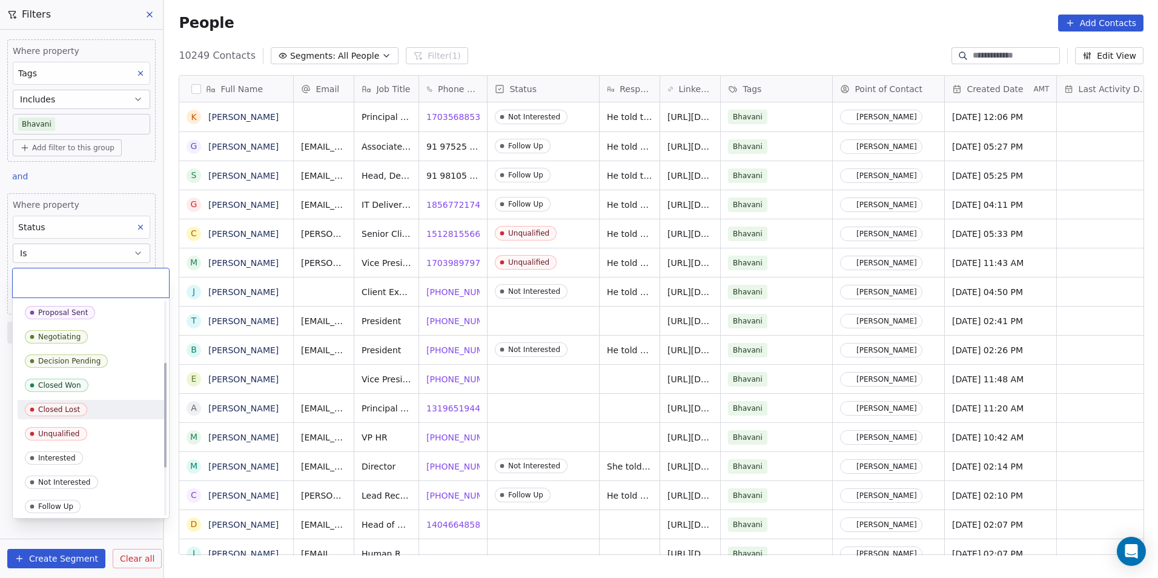
scroll to position [182, 0]
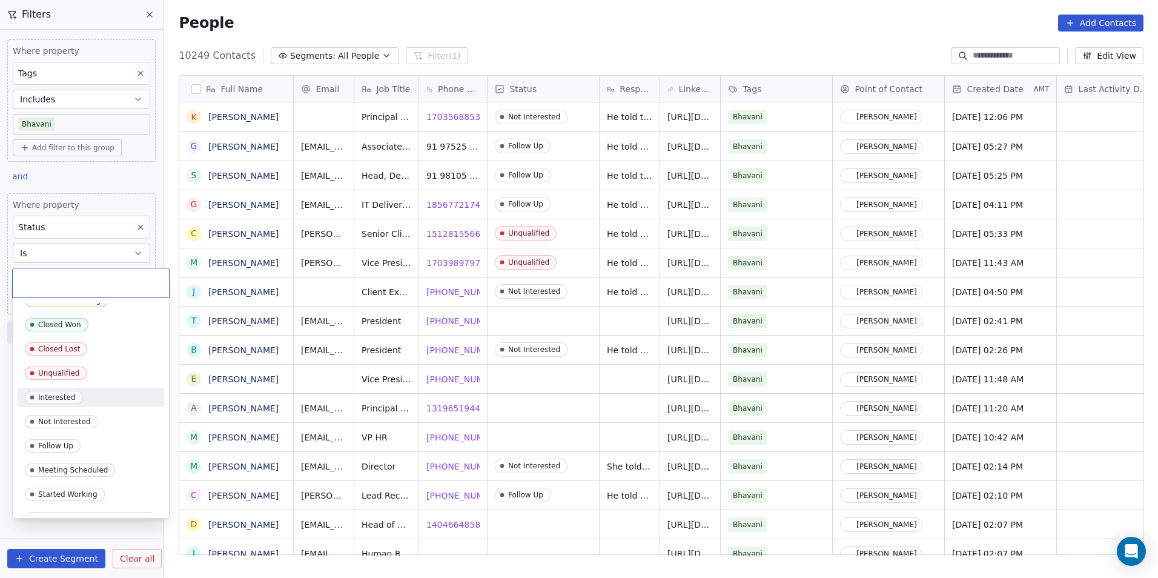
click at [63, 398] on div "Interested" at bounding box center [57, 397] width 38 height 8
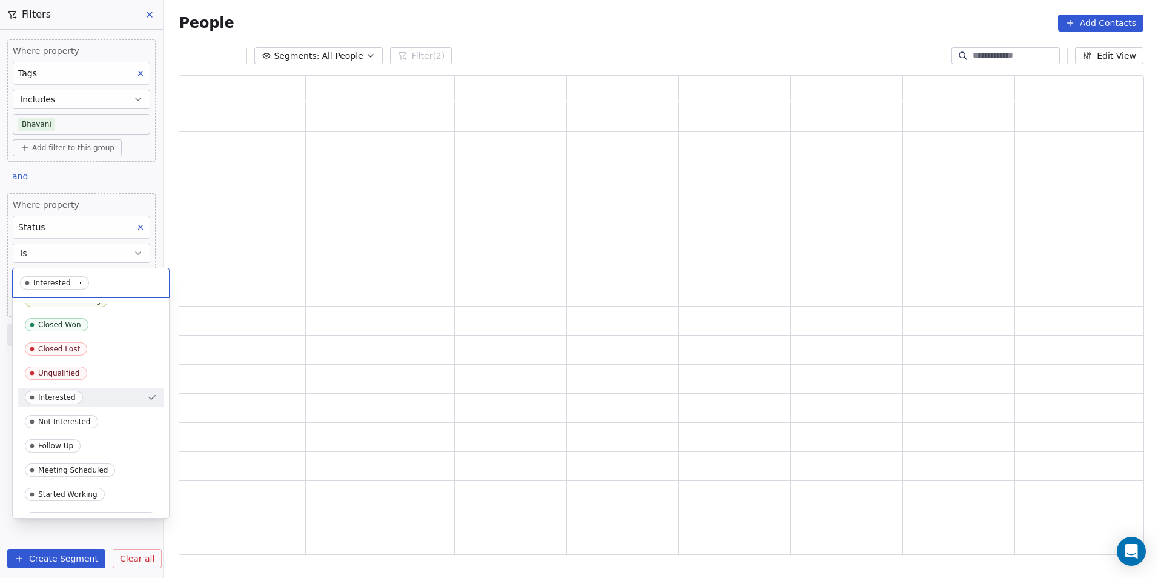
scroll to position [470, 956]
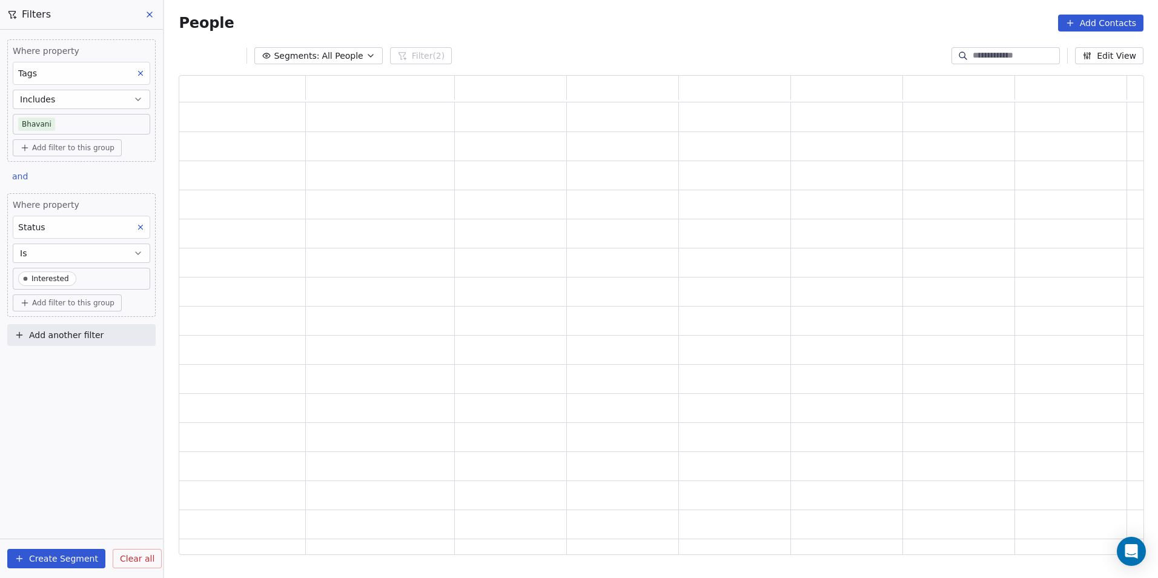
click at [94, 270] on body "DS Technologies Inc Contacts People Marketing Workflows Campaigns Sales Pipelin…" at bounding box center [579, 289] width 1158 height 578
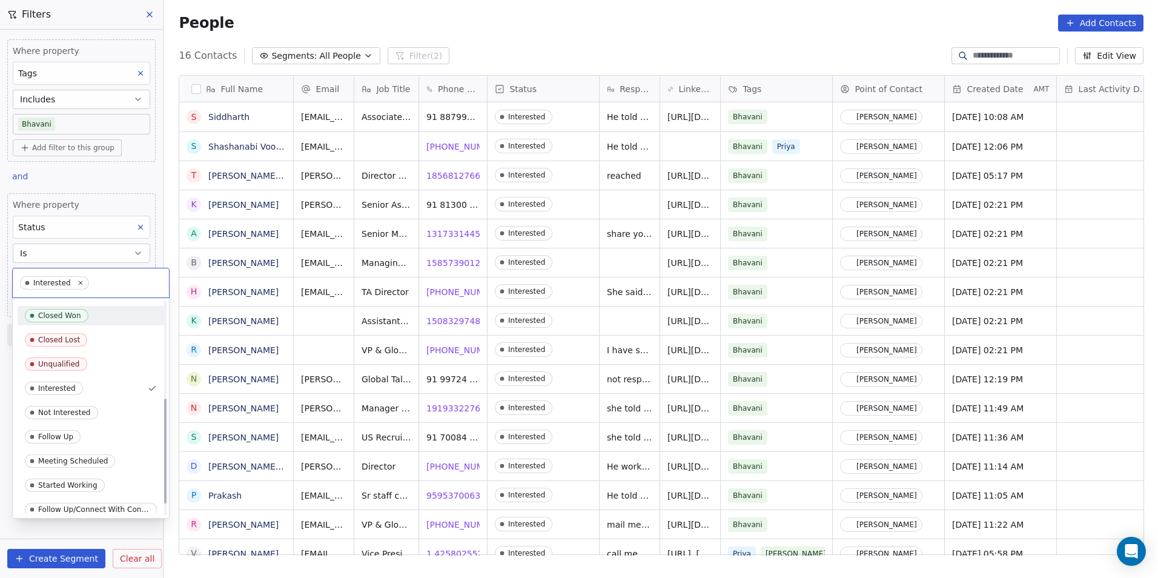
scroll to position [197, 0]
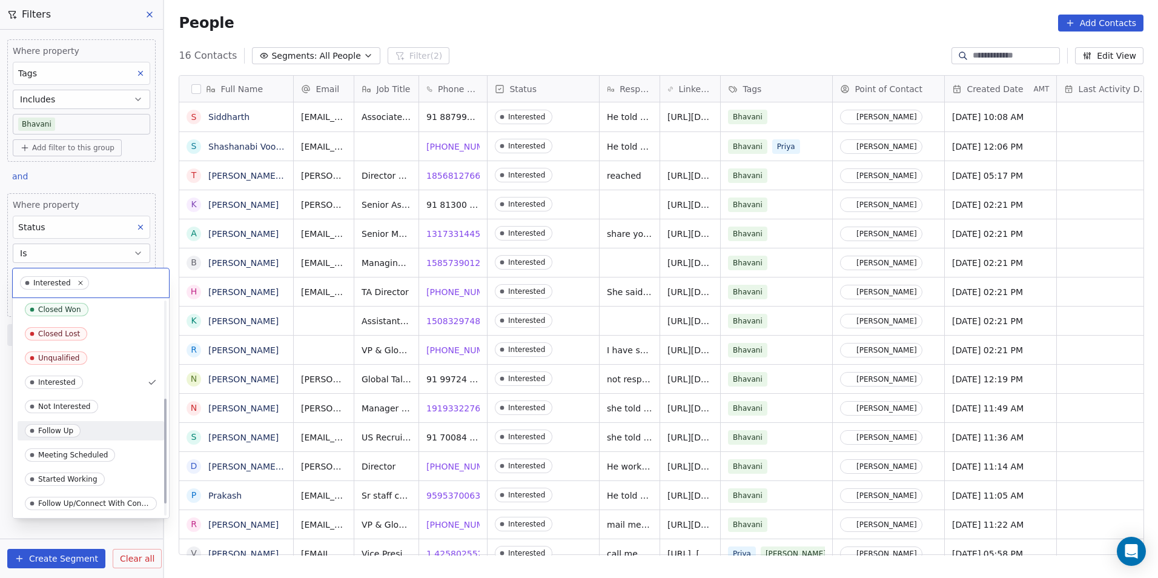
click at [73, 429] on span "Follow Up" at bounding box center [53, 430] width 56 height 13
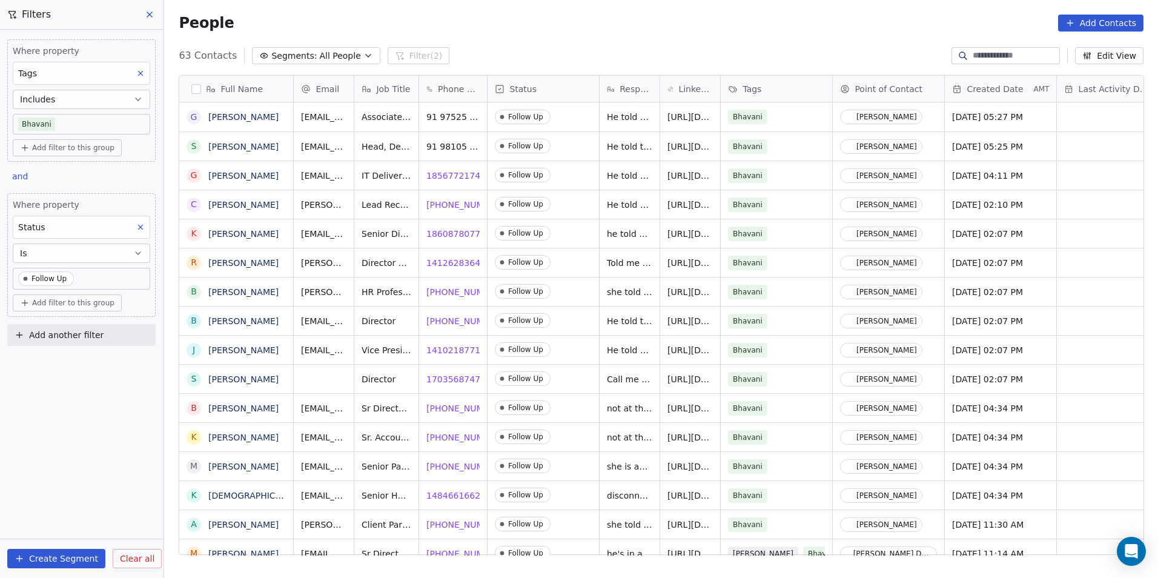
scroll to position [499, 985]
click at [450, 177] on span "18567721740" at bounding box center [456, 176] width 59 height 12
drag, startPoint x: 807, startPoint y: 306, endPoint x: 803, endPoint y: 297, distance: 9.5
click at [807, 306] on div "bgennings@hcg.com Director 1 860-921-7192 1 860-921-7192 Follow Up He told ther…" at bounding box center [1082, 320] width 1577 height 29
click at [454, 200] on span "1 740-751-3629" at bounding box center [466, 205] width 78 height 12
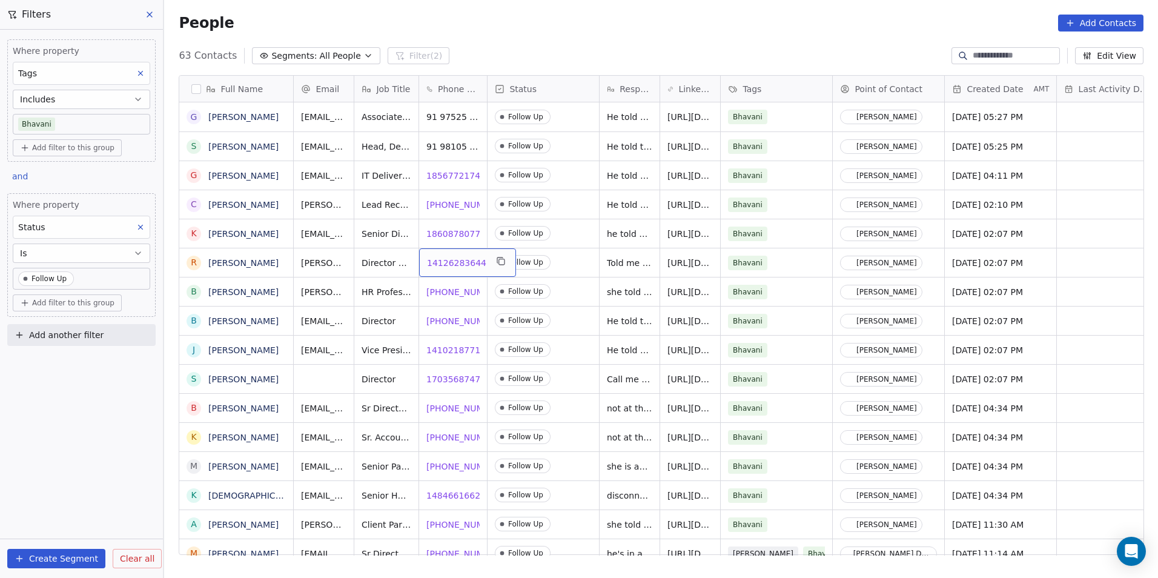
click at [448, 260] on span "14126283644" at bounding box center [456, 263] width 59 height 12
click at [455, 288] on span "1 404-922-1223" at bounding box center [466, 292] width 78 height 12
click at [443, 354] on span "14102187710" at bounding box center [456, 350] width 59 height 12
click at [450, 376] on html "DS Technologies Inc Contacts People Marketing Workflows Campaigns Sales Pipelin…" at bounding box center [579, 289] width 1158 height 578
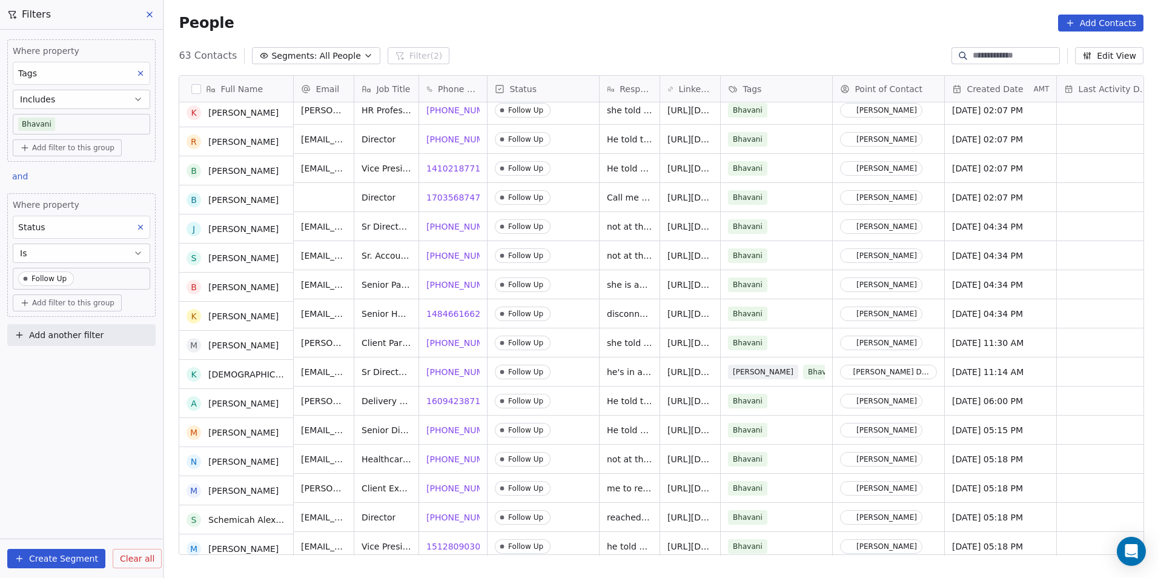
scroll to position [182, 0]
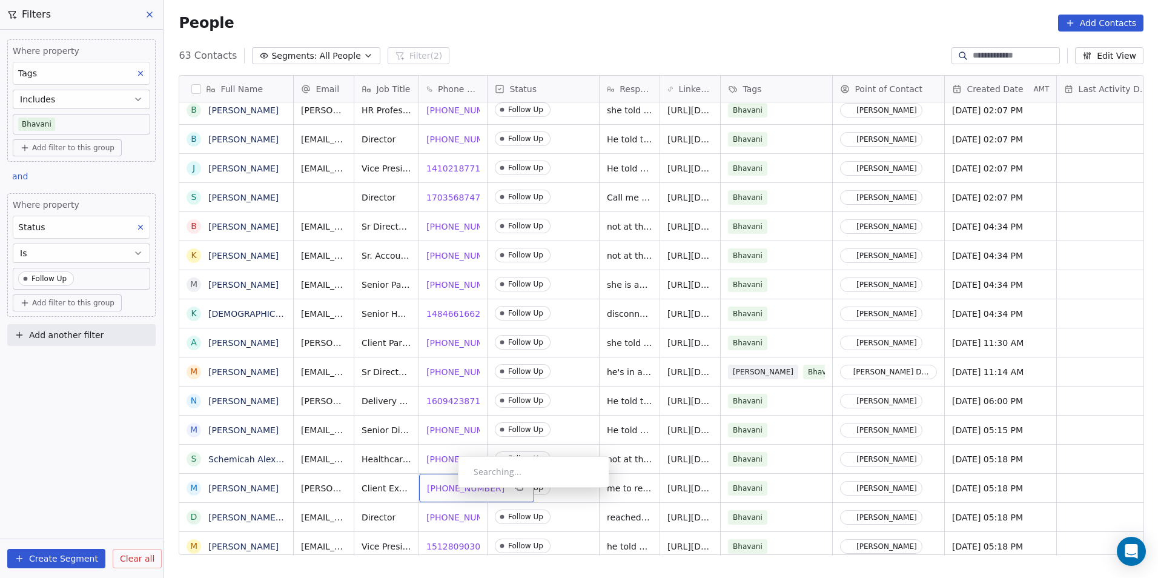
click at [442, 491] on span "+17175043132" at bounding box center [466, 488] width 78 height 12
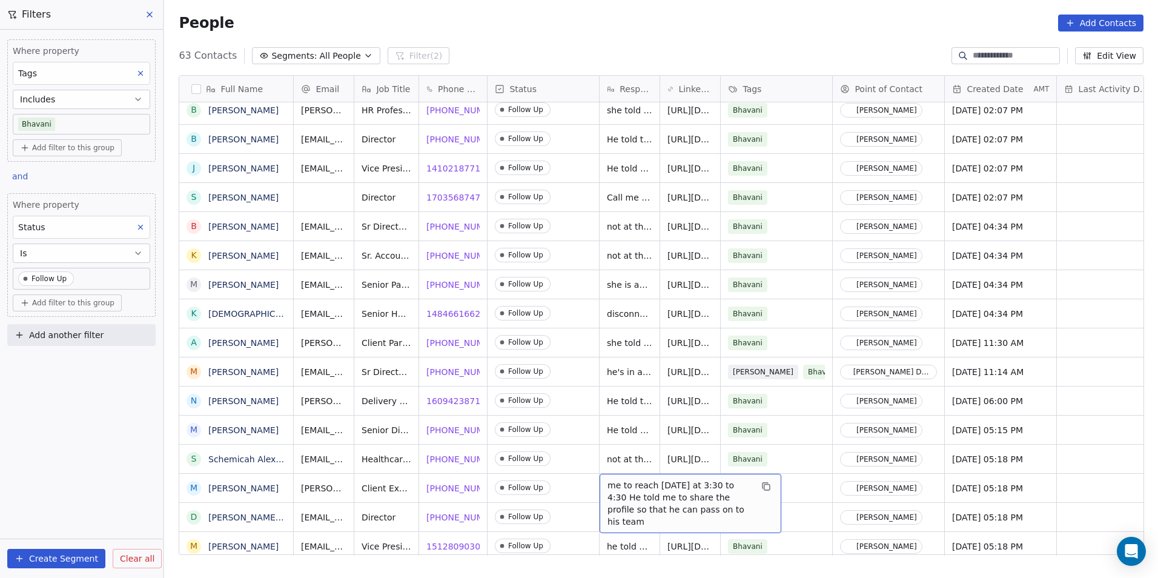
click at [626, 493] on span "me to reach today at 3:30 to 4:30 He told me to share the profile so that he ca…" at bounding box center [679, 503] width 144 height 48
click at [677, 503] on textarea "**********" at bounding box center [690, 497] width 180 height 46
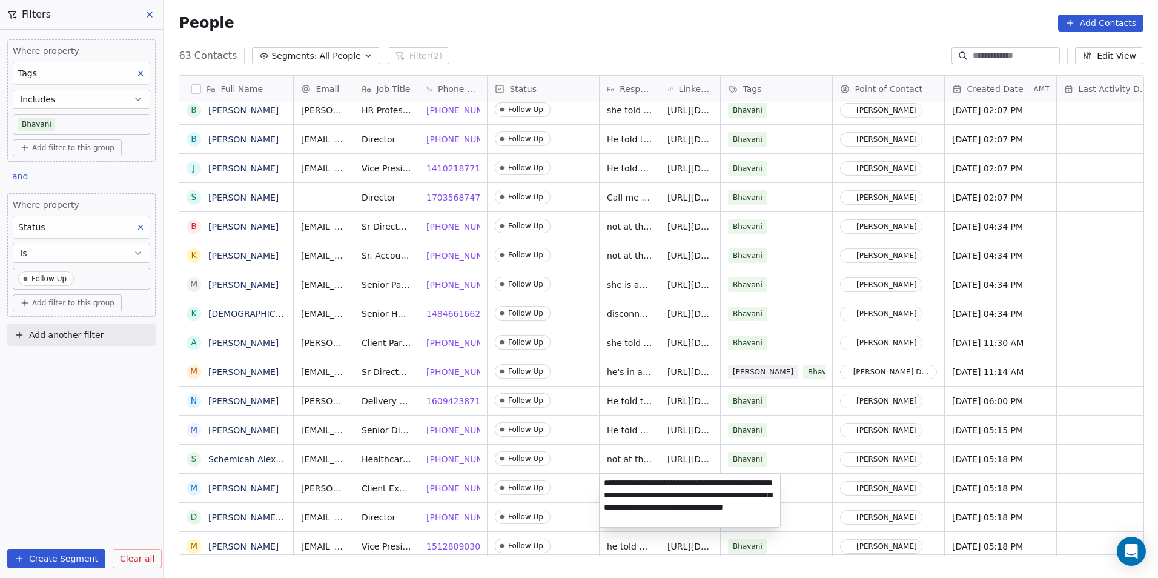
type textarea "**********"
click at [556, 514] on html "DS Technologies Inc Contacts People Marketing Workflows Campaigns Sales Pipelin…" at bounding box center [579, 289] width 1158 height 578
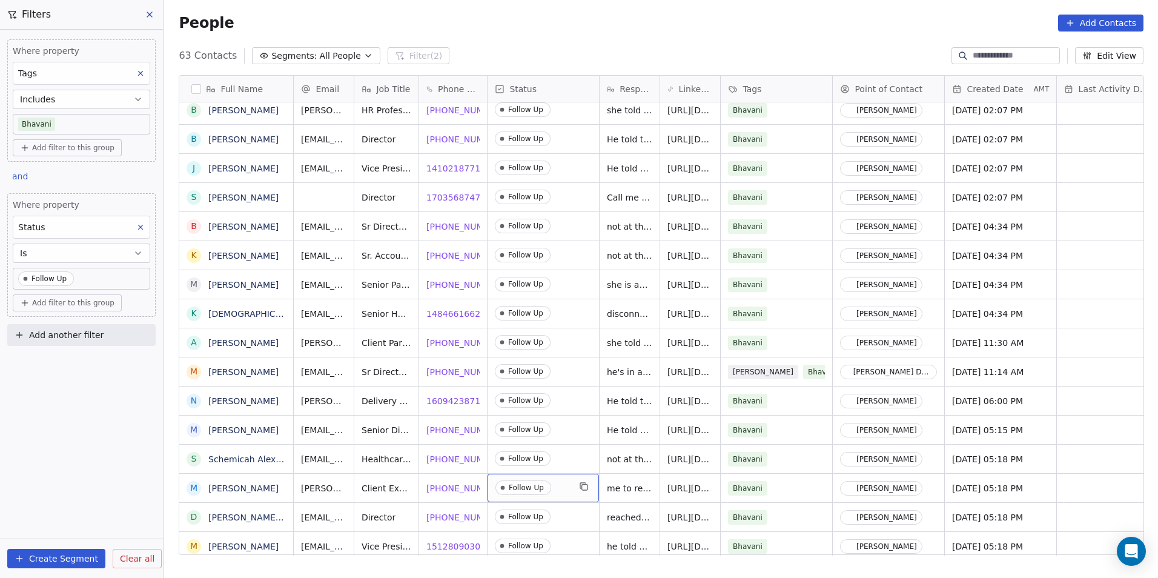
click at [568, 490] on span "Follow Up" at bounding box center [532, 487] width 74 height 15
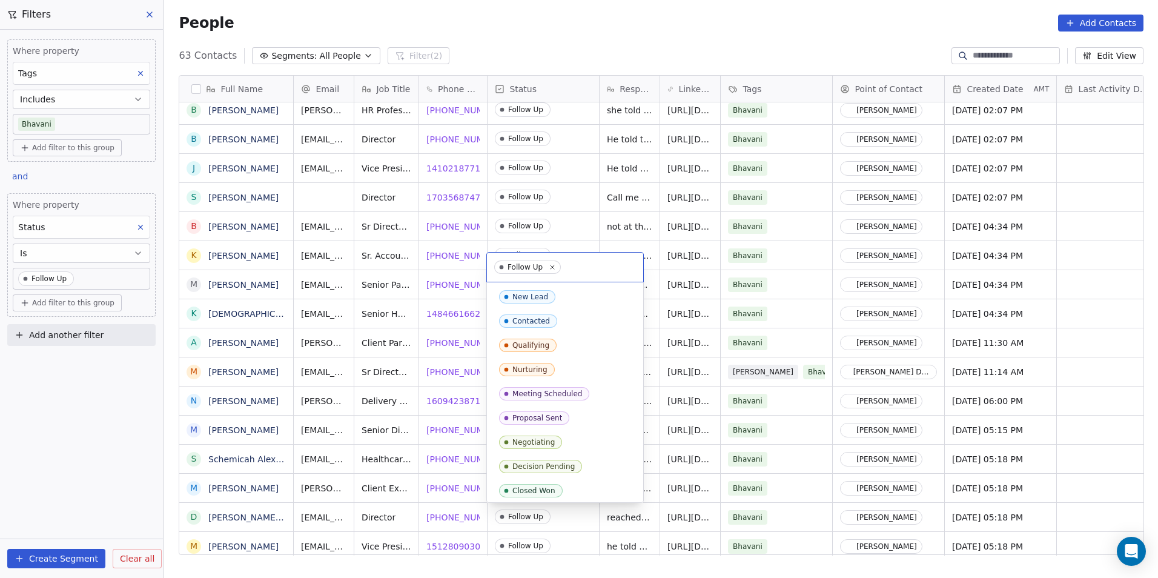
scroll to position [124, 0]
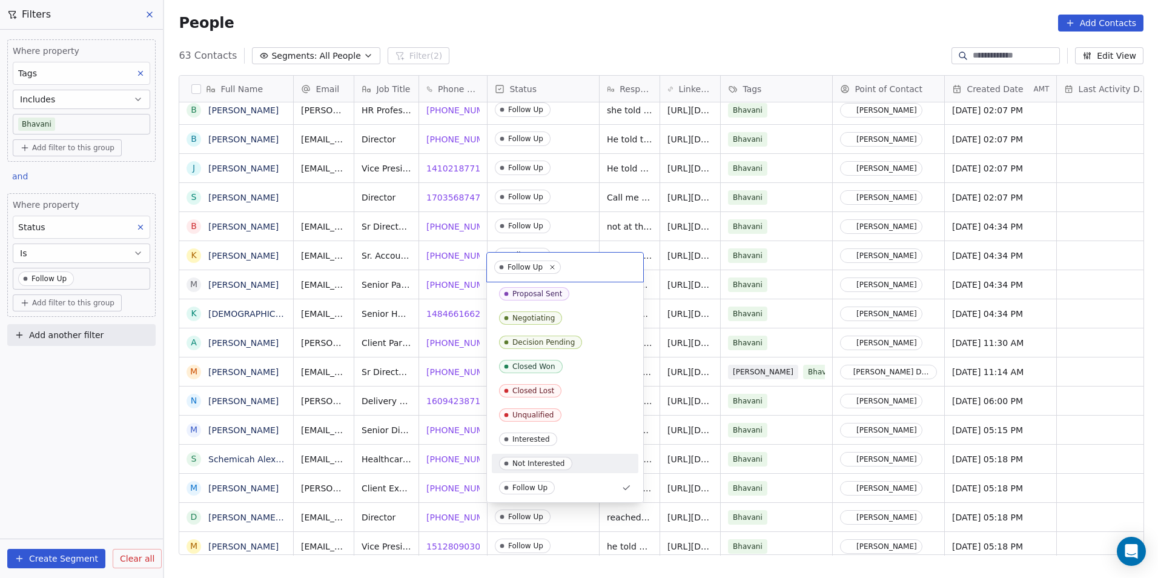
click at [559, 463] on div "Not Interested" at bounding box center [538, 463] width 53 height 8
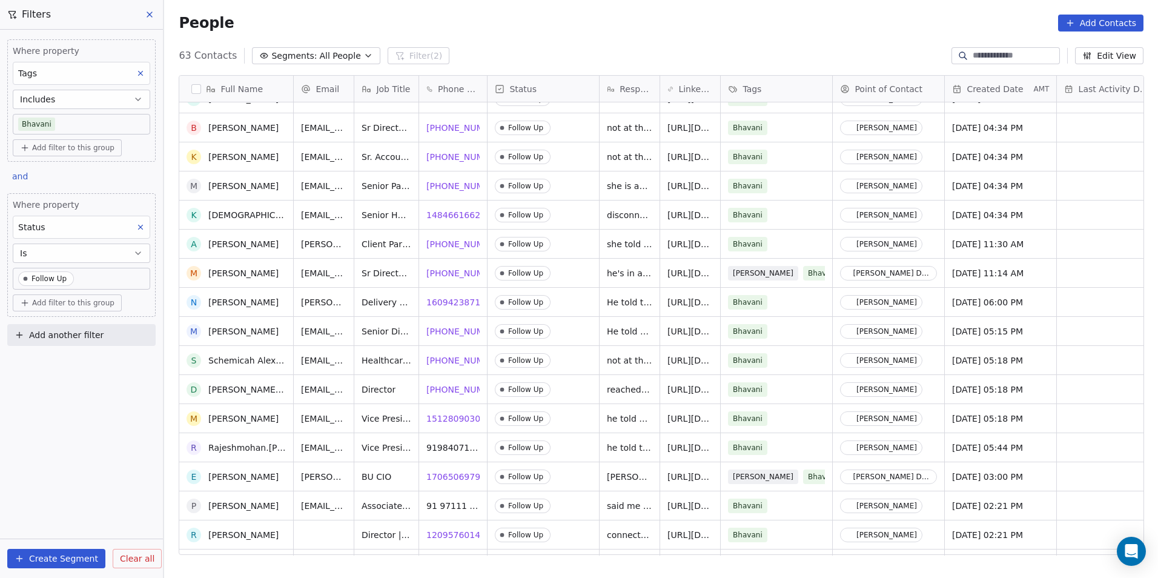
scroll to position [402, 0]
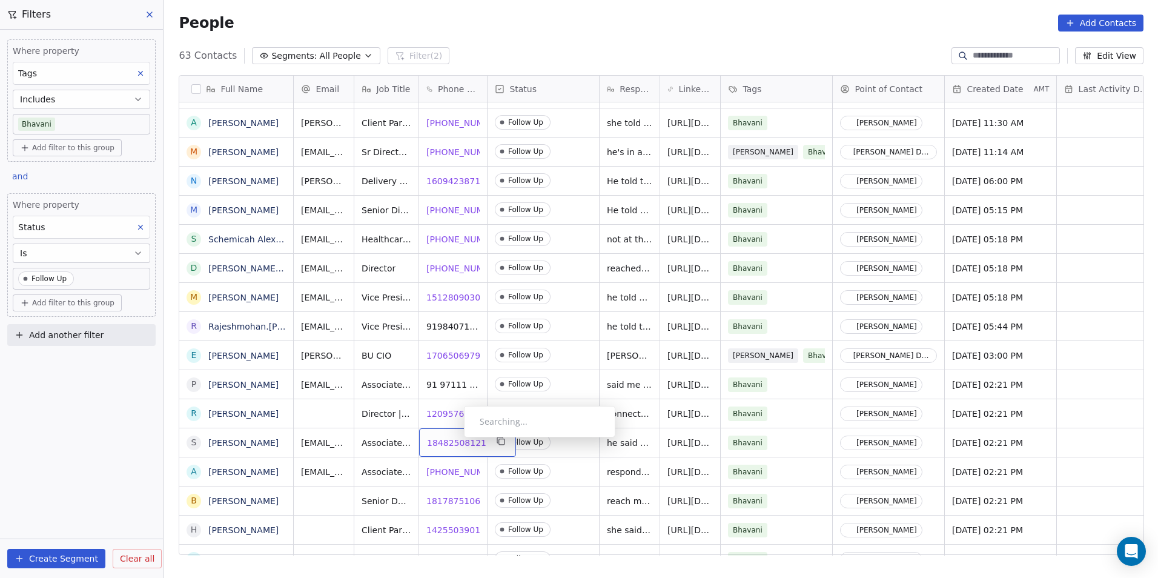
click at [455, 442] on span "18482508121" at bounding box center [456, 443] width 59 height 12
click at [465, 444] on span "18482508121" at bounding box center [456, 443] width 59 height 12
drag, startPoint x: 799, startPoint y: 479, endPoint x: 666, endPoint y: 335, distance: 195.9
click at [799, 479] on html "DS Technologies Inc Contacts People Marketing Workflows Campaigns Sales Pipelin…" at bounding box center [579, 289] width 1158 height 578
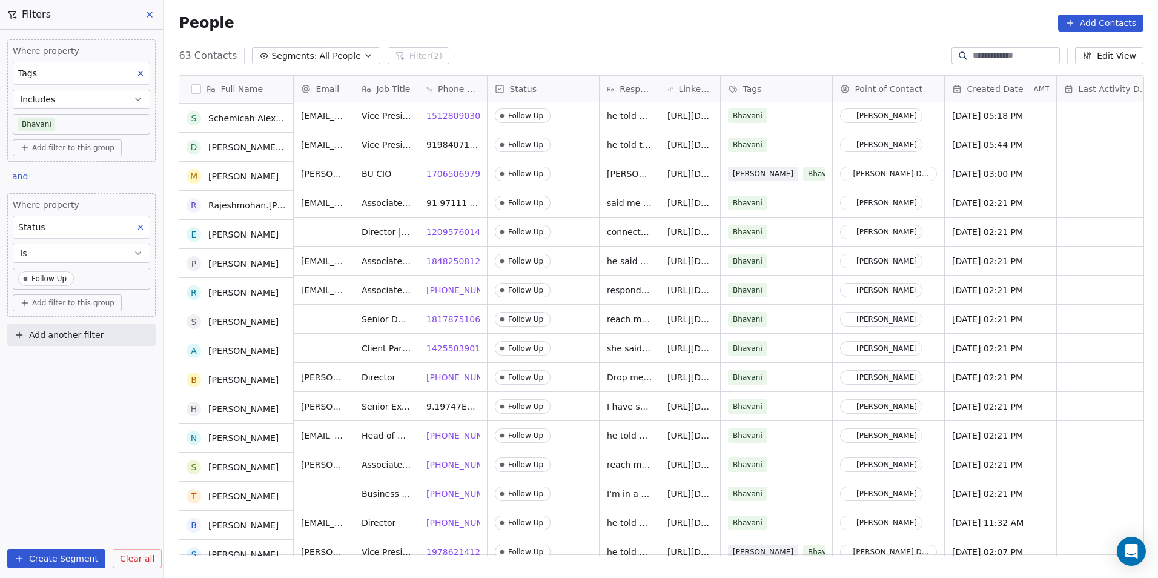
scroll to position [583, 0]
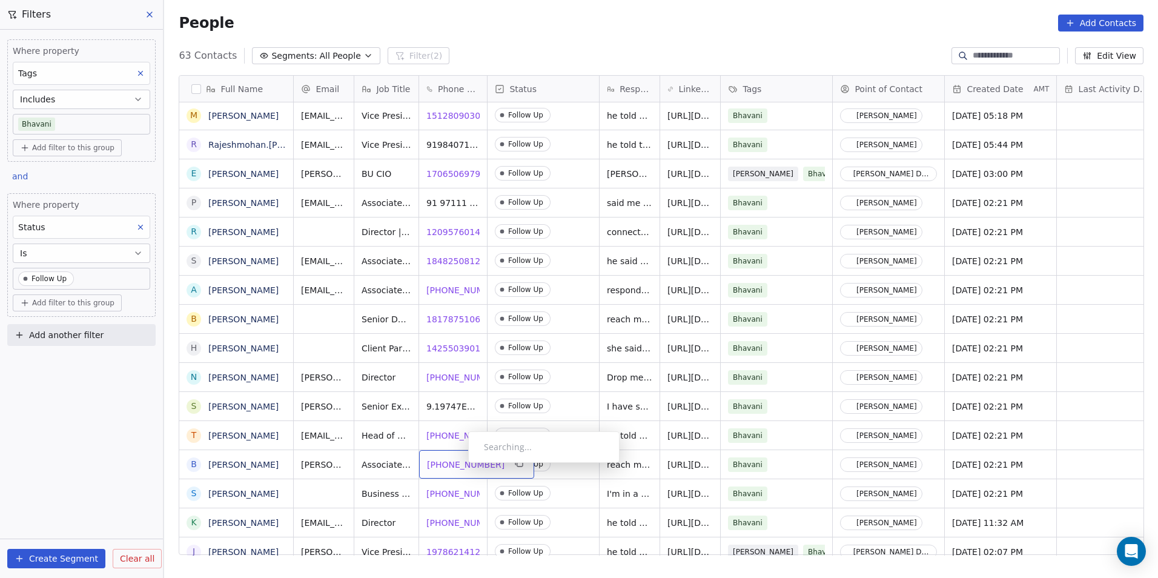
click at [459, 466] on span "[PHONE_NUMBER]" at bounding box center [466, 465] width 78 height 12
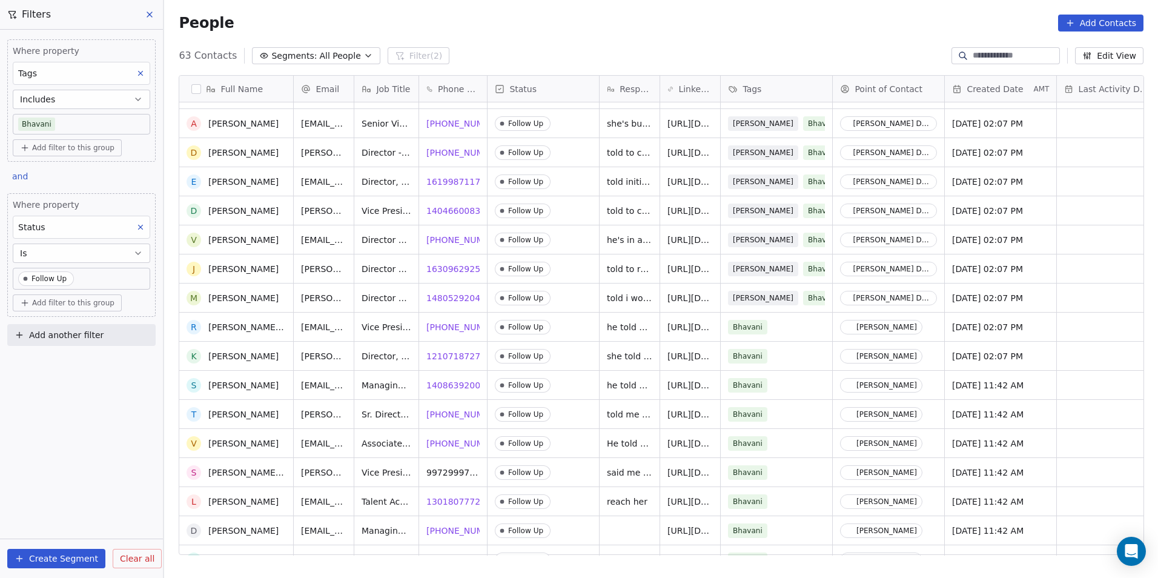
scroll to position [1128, 0]
click at [441, 326] on span "[PHONE_NUMBER]" at bounding box center [466, 326] width 78 height 12
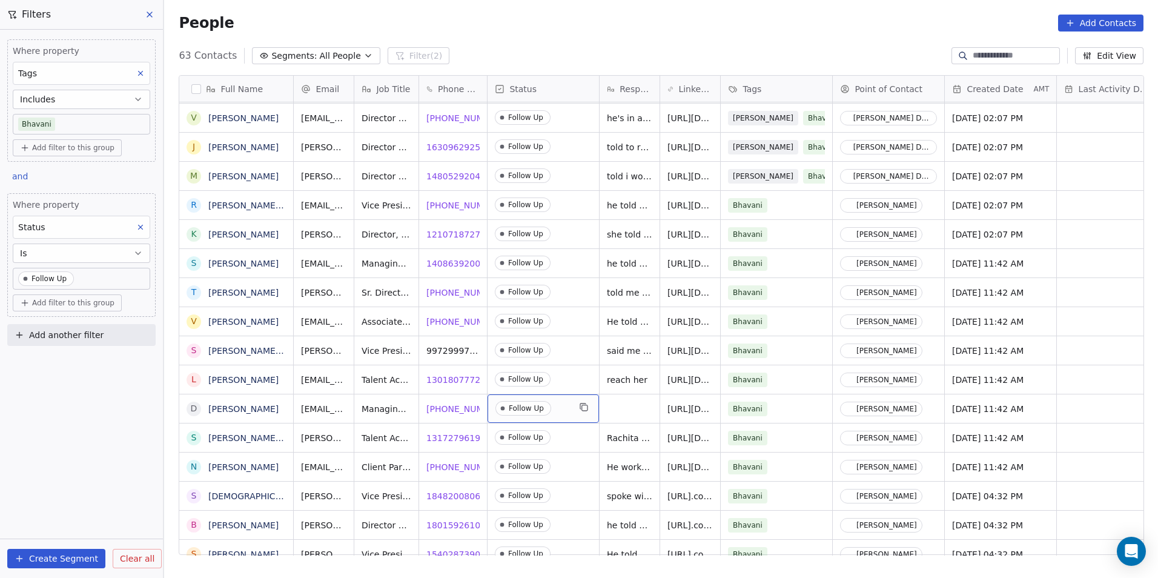
click at [566, 402] on span "Follow Up" at bounding box center [532, 408] width 74 height 15
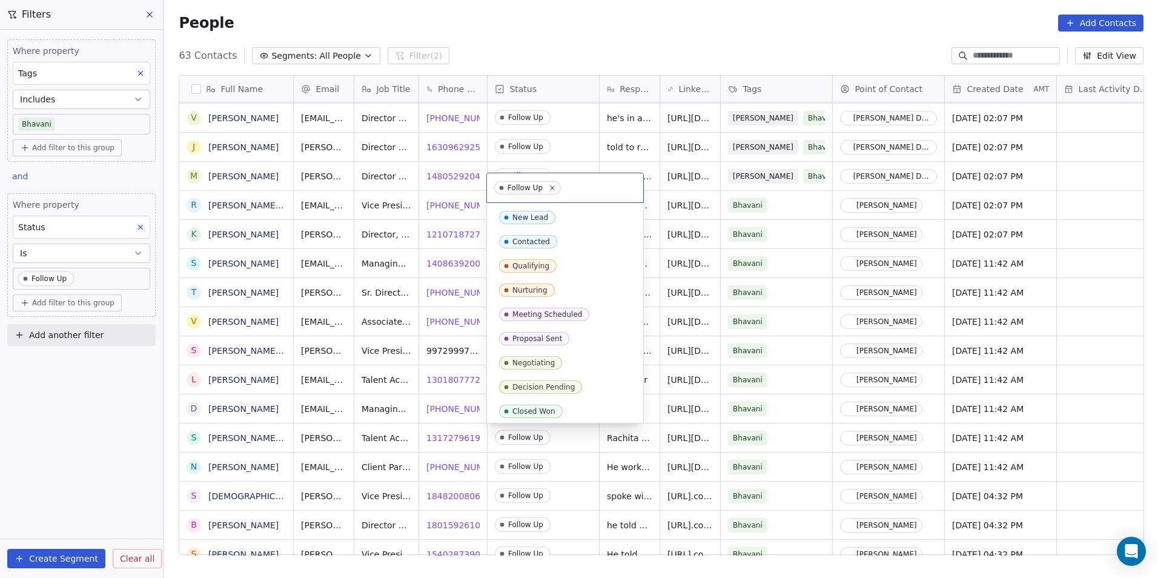
scroll to position [124, 0]
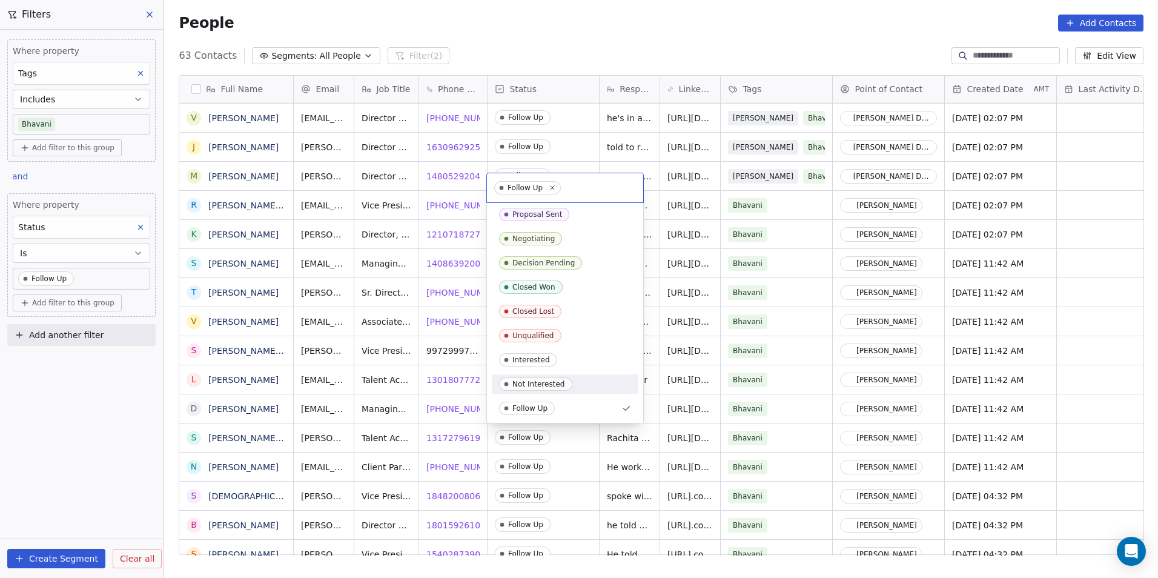
click at [558, 383] on div "Not Interested" at bounding box center [538, 384] width 53 height 8
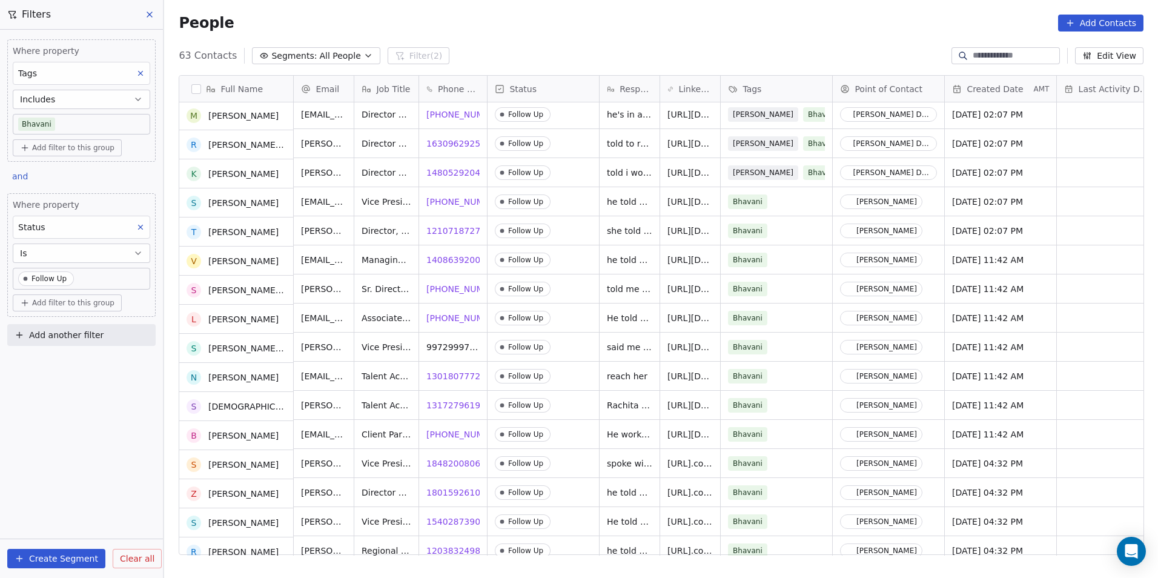
scroll to position [1310, 0]
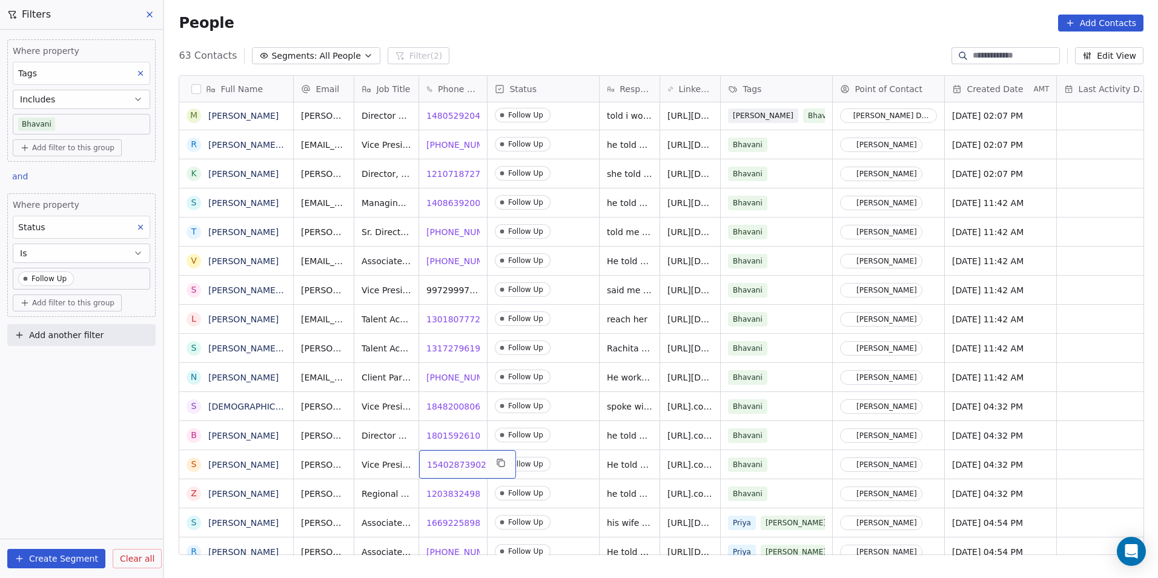
click at [453, 466] on span "15402873902" at bounding box center [456, 465] width 59 height 12
click at [452, 525] on html "DS Technologies Inc Contacts People Marketing Workflows Campaigns Sales Pipelin…" at bounding box center [579, 289] width 1158 height 578
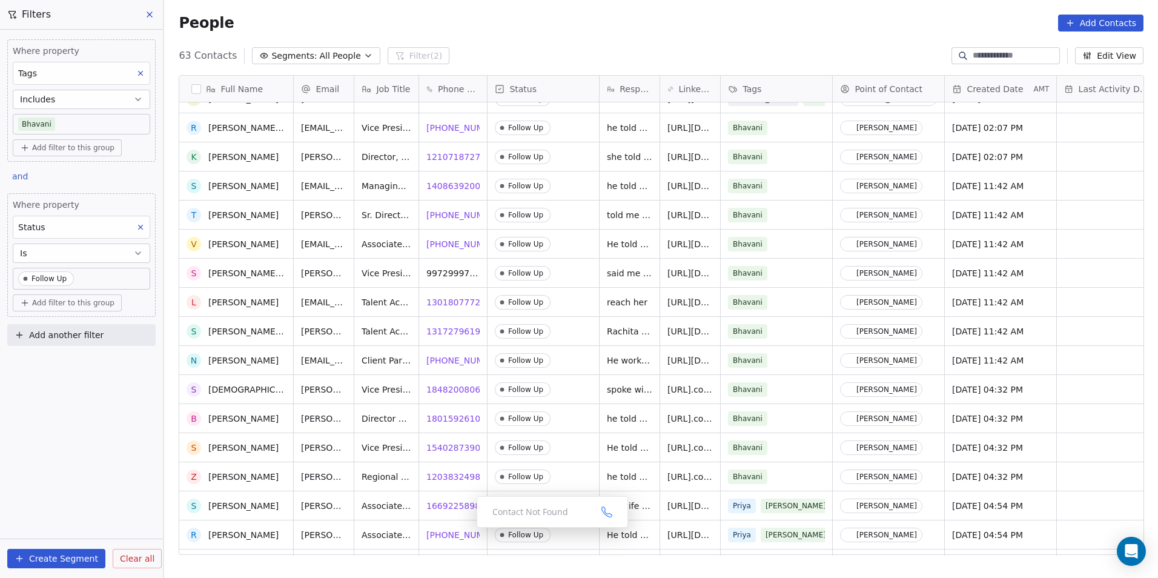
scroll to position [1379, 0]
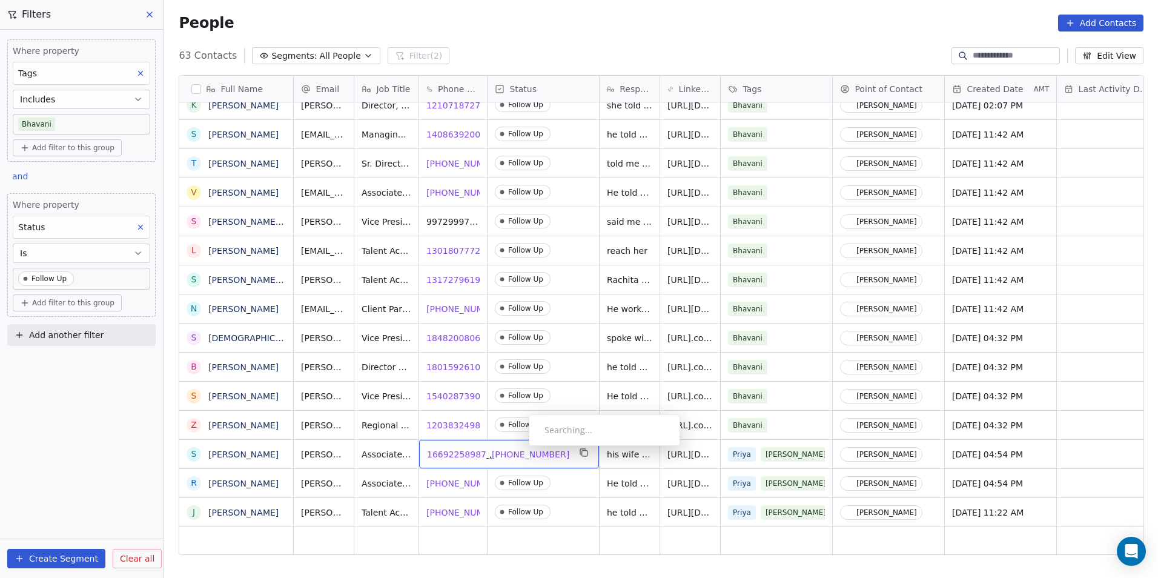
click at [519, 449] on span "[PHONE_NUMBER]" at bounding box center [531, 454] width 78 height 12
click at [519, 457] on span "[PHONE_NUMBER]" at bounding box center [531, 454] width 78 height 12
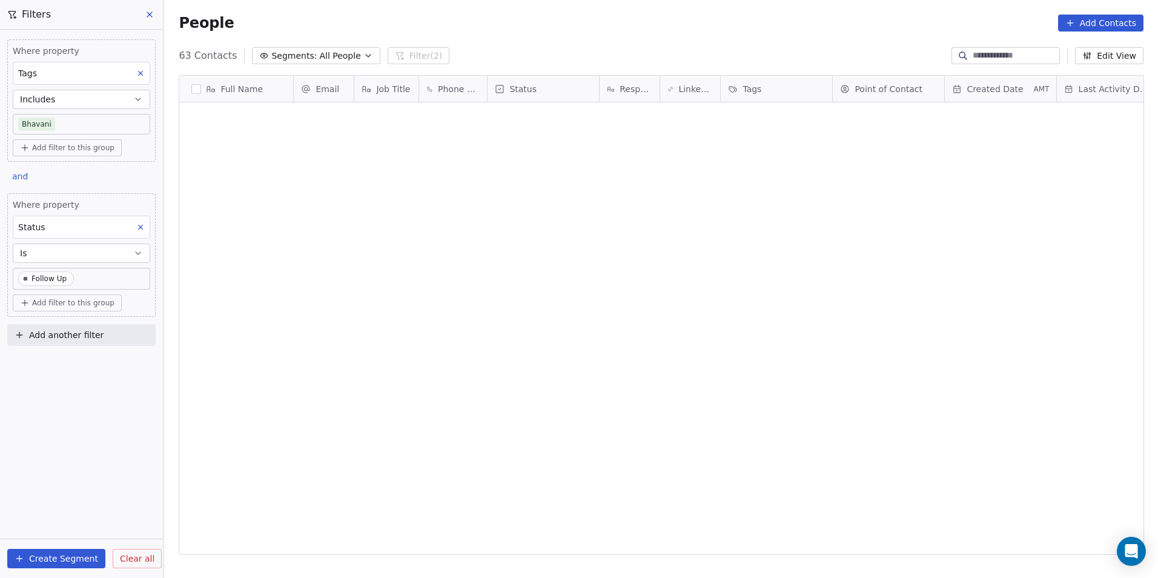
scroll to position [499, 985]
